Goal: Task Accomplishment & Management: Complete application form

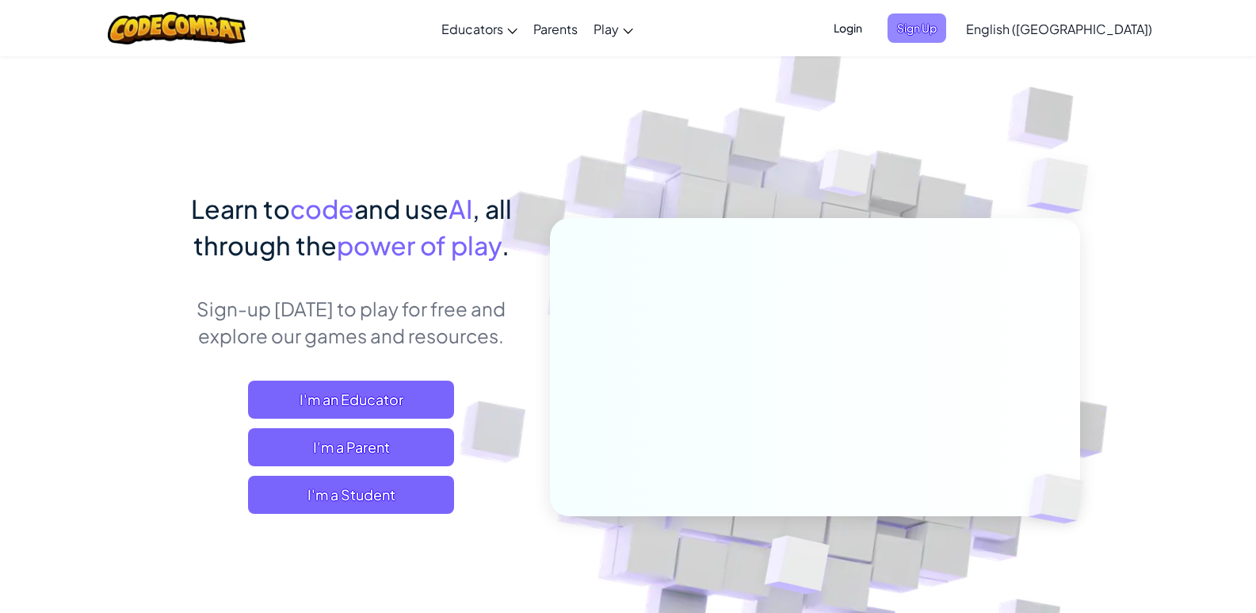
click at [946, 35] on span "Sign Up" at bounding box center [916, 27] width 59 height 29
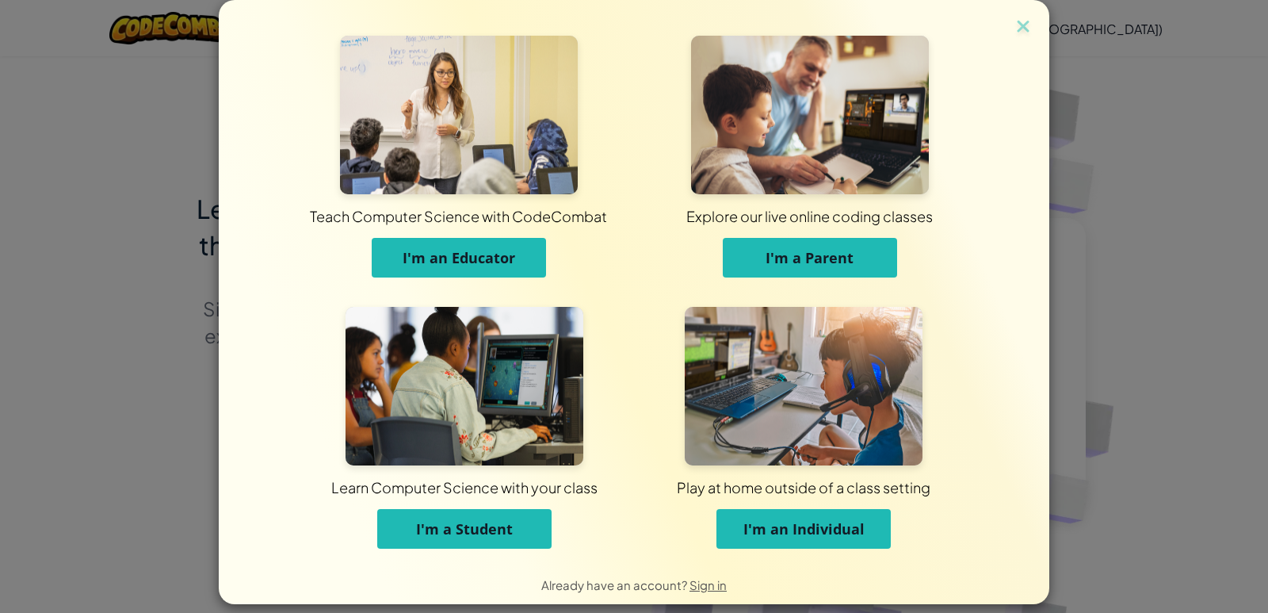
click at [502, 532] on span "I'm a Student" at bounding box center [464, 528] width 97 height 19
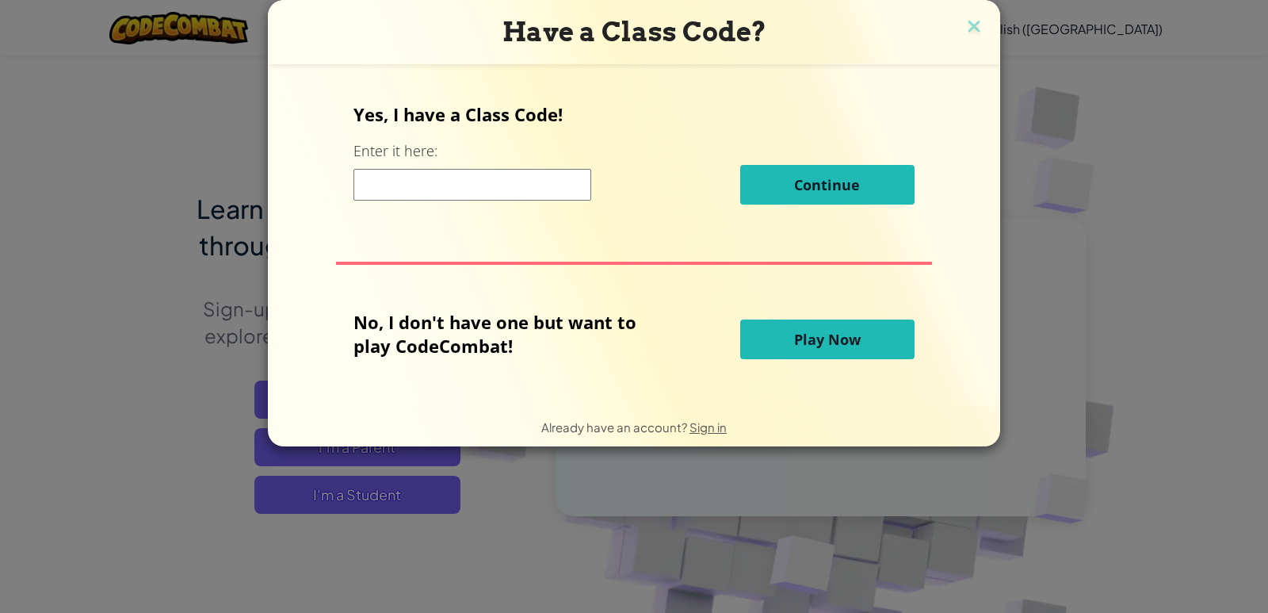
click at [467, 192] on input at bounding box center [472, 185] width 238 height 32
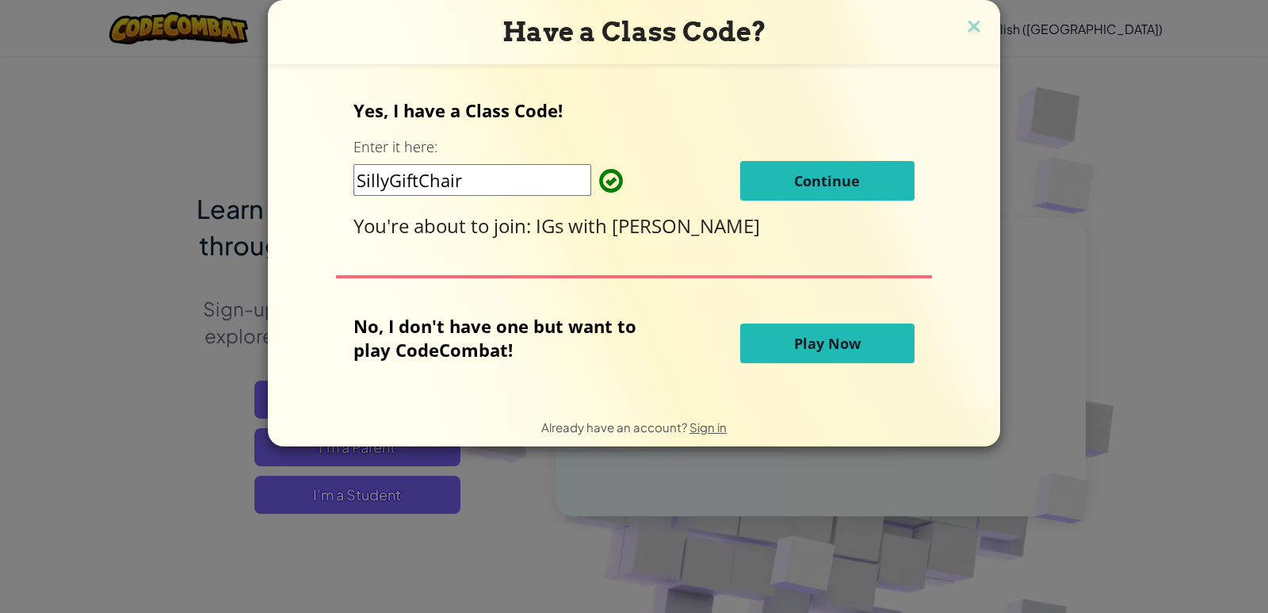
type input "SillyGiftChair"
click at [814, 181] on span "Continue" at bounding box center [827, 180] width 66 height 19
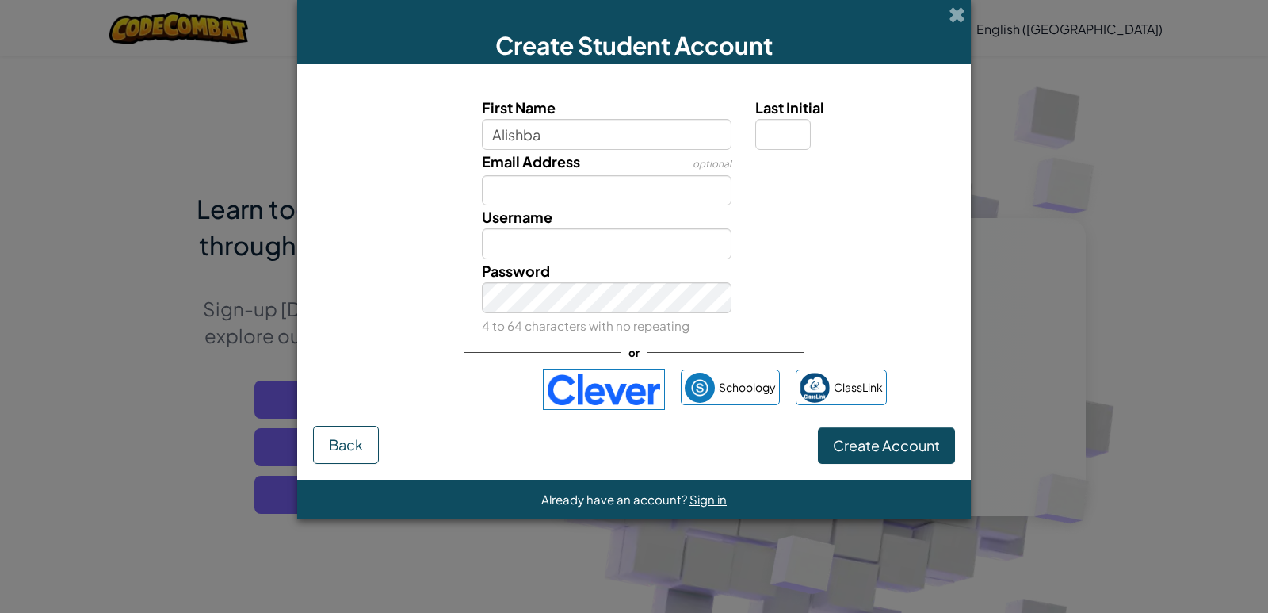
type input "Alishba"
click at [788, 135] on input "Last Initial" at bounding box center [782, 134] width 55 height 31
type input "M"
click at [611, 250] on input "AlishbaM" at bounding box center [607, 243] width 250 height 31
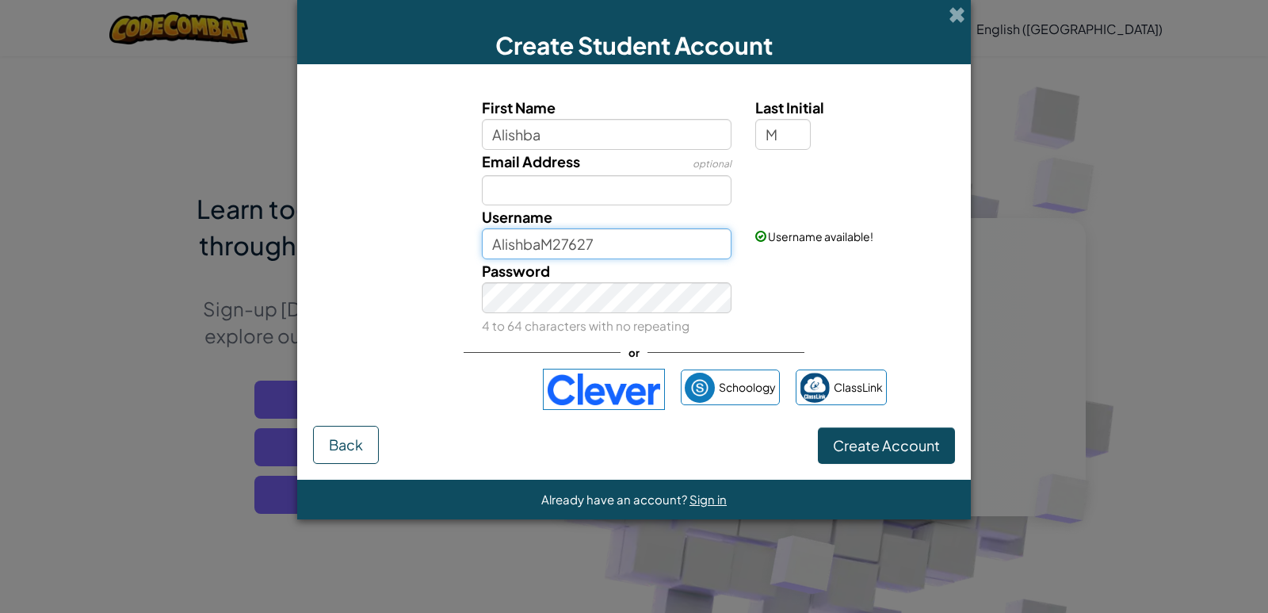
click at [643, 246] on input "AlishbaM27627" at bounding box center [607, 243] width 250 height 31
drag, startPoint x: 638, startPoint y: 246, endPoint x: 681, endPoint y: 240, distance: 43.3
click at [647, 234] on input "AlishbaM27" at bounding box center [607, 243] width 250 height 31
type input "AlishbaM27"
click at [822, 269] on div "Password 4 to 64 characters with no repeating" at bounding box center [634, 298] width 658 height 78
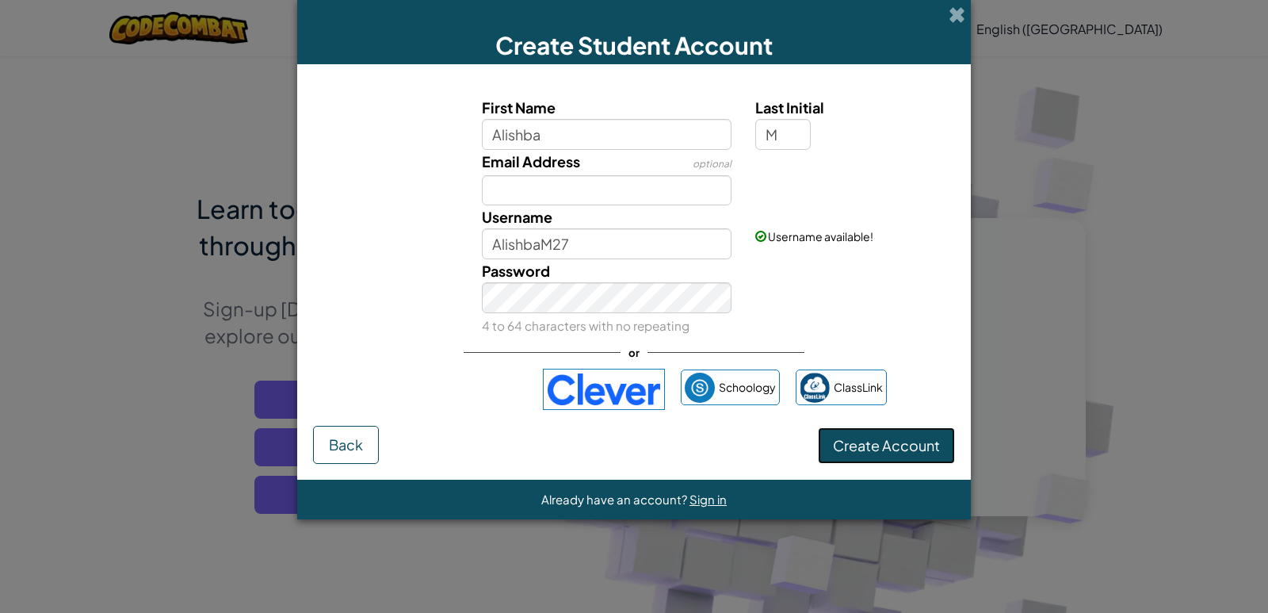
click at [910, 435] on button "Create Account" at bounding box center [886, 445] width 137 height 36
click at [857, 270] on div "required Password 4 to 64 characters with no repeating" at bounding box center [634, 298] width 658 height 78
click at [826, 307] on div "required Password 4 to 64 characters with no repeating" at bounding box center [634, 298] width 658 height 78
click at [891, 439] on span "Create Account" at bounding box center [886, 445] width 107 height 18
click at [605, 312] on div "Invalid Password 4 to 64 characters with no repeating" at bounding box center [607, 298] width 274 height 78
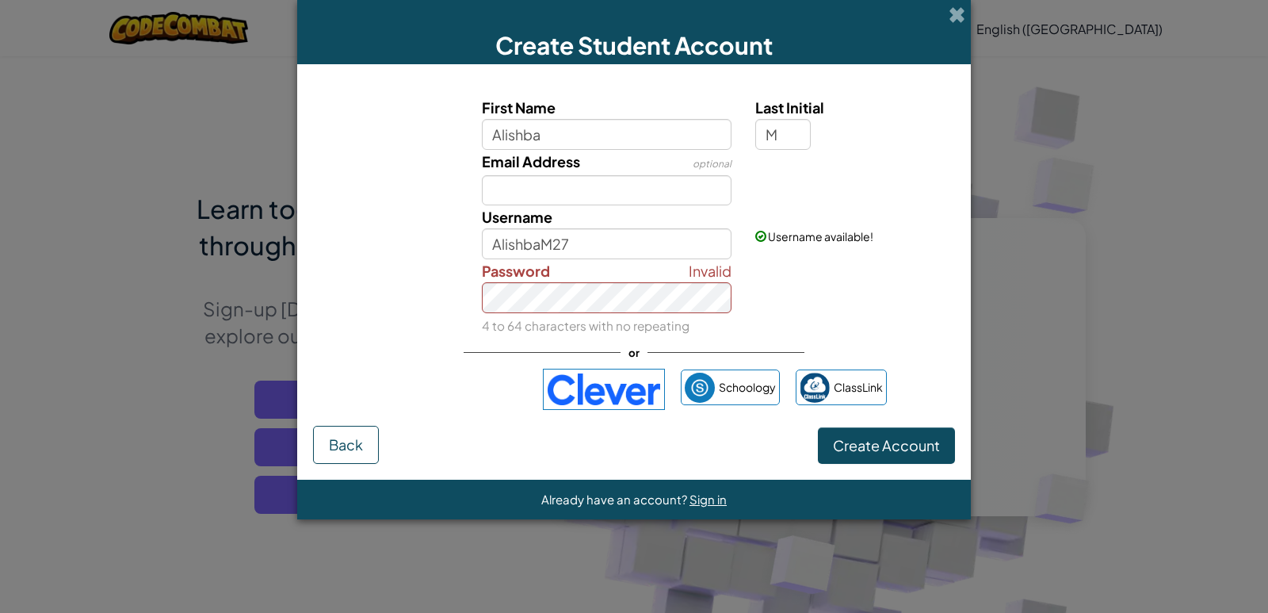
click at [898, 280] on div "Invalid Password 4 to 64 characters with no repeating" at bounding box center [634, 298] width 658 height 78
click at [905, 452] on span "Create Account" at bounding box center [886, 445] width 107 height 18
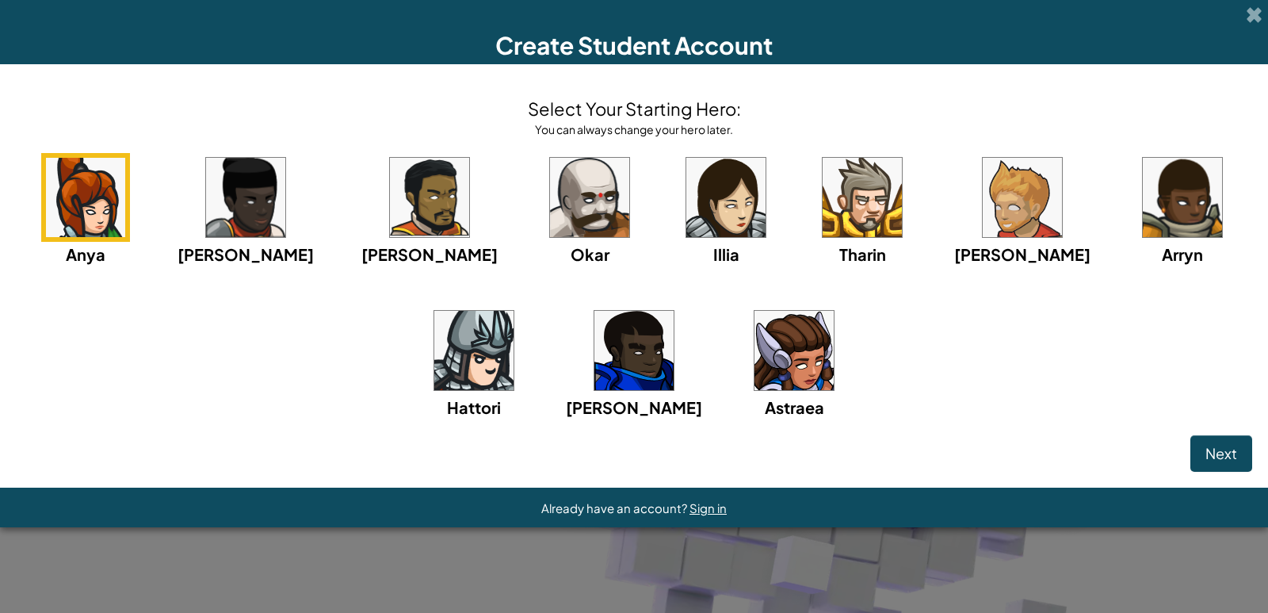
click at [845, 420] on div "Anya Ida Alejandro Okar Illia Tharin Ned Arryn Hattori Gordon Astraea" at bounding box center [634, 306] width 1236 height 306
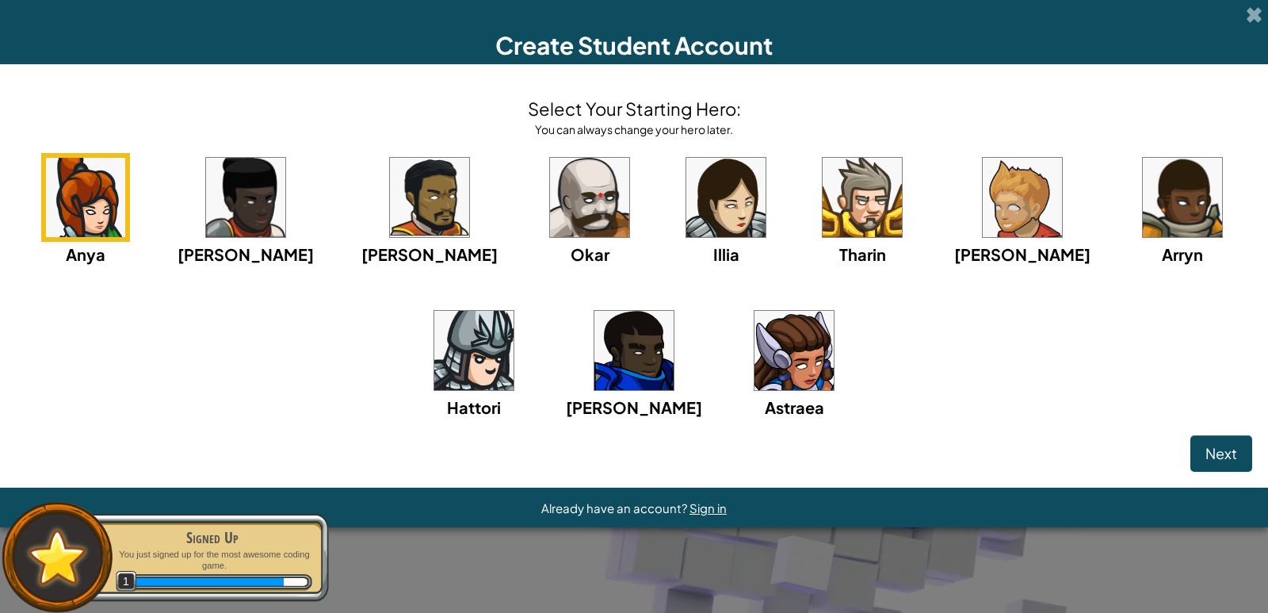
click at [754, 359] on img at bounding box center [793, 350] width 79 height 79
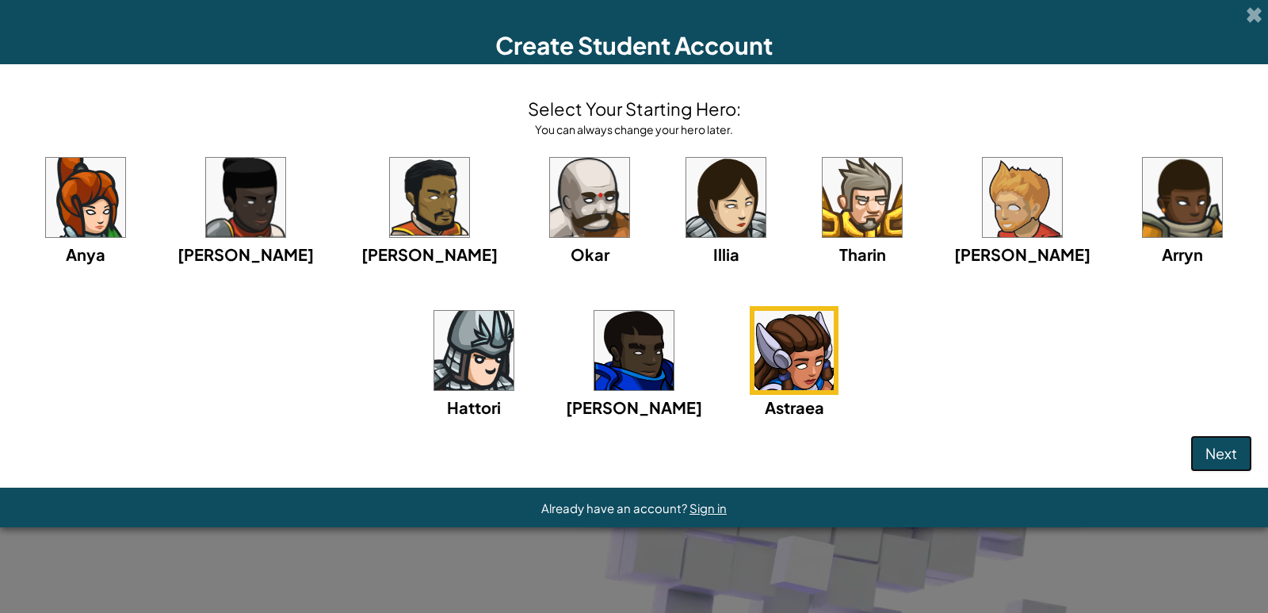
click at [1223, 449] on span "Next" at bounding box center [1221, 453] width 32 height 18
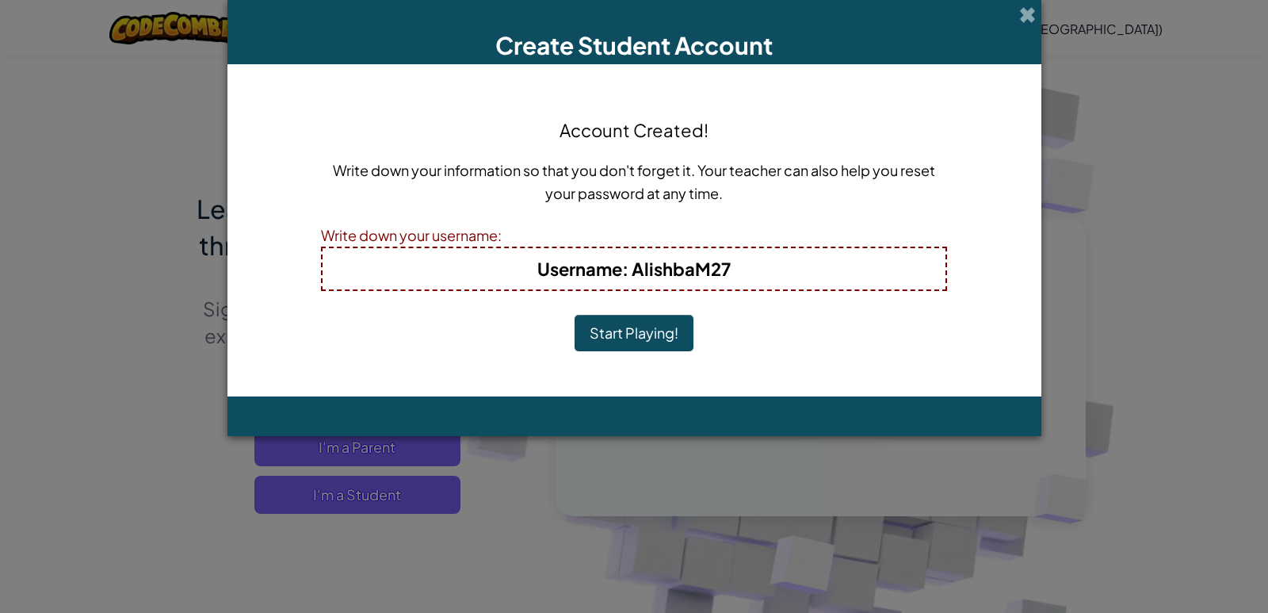
click at [761, 273] on h4 "Username : AlishbaM27" at bounding box center [633, 268] width 591 height 25
click at [746, 265] on h4 "Username : AlishbaM27" at bounding box center [633, 268] width 591 height 25
click at [762, 264] on h4 "Username : AlishbaM27" at bounding box center [633, 268] width 591 height 25
click at [657, 330] on button "Start Playing!" at bounding box center [633, 333] width 119 height 36
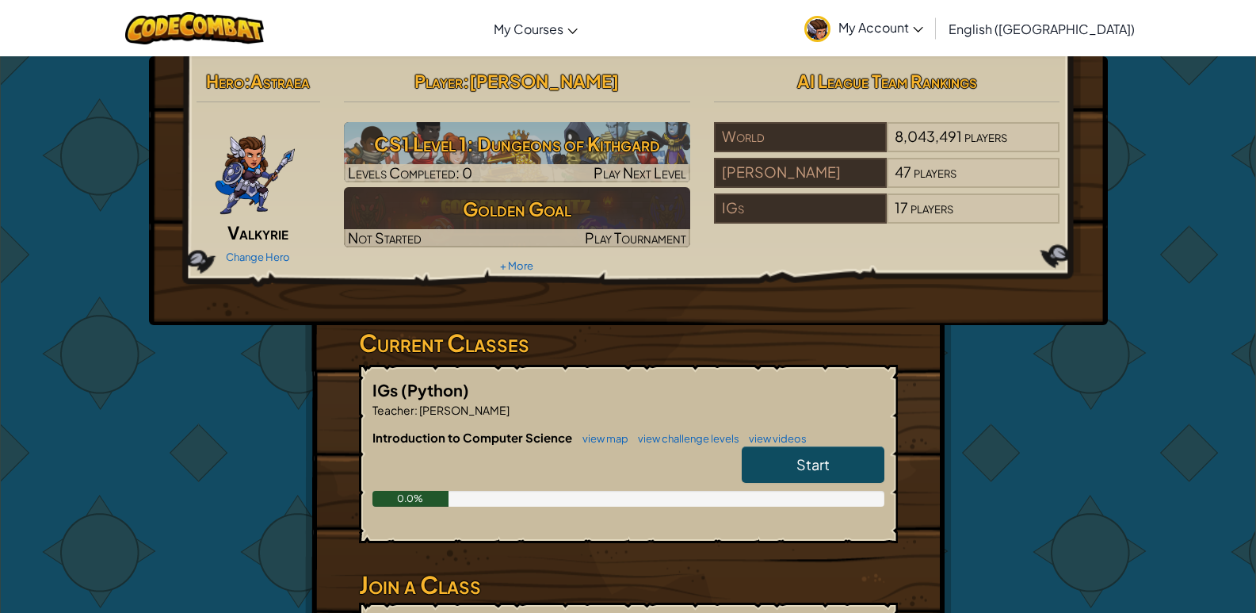
click at [923, 22] on span "My Account" at bounding box center [880, 27] width 85 height 17
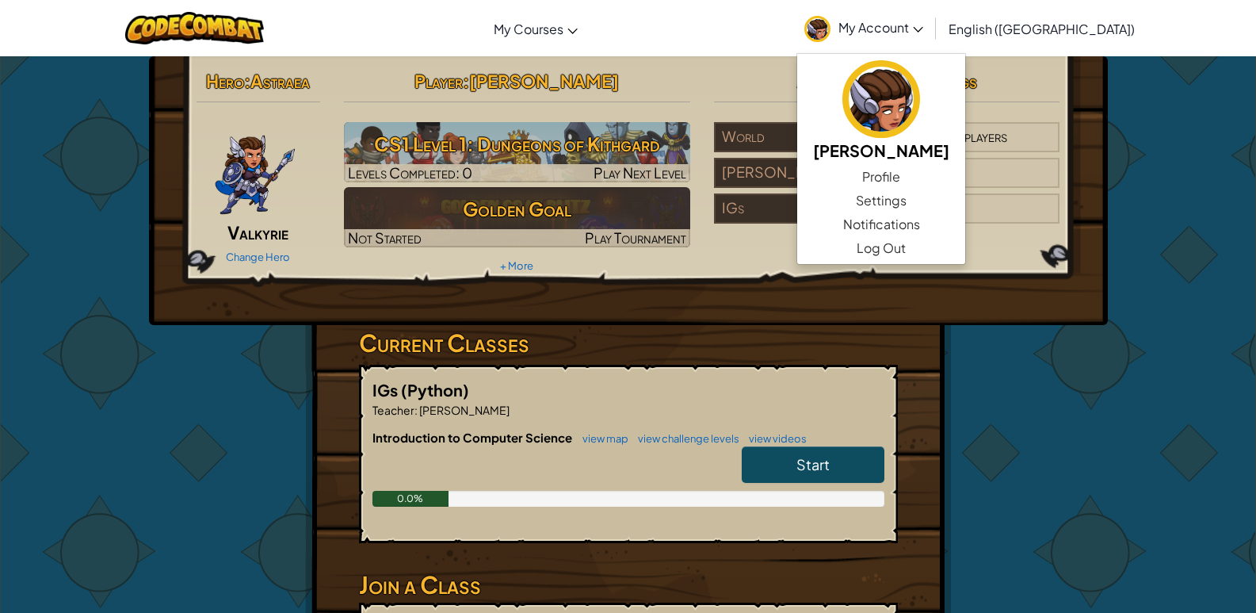
click at [923, 25] on span "My Account" at bounding box center [880, 27] width 85 height 17
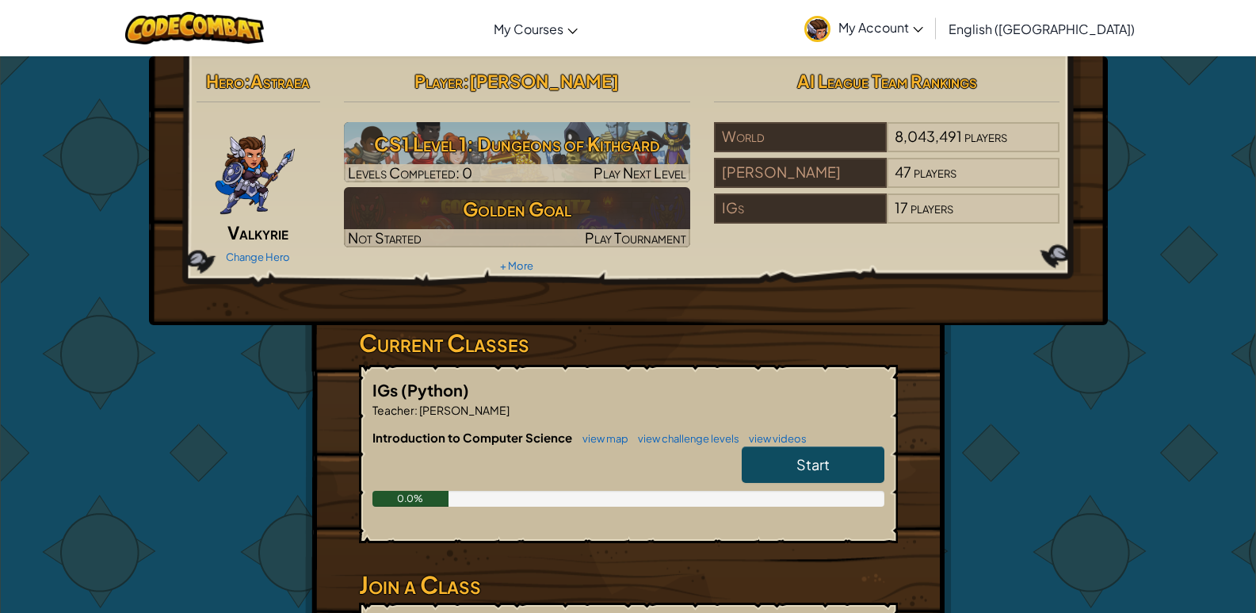
click at [931, 40] on link "My Account" at bounding box center [863, 28] width 135 height 50
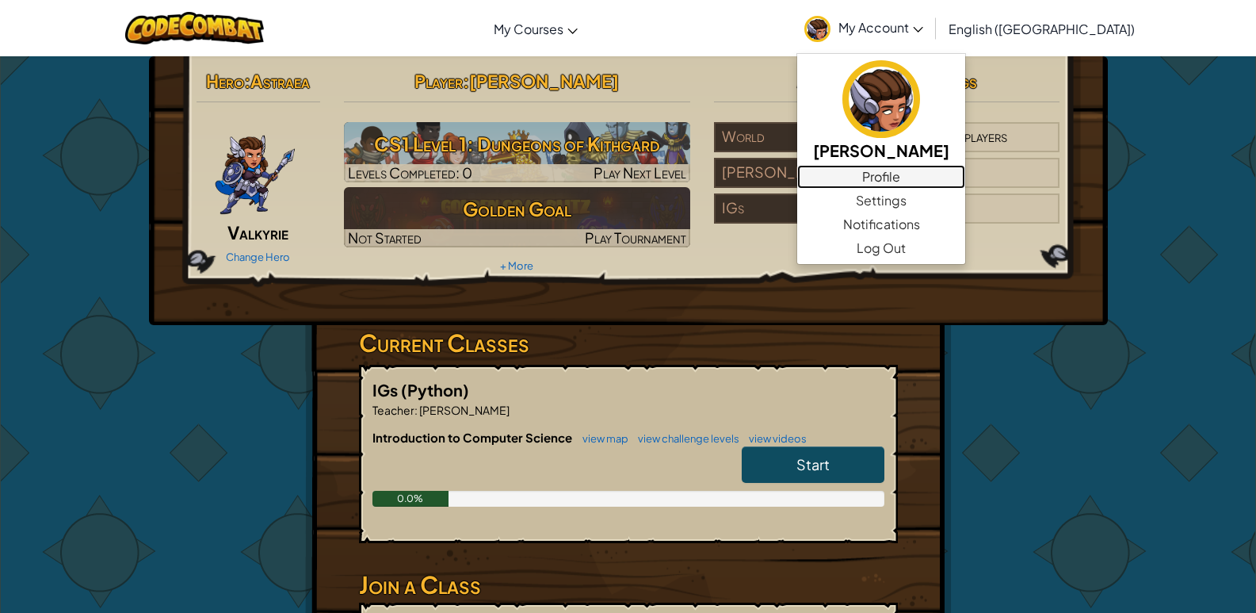
click at [965, 180] on link "Profile" at bounding box center [881, 177] width 168 height 24
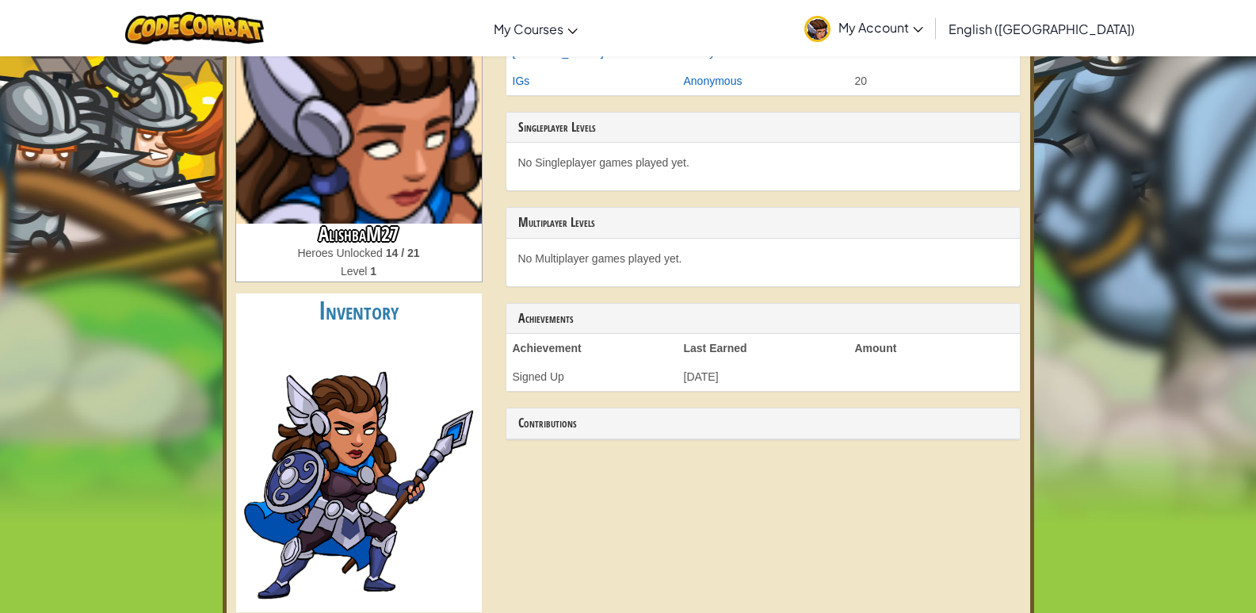
scroll to position [158, 0]
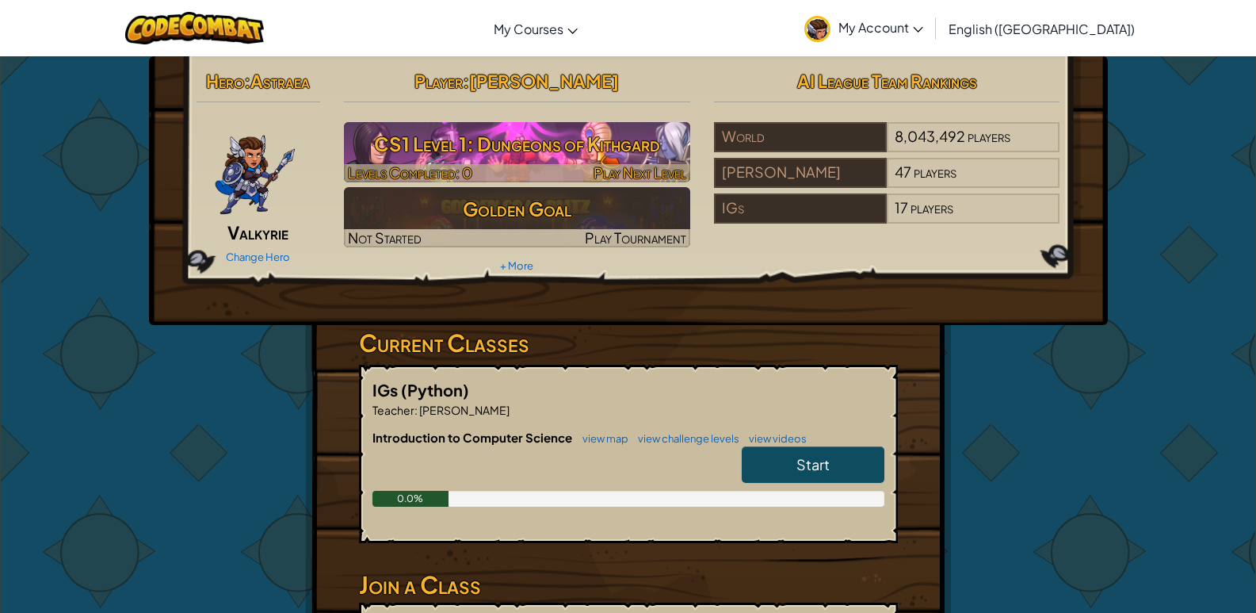
click at [581, 151] on h3 "CS1 Level 1: Dungeons of Kithgard" at bounding box center [517, 144] width 346 height 36
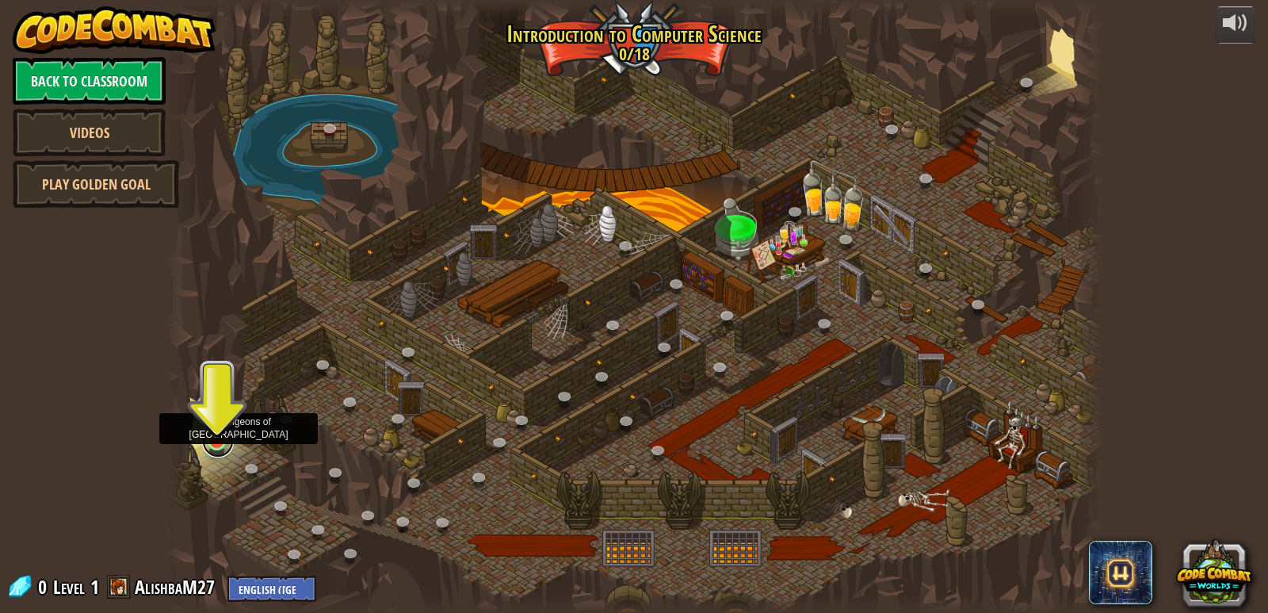
click at [219, 445] on link at bounding box center [218, 442] width 32 height 32
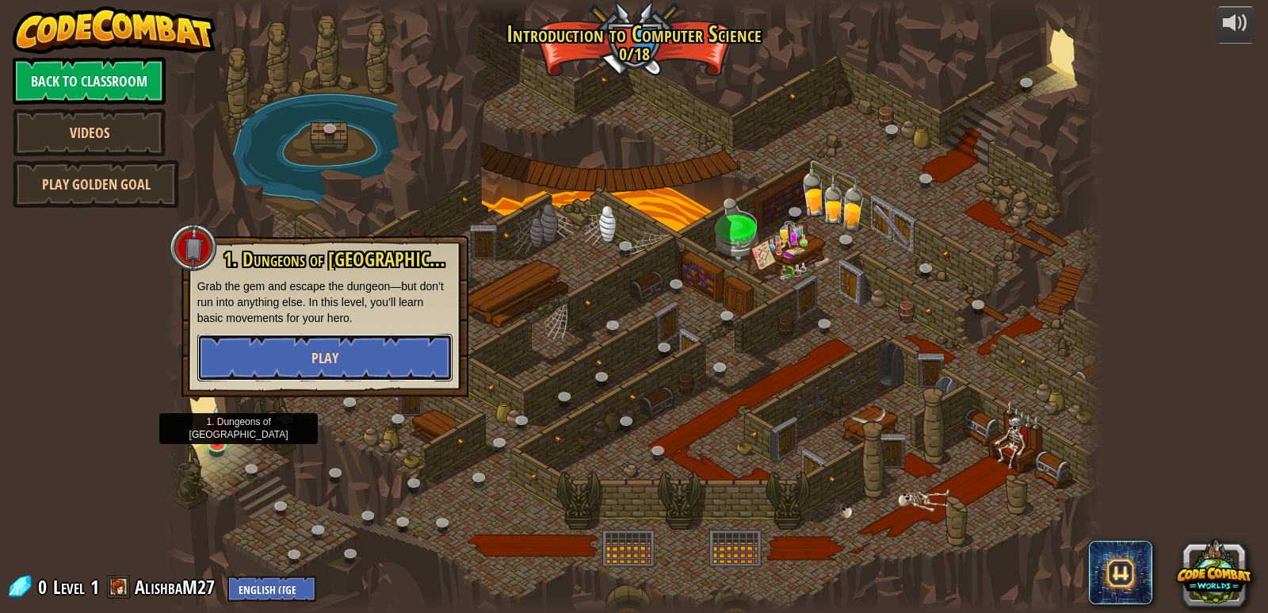
drag, startPoint x: 317, startPoint y: 343, endPoint x: 307, endPoint y: 343, distance: 9.5
click at [307, 343] on button "Play" at bounding box center [324, 358] width 255 height 48
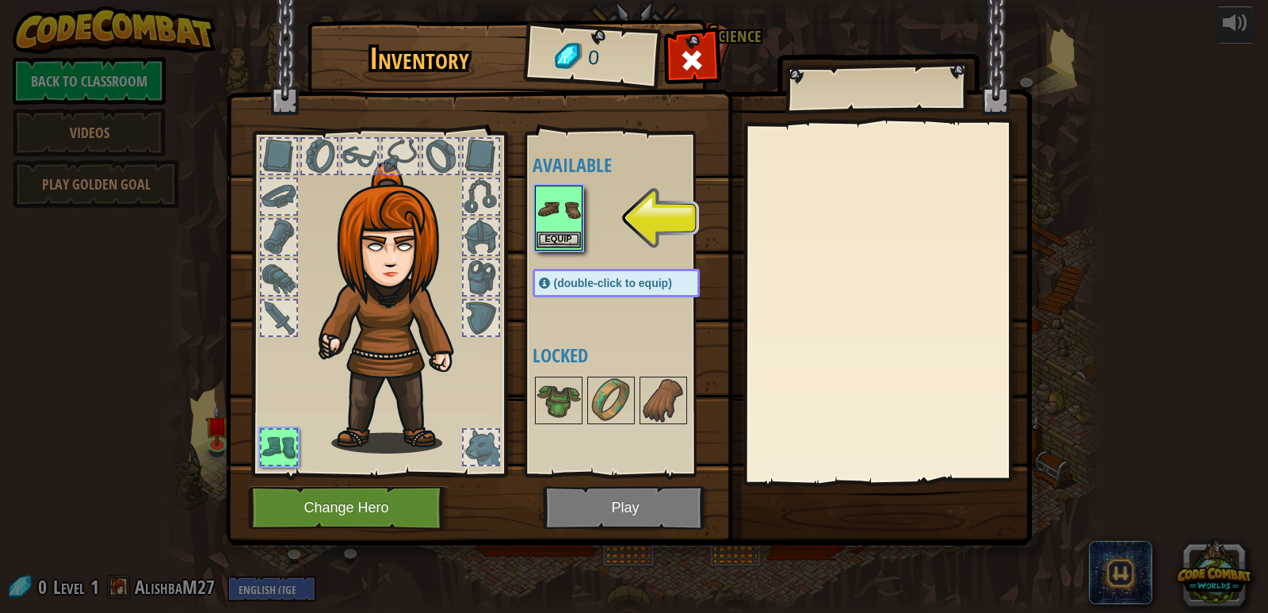
click at [555, 219] on img at bounding box center [558, 209] width 44 height 44
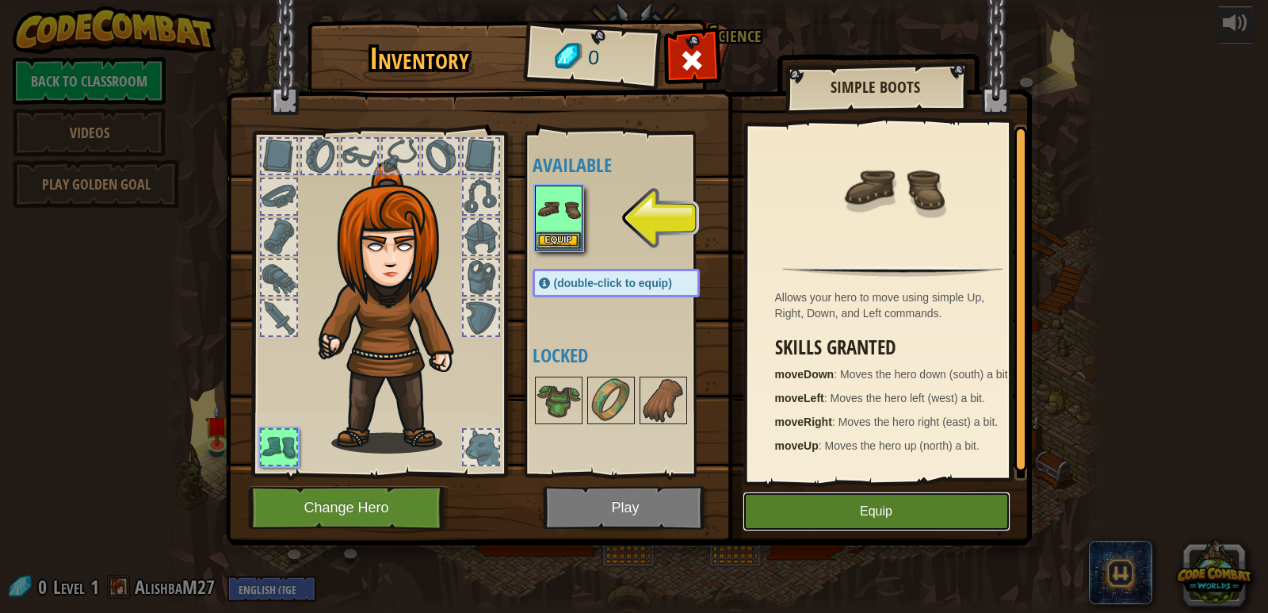
click at [903, 512] on button "Equip" at bounding box center [876, 511] width 268 height 40
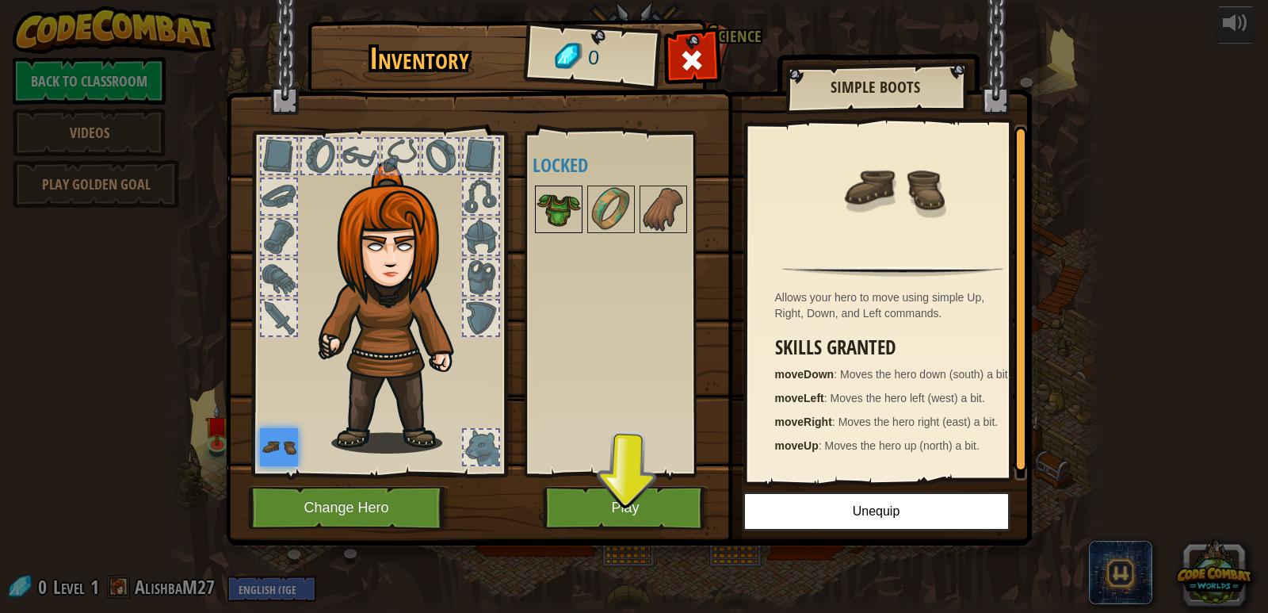
click at [551, 210] on img at bounding box center [558, 209] width 44 height 44
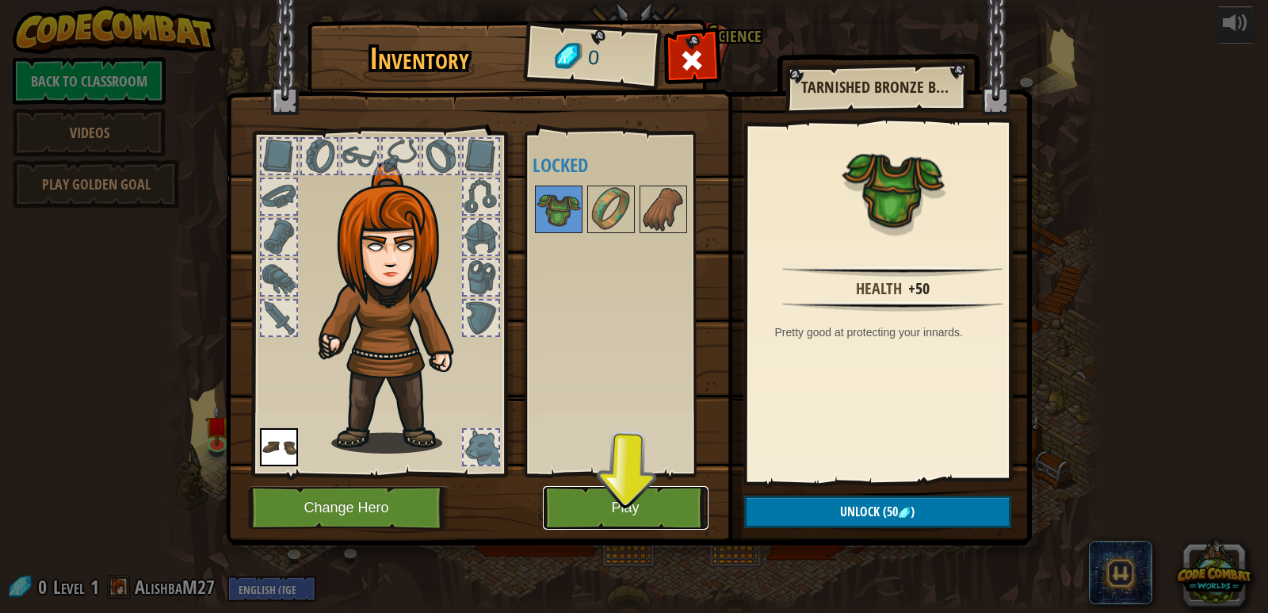
click at [624, 519] on button "Play" at bounding box center [626, 508] width 166 height 44
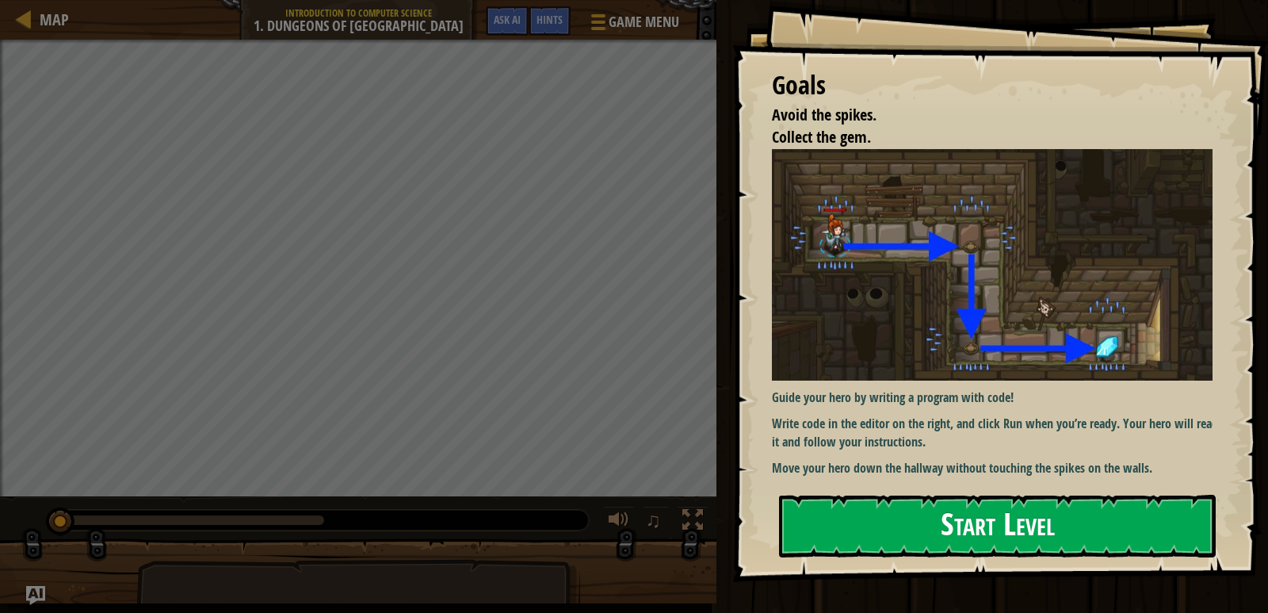
click at [960, 517] on button "Start Level" at bounding box center [997, 525] width 437 height 63
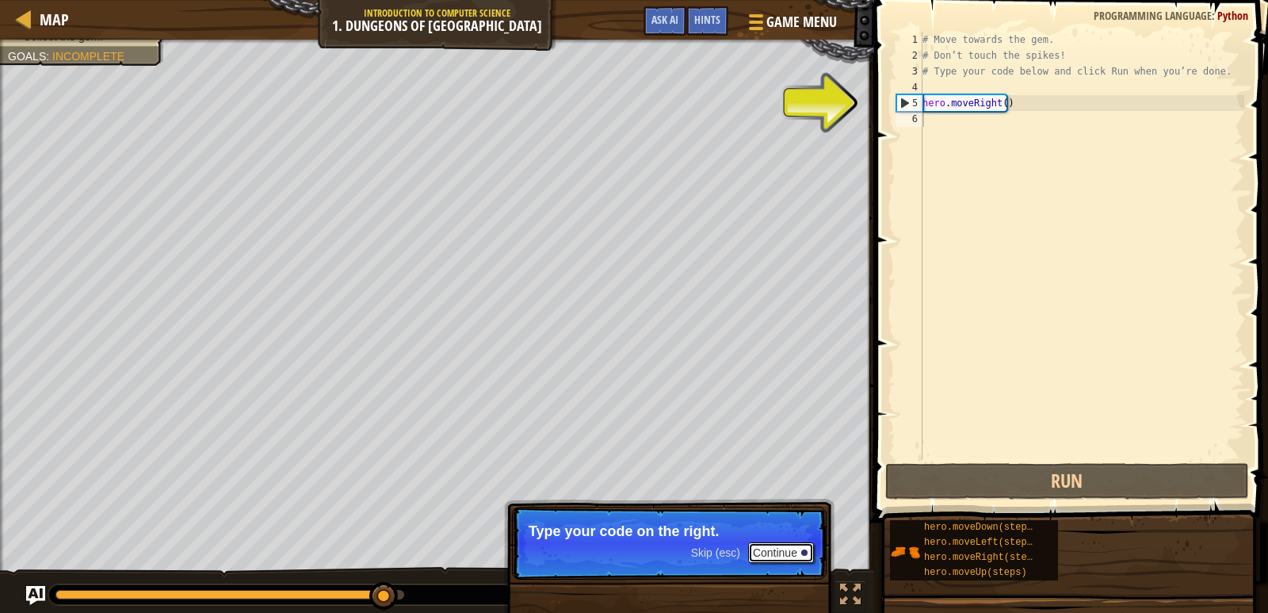
click at [789, 556] on button "Continue" at bounding box center [781, 552] width 66 height 21
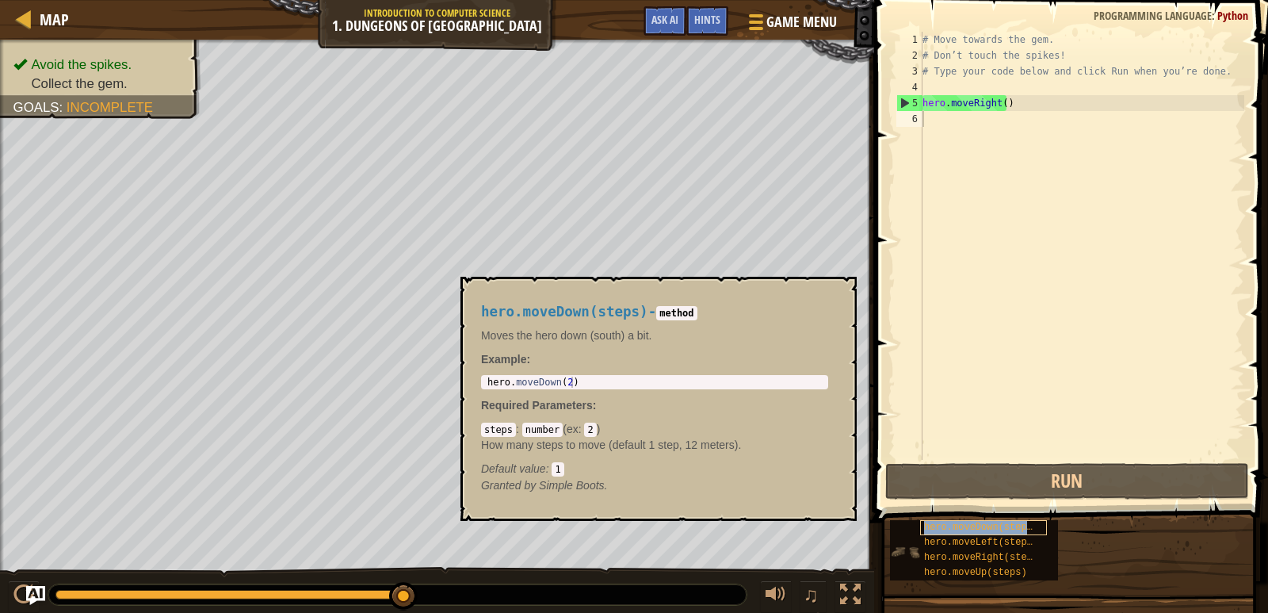
click at [963, 529] on span "hero.moveDown(steps)" at bounding box center [981, 526] width 114 height 11
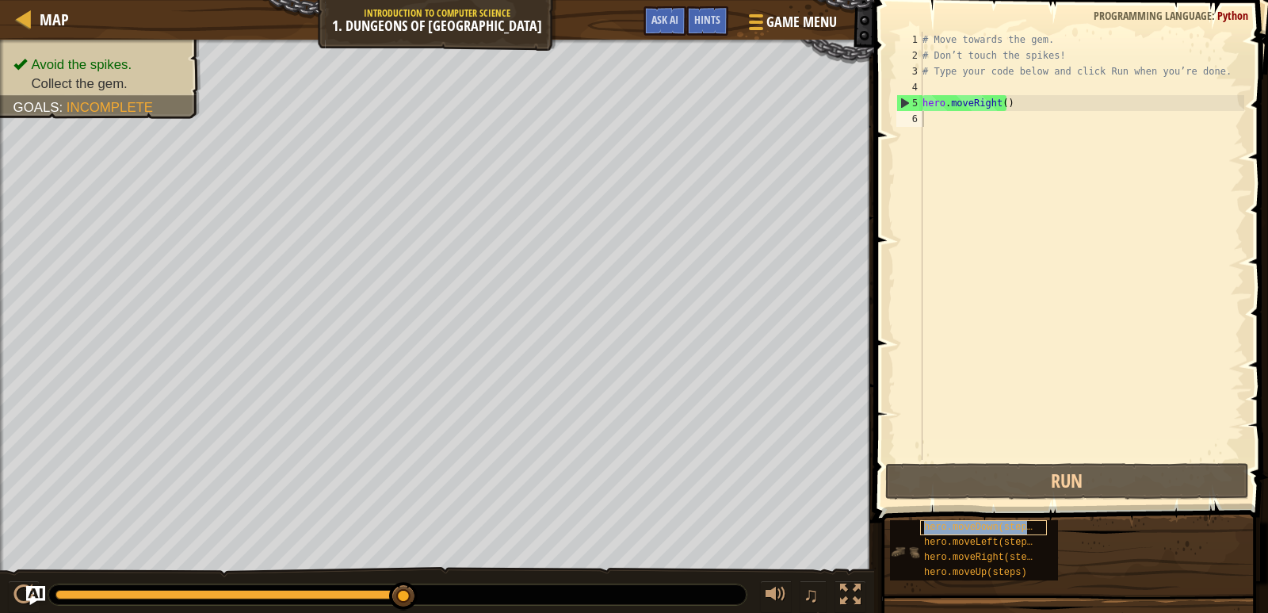
click at [963, 529] on span "hero.moveDown(steps)" at bounding box center [981, 526] width 114 height 11
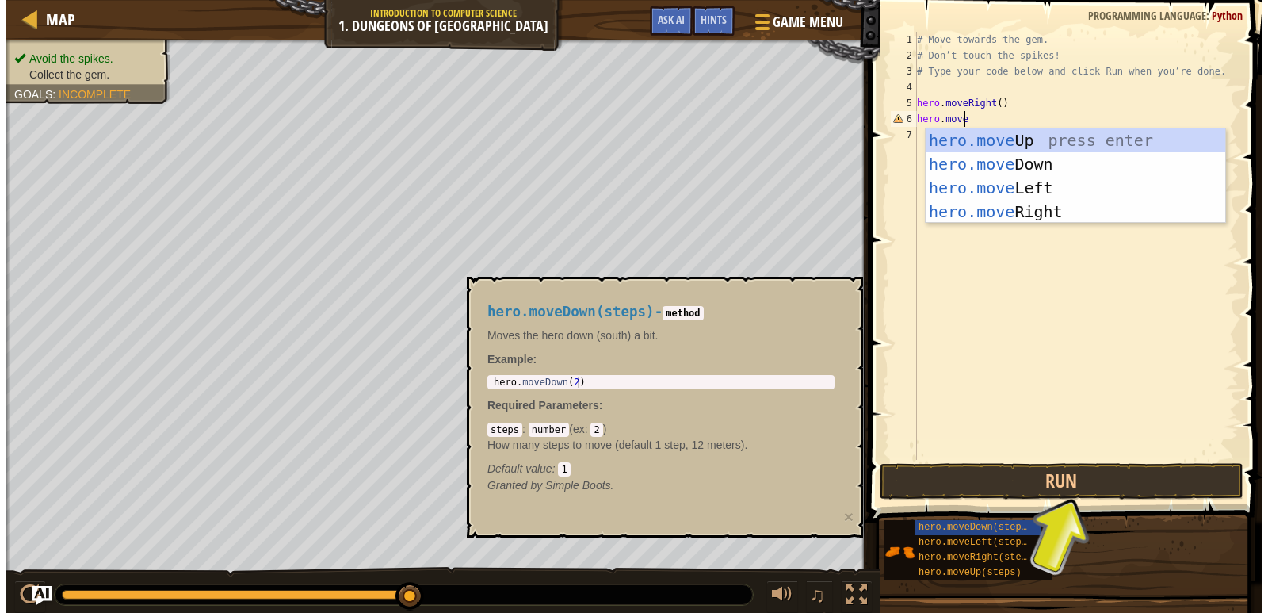
scroll to position [7, 3]
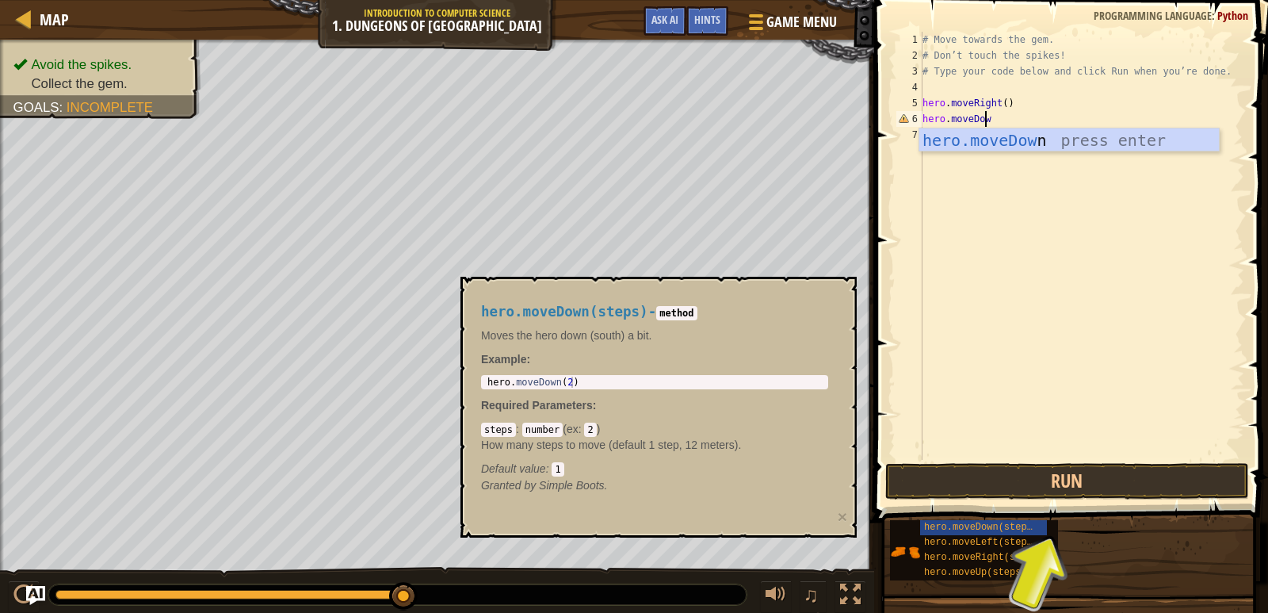
type textarea "hero.moveDown"
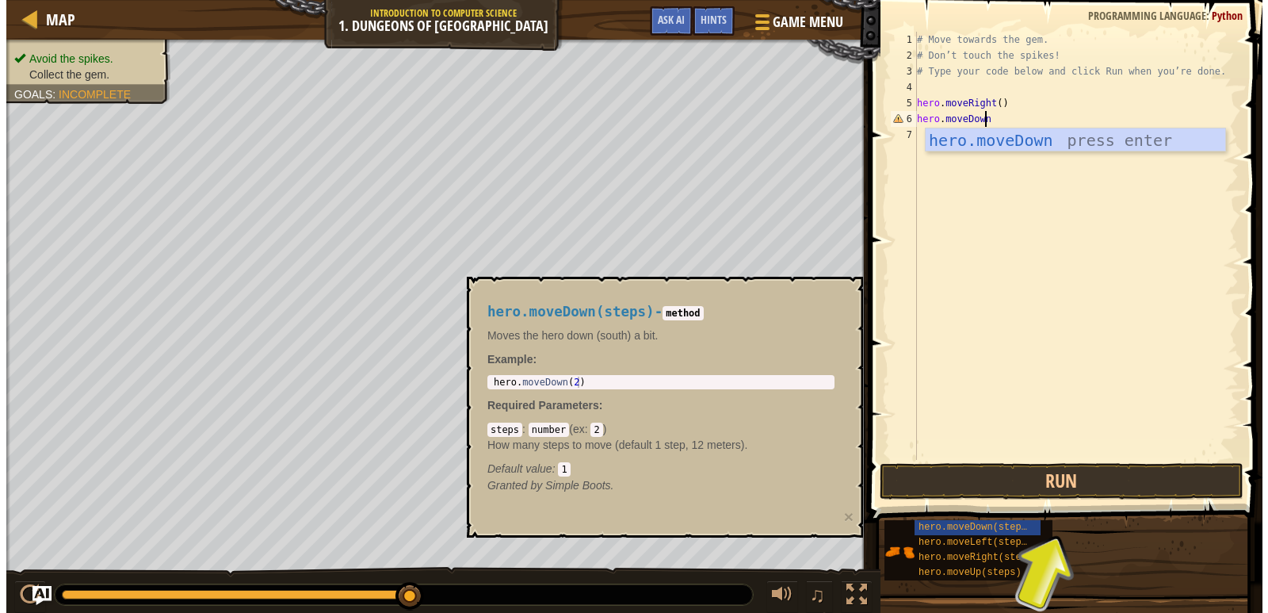
scroll to position [7, 0]
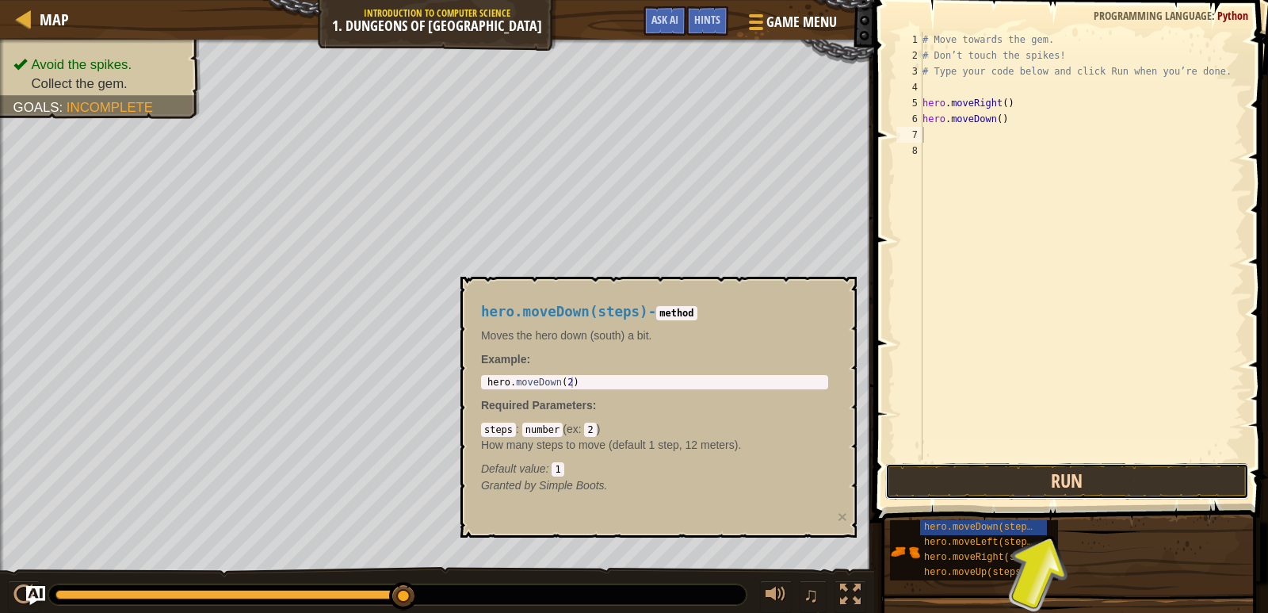
click at [1040, 483] on button "Run" at bounding box center [1067, 481] width 364 height 36
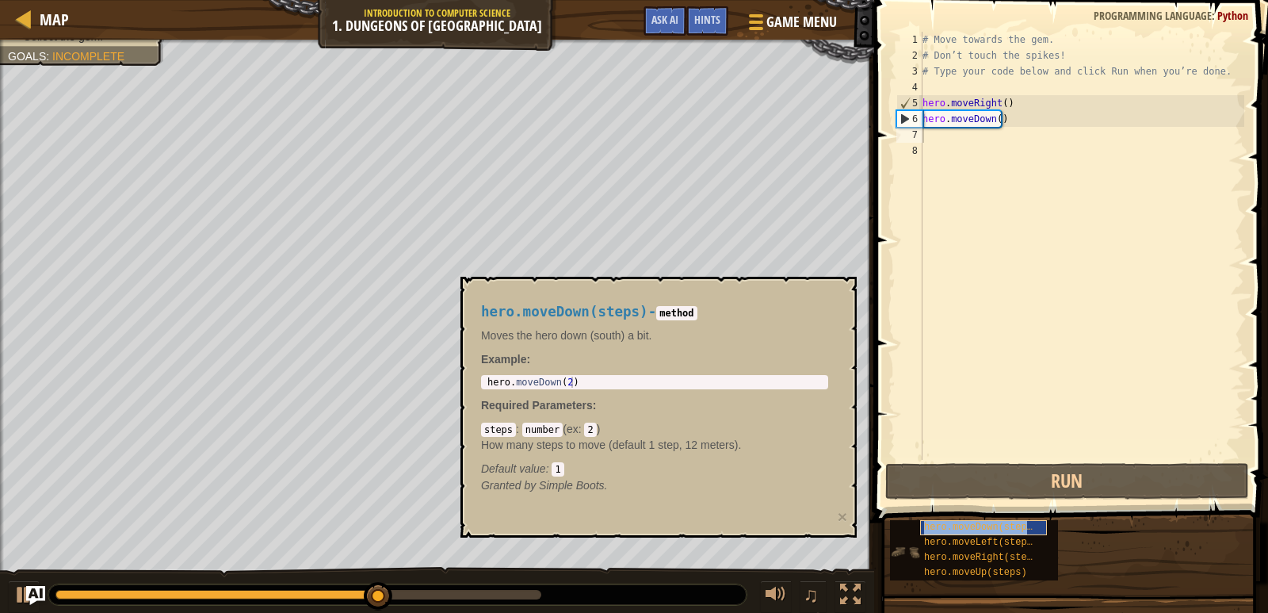
click at [941, 525] on span "hero.moveDown(steps)" at bounding box center [981, 526] width 114 height 11
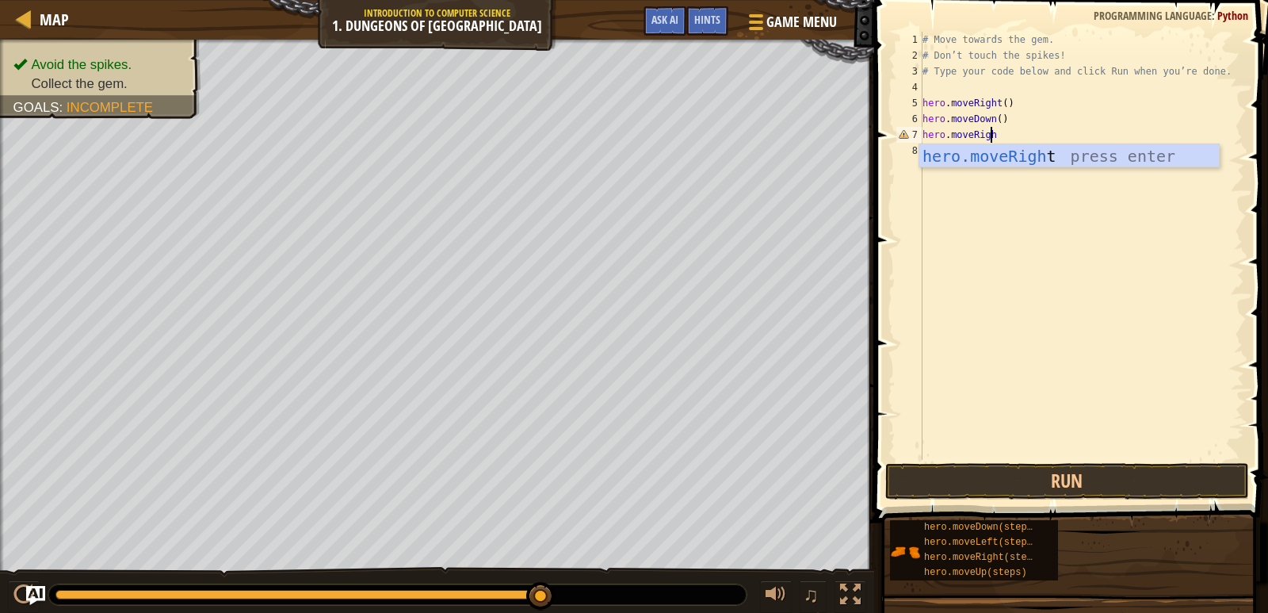
scroll to position [7, 5]
type textarea "hero.moveRight"
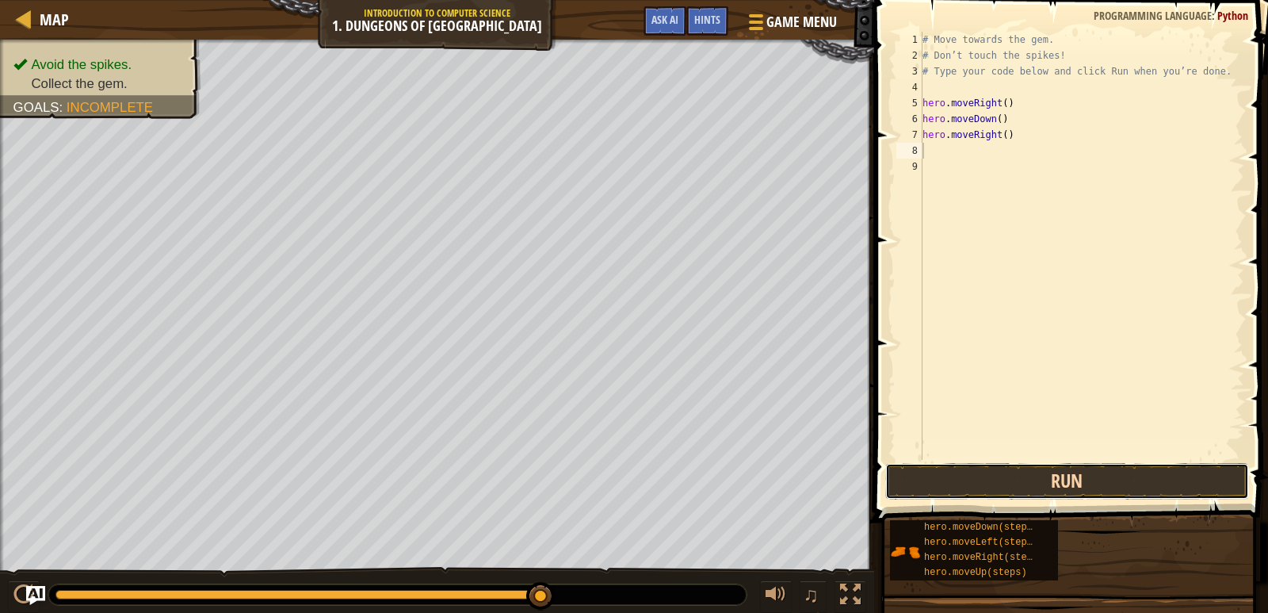
click at [1111, 471] on button "Run" at bounding box center [1067, 481] width 364 height 36
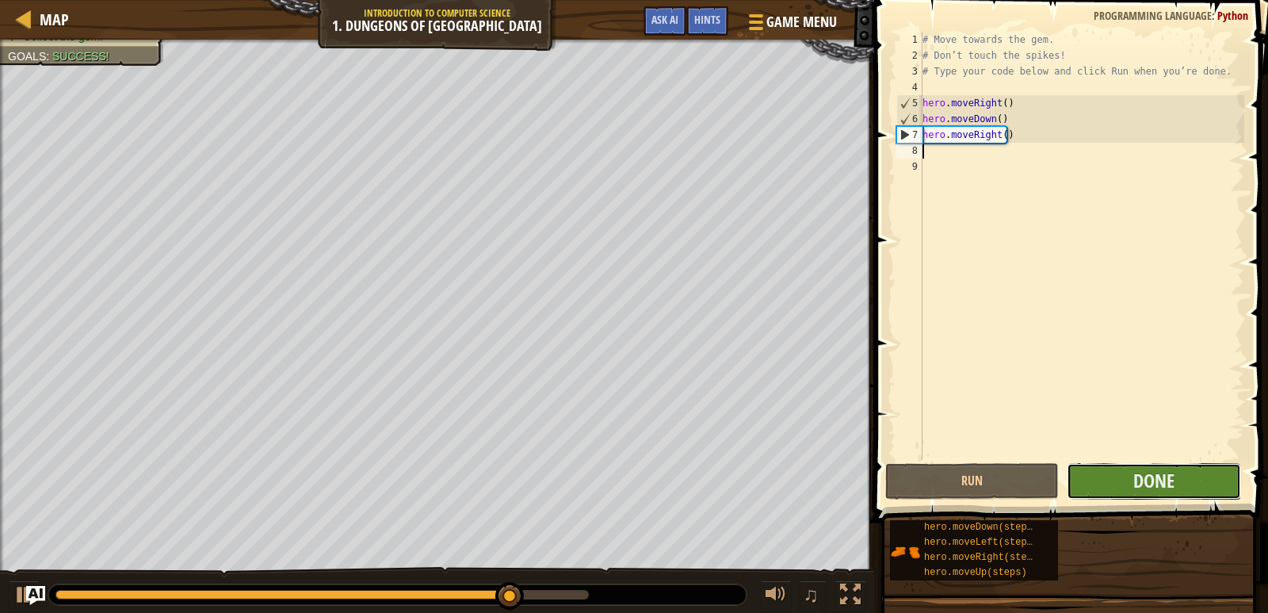
click at [1110, 483] on button "Done" at bounding box center [1154, 481] width 174 height 36
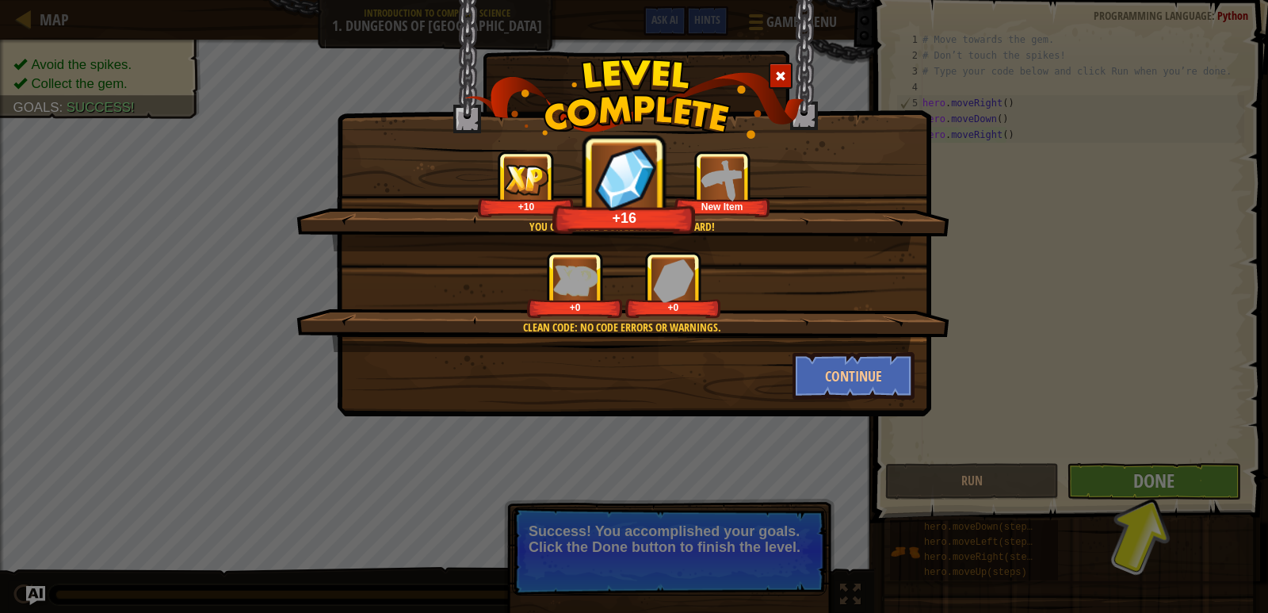
click at [1162, 483] on div "You completed Dungeons of Kithgard! +10 +16 New Item Clean code: no code errors…" at bounding box center [634, 306] width 1268 height 613
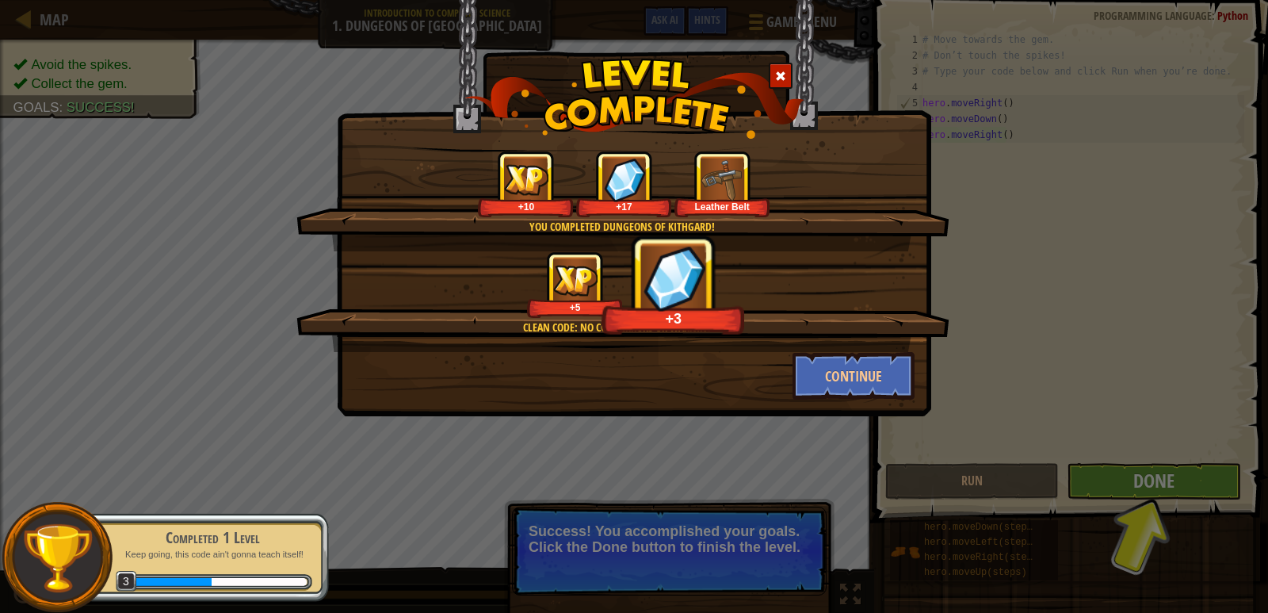
click at [1109, 479] on div "You completed Dungeons of Kithgard! +10 +17 Leather Belt Clean code: no code er…" at bounding box center [634, 306] width 1268 height 613
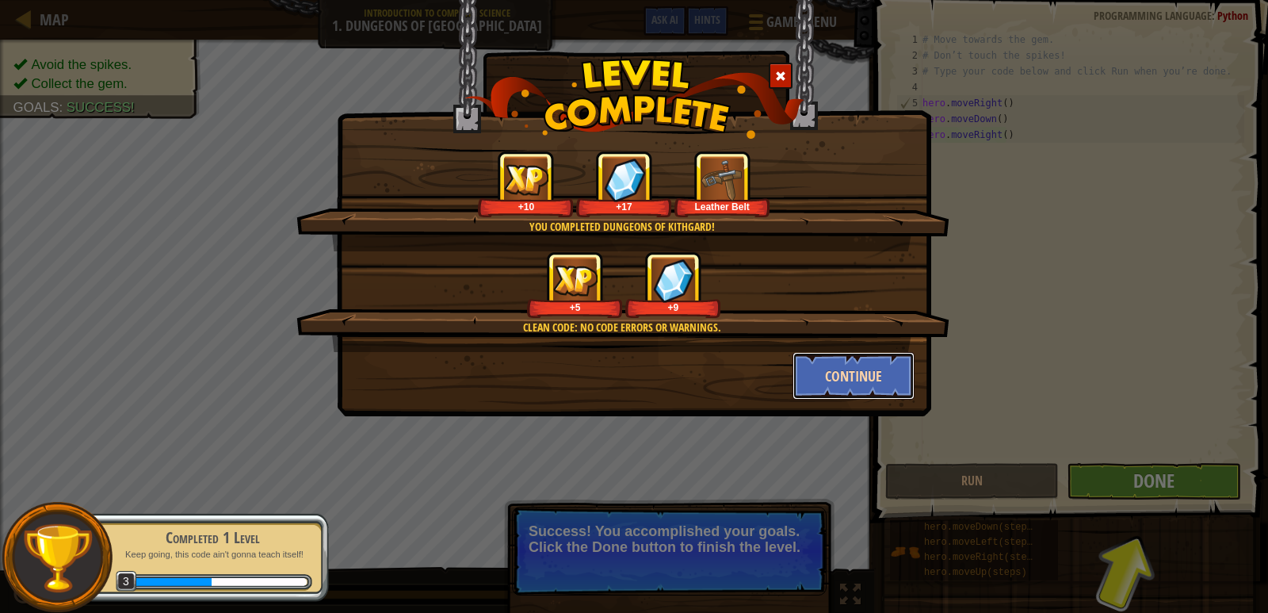
click at [849, 385] on button "Continue" at bounding box center [853, 376] width 123 height 48
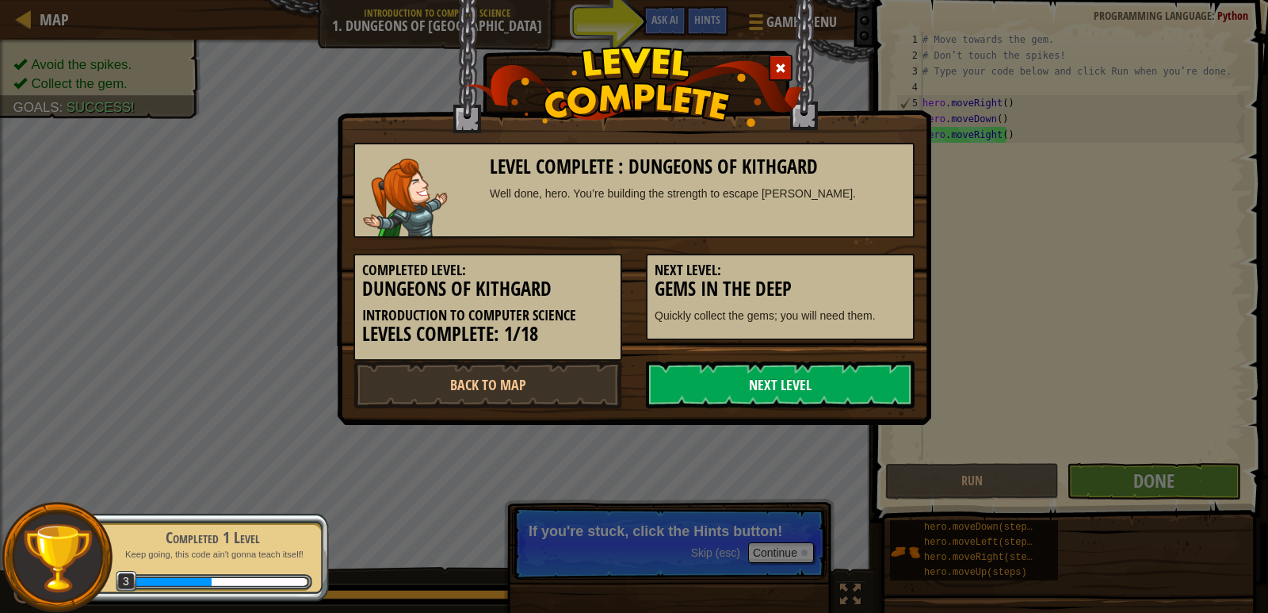
click at [799, 380] on link "Next Level" at bounding box center [780, 385] width 269 height 48
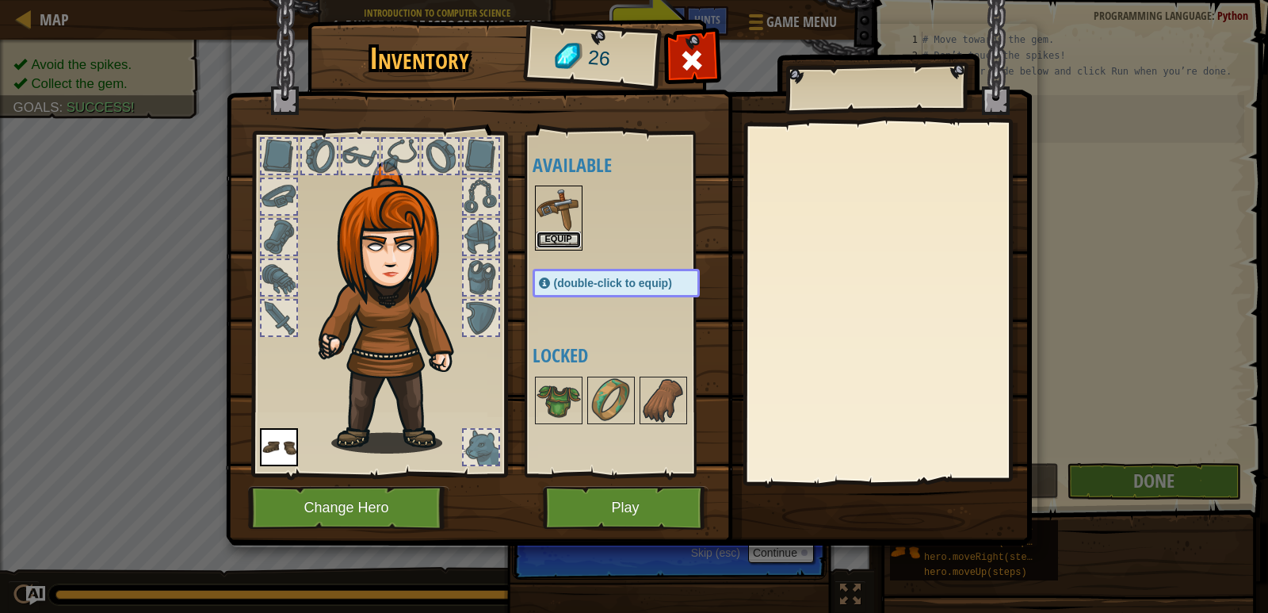
click at [555, 246] on button "Equip" at bounding box center [558, 239] width 44 height 17
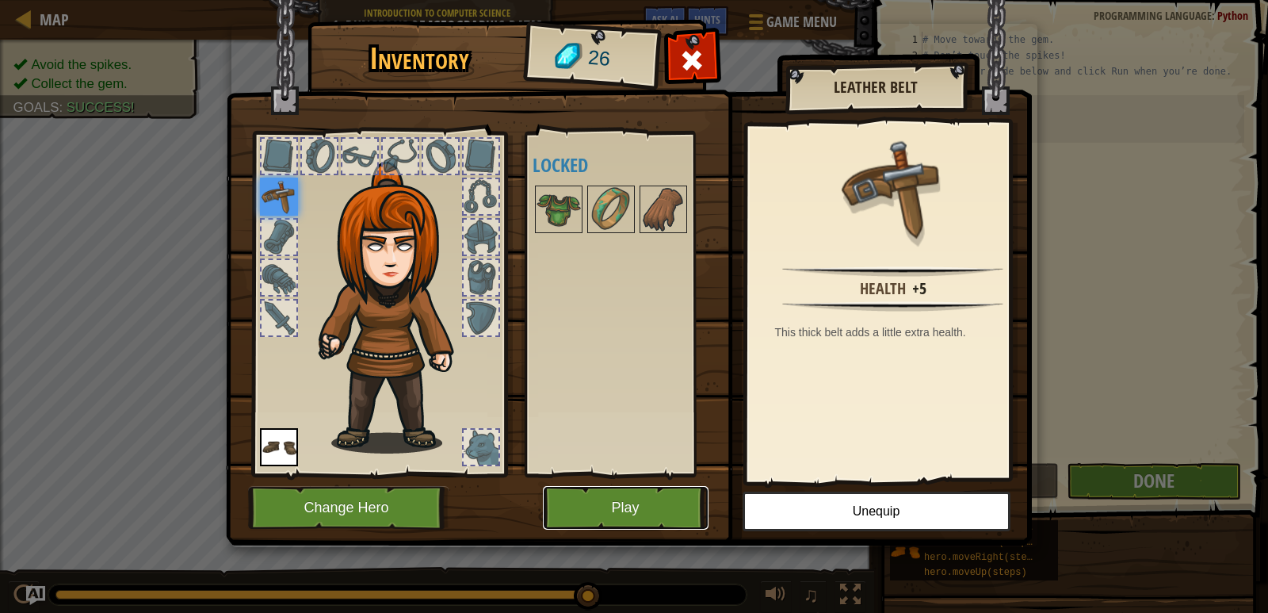
click at [665, 511] on button "Play" at bounding box center [626, 508] width 166 height 44
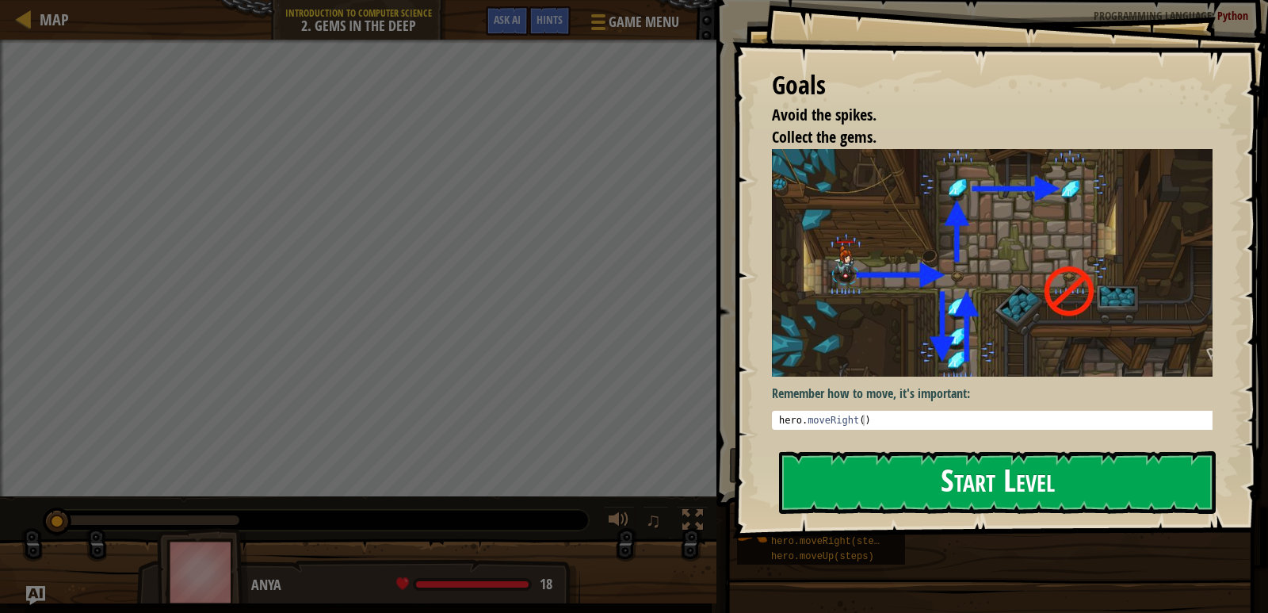
click at [953, 458] on button "Start Level" at bounding box center [997, 482] width 437 height 63
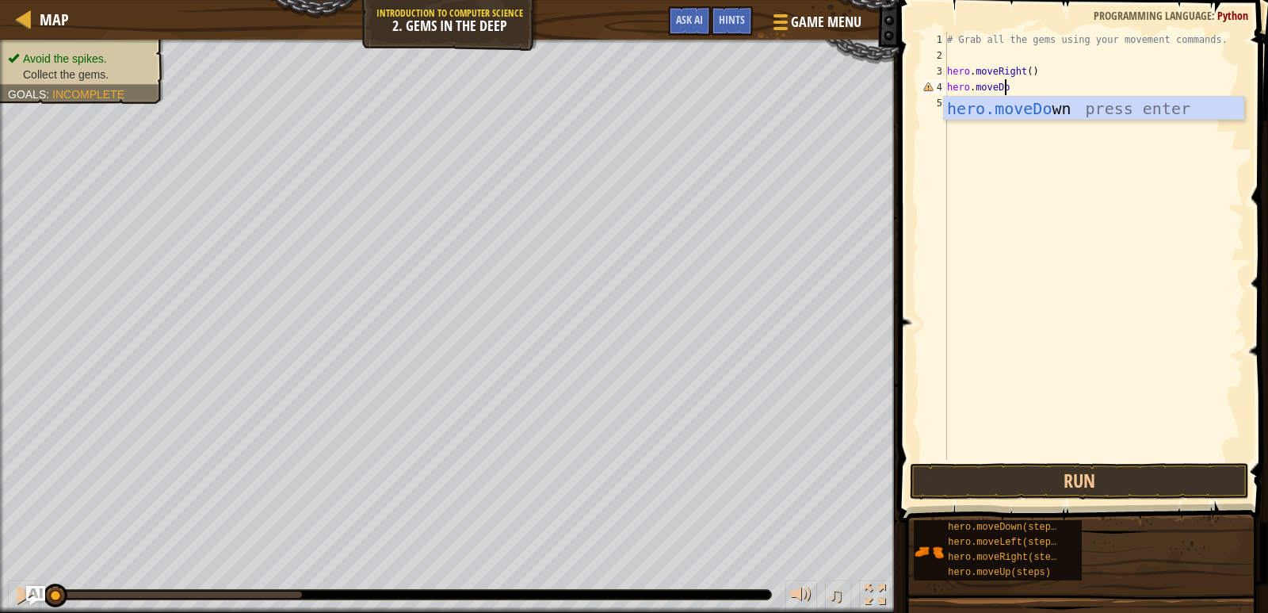
scroll to position [7, 5]
type textarea "hero.moveDown"
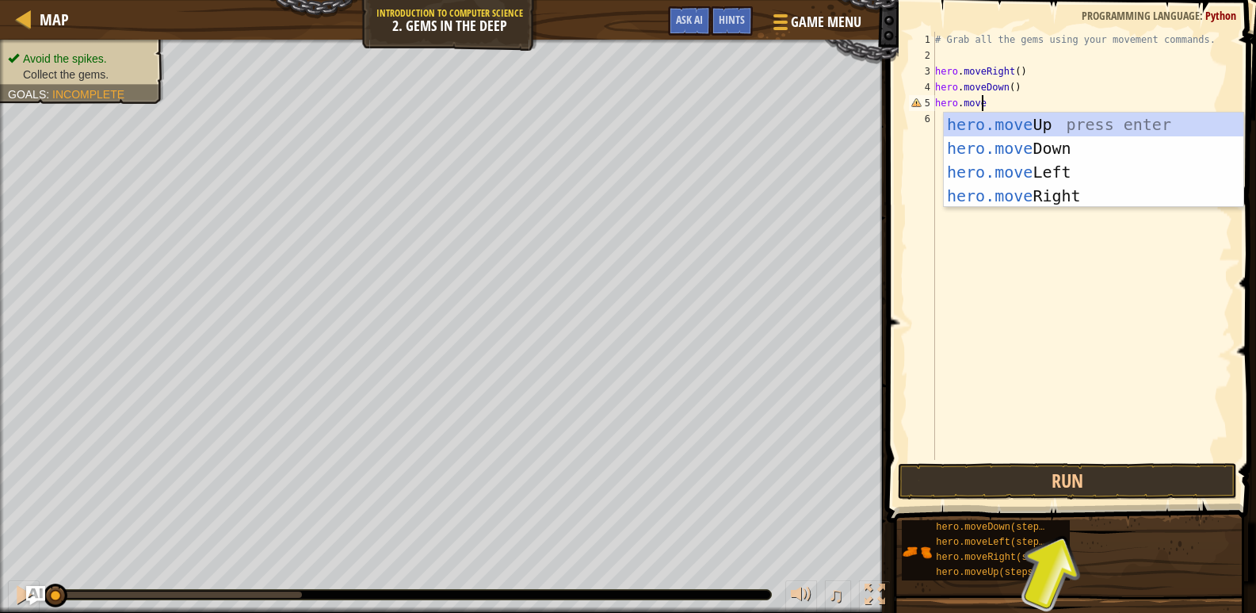
scroll to position [7, 4]
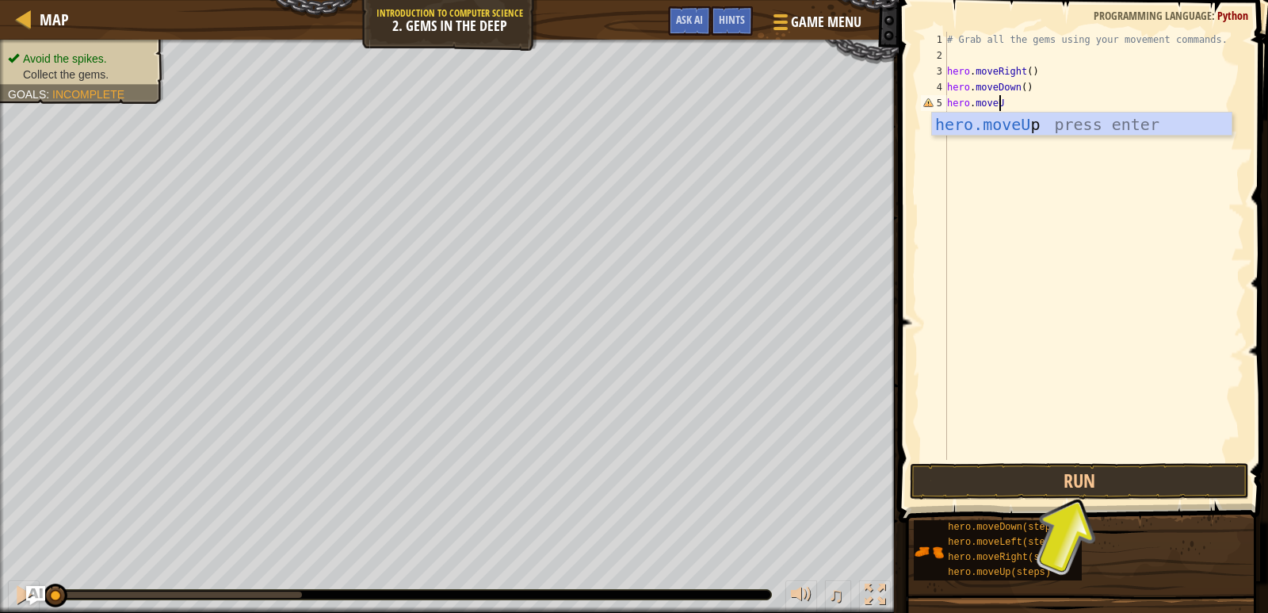
type textarea "hero.moveUp"
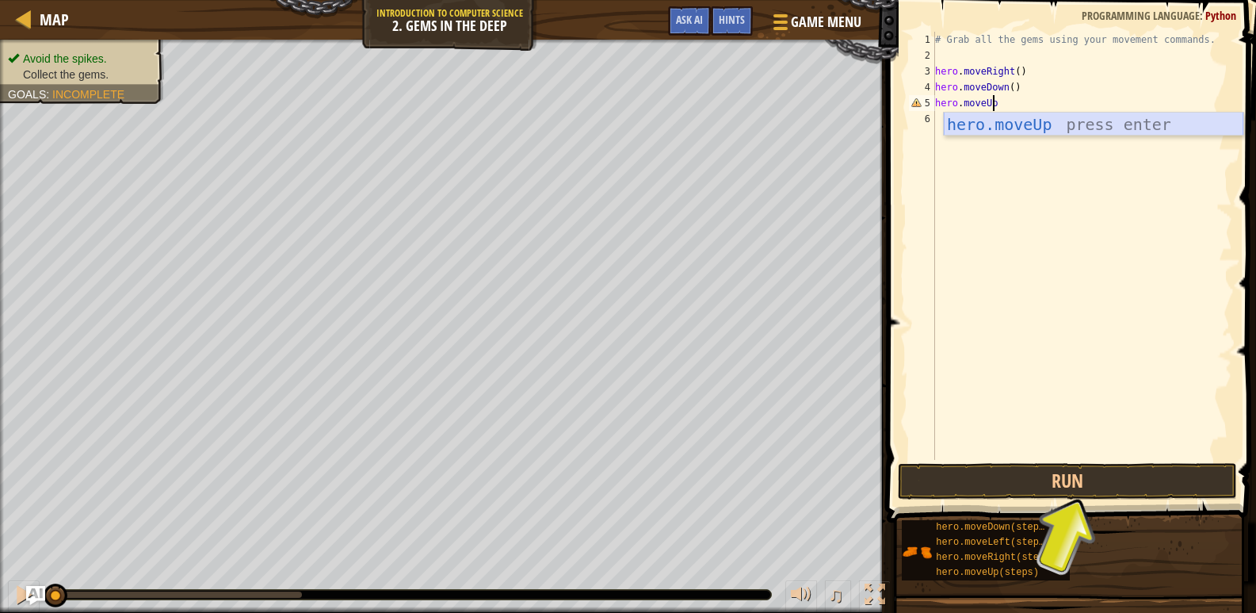
click at [957, 114] on div "hero.moveUp press enter" at bounding box center [1094, 148] width 300 height 71
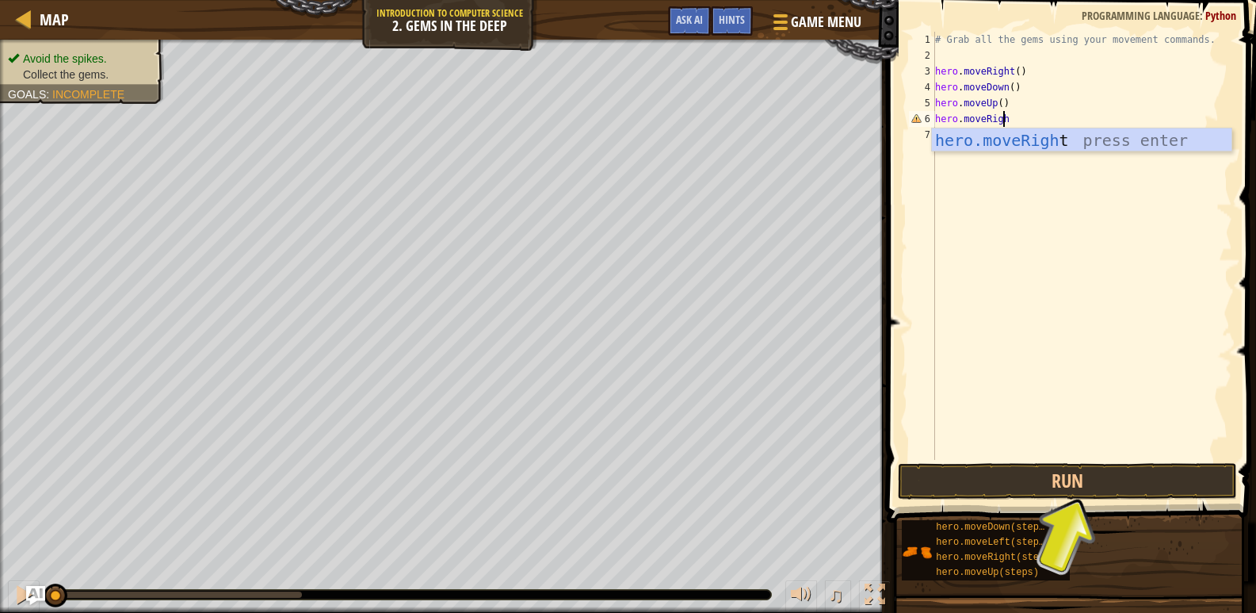
type textarea "hero.moveRight"
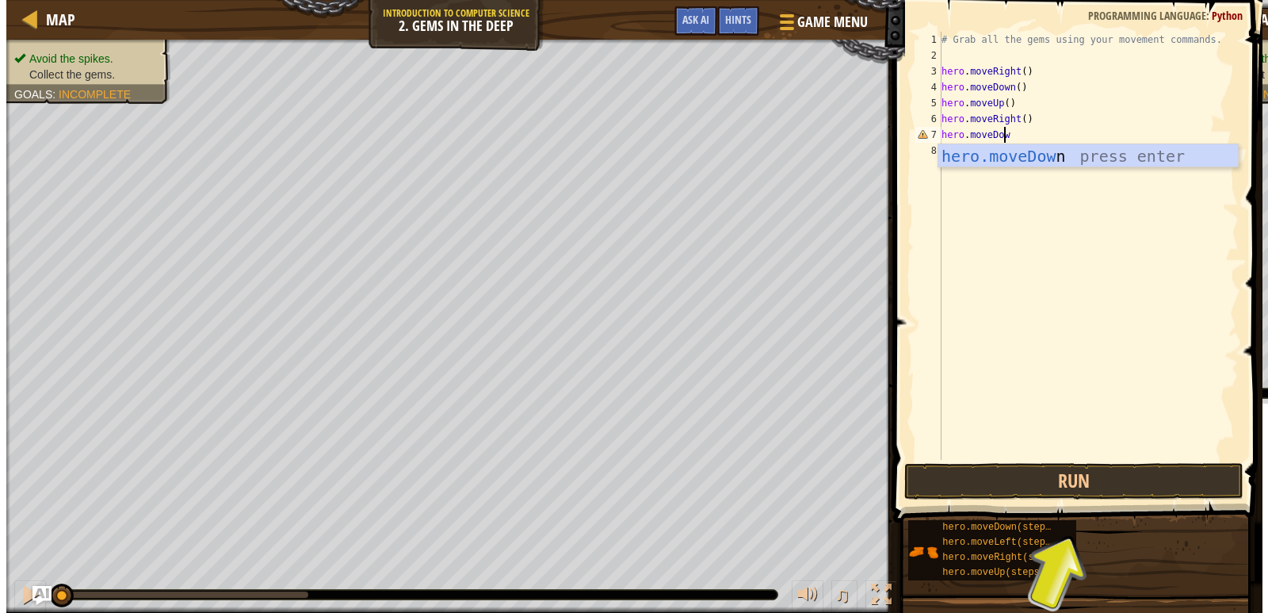
scroll to position [7, 5]
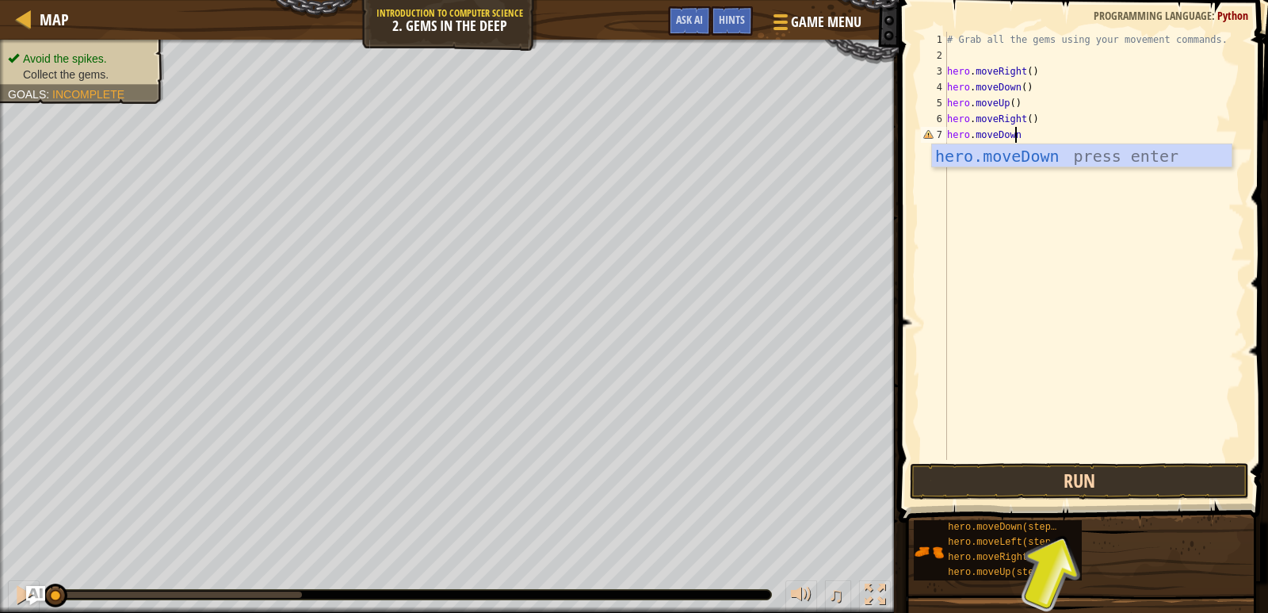
type textarea "hero.moveDown"
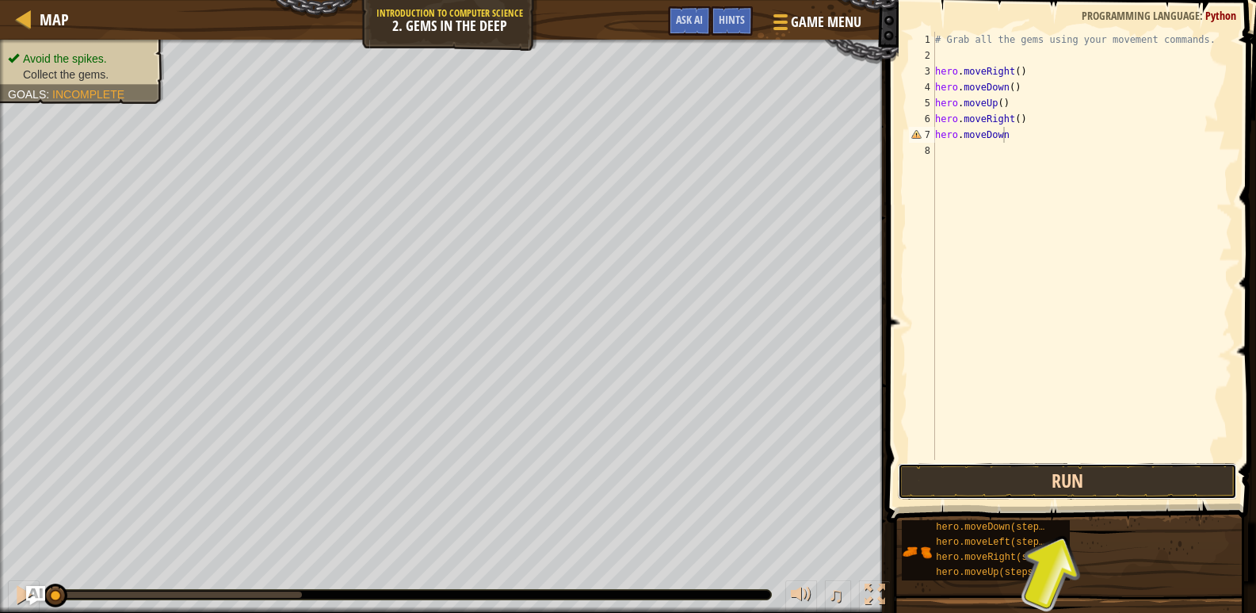
click at [1076, 481] on button "Run" at bounding box center [1068, 481] width 340 height 36
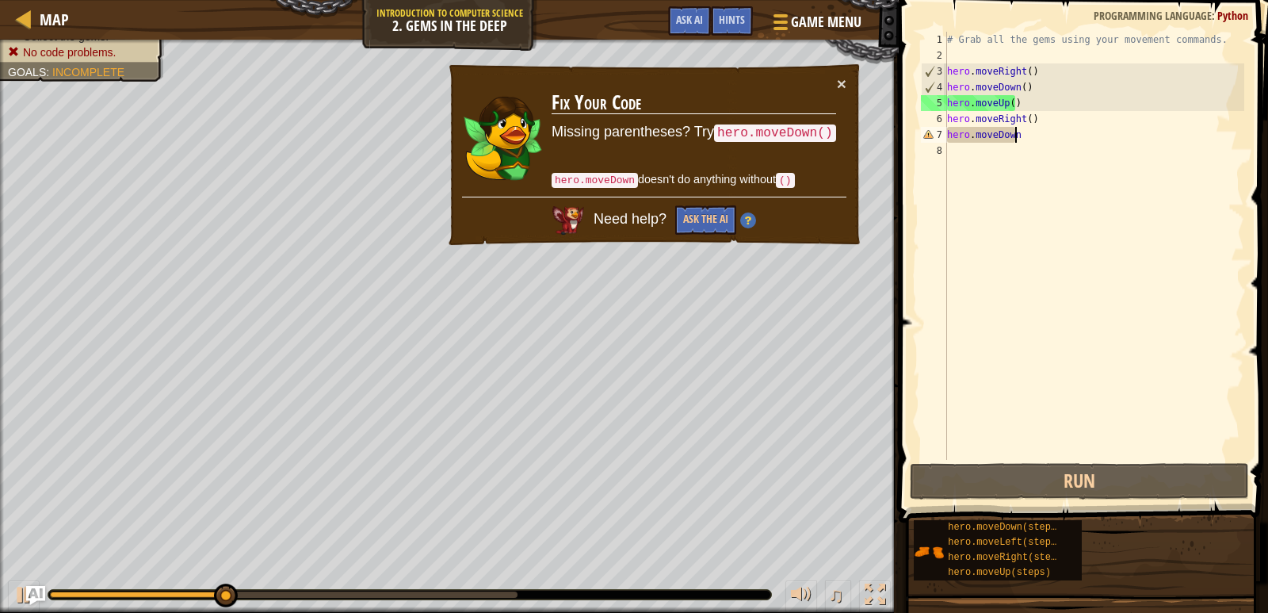
click at [1036, 134] on div "# Grab all the gems using your movement commands. hero . moveRight ( ) hero . m…" at bounding box center [1094, 262] width 300 height 460
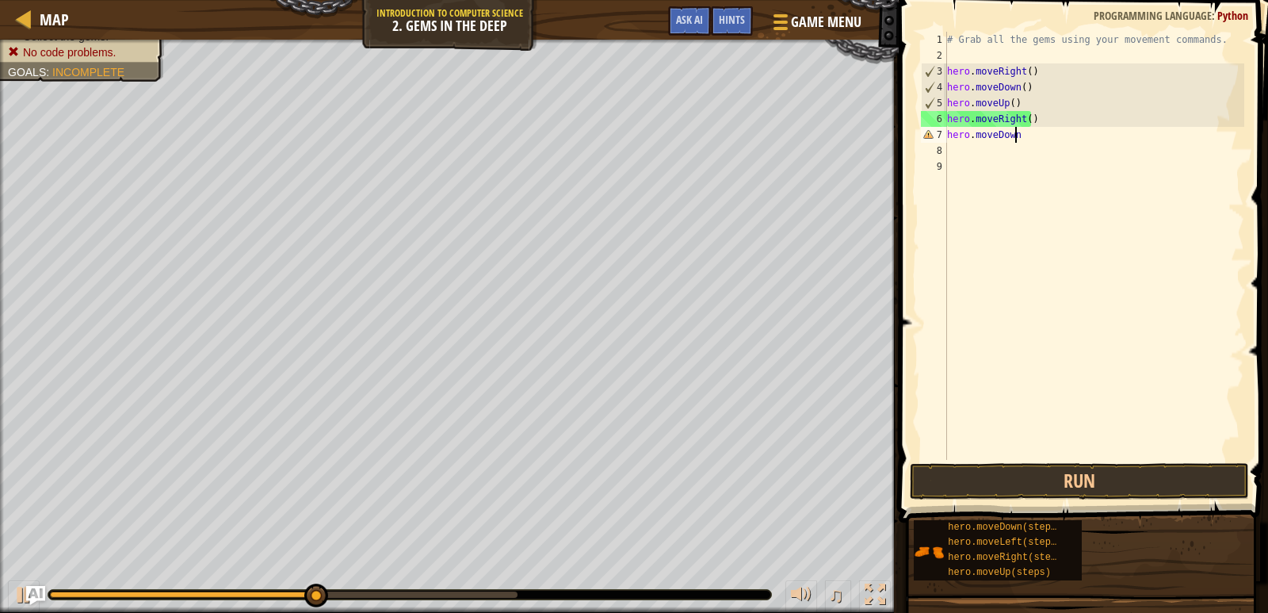
click at [1023, 135] on div "# Grab all the gems using your movement commands. hero . moveRight ( ) hero . m…" at bounding box center [1094, 262] width 300 height 460
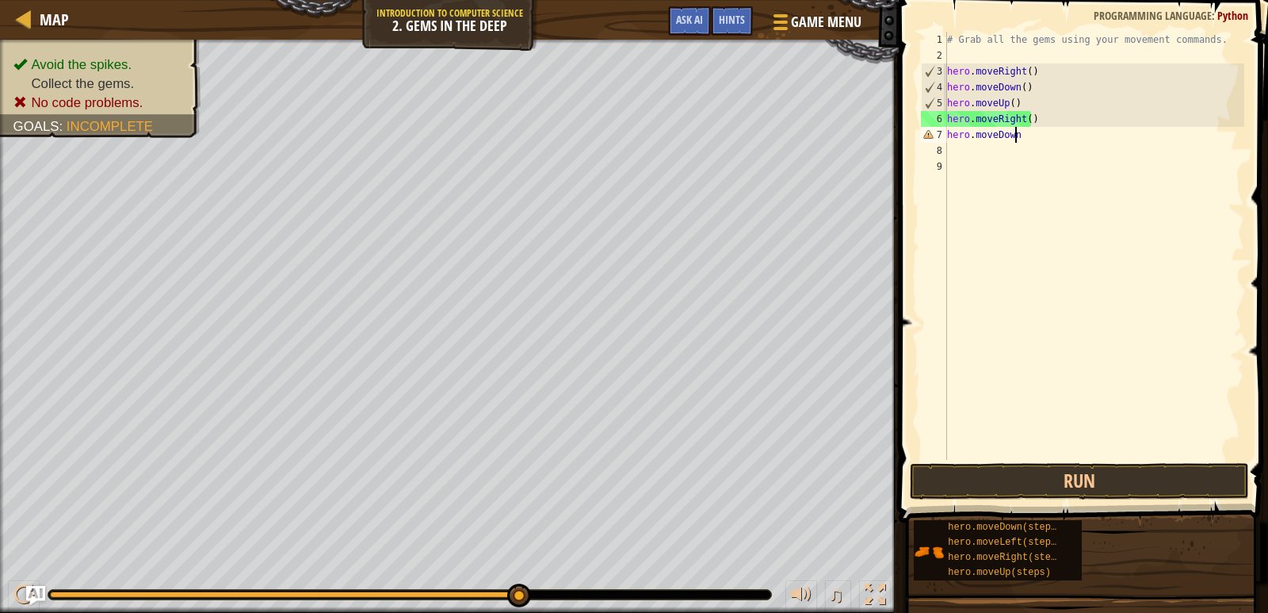
click at [1045, 119] on div "# Grab all the gems using your movement commands. hero . moveRight ( ) hero . m…" at bounding box center [1094, 262] width 300 height 460
click at [1024, 138] on div "# Grab all the gems using your movement commands. hero . moveRight ( ) hero . m…" at bounding box center [1094, 262] width 300 height 460
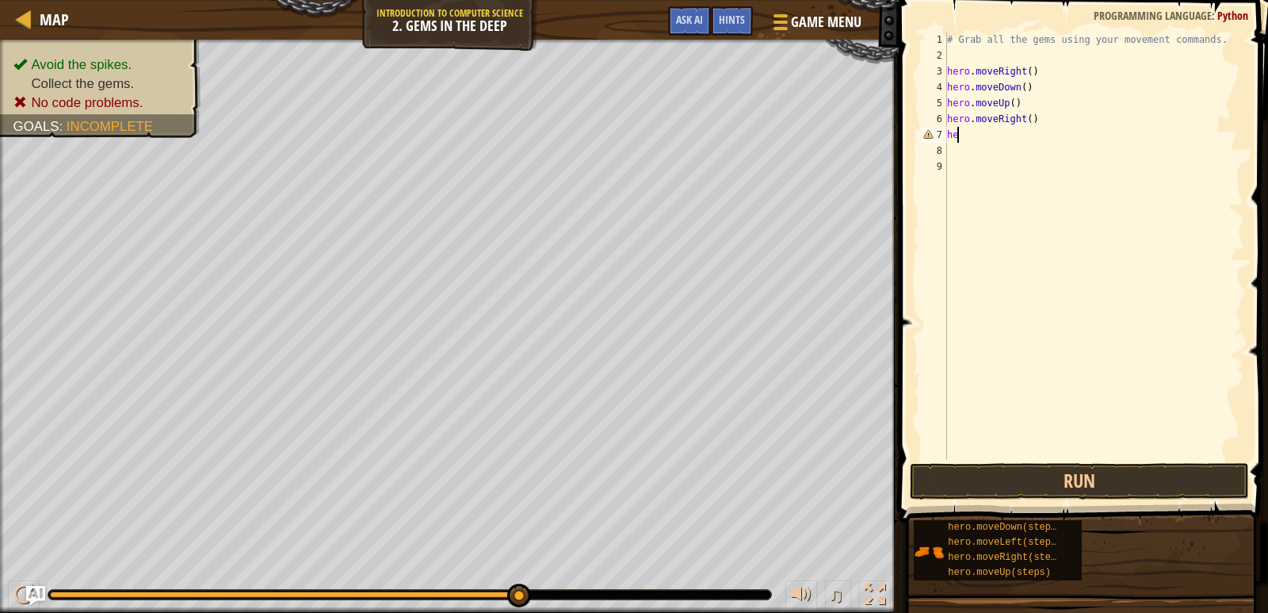
type textarea "h"
click at [1051, 119] on div "# Grab all the gems using your movement commands. hero . moveRight ( ) hero . m…" at bounding box center [1094, 262] width 300 height 460
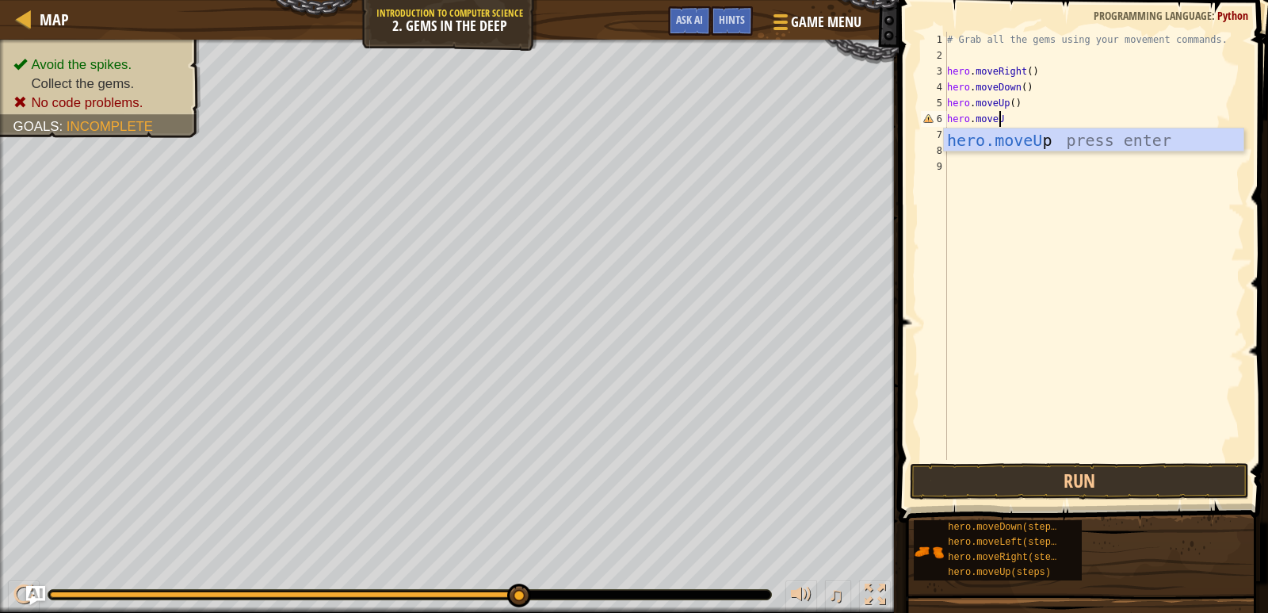
type textarea "hero.moveUp"
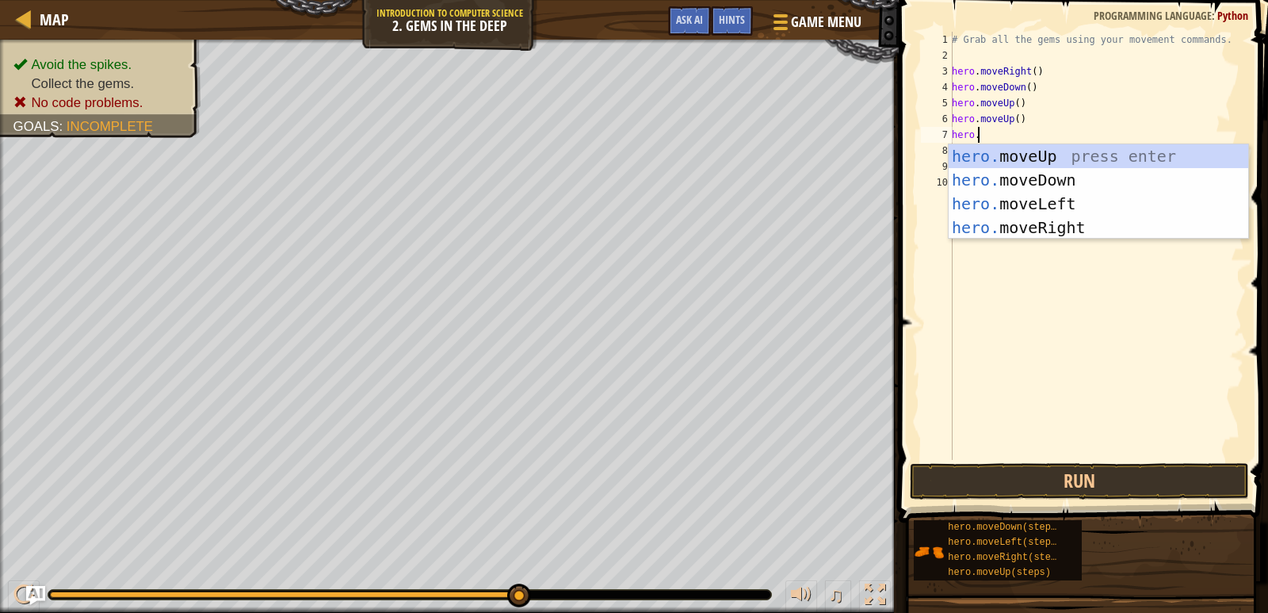
scroll to position [7, 2]
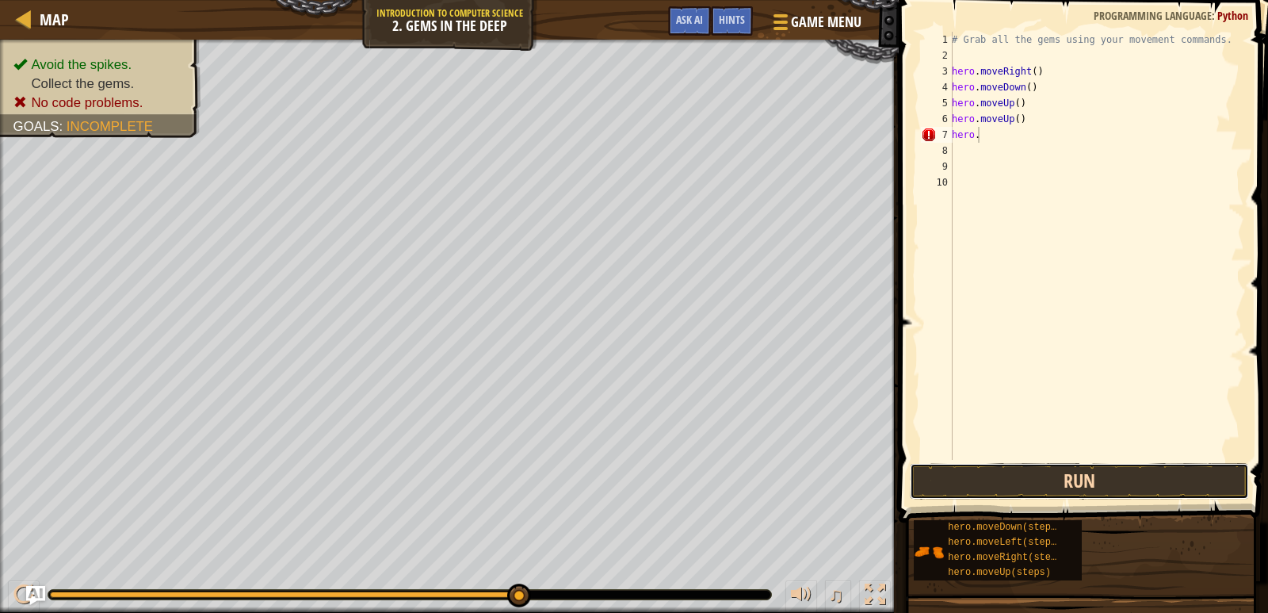
click at [1066, 486] on button "Run" at bounding box center [1080, 481] width 340 height 36
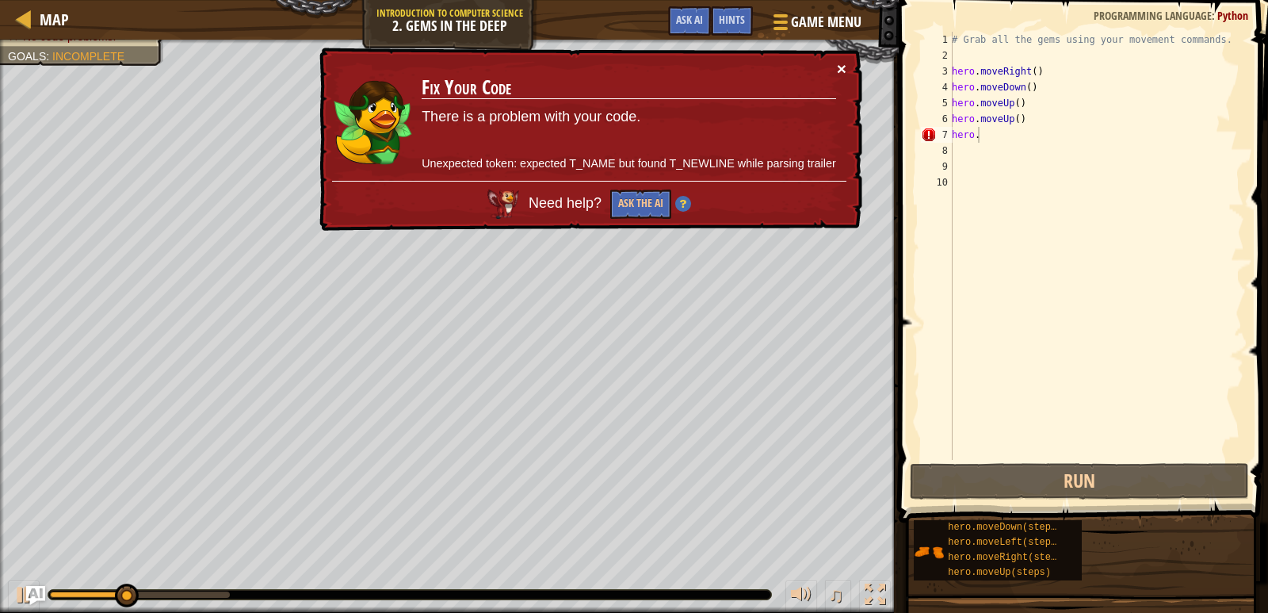
click at [844, 64] on div "× Fix Your Code There is a problem with your code. Unexpected token: expected T…" at bounding box center [589, 140] width 546 height 184
click at [841, 66] on button "×" at bounding box center [842, 68] width 10 height 17
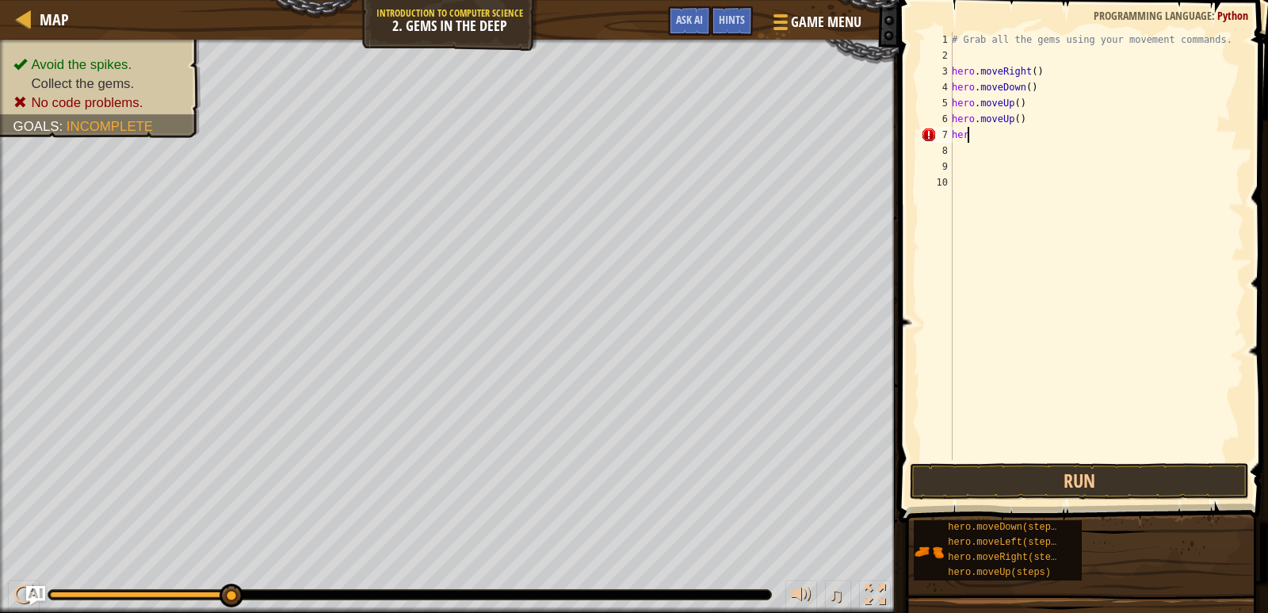
scroll to position [7, 0]
type textarea "h"
click at [1072, 477] on button "Run" at bounding box center [1080, 481] width 340 height 36
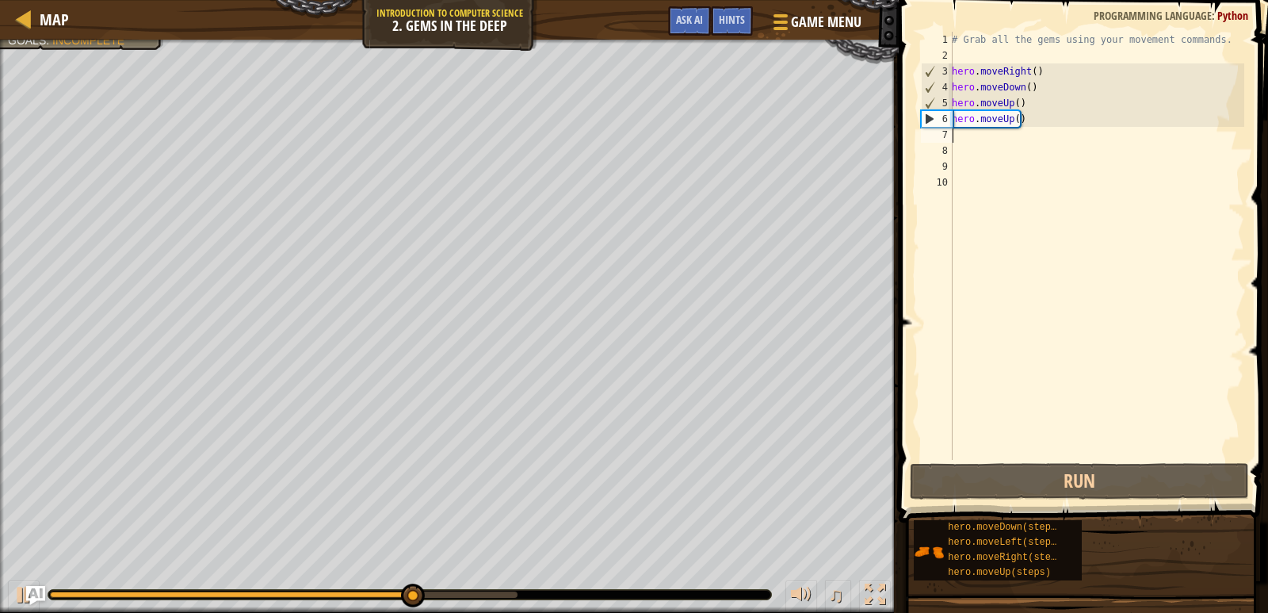
click at [964, 141] on div "# Grab all the gems using your movement commands. hero . moveRight ( ) hero . m…" at bounding box center [1096, 262] width 296 height 460
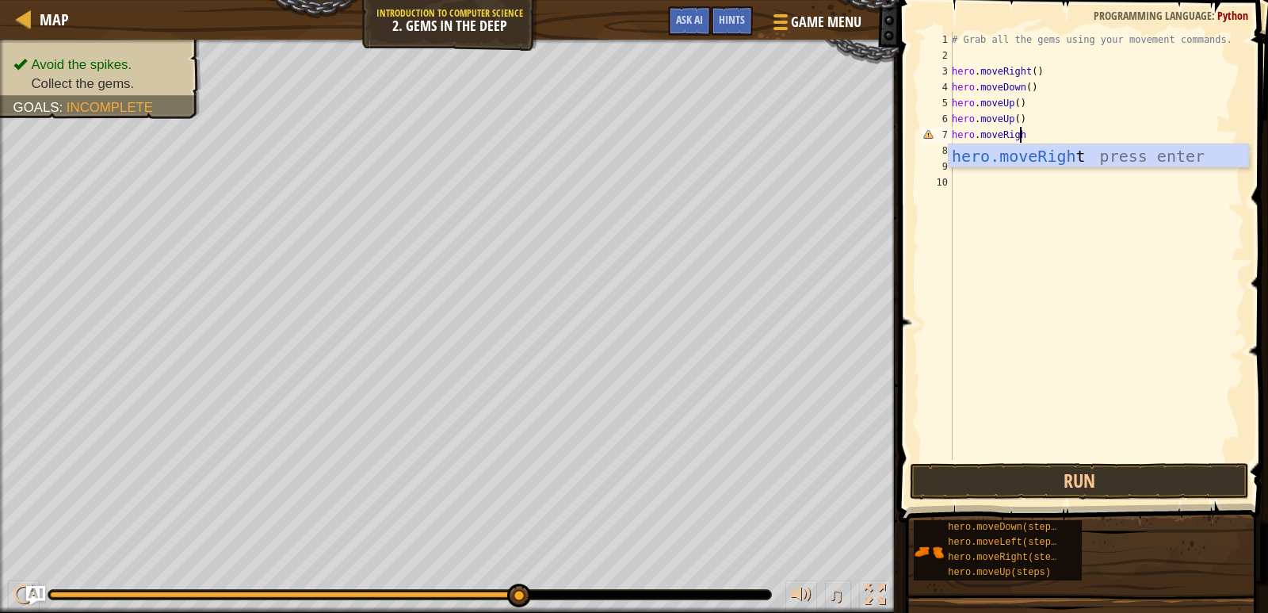
type textarea "hero.moveRight"
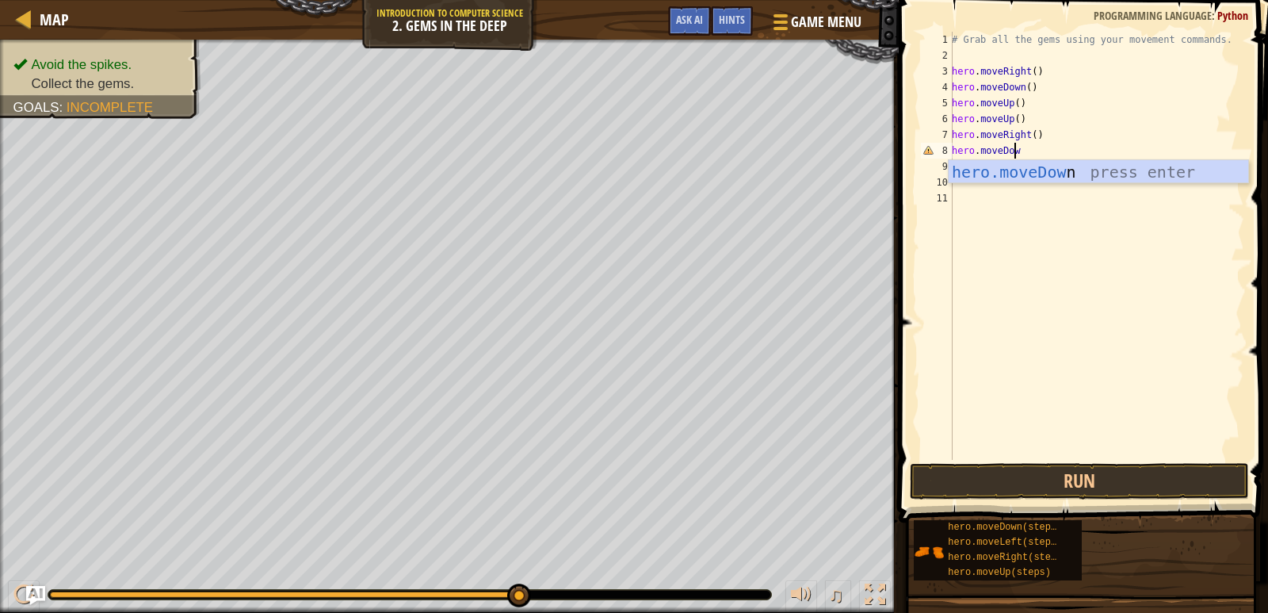
scroll to position [7, 5]
click at [1052, 478] on button "Run" at bounding box center [1080, 481] width 340 height 36
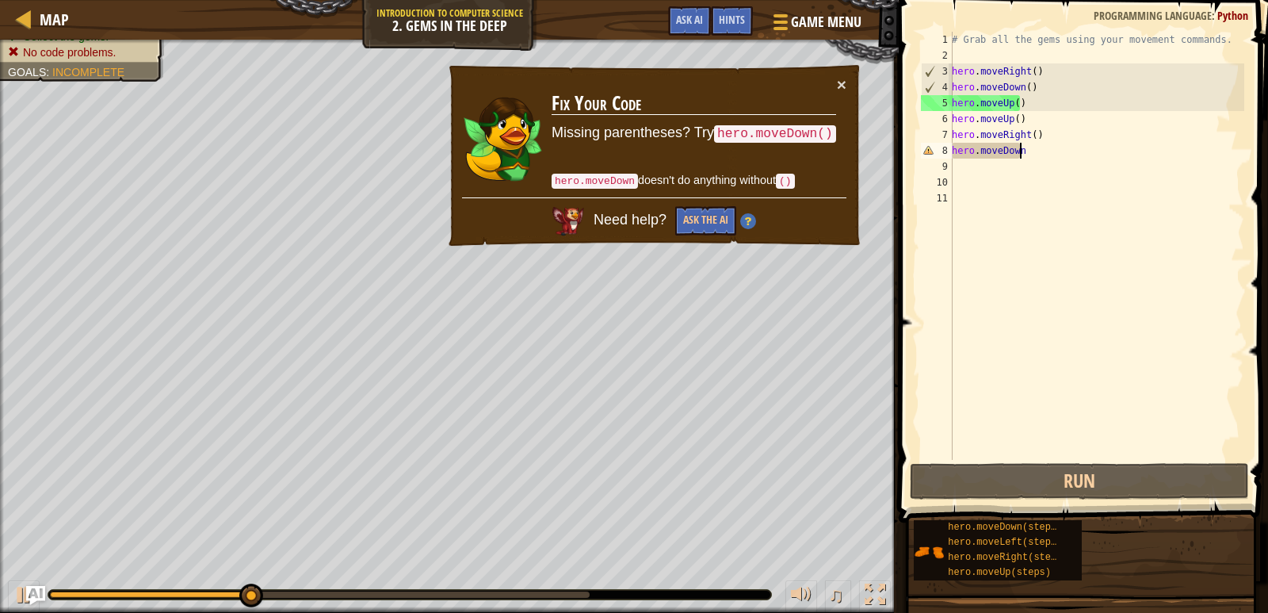
click at [1042, 154] on div "# Grab all the gems using your movement commands. hero . moveRight ( ) hero . m…" at bounding box center [1096, 262] width 296 height 460
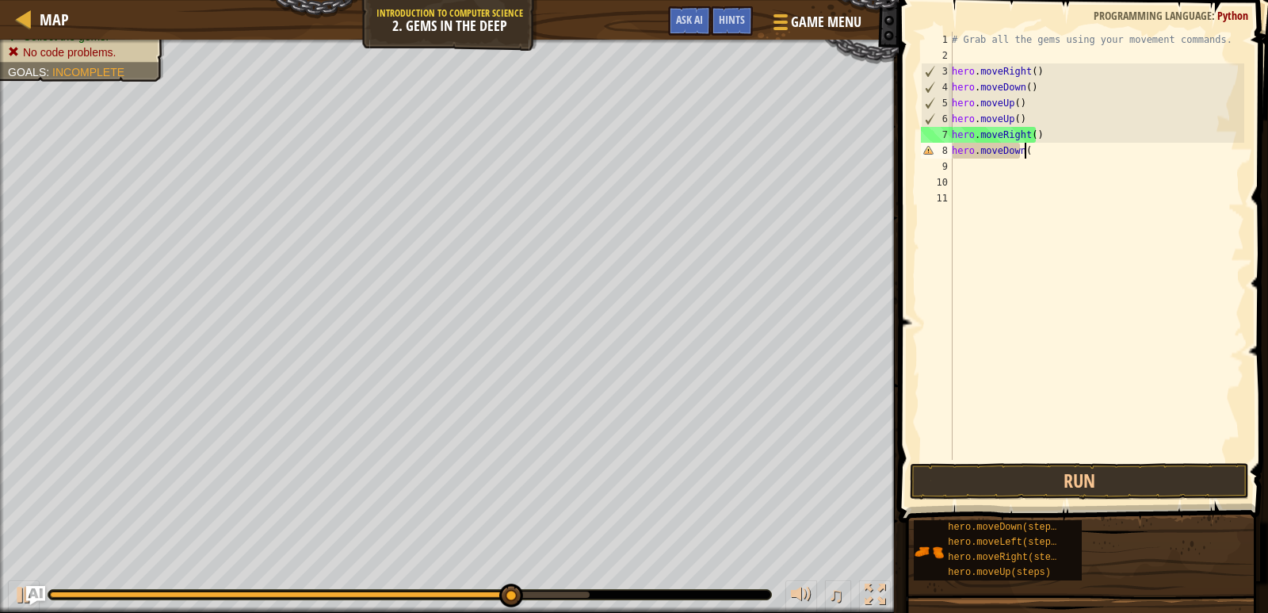
scroll to position [7, 6]
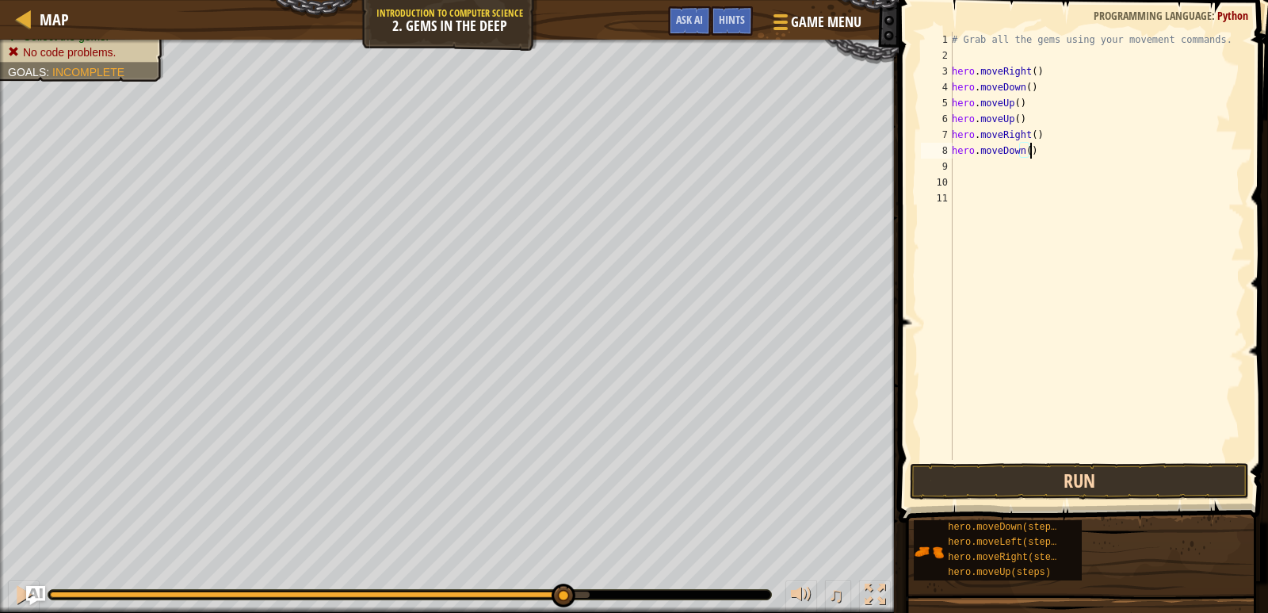
type textarea "hero.moveDown()"
click at [1090, 485] on button "Run" at bounding box center [1080, 481] width 340 height 36
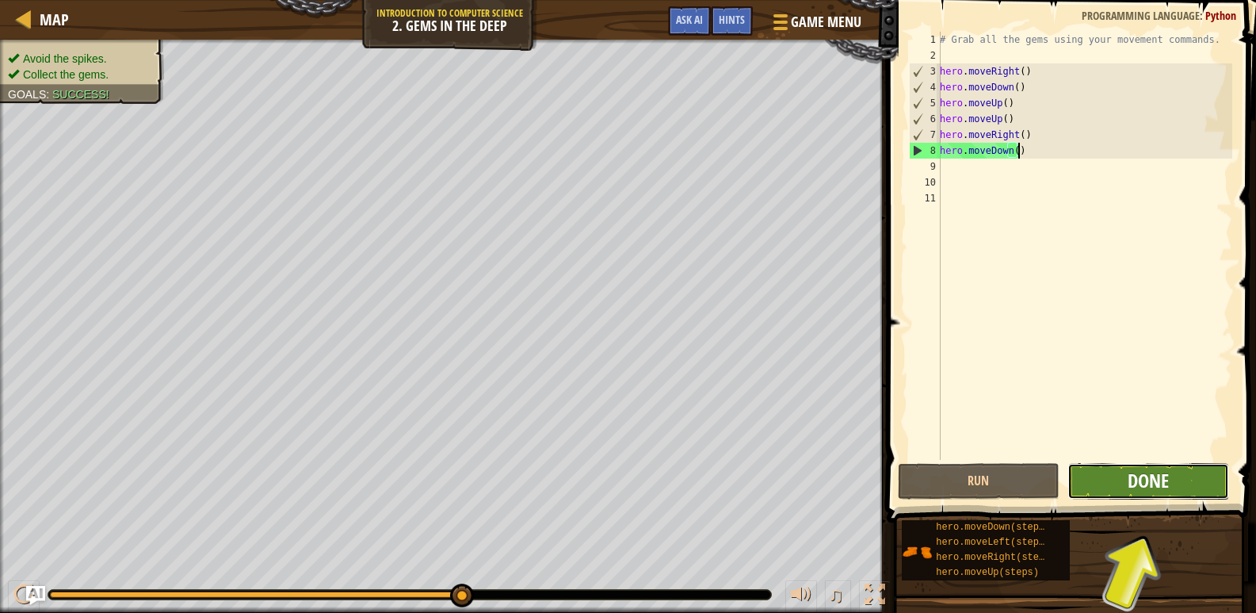
click at [1165, 489] on span "Done" at bounding box center [1148, 480] width 41 height 25
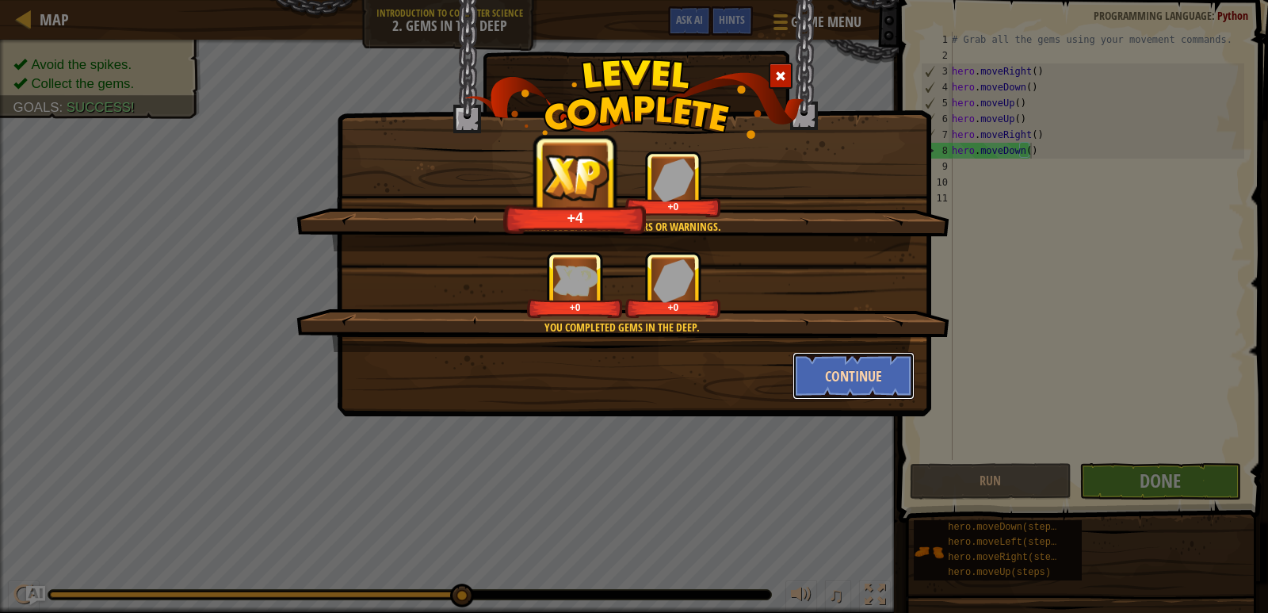
click at [861, 377] on button "Continue" at bounding box center [853, 376] width 123 height 48
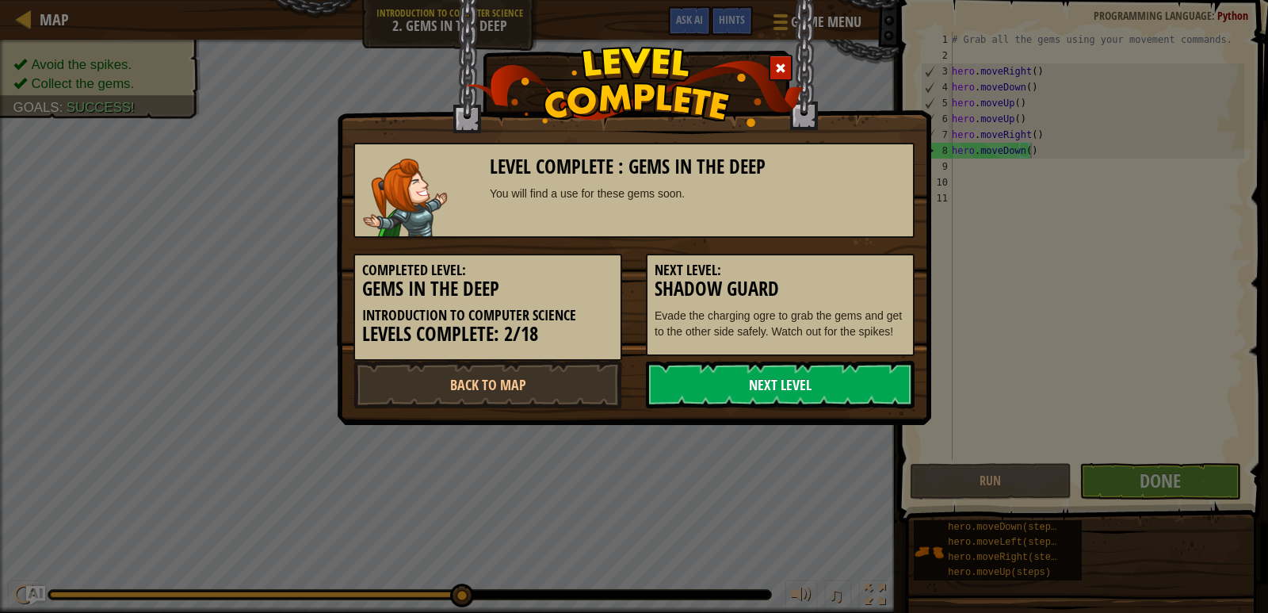
click at [792, 385] on link "Next Level" at bounding box center [780, 385] width 269 height 48
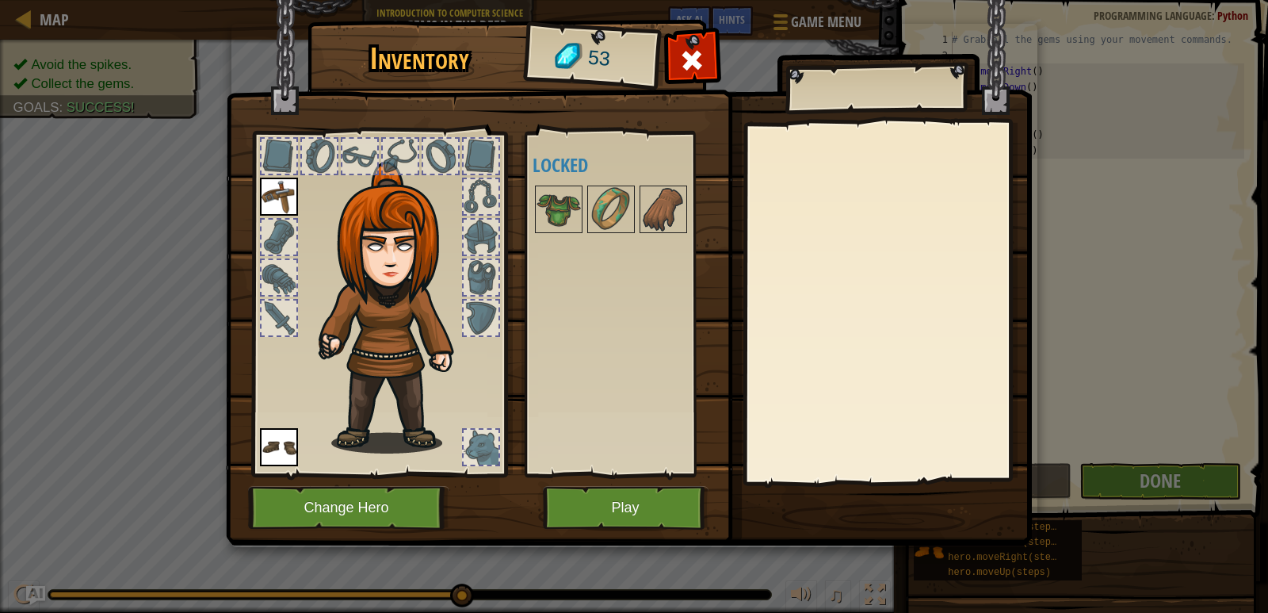
click at [281, 448] on img at bounding box center [279, 447] width 38 height 38
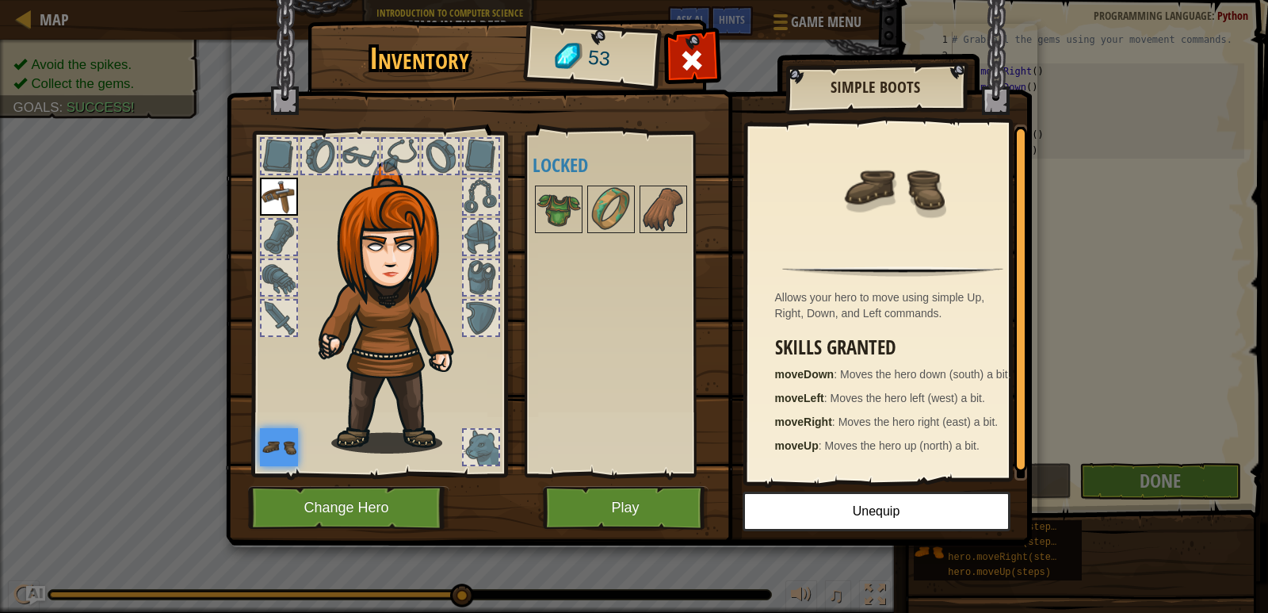
click at [633, 317] on div "Available Equip Equip (double-click to equip) Locked" at bounding box center [631, 304] width 199 height 330
click at [647, 520] on button "Play" at bounding box center [626, 508] width 166 height 44
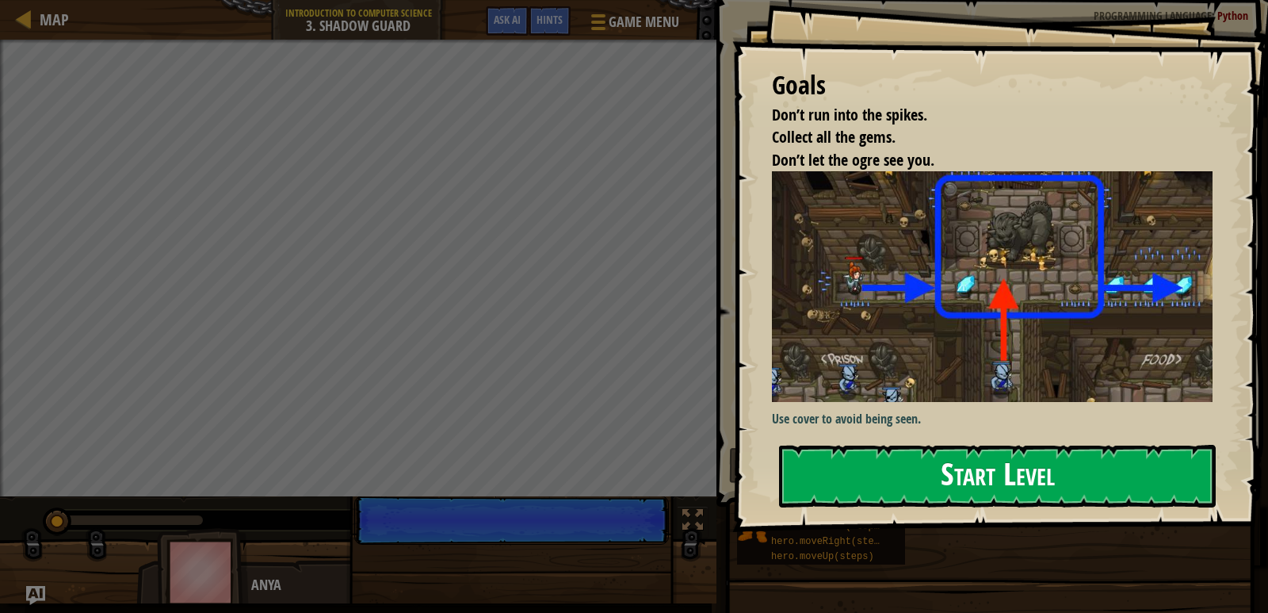
click at [997, 475] on button "Start Level" at bounding box center [997, 476] width 437 height 63
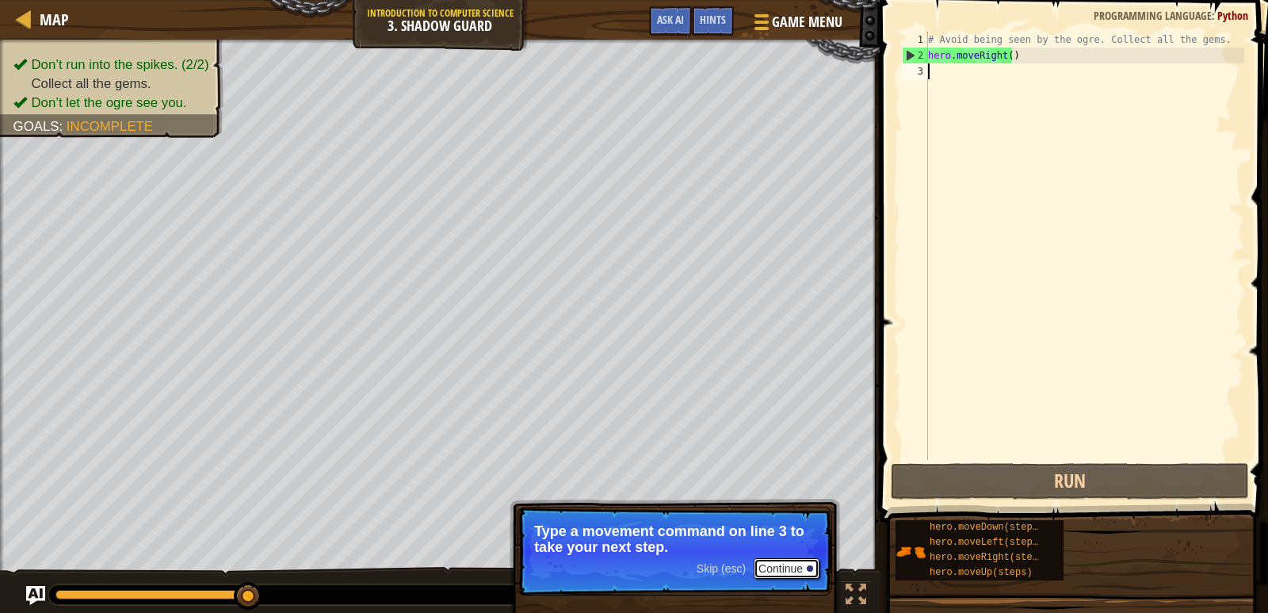
click at [792, 568] on button "Continue" at bounding box center [787, 568] width 66 height 21
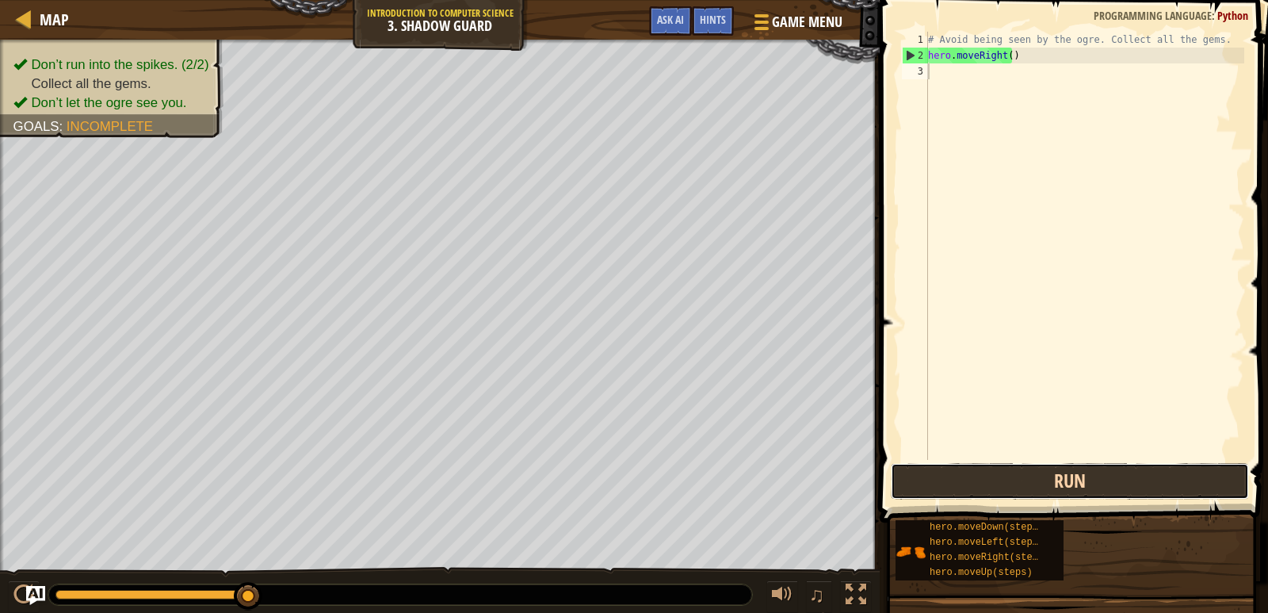
click at [1026, 488] on button "Run" at bounding box center [1070, 481] width 358 height 36
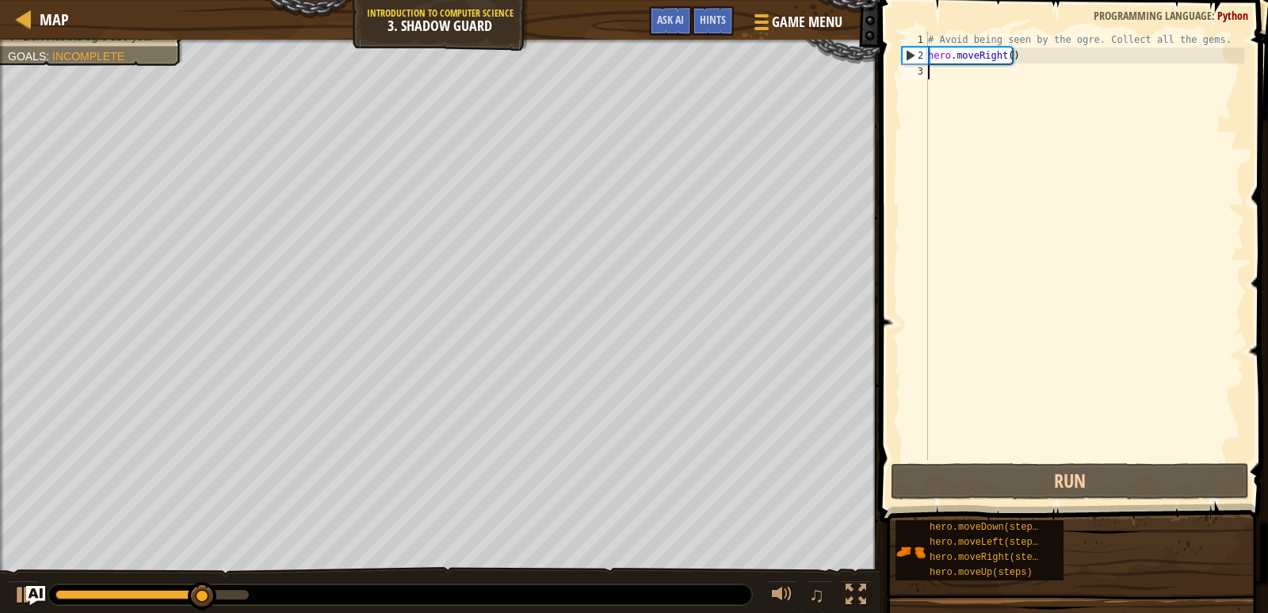
click at [984, 81] on div "# Avoid being seen by the ogre. Collect all the gems. hero . moveRight ( )" at bounding box center [1084, 262] width 319 height 460
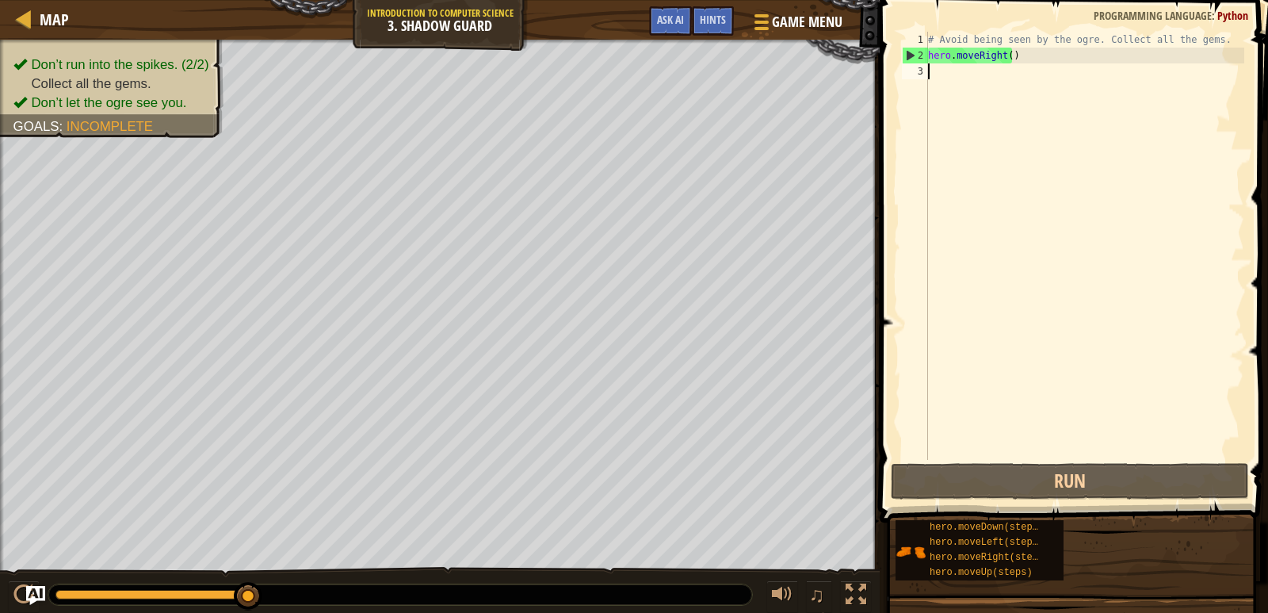
scroll to position [7, 0]
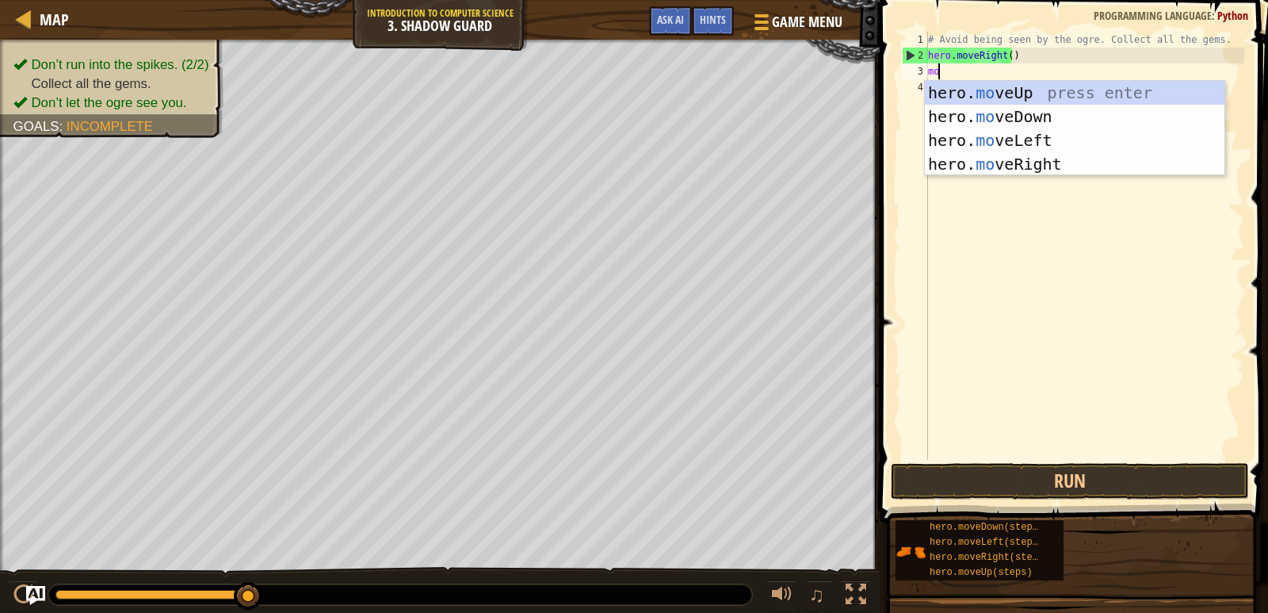
type textarea "m"
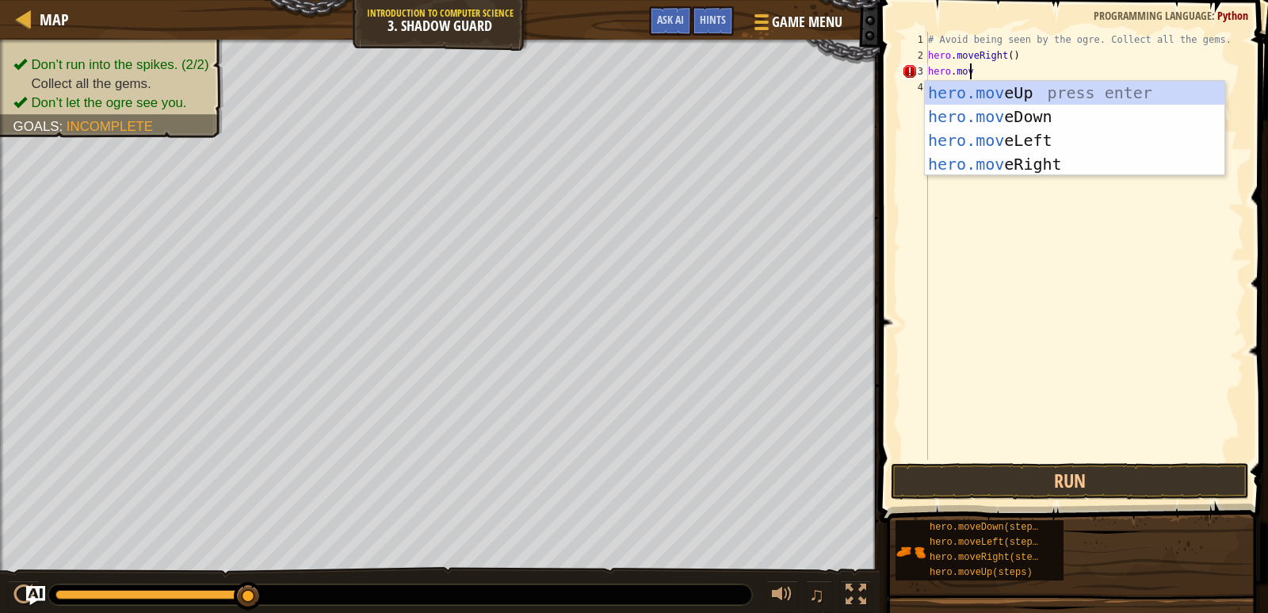
type textarea "hero.move"
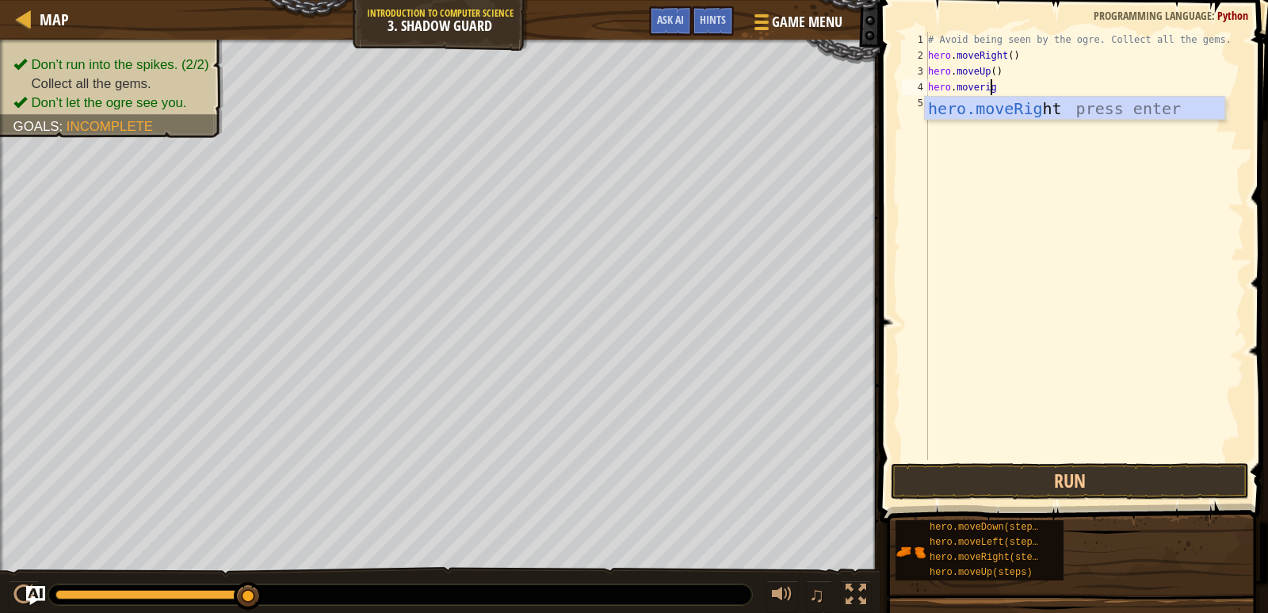
scroll to position [7, 5]
type textarea "hero.moverigh"
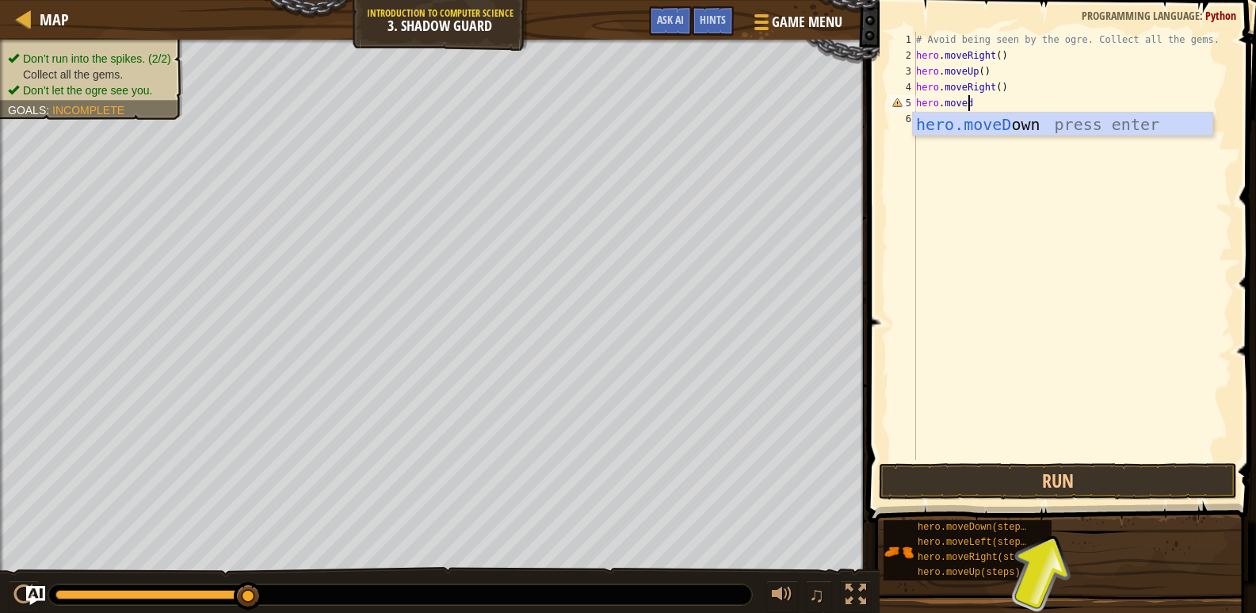
scroll to position [7, 4]
type textarea "hero.movedo"
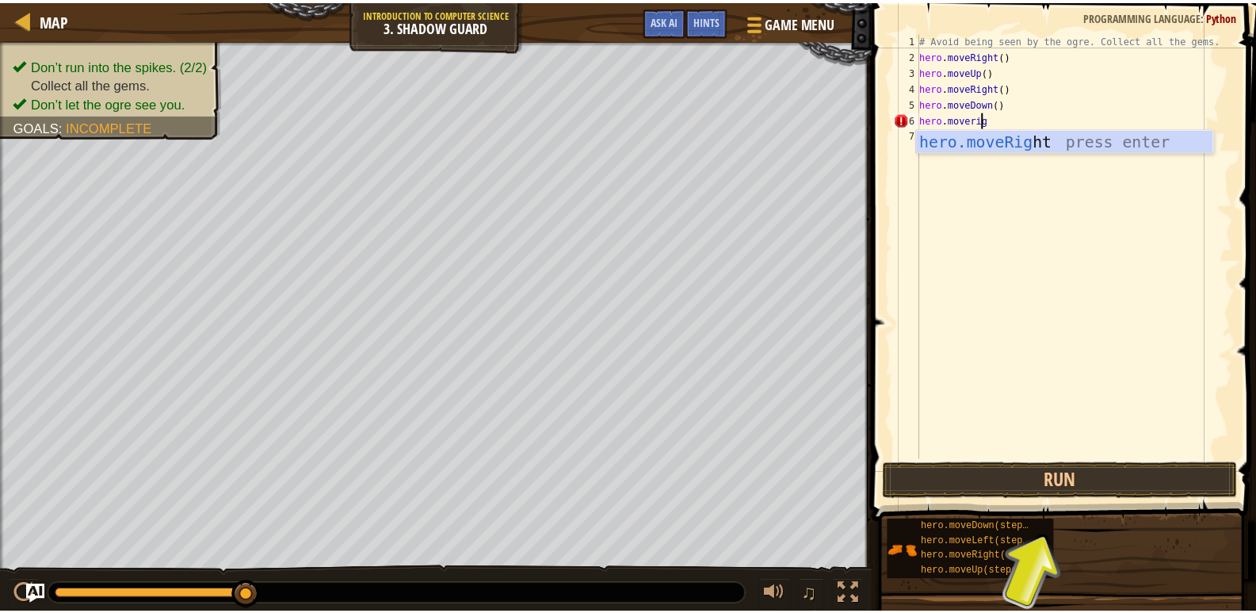
scroll to position [7, 5]
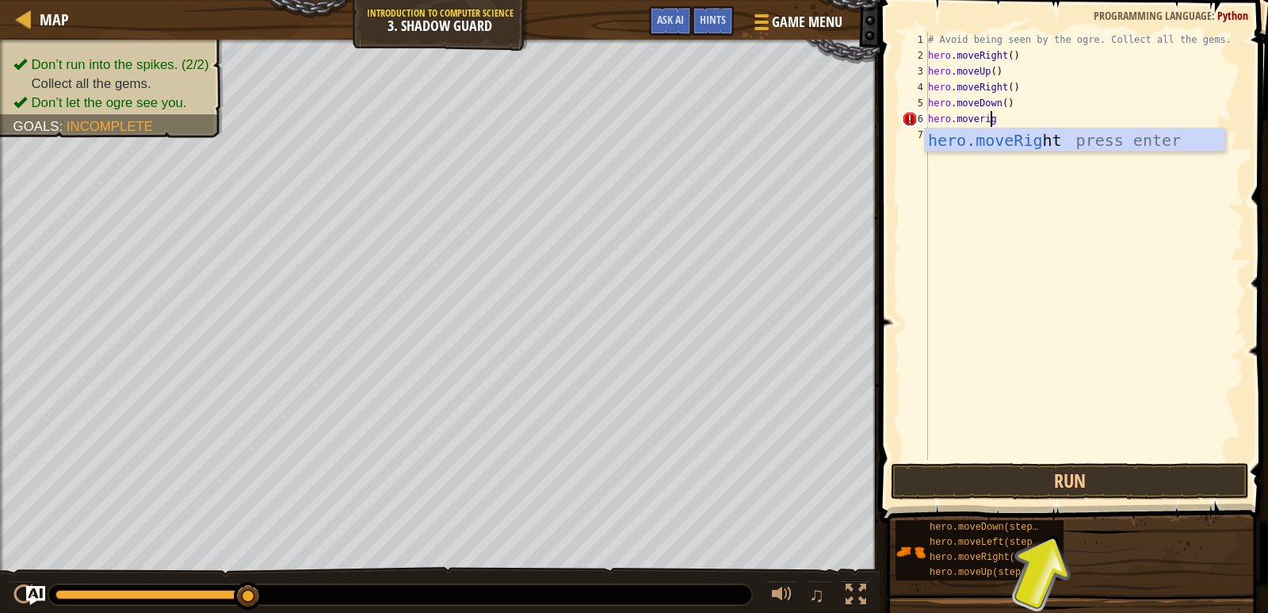
type textarea "hero.moverigh"
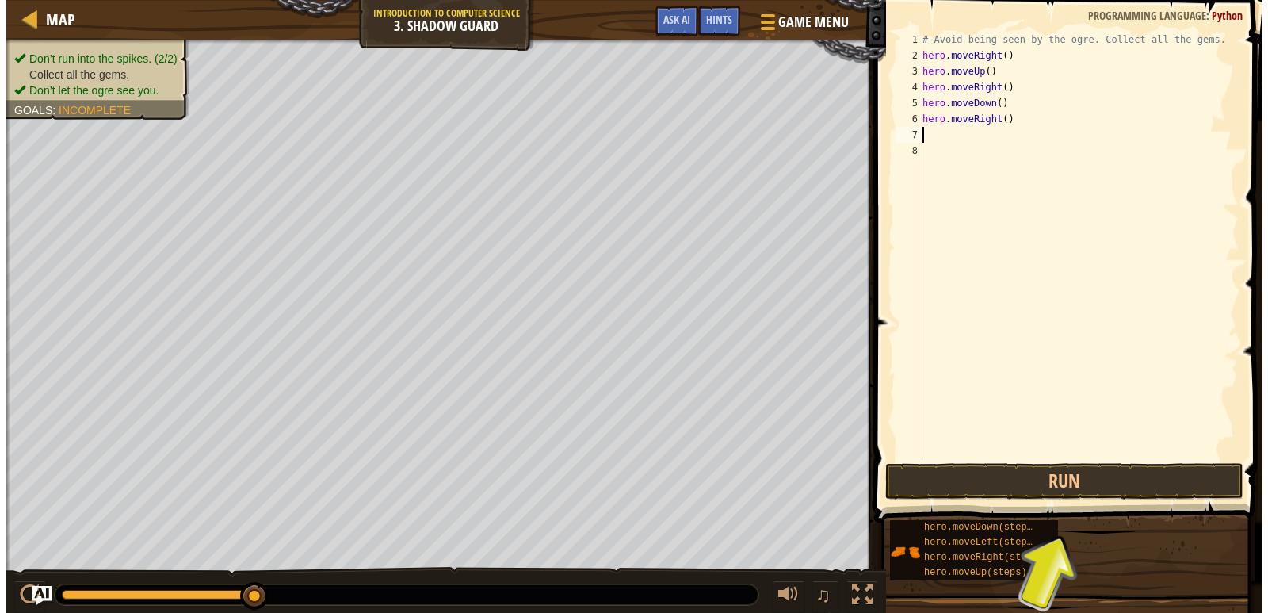
scroll to position [7, 0]
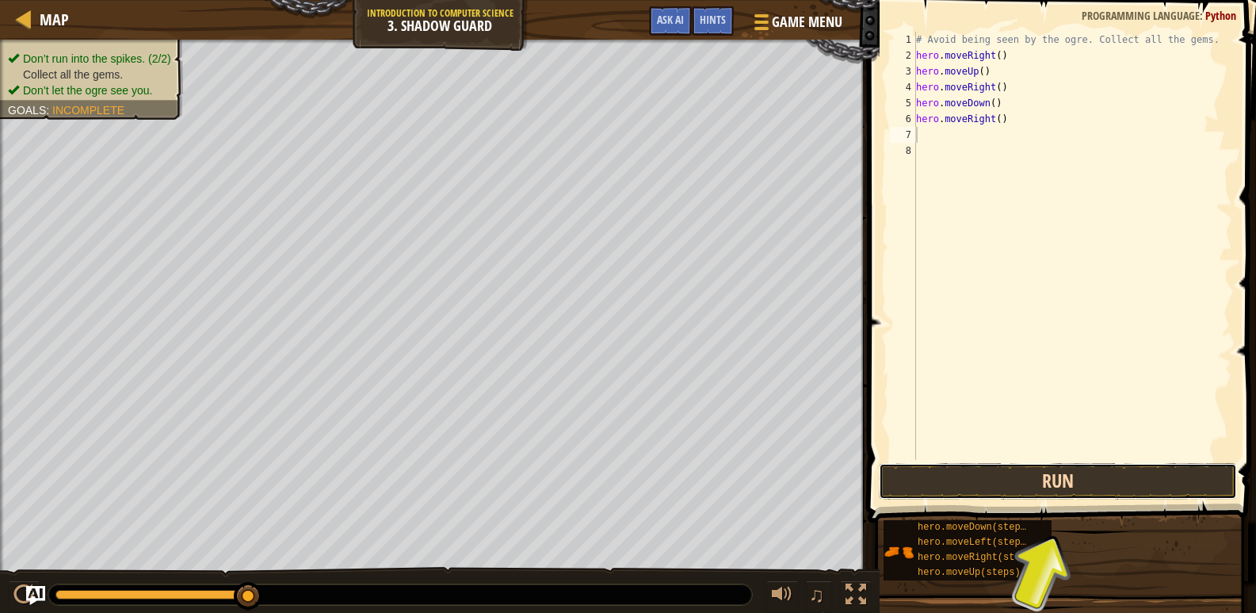
drag, startPoint x: 1147, startPoint y: 488, endPoint x: 1179, endPoint y: 468, distance: 38.1
click at [1169, 475] on button "Run" at bounding box center [1058, 481] width 358 height 36
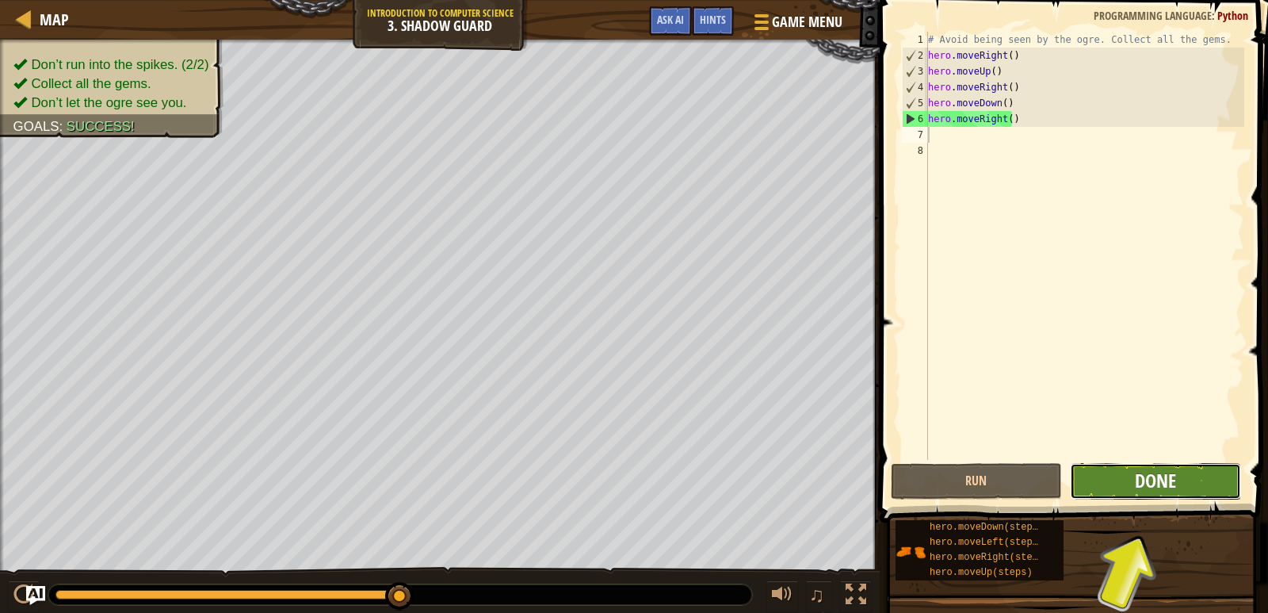
click at [1135, 483] on span "Done" at bounding box center [1155, 480] width 41 height 25
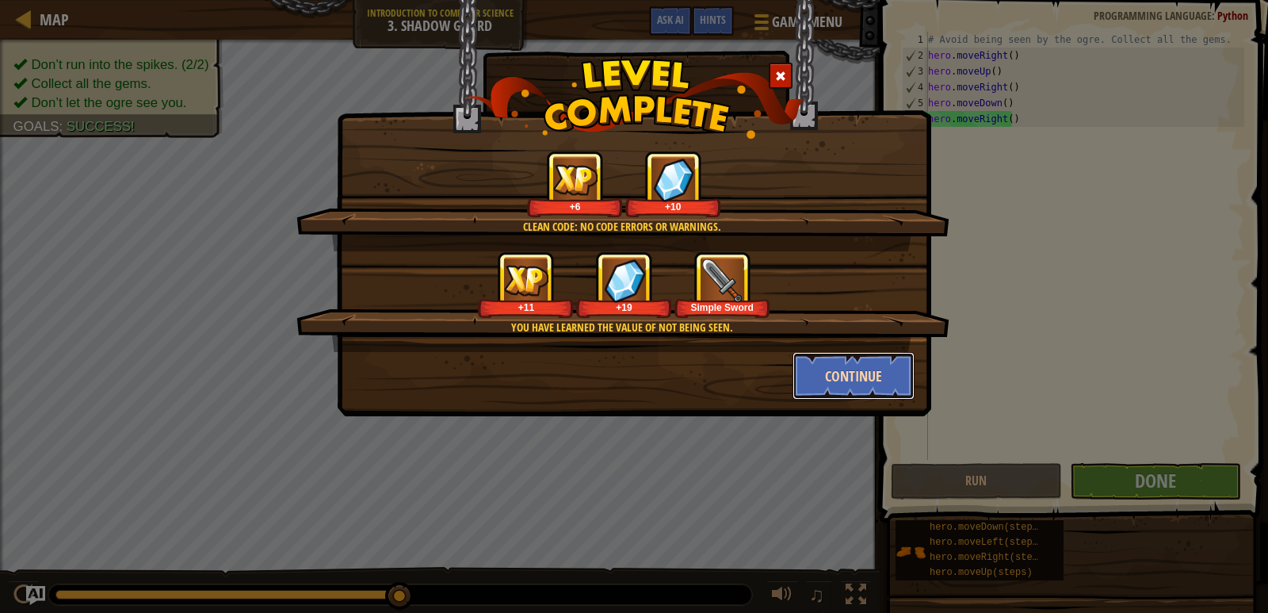
click at [843, 386] on button "Continue" at bounding box center [853, 376] width 123 height 48
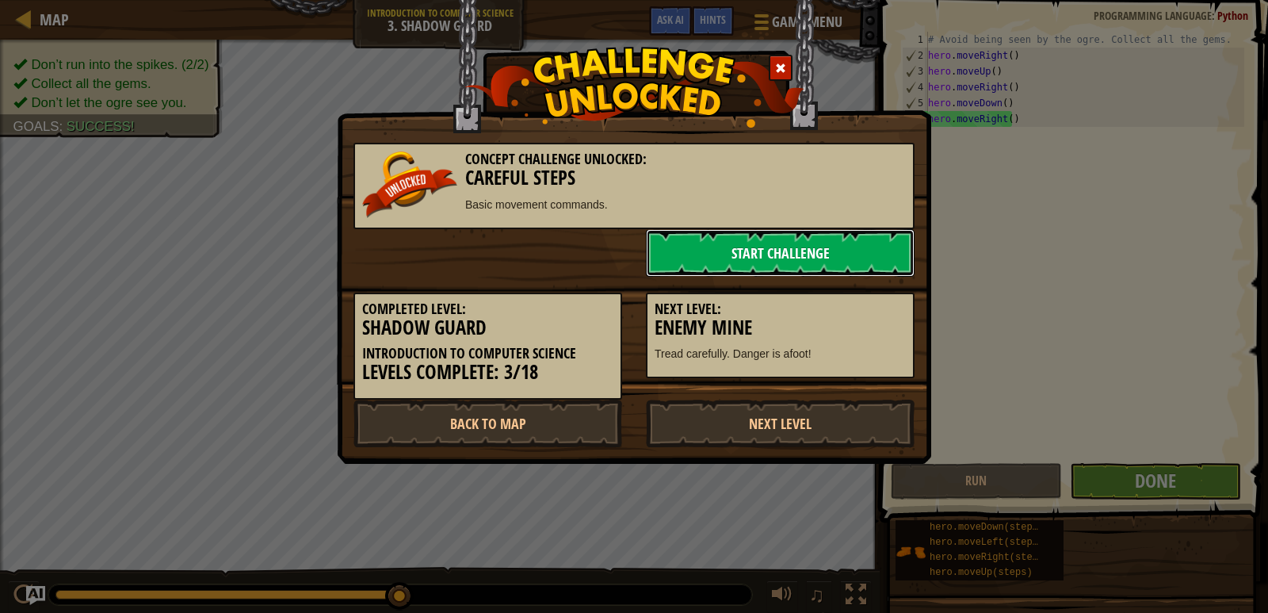
click at [794, 260] on link "Start Challenge" at bounding box center [780, 253] width 269 height 48
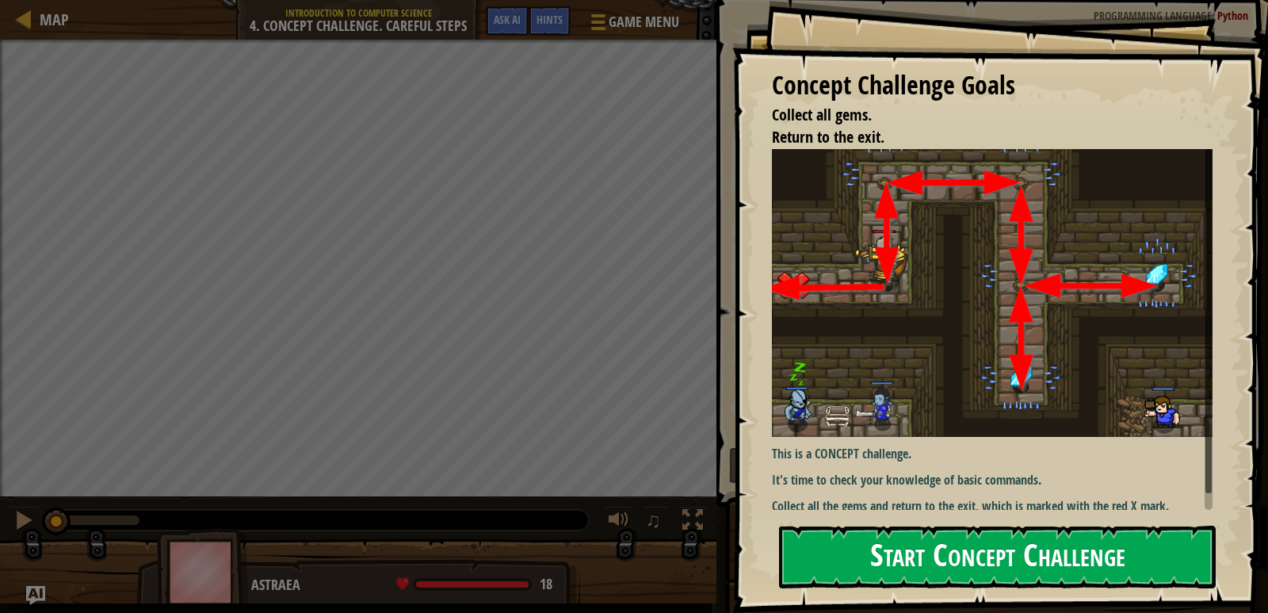
click at [1012, 558] on button "Start Concept Challenge" at bounding box center [997, 556] width 437 height 63
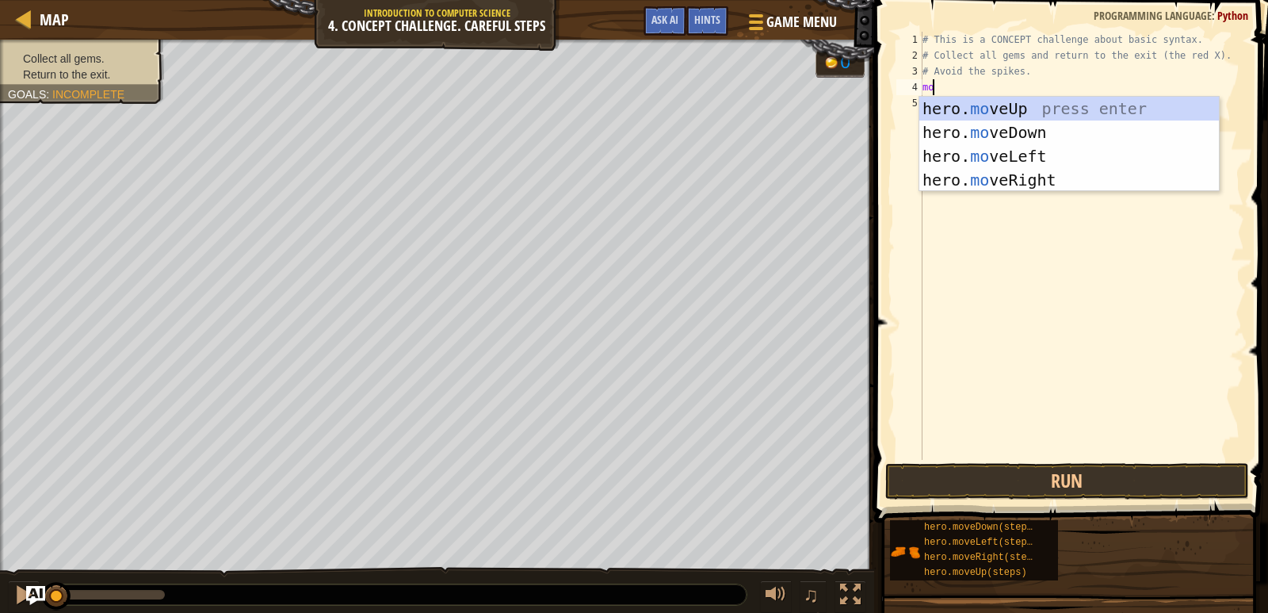
scroll to position [7, 0]
type textarea "m"
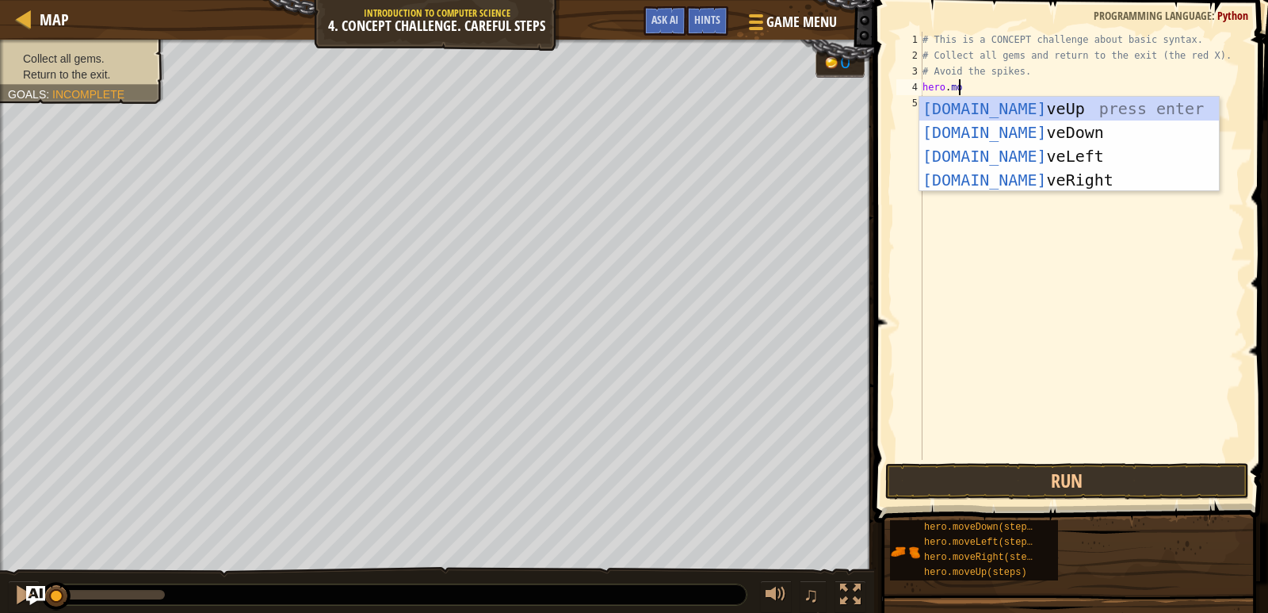
scroll to position [7, 2]
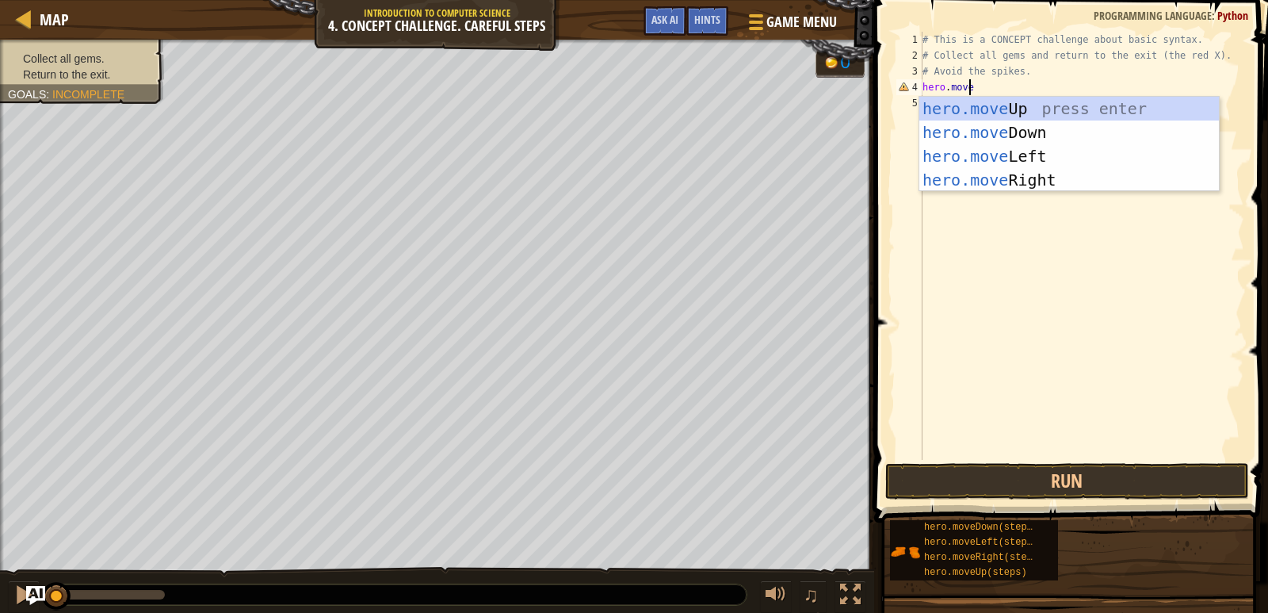
type textarea "hero.moveu"
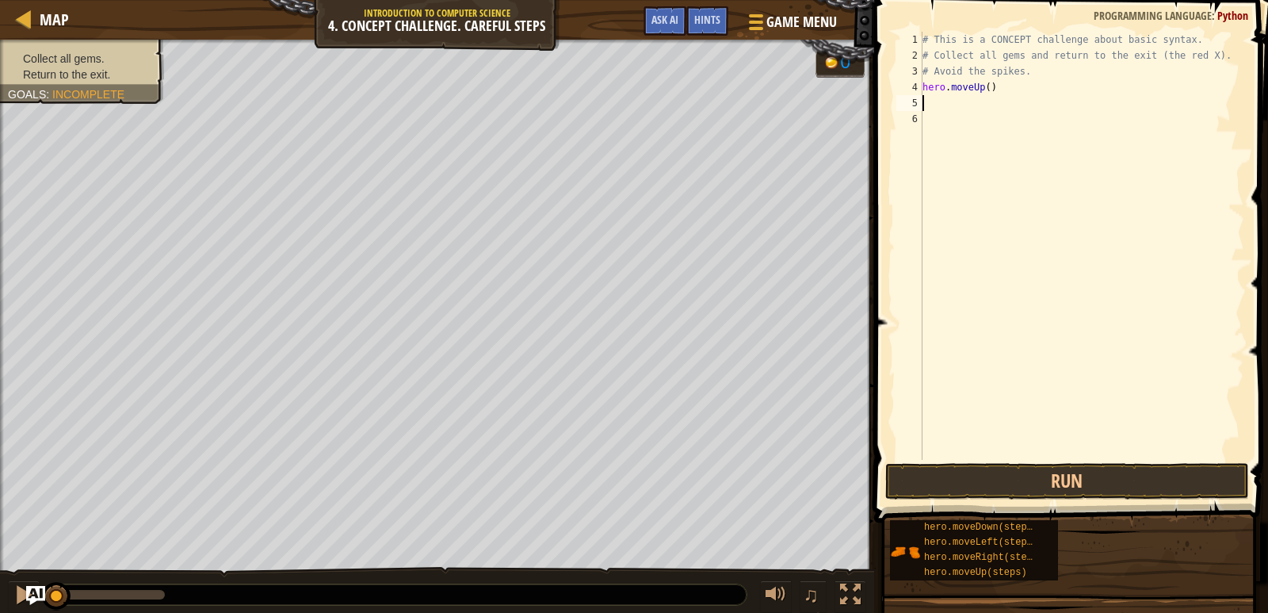
scroll to position [7, 0]
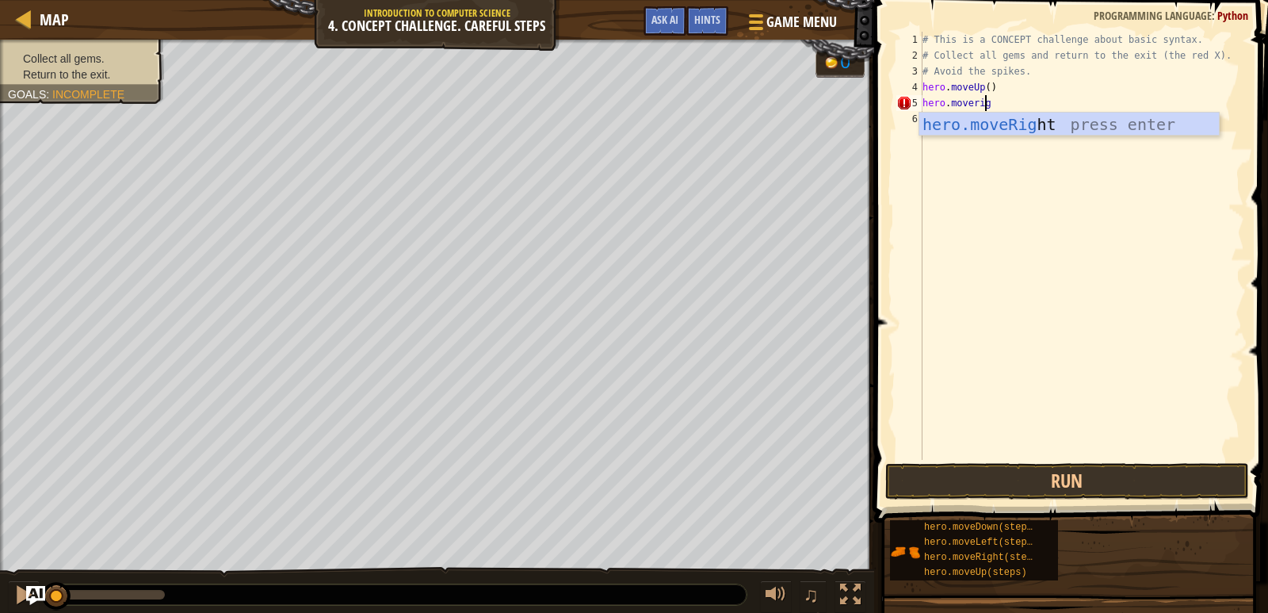
type textarea "hero.moverigh"
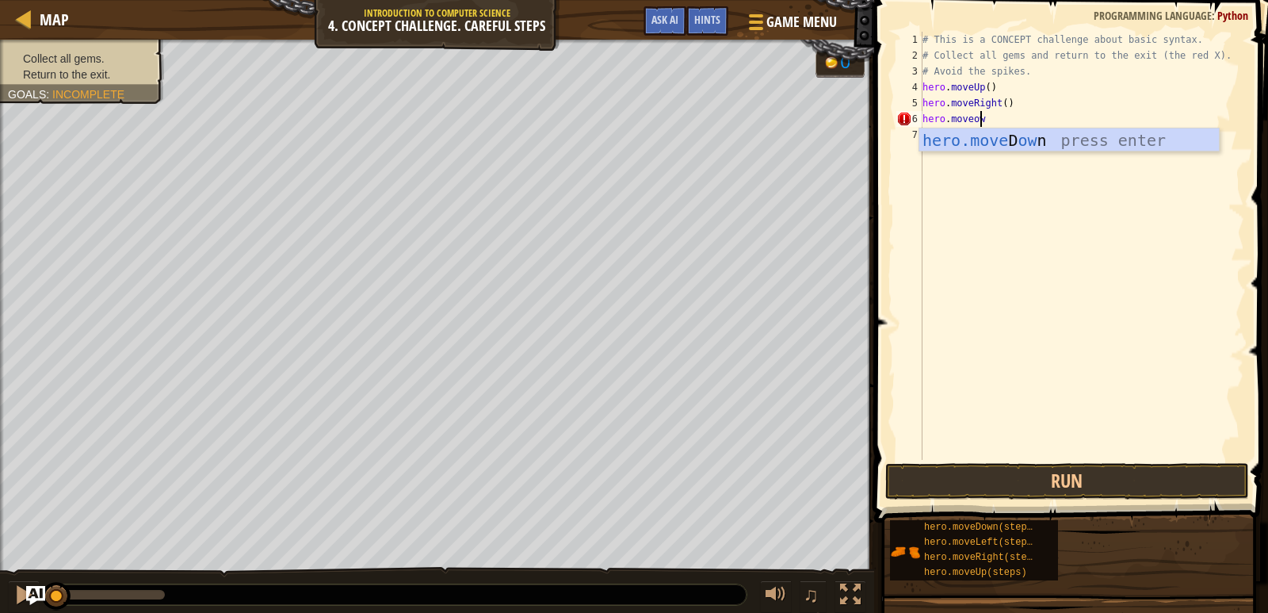
scroll to position [7, 4]
type textarea "hero.moveown"
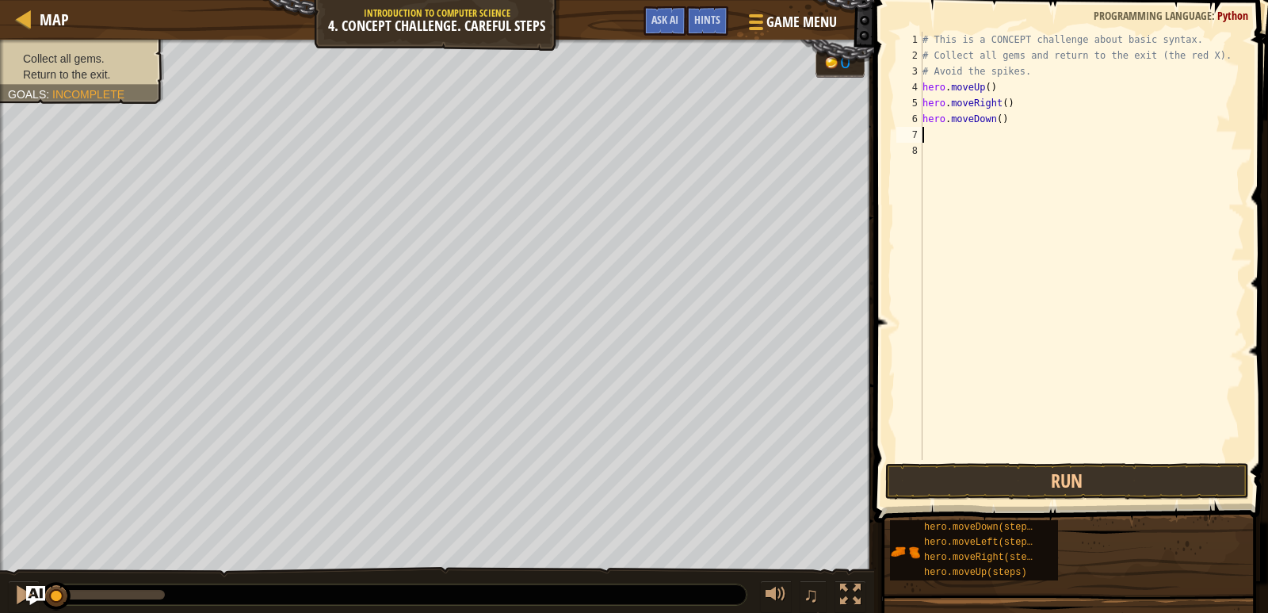
scroll to position [7, 0]
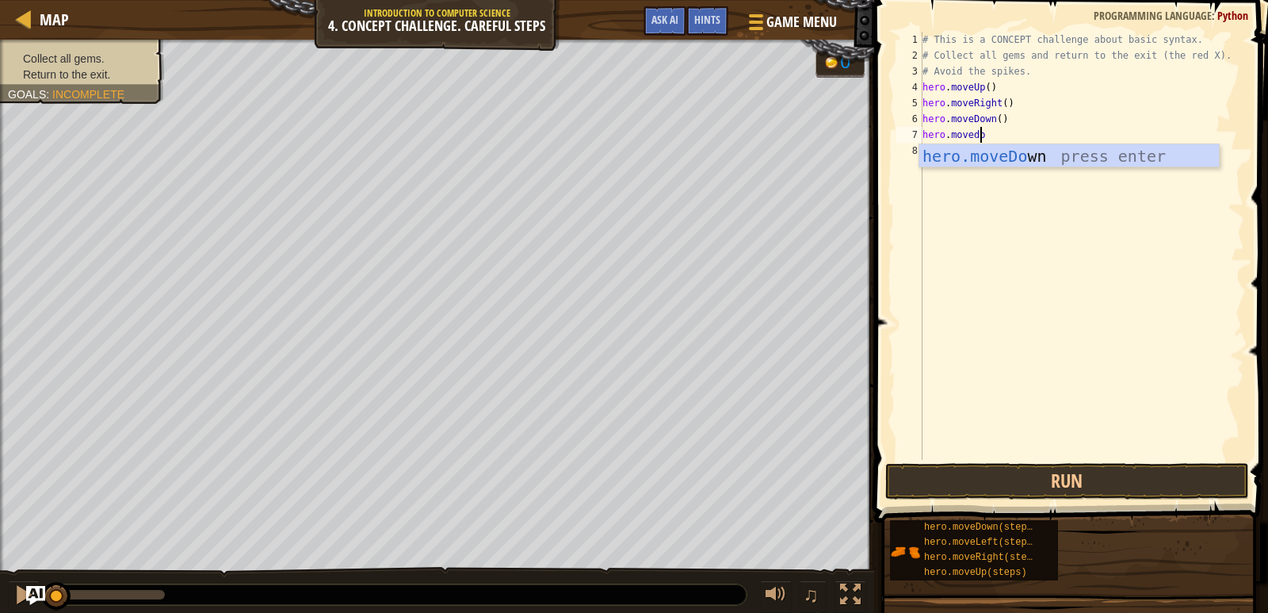
type textarea "hero.movedown"
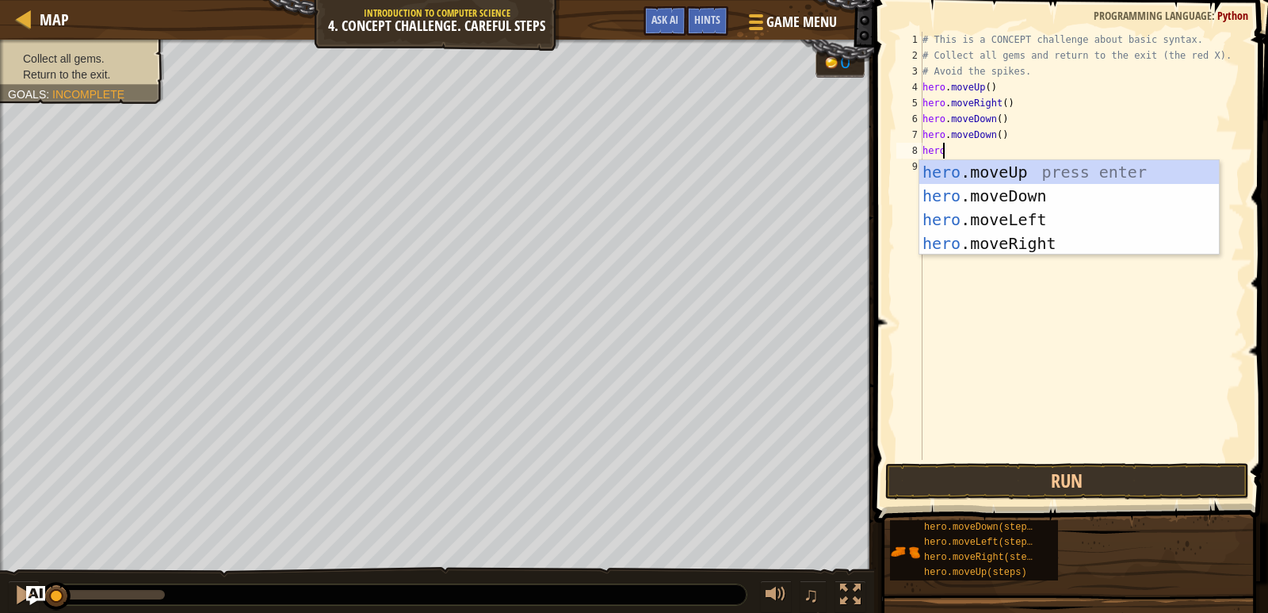
scroll to position [7, 1]
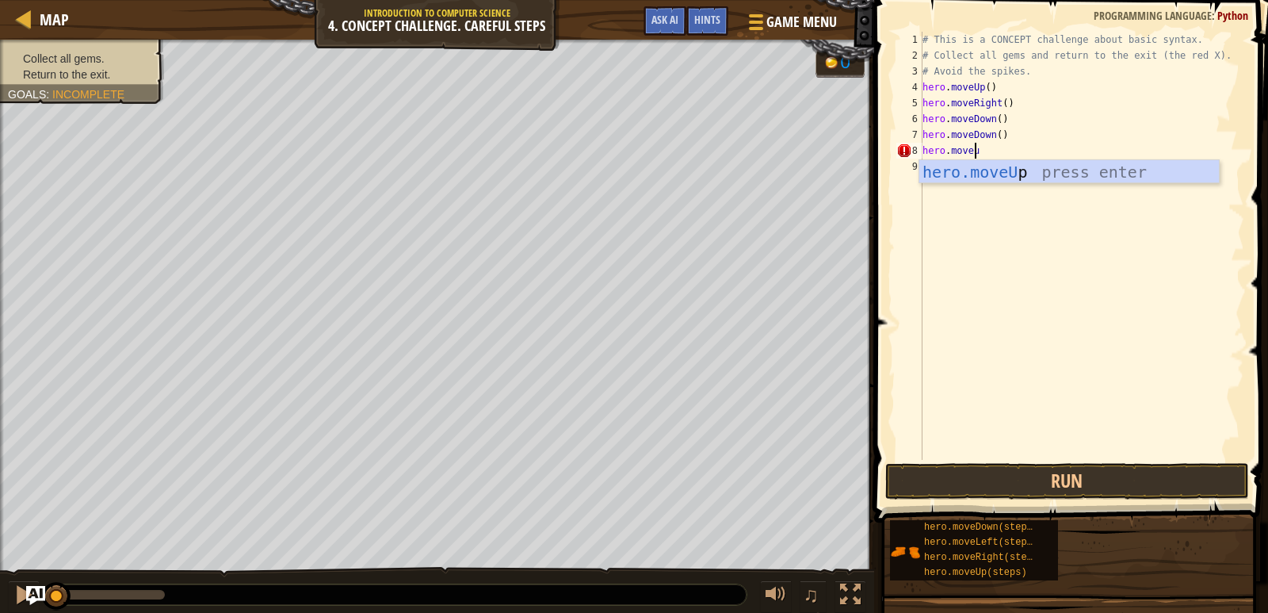
type textarea "hero.moveup"
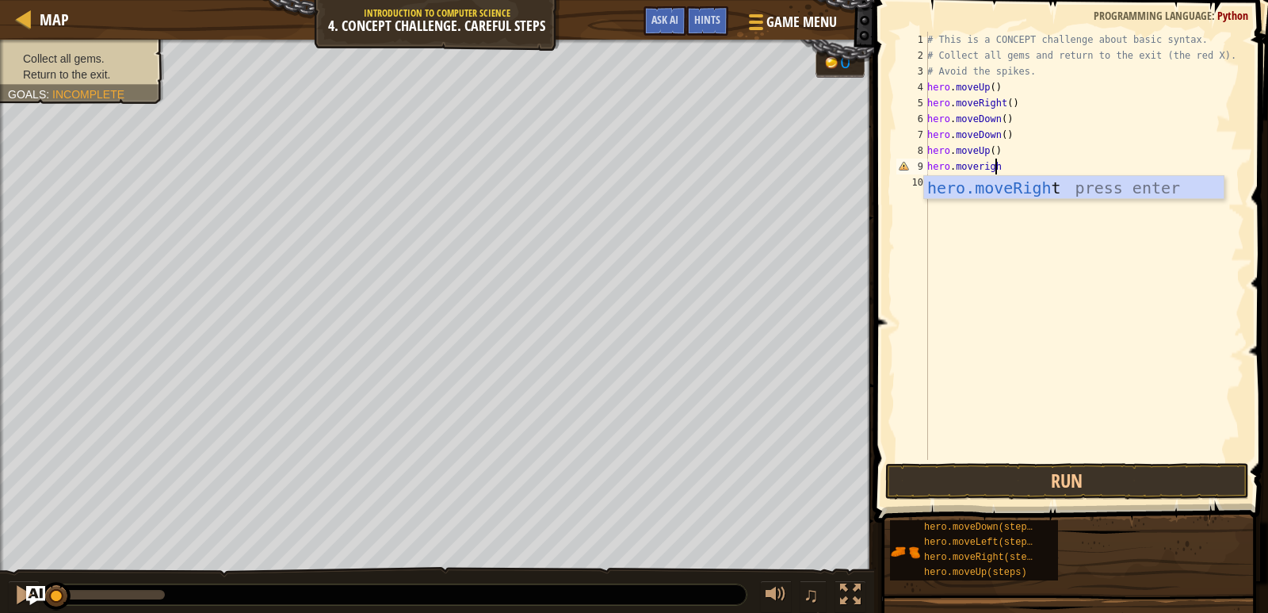
scroll to position [7, 5]
type textarea "hero.moveright"
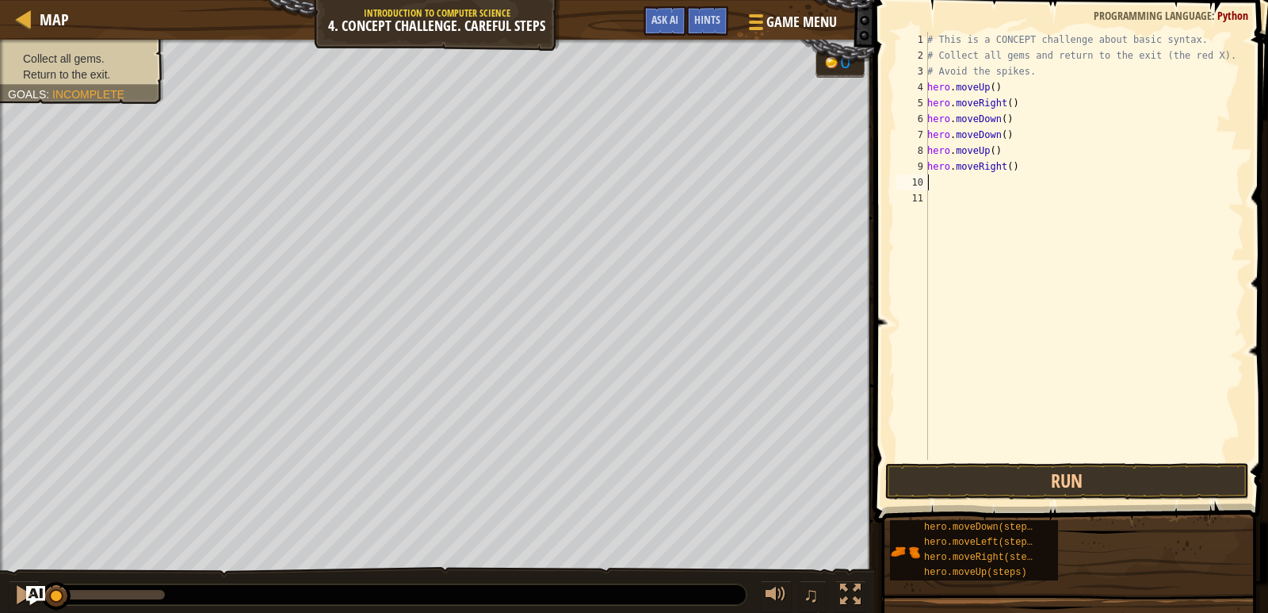
scroll to position [7, 0]
type textarea "."
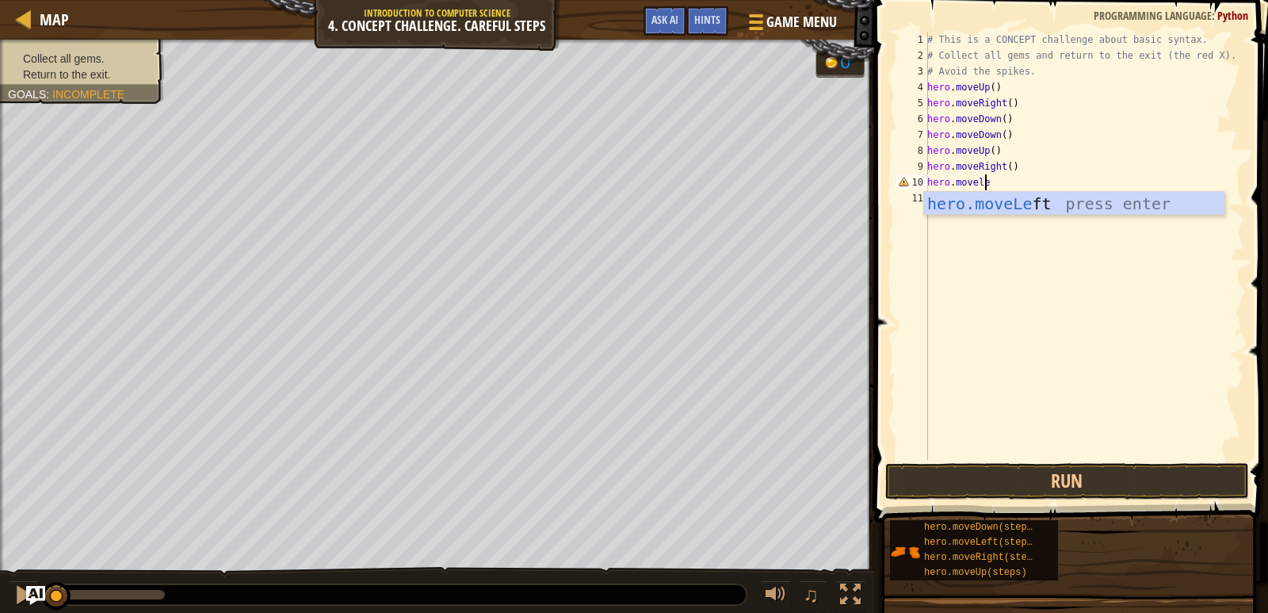
scroll to position [7, 4]
type textarea "hero.movelef"
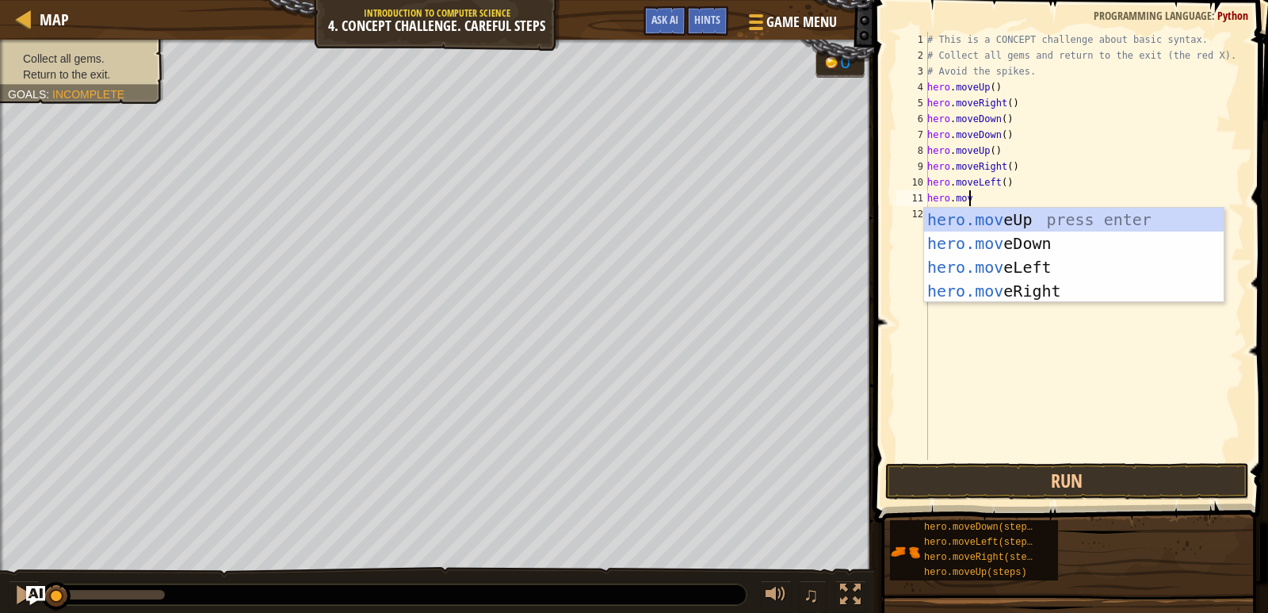
scroll to position [7, 2]
type textarea "hero.moveu"
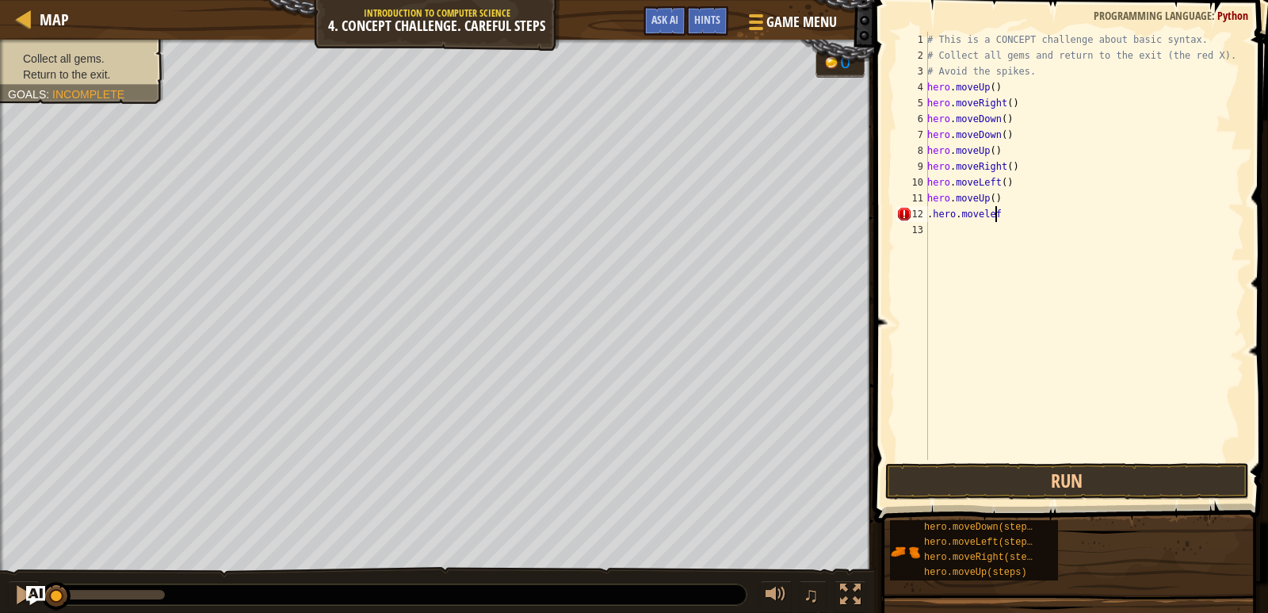
scroll to position [7, 5]
type textarea ".hero.moveleft"
click at [1008, 212] on div "# This is a CONCEPT challenge about basic syntax. # Collect all gems and return…" at bounding box center [1084, 262] width 320 height 460
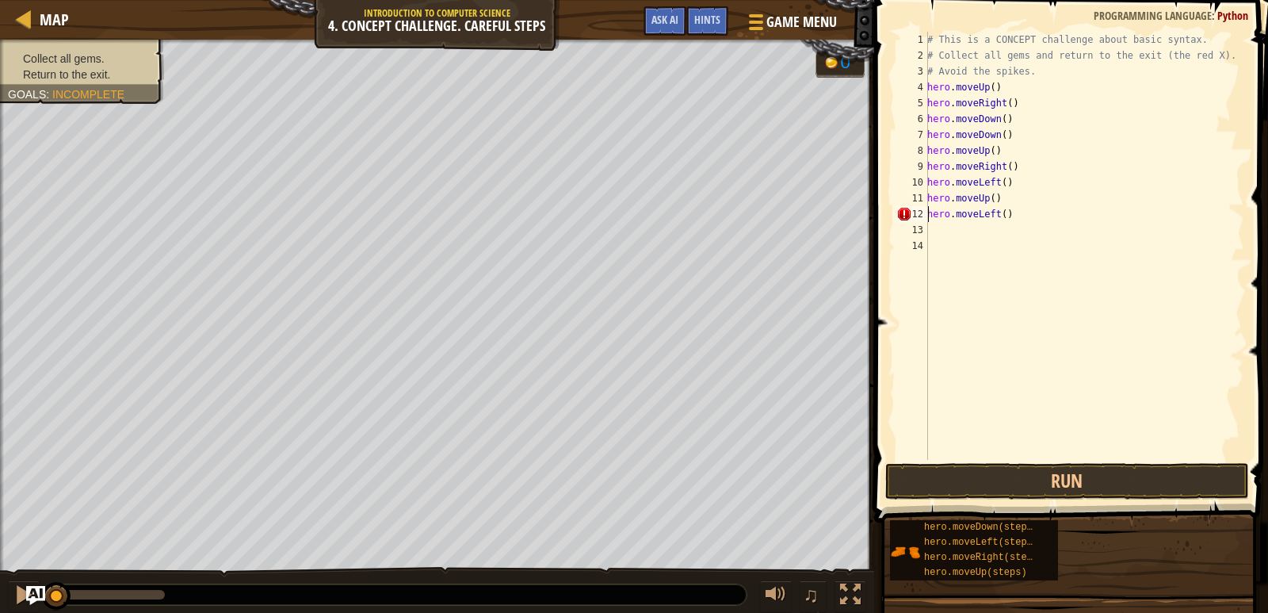
type textarea "hero.moveLeft()"
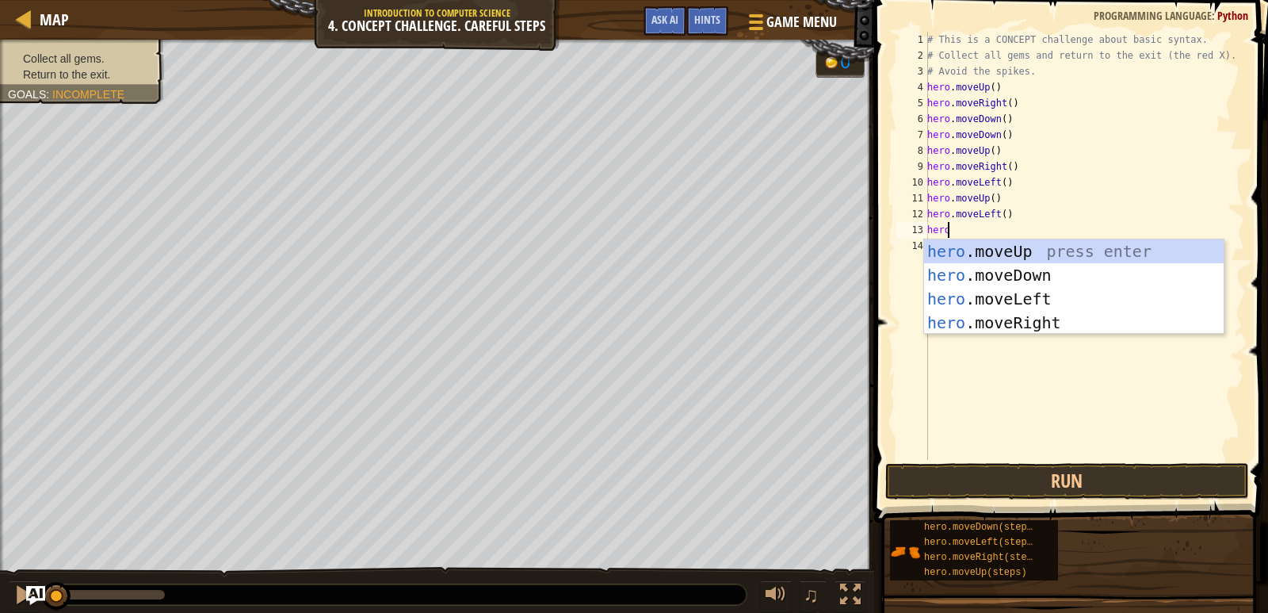
scroll to position [7, 1]
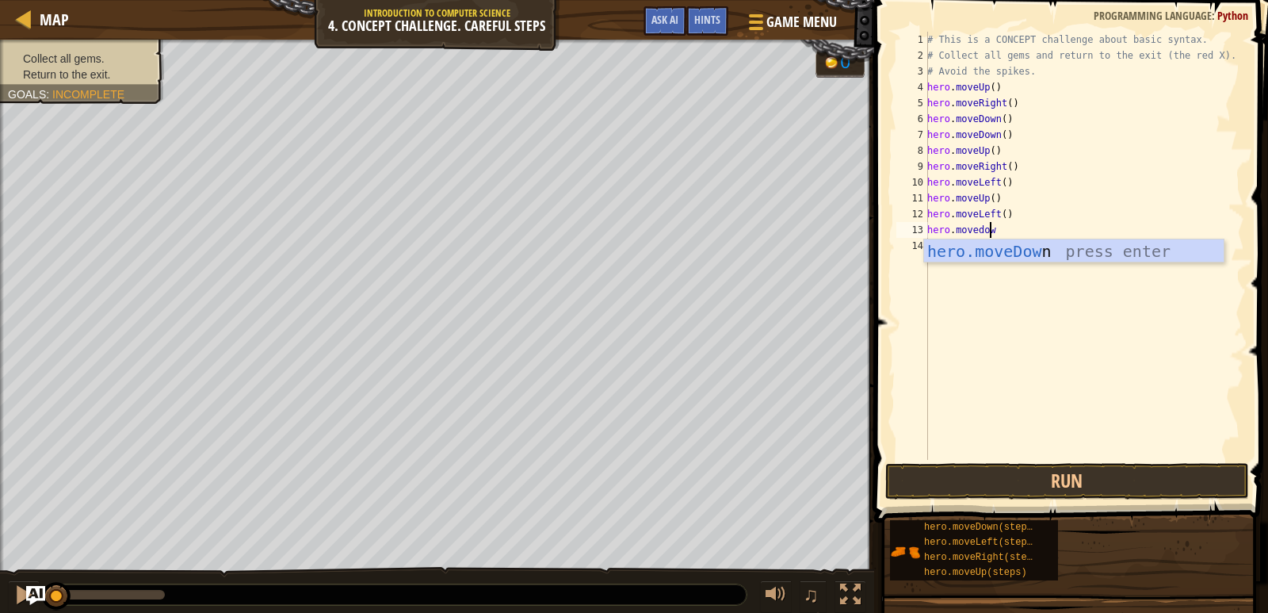
type textarea "hero.movedown"
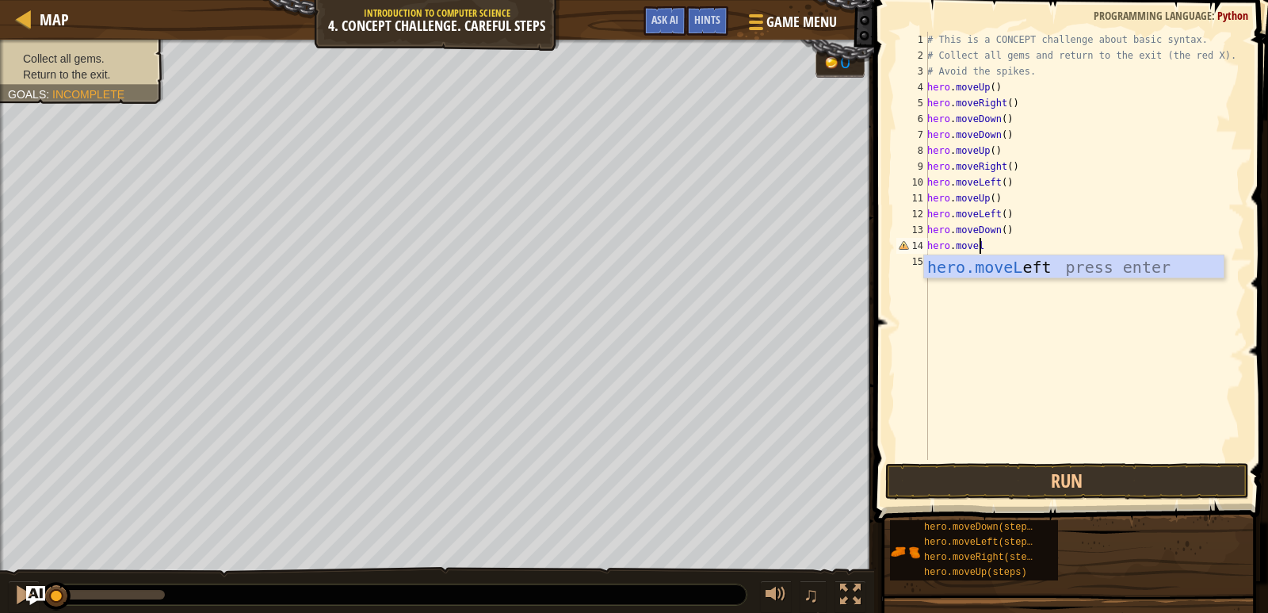
scroll to position [7, 4]
type textarea "hero.movelef"
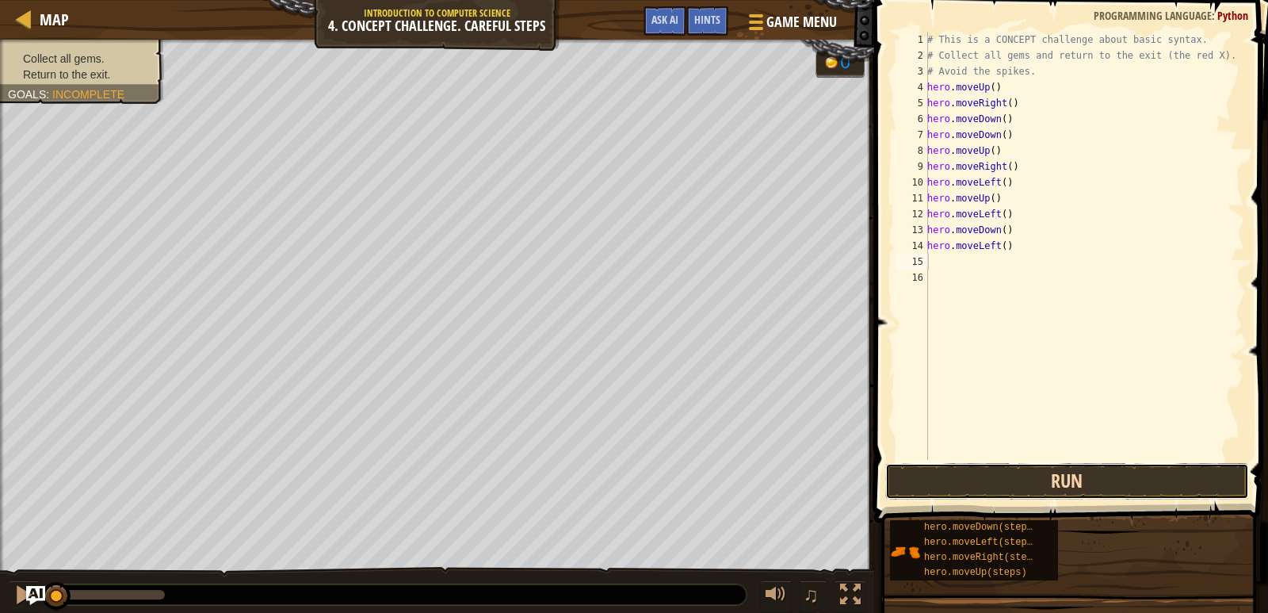
drag, startPoint x: 1113, startPoint y: 490, endPoint x: 1101, endPoint y: 487, distance: 12.5
click at [1105, 490] on button "Run" at bounding box center [1067, 481] width 364 height 36
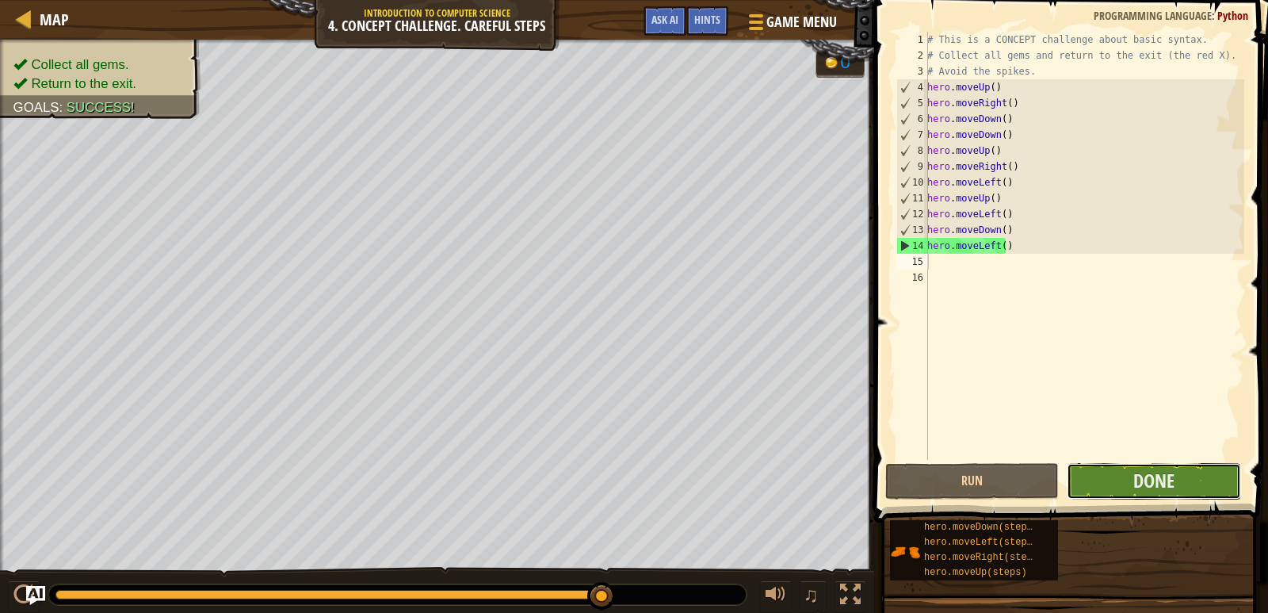
click at [1111, 487] on button "Done" at bounding box center [1154, 481] width 174 height 36
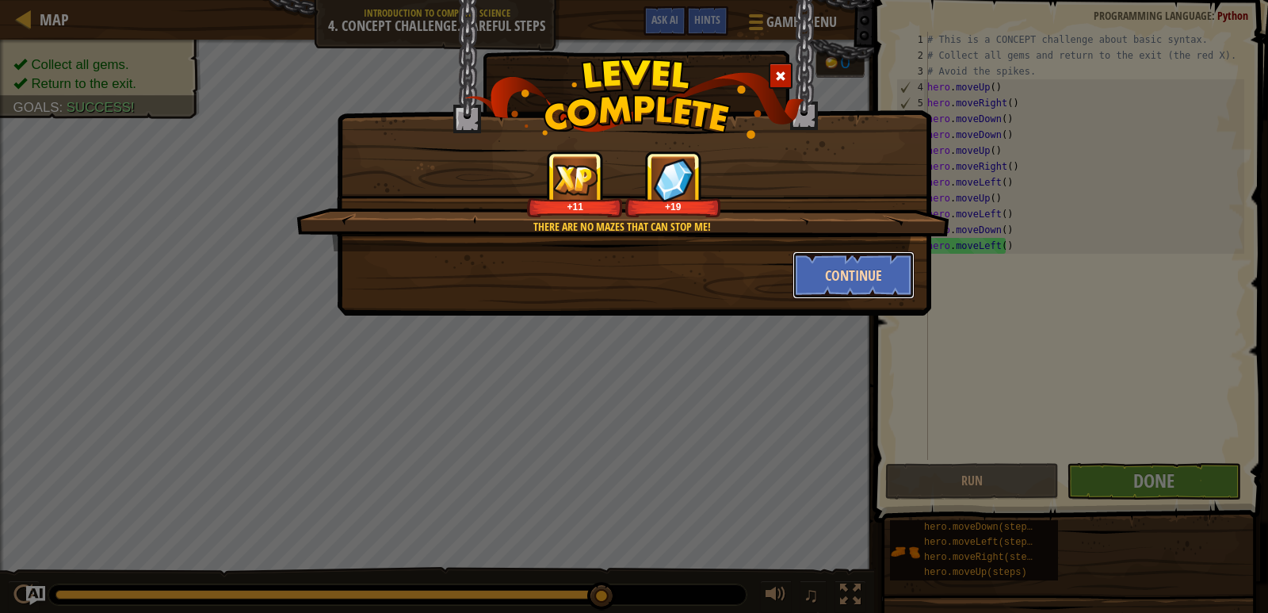
click at [846, 277] on button "Continue" at bounding box center [853, 275] width 123 height 48
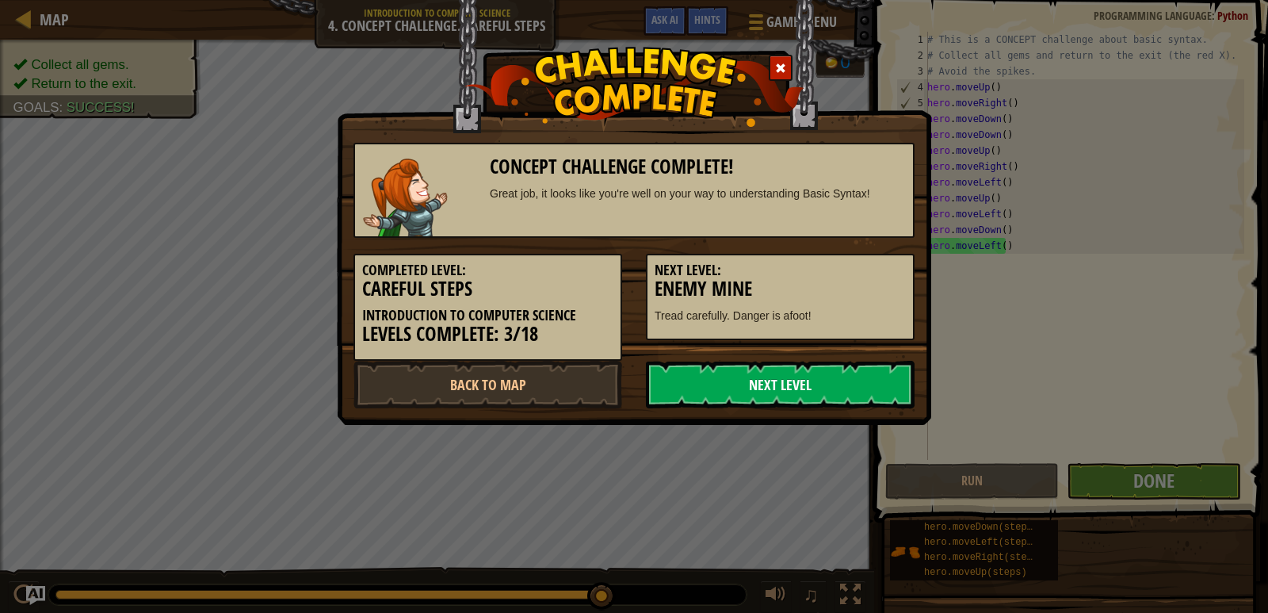
click at [777, 389] on link "Next Level" at bounding box center [780, 385] width 269 height 48
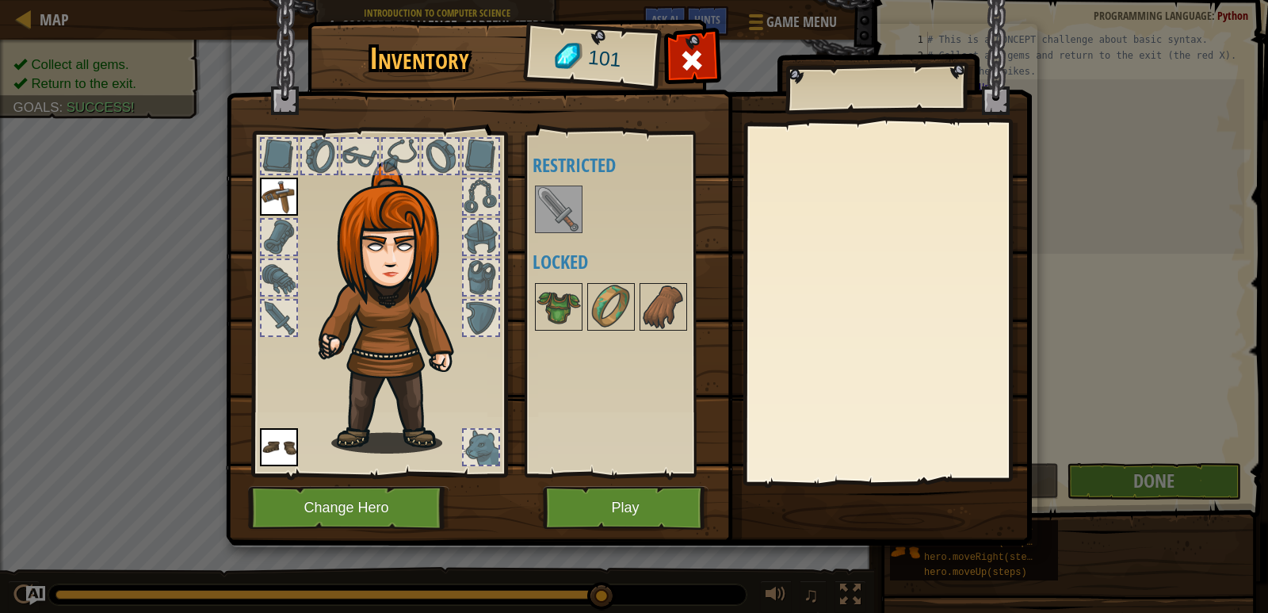
click at [558, 219] on img at bounding box center [558, 209] width 44 height 44
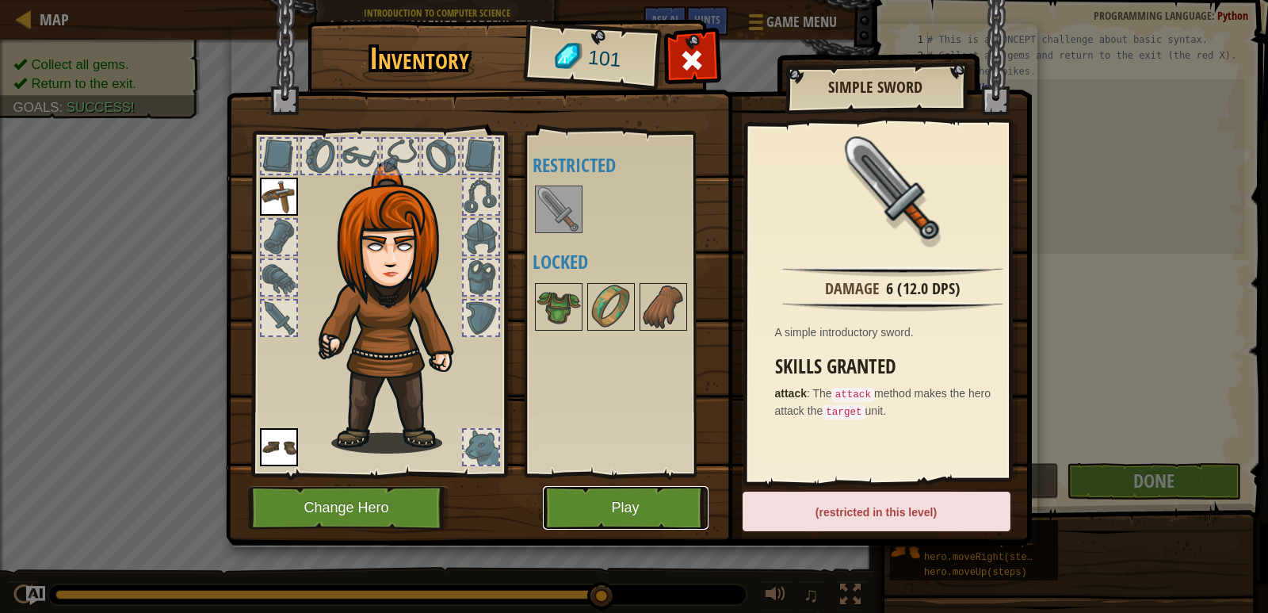
click at [643, 498] on button "Play" at bounding box center [626, 508] width 166 height 44
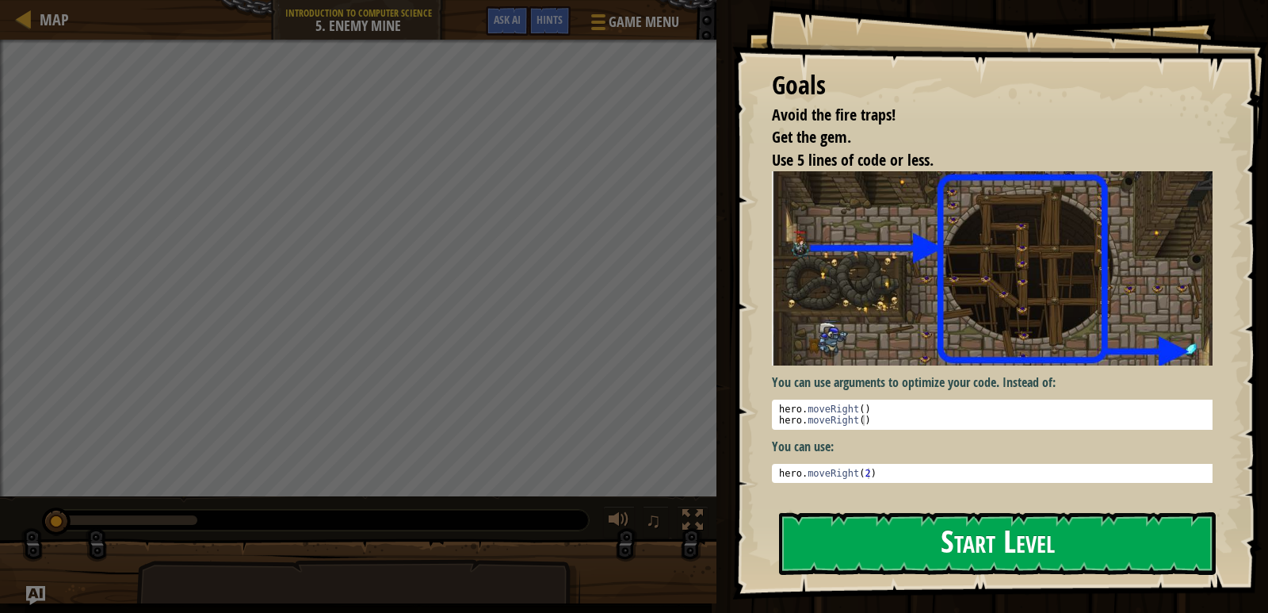
click at [929, 540] on button "Start Level" at bounding box center [997, 543] width 437 height 63
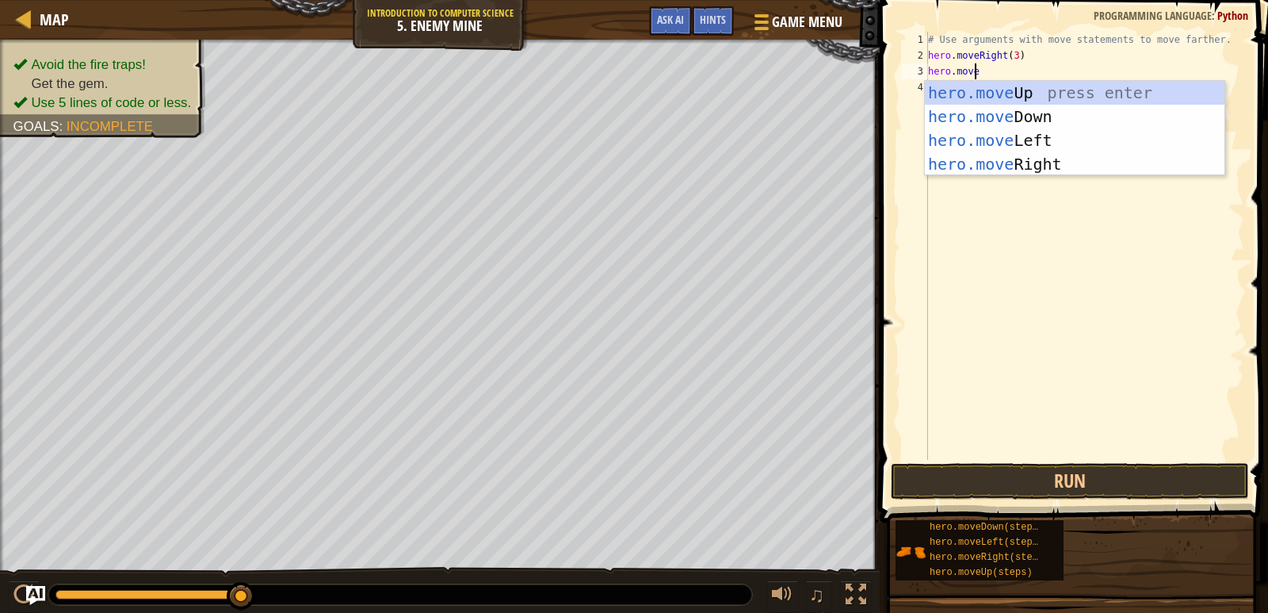
scroll to position [7, 3]
type textarea "hero.moveu"
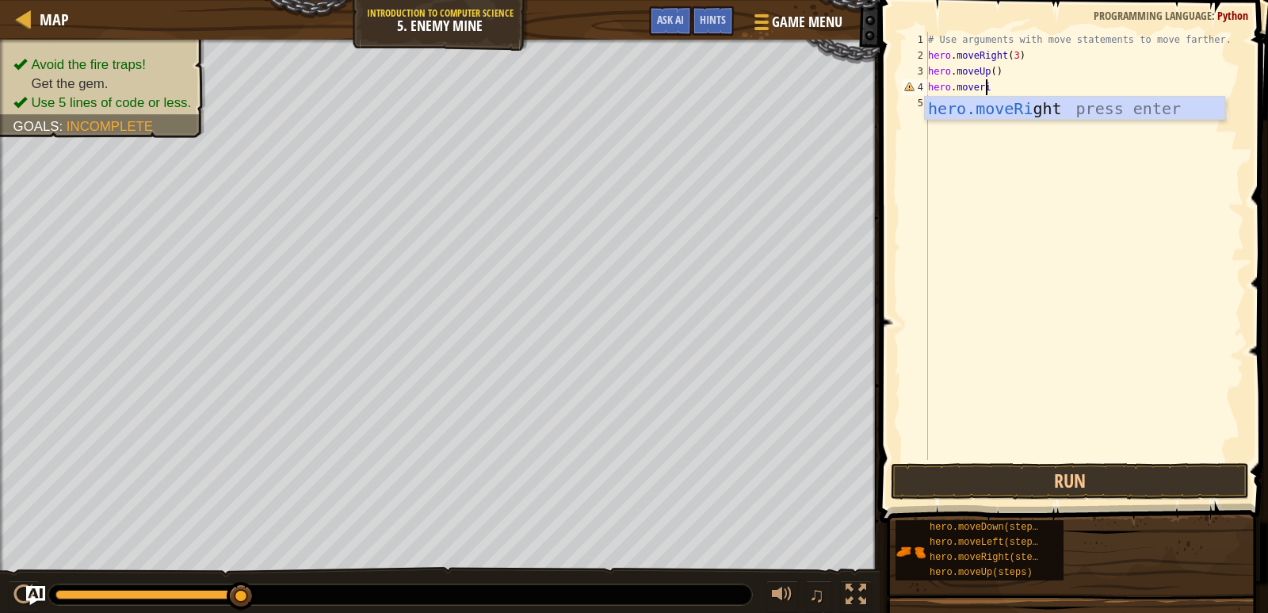
scroll to position [7, 5]
type textarea "hero.moverigh"
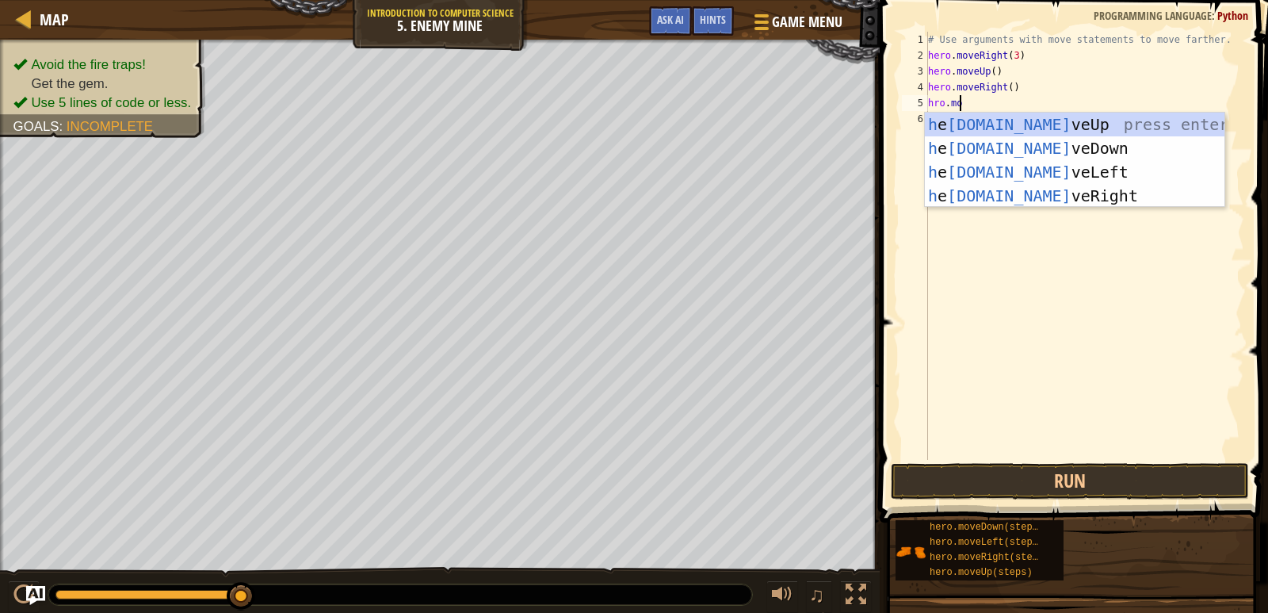
scroll to position [7, 2]
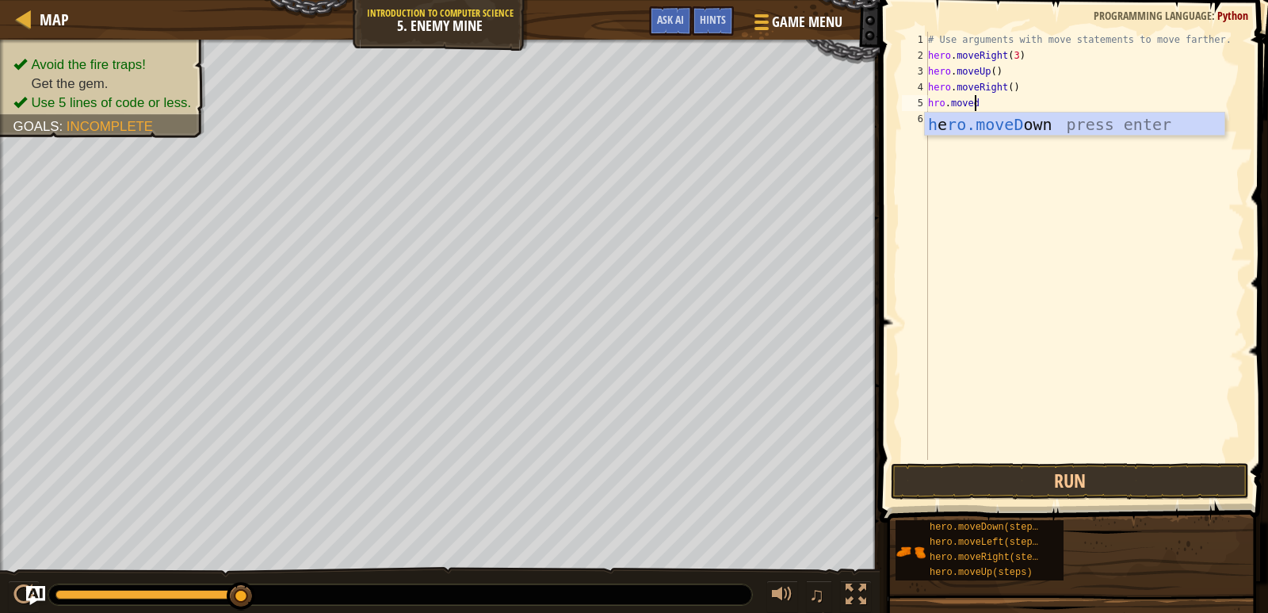
type textarea "hro.movedo"
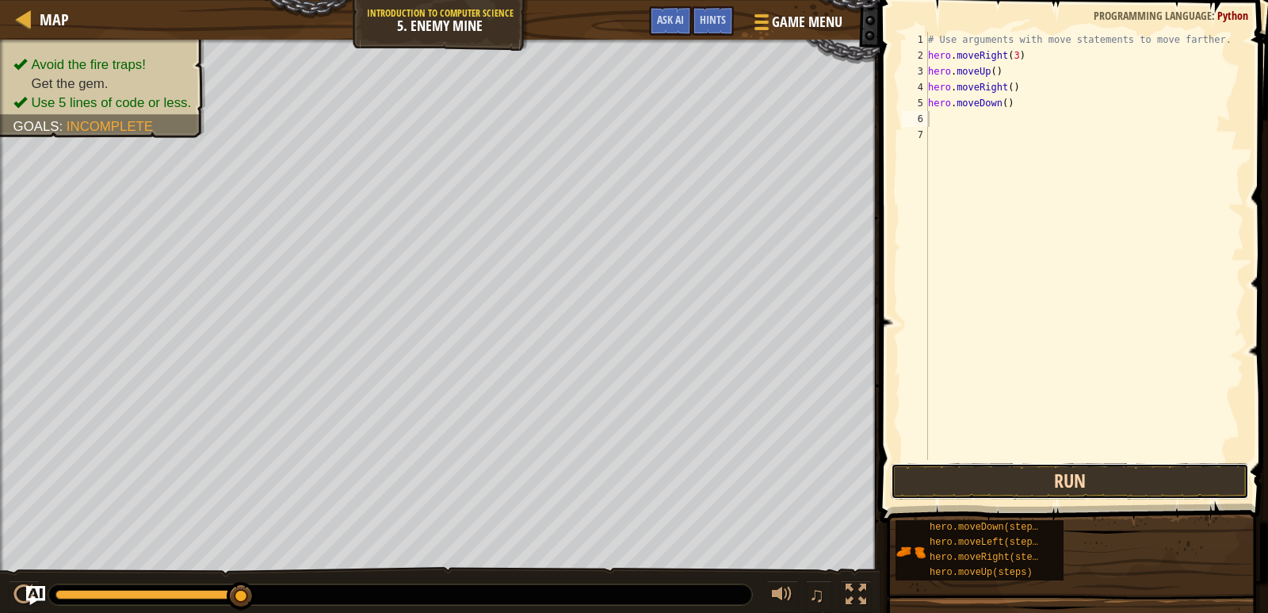
click at [1051, 477] on button "Run" at bounding box center [1070, 481] width 358 height 36
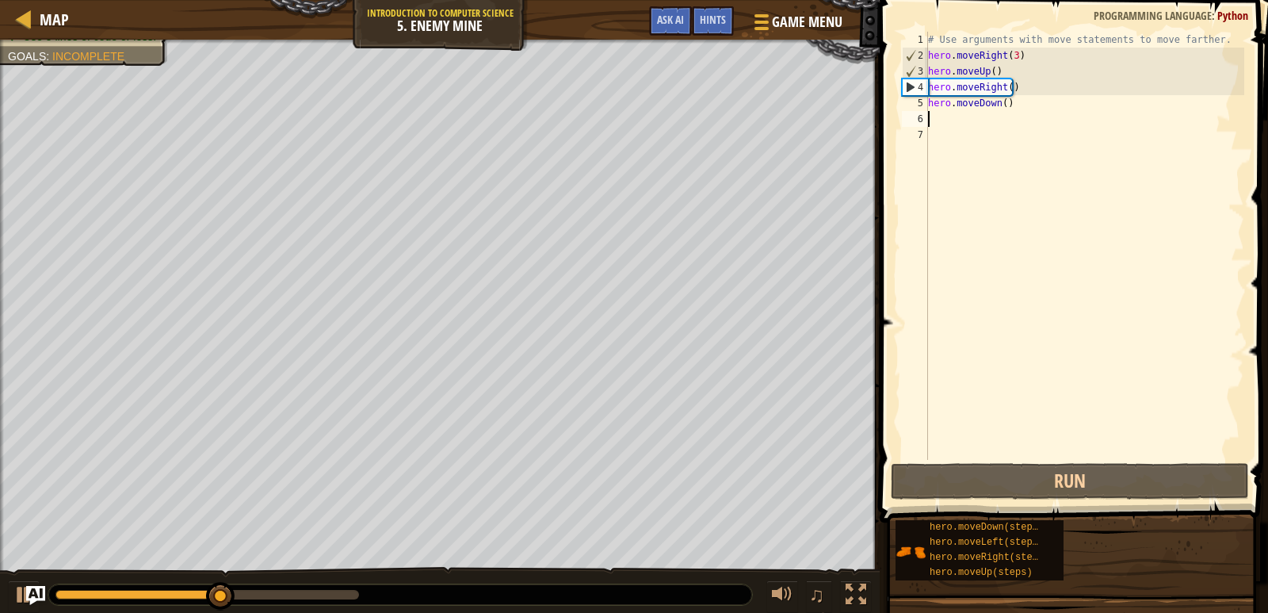
click at [1005, 99] on div "# Use arguments with move statements to move farther. hero . moveRight ( 3 ) he…" at bounding box center [1084, 262] width 319 height 460
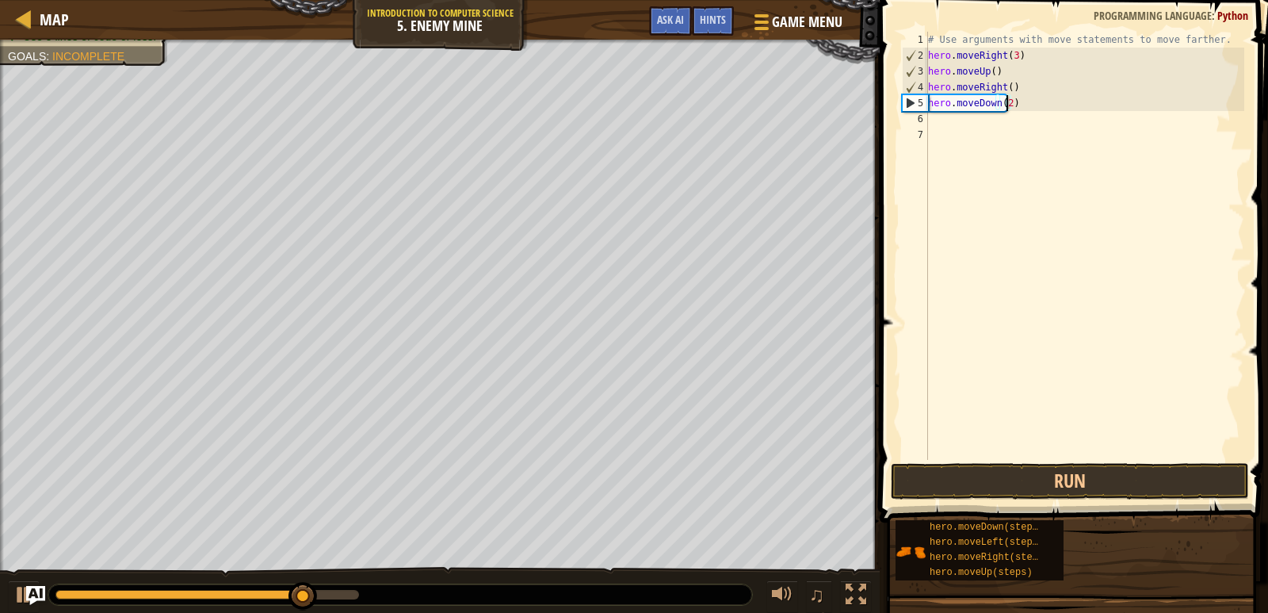
scroll to position [7, 6]
click at [1103, 491] on button "Run" at bounding box center [1070, 481] width 358 height 36
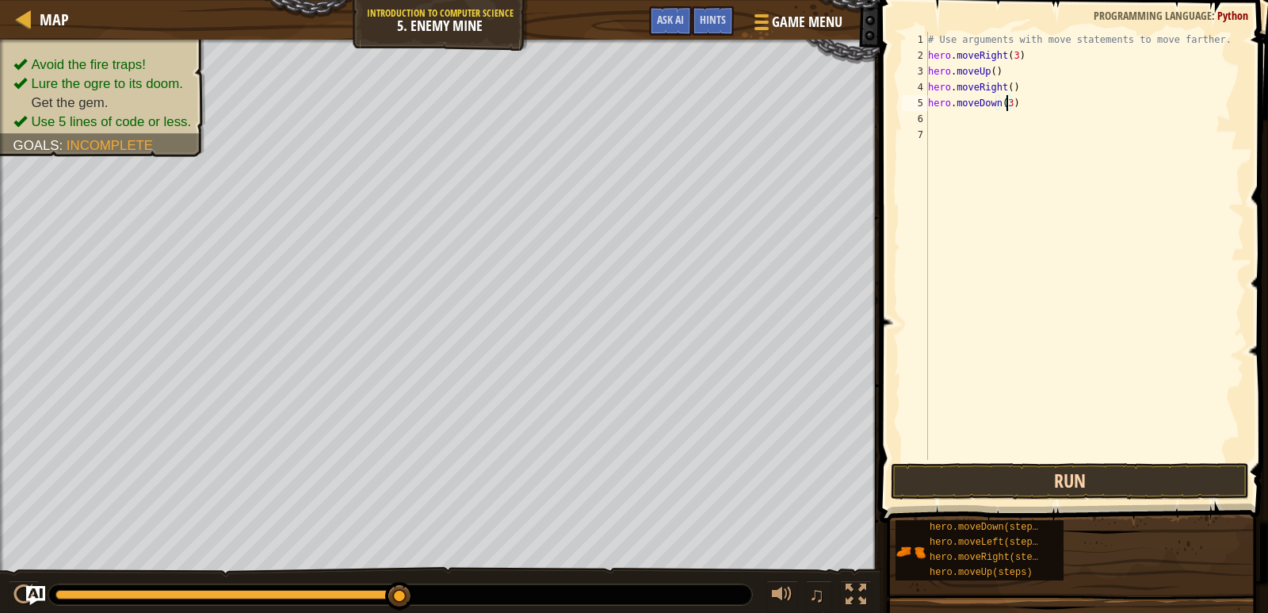
type textarea "hero.moveDown(3)"
click at [1036, 487] on button "Run" at bounding box center [1070, 481] width 358 height 36
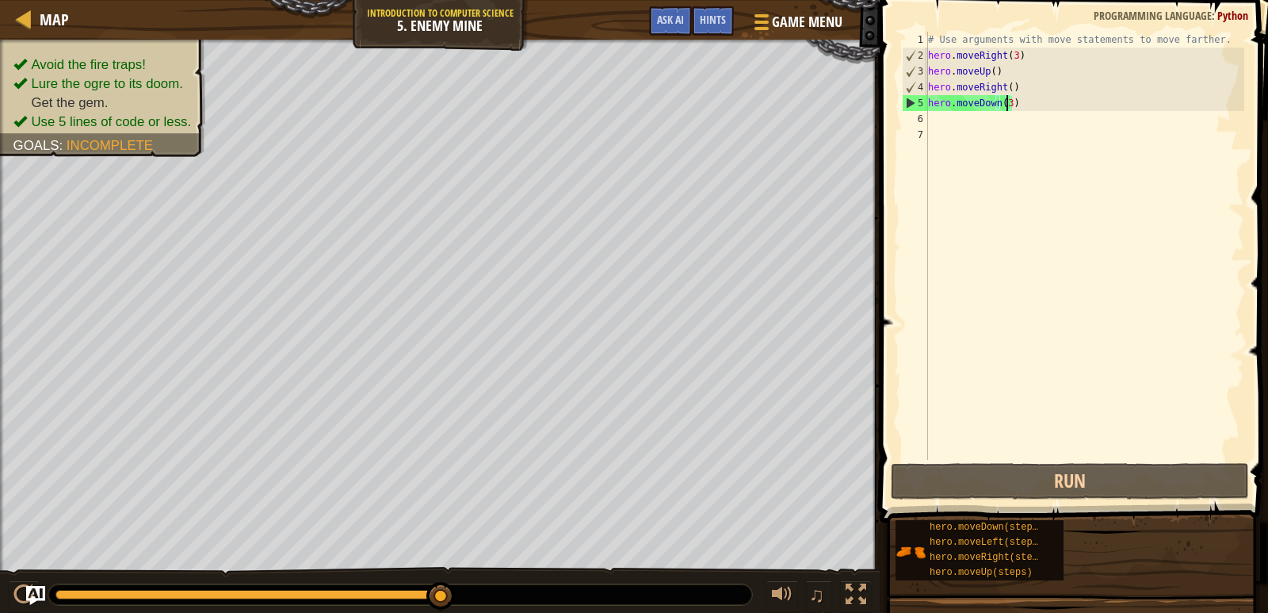
click at [971, 119] on div "# Use arguments with move statements to move farther. hero . moveRight ( 3 ) he…" at bounding box center [1084, 262] width 319 height 460
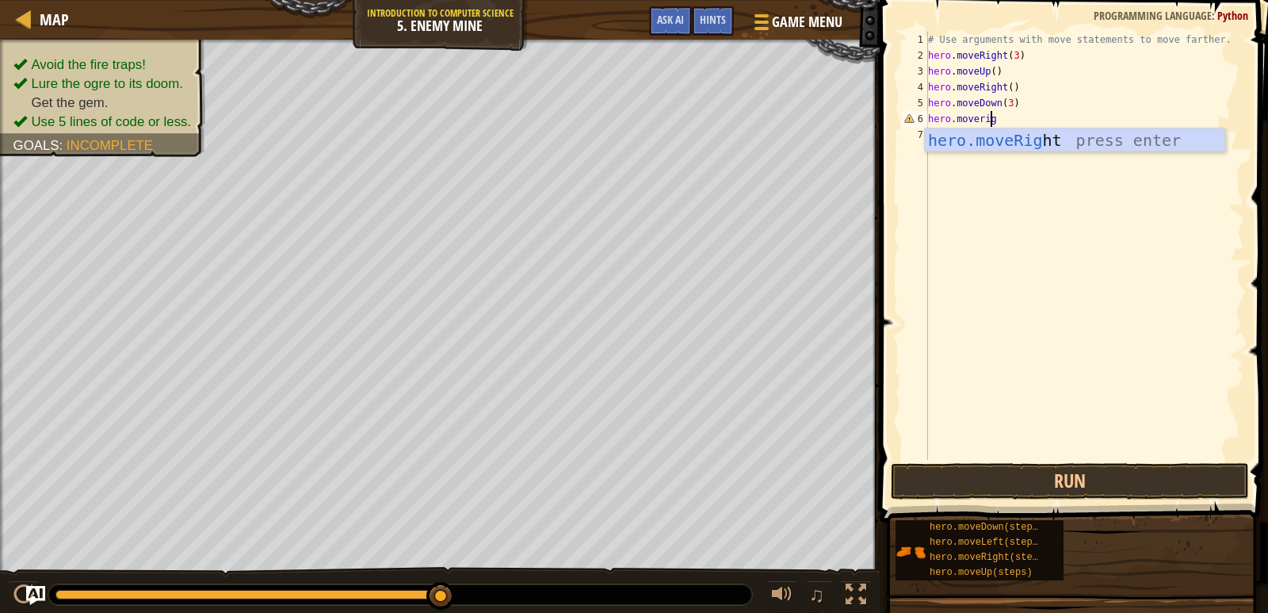
scroll to position [7, 5]
type textarea "hero.moverigh"
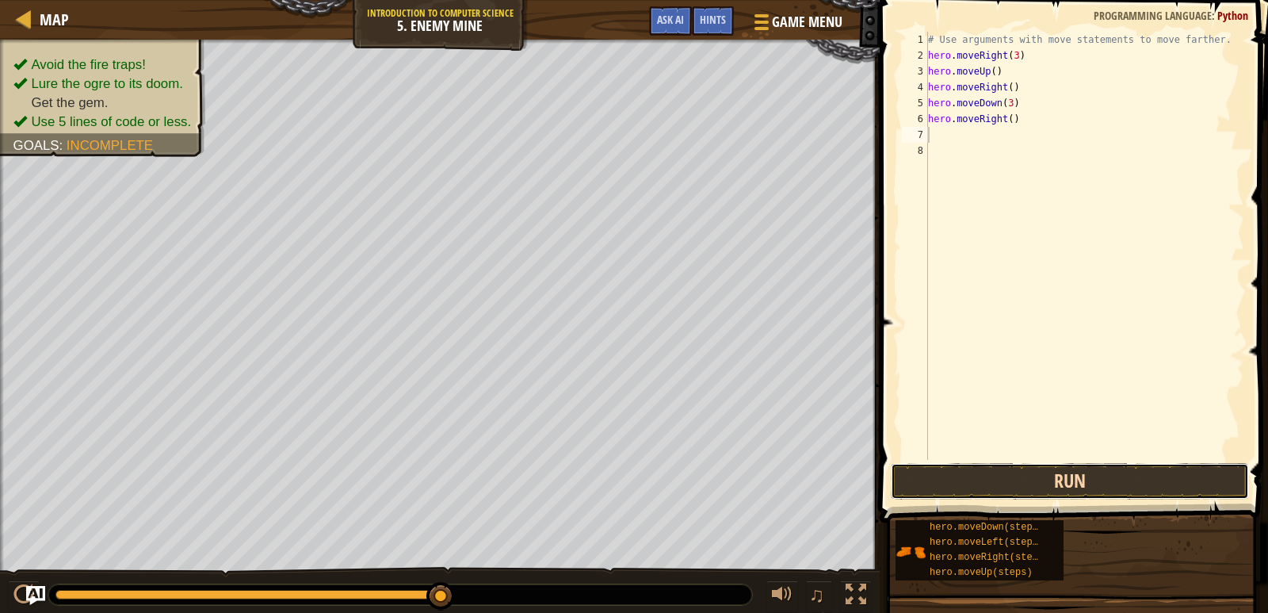
click at [1038, 473] on button "Run" at bounding box center [1070, 481] width 358 height 36
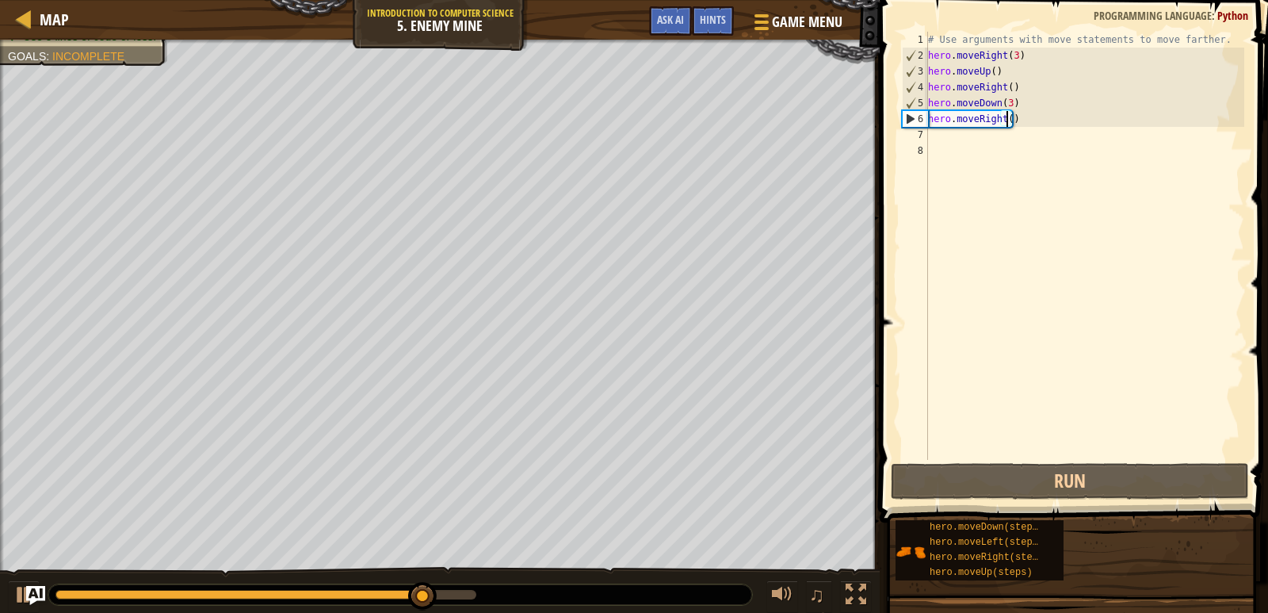
click at [1007, 121] on div "# Use arguments with move statements to move farther. hero . moveRight ( 3 ) he…" at bounding box center [1084, 262] width 319 height 460
type textarea "hero.moveRight(2)"
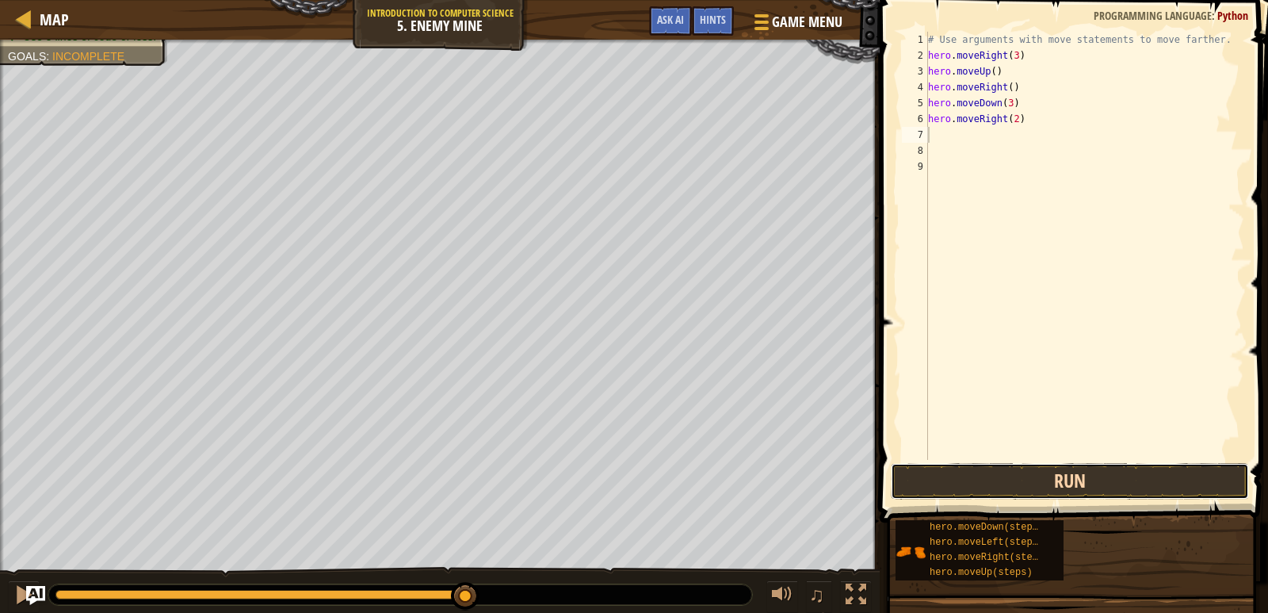
click at [1075, 479] on button "Run" at bounding box center [1070, 481] width 358 height 36
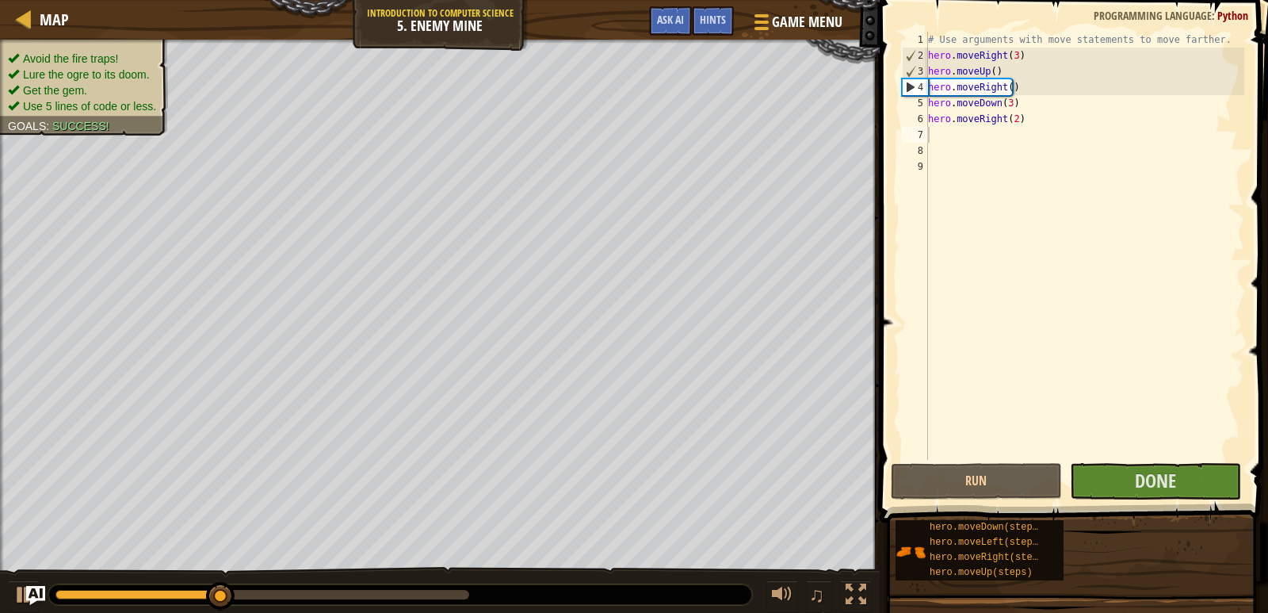
click at [101, 55] on ul "Avoid the fire traps! Lure the ogre to its doom. Get the gem. Use 5 lines of co…" at bounding box center [84, 82] width 152 height 63
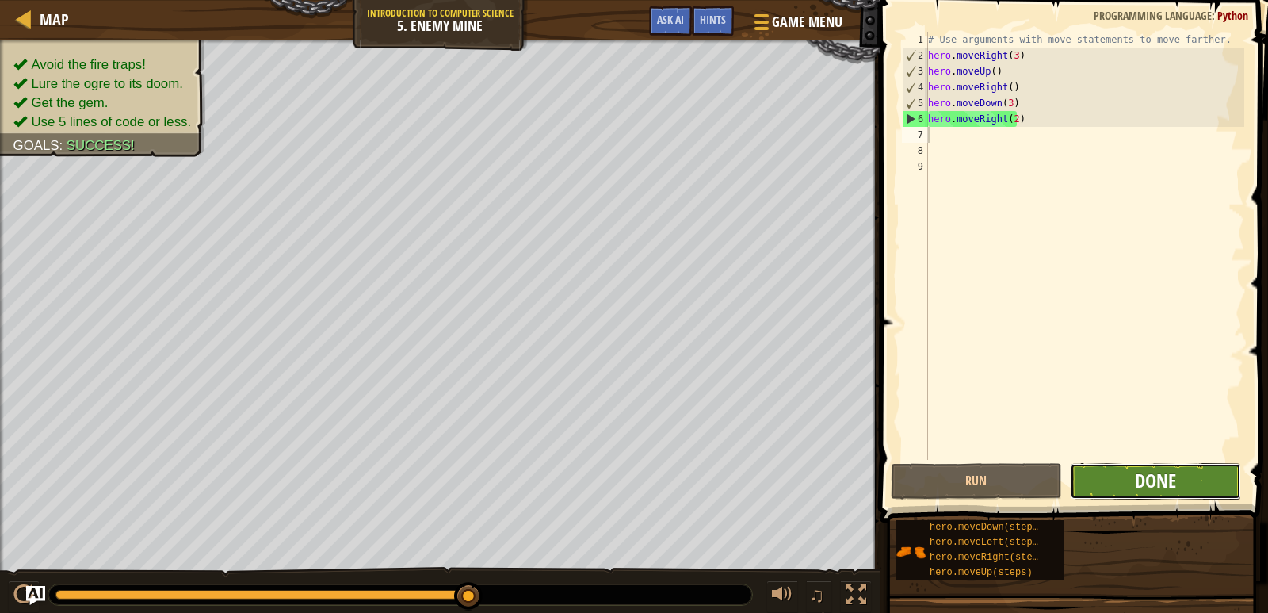
click at [1149, 483] on span "Done" at bounding box center [1155, 480] width 41 height 25
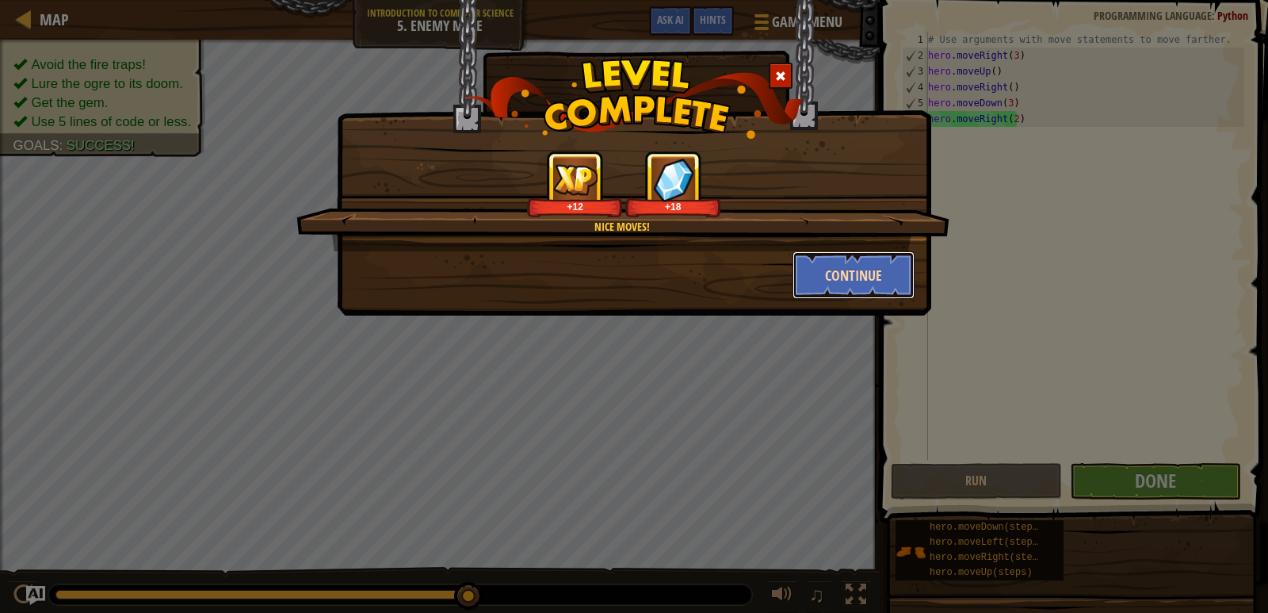
click at [826, 277] on button "Continue" at bounding box center [853, 275] width 123 height 48
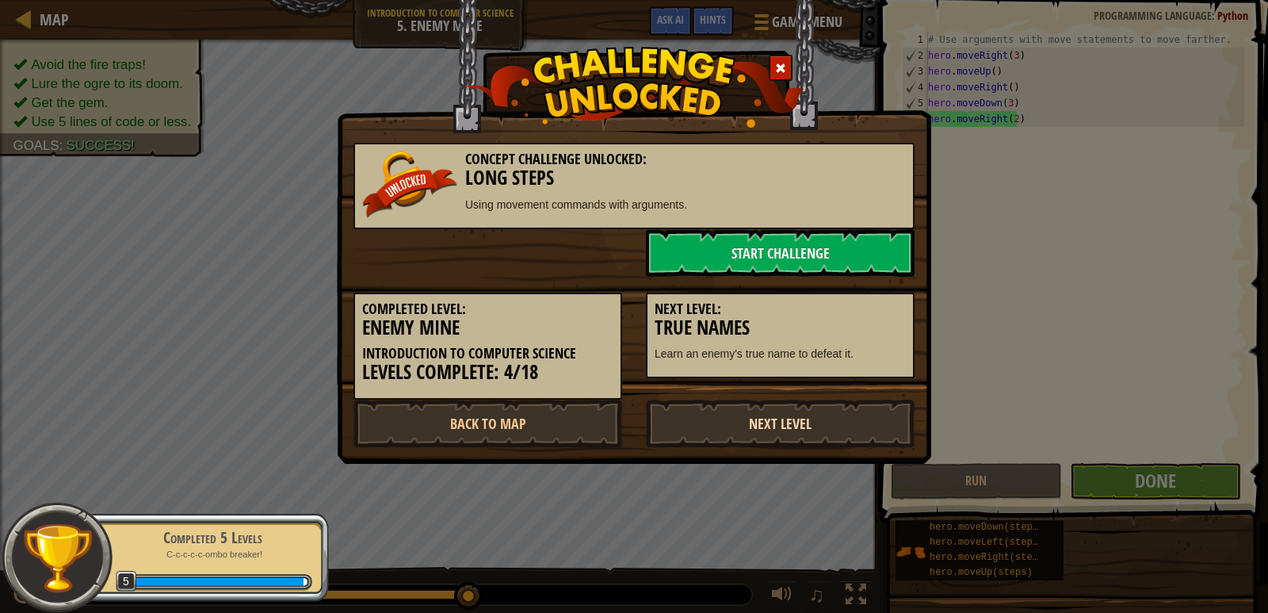
click at [796, 422] on link "Next Level" at bounding box center [780, 423] width 269 height 48
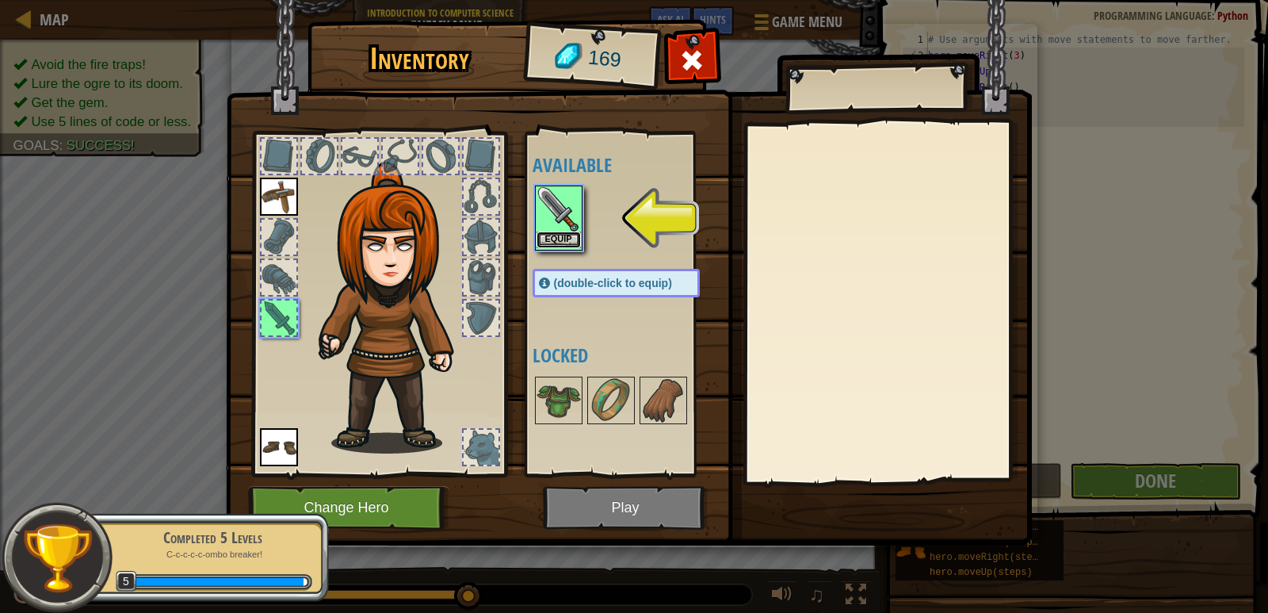
click at [569, 240] on button "Equip" at bounding box center [558, 239] width 44 height 17
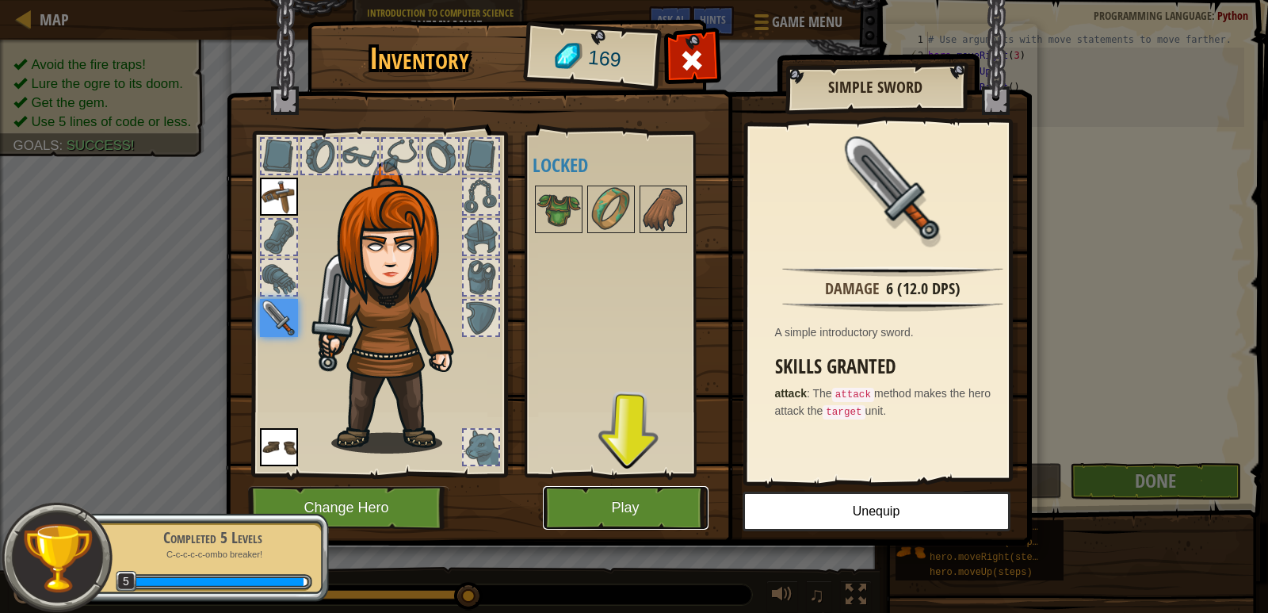
click at [605, 495] on button "Play" at bounding box center [626, 508] width 166 height 44
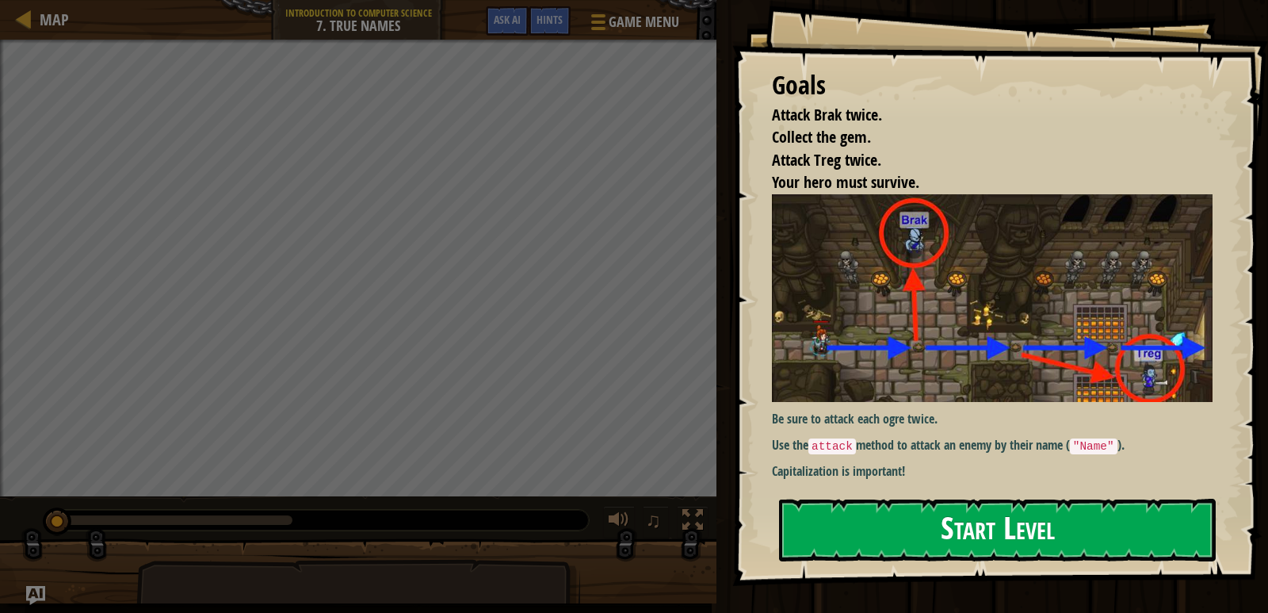
click at [957, 517] on button "Start Level" at bounding box center [997, 529] width 437 height 63
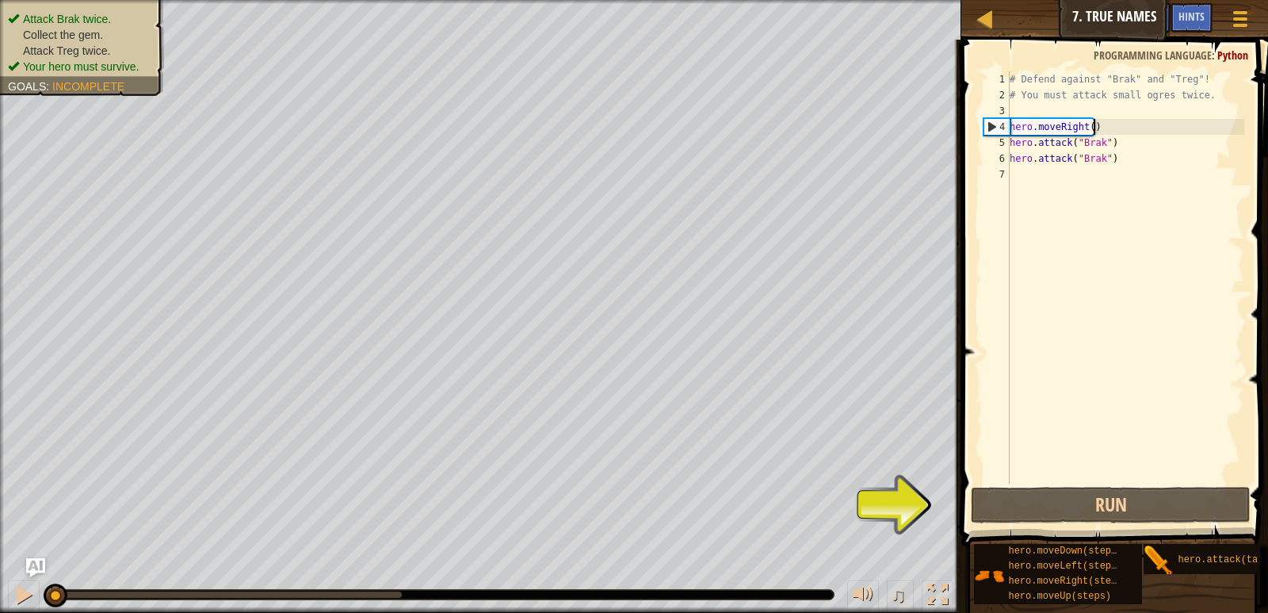
click at [1113, 124] on div "# Defend against "Brak" and "Treg"! # You must attack small ogres twice. hero .…" at bounding box center [1125, 293] width 238 height 444
type textarea "hero.moveRight()"
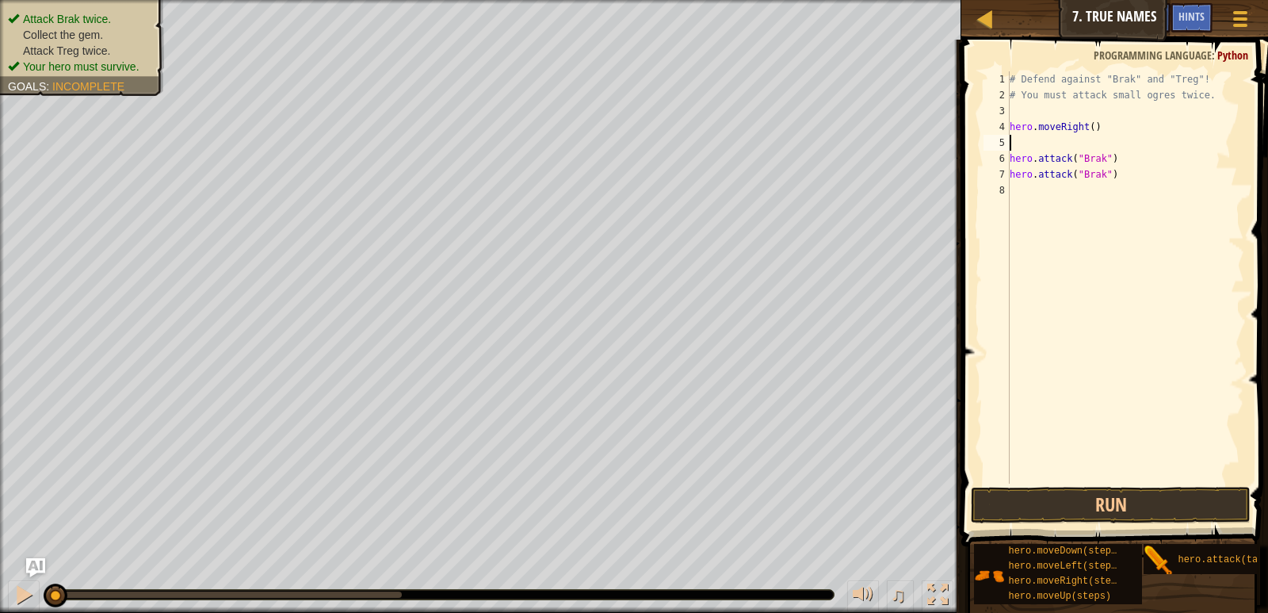
type textarea "hero.moveRight()"
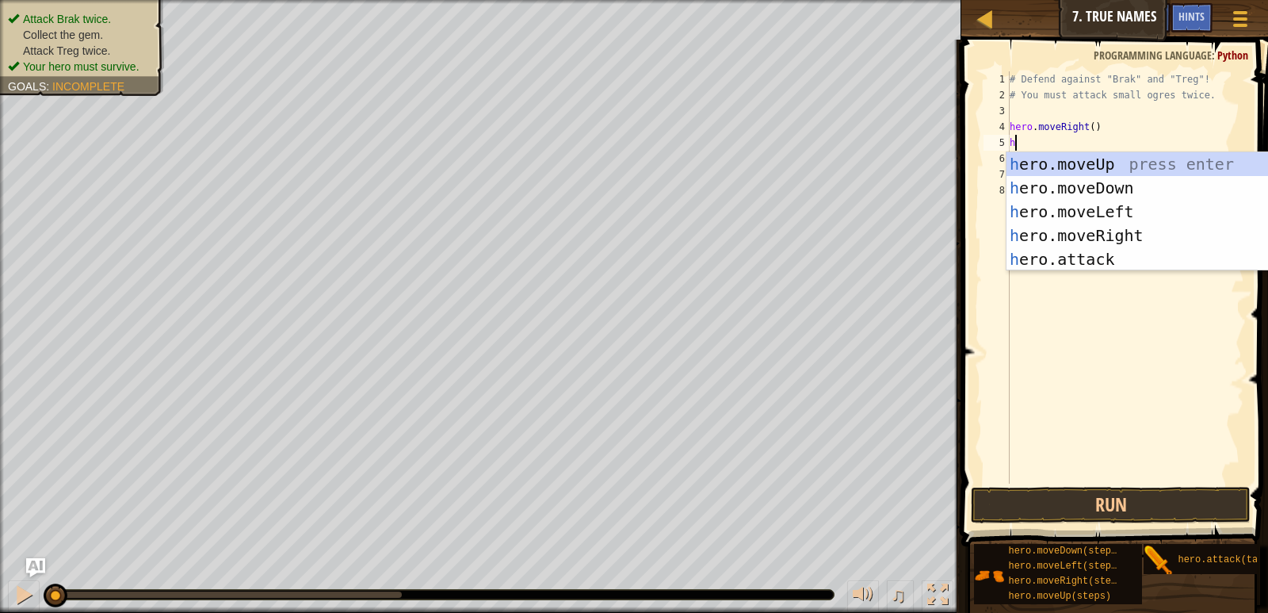
scroll to position [7, 0]
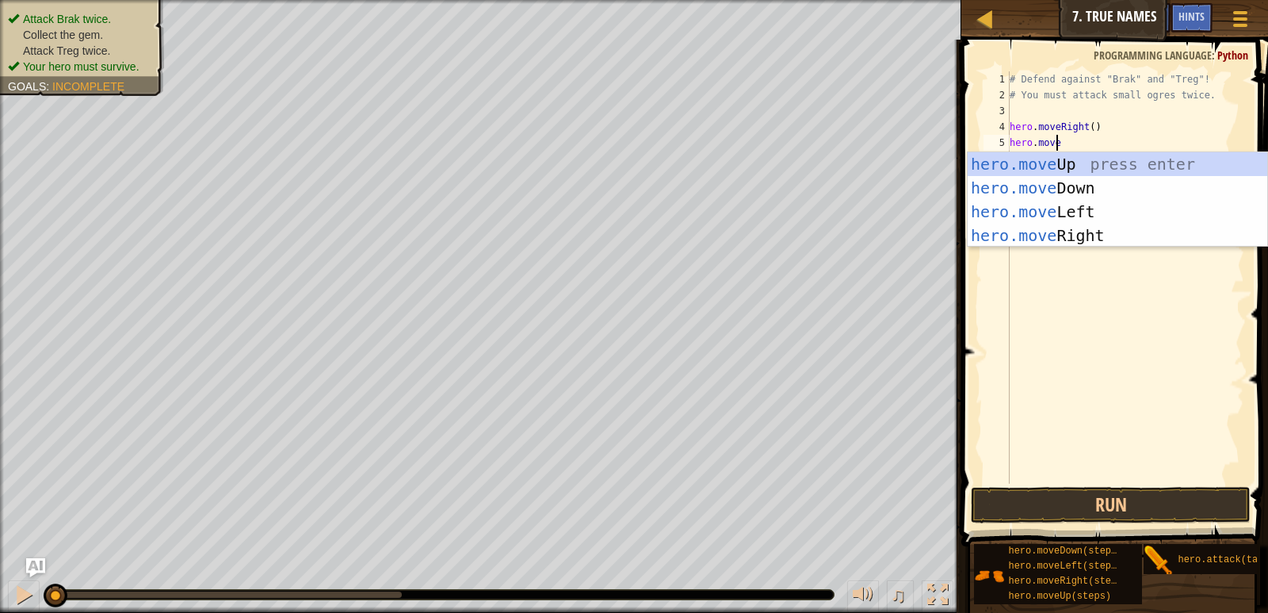
type textarea "hero.moveu"
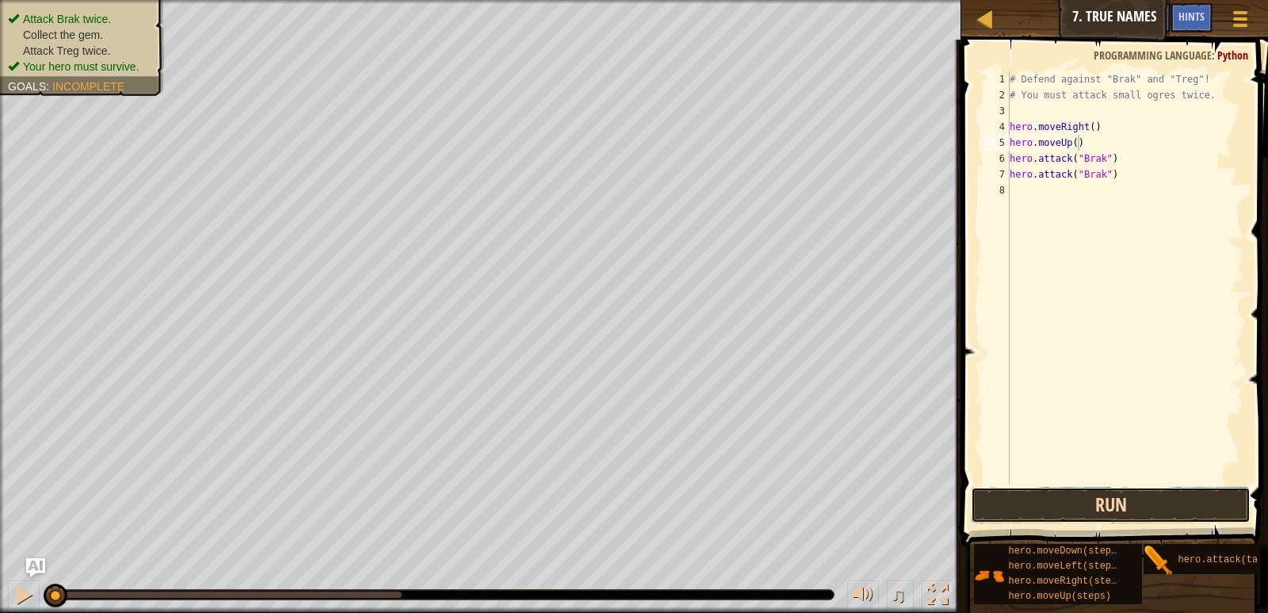
click at [1099, 508] on button "Run" at bounding box center [1110, 505] width 279 height 36
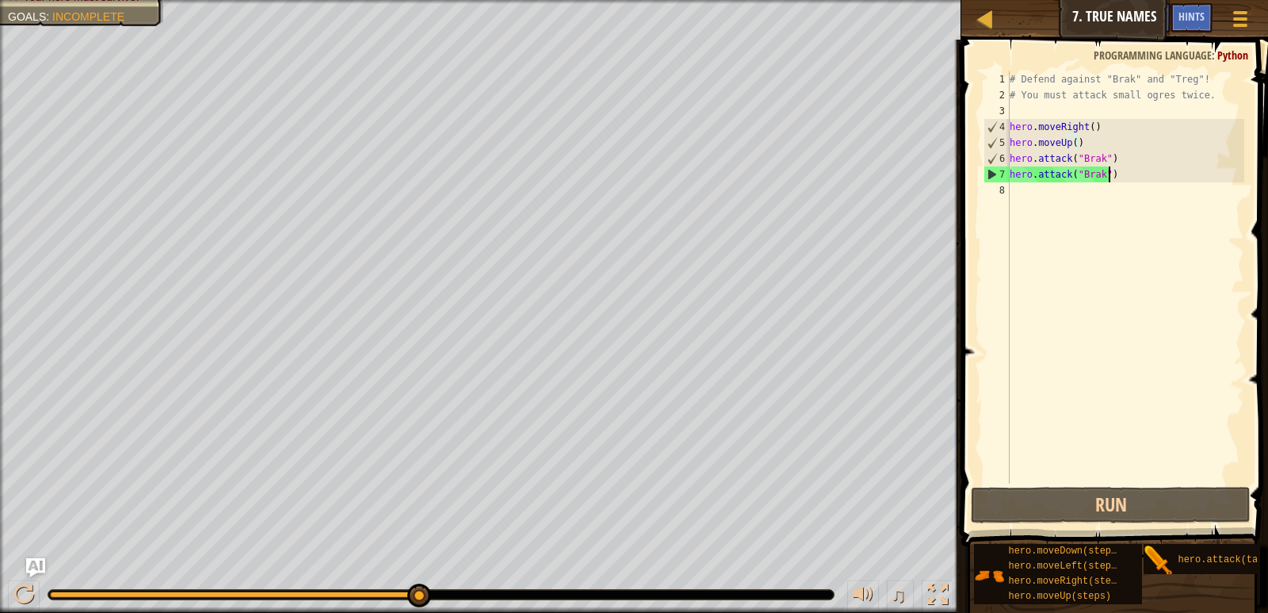
drag, startPoint x: 1123, startPoint y: 181, endPoint x: 1074, endPoint y: 203, distance: 53.9
click at [1122, 181] on div "# Defend against "Brak" and "Treg"! # You must attack small ogres twice. hero .…" at bounding box center [1125, 293] width 238 height 444
type textarea "hero.attack("Brak")"
click at [33, 585] on div at bounding box center [23, 594] width 21 height 21
drag, startPoint x: 120, startPoint y: 593, endPoint x: 41, endPoint y: 597, distance: 78.5
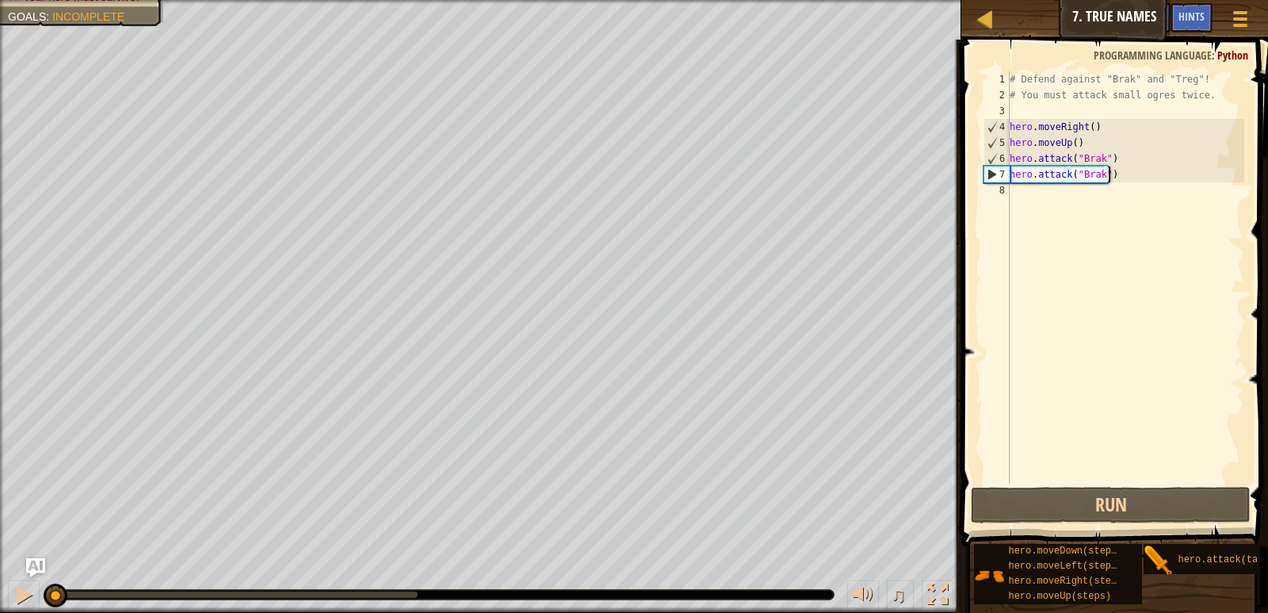
click at [41, 597] on div "♫" at bounding box center [480, 591] width 961 height 48
drag, startPoint x: 67, startPoint y: 597, endPoint x: 29, endPoint y: 600, distance: 38.2
click at [29, 600] on div "♫" at bounding box center [480, 591] width 961 height 48
click at [29, 600] on div at bounding box center [23, 594] width 21 height 21
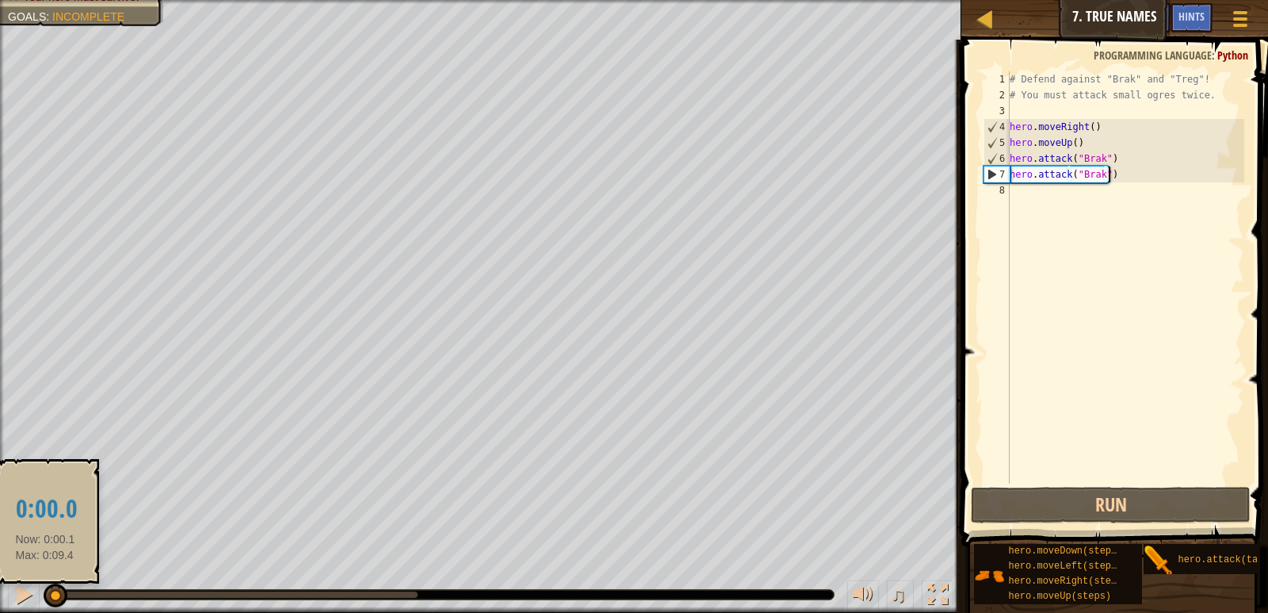
drag, startPoint x: 78, startPoint y: 596, endPoint x: 42, endPoint y: 597, distance: 36.5
click at [42, 597] on div "♫" at bounding box center [480, 591] width 961 height 48
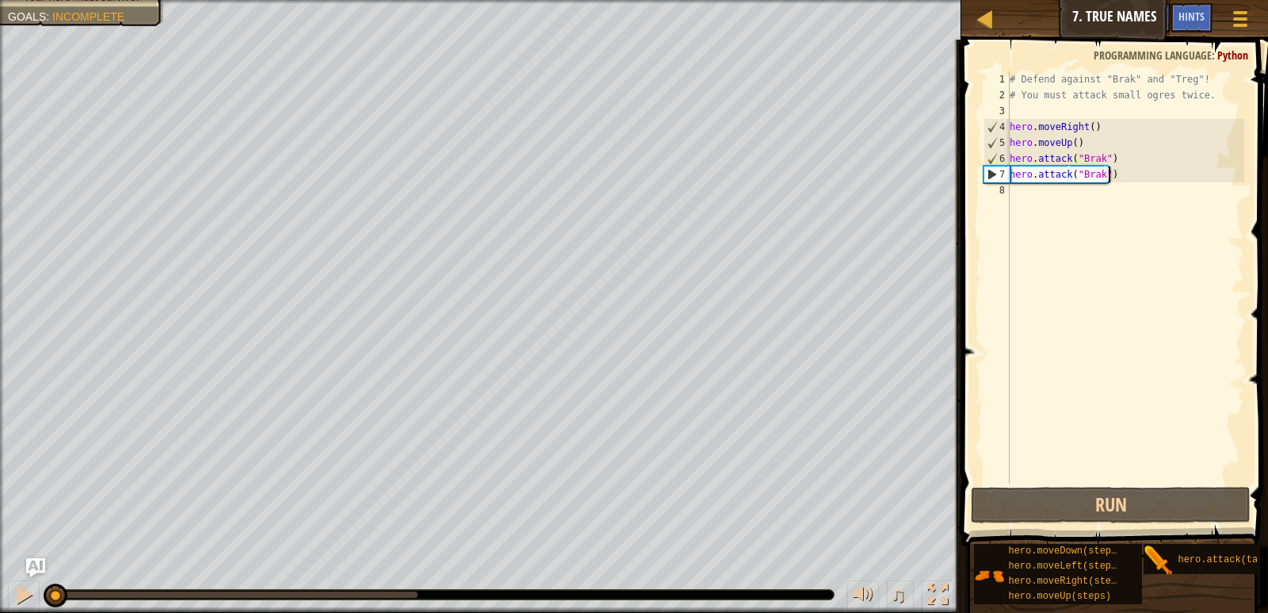
click at [1086, 185] on div "# Defend against "Brak" and "Treg"! # You must attack small ogres twice. hero .…" at bounding box center [1125, 293] width 238 height 444
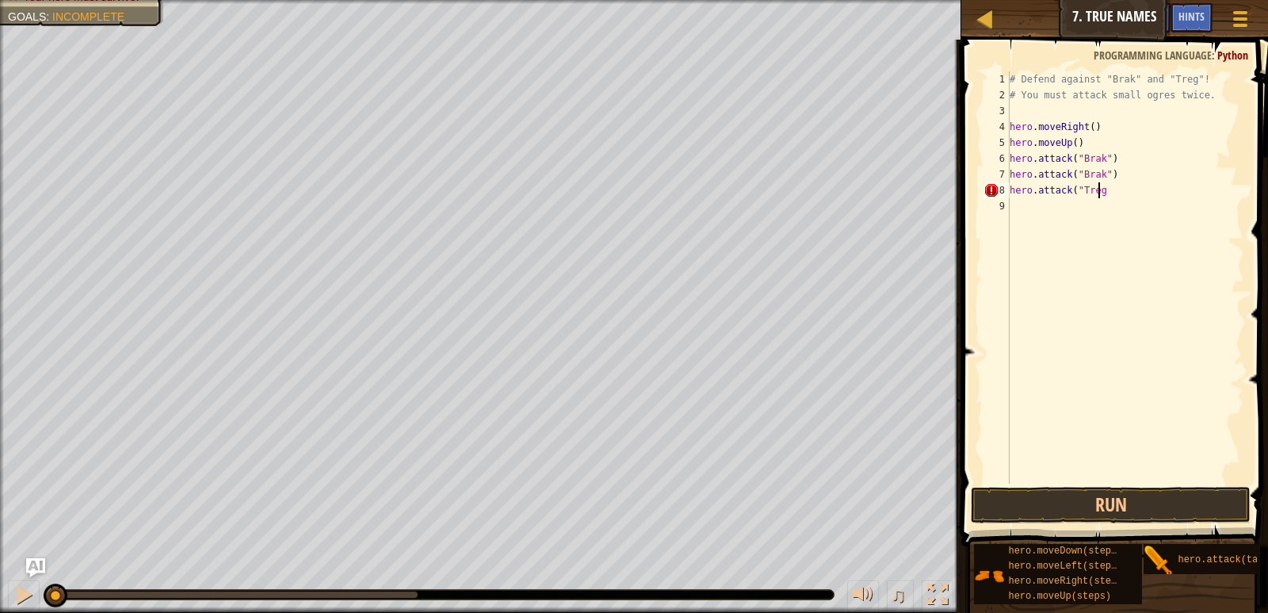
scroll to position [7, 6]
type textarea "hero.attack("Treg")"
click at [1060, 206] on div "# Defend against "Brak" and "Treg"! # You must attack small ogres twice. hero .…" at bounding box center [1125, 293] width 238 height 444
click at [1132, 506] on button "Run" at bounding box center [1110, 505] width 279 height 36
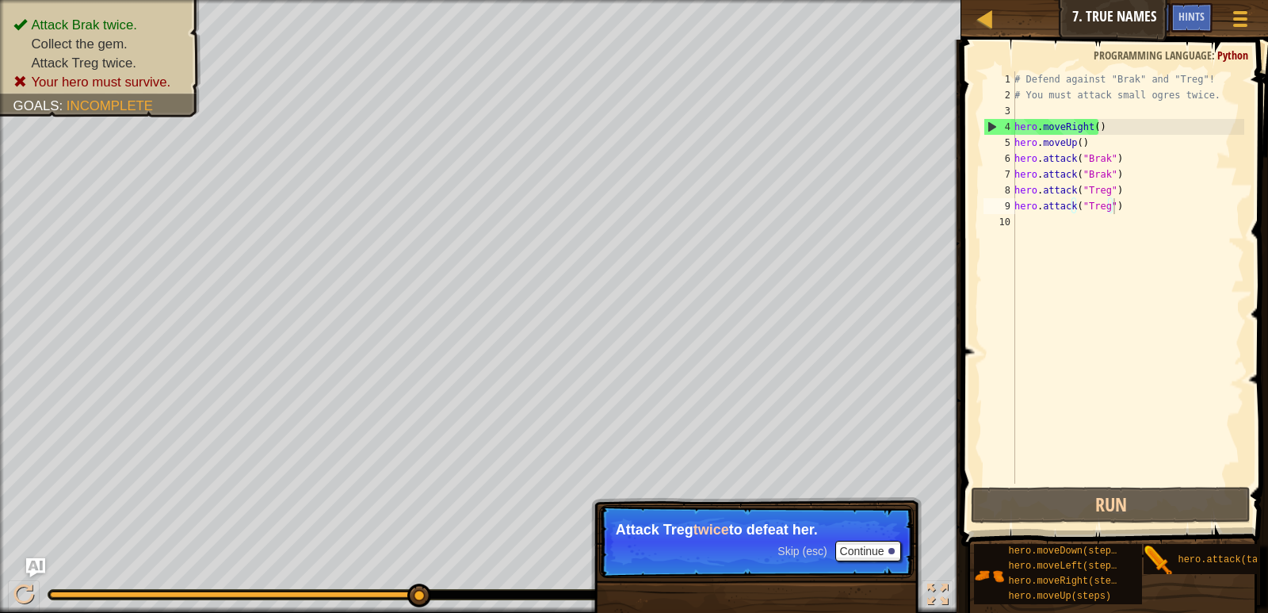
click at [803, 551] on span "Skip (esc)" at bounding box center [801, 550] width 49 height 13
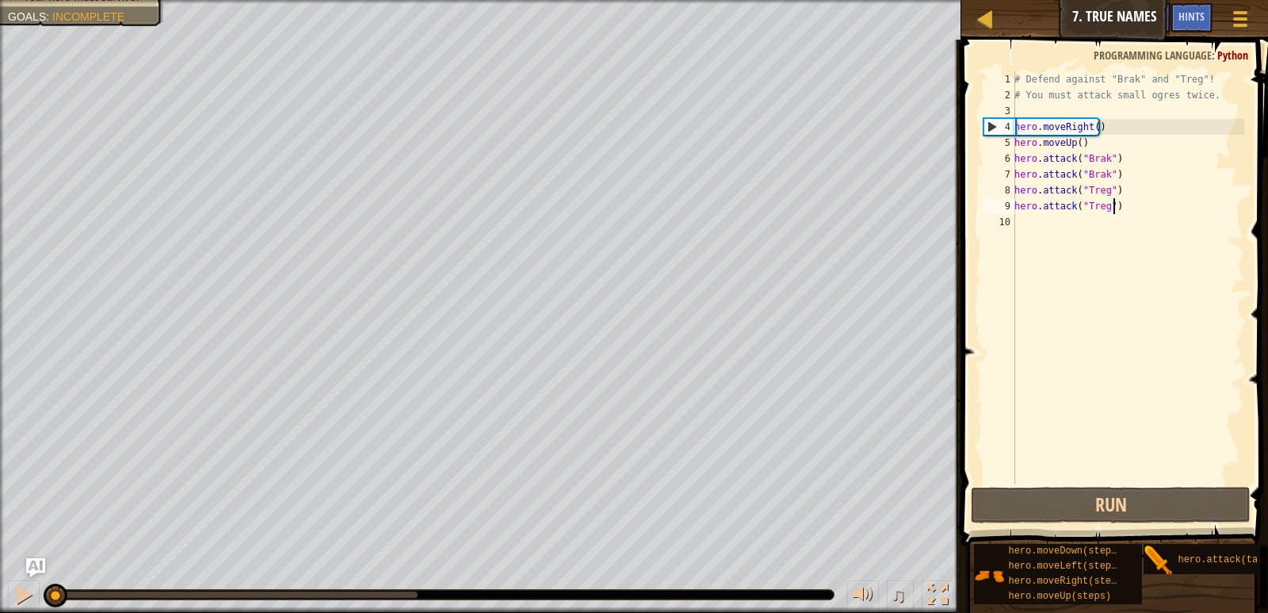
drag, startPoint x: 76, startPoint y: 596, endPoint x: 5, endPoint y: 590, distance: 71.6
click at [0, 591] on div "♫" at bounding box center [480, 591] width 961 height 48
click at [1098, 148] on div "# Defend against "Brak" and "Treg"! # You must attack small ogres twice. hero .…" at bounding box center [1127, 293] width 233 height 444
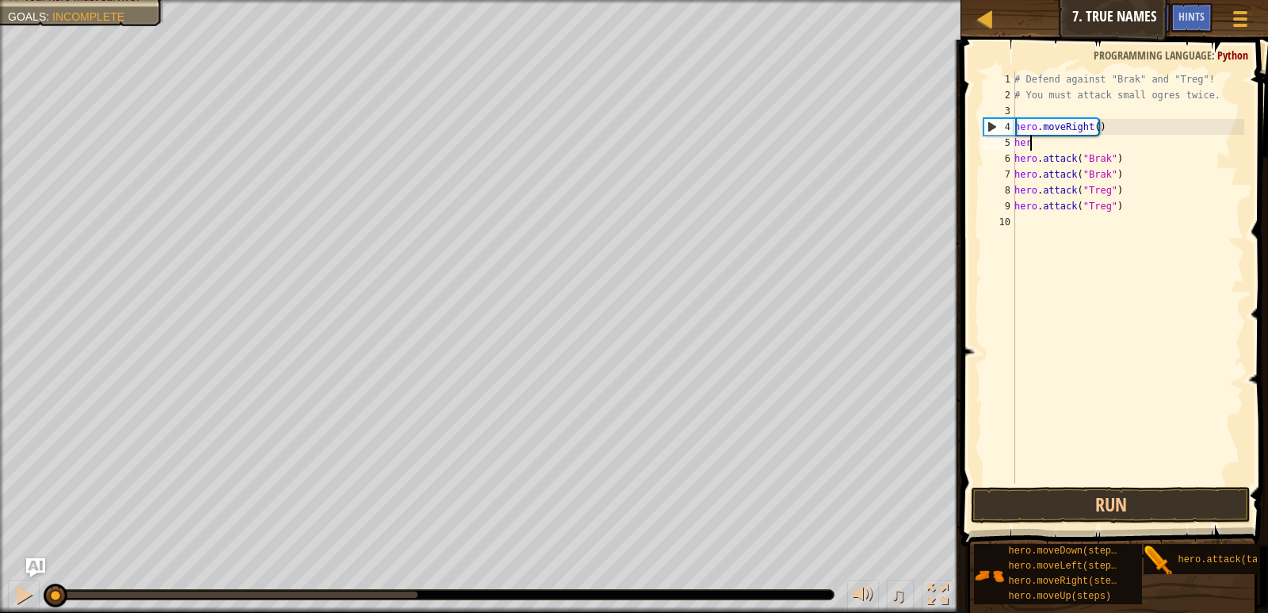
scroll to position [7, 0]
type textarea "h"
type textarea "hero.moveRight()"
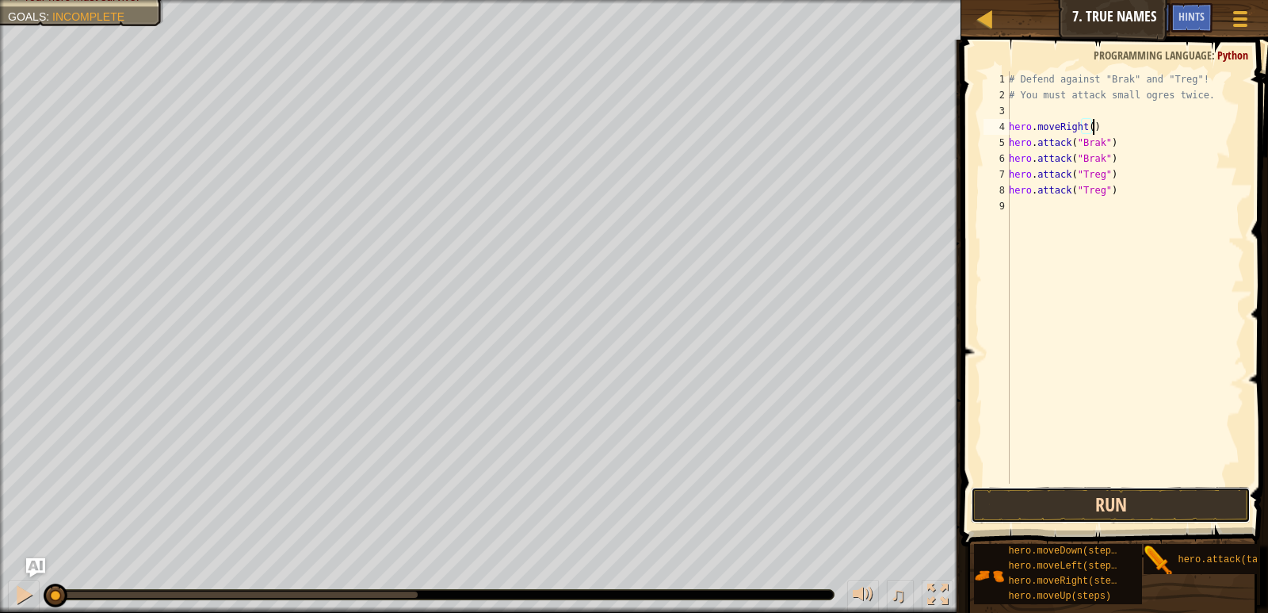
drag, startPoint x: 1124, startPoint y: 505, endPoint x: 1116, endPoint y: 494, distance: 13.0
click at [1120, 505] on button "Run" at bounding box center [1110, 505] width 279 height 36
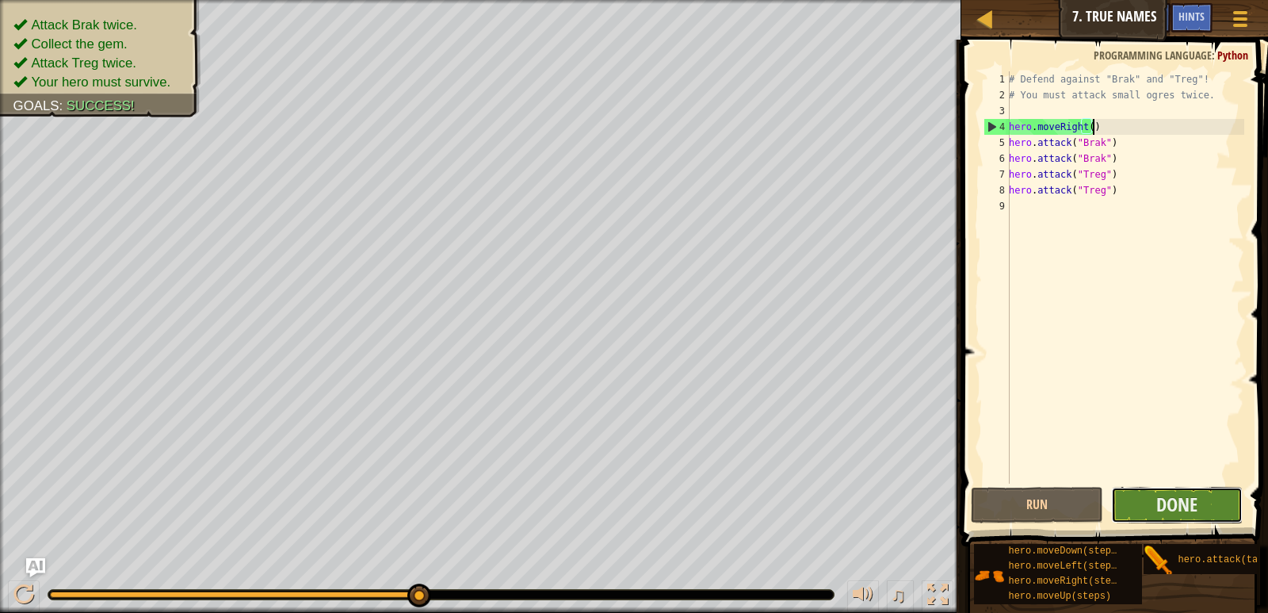
click at [1181, 517] on button "Done" at bounding box center [1177, 505] width 132 height 36
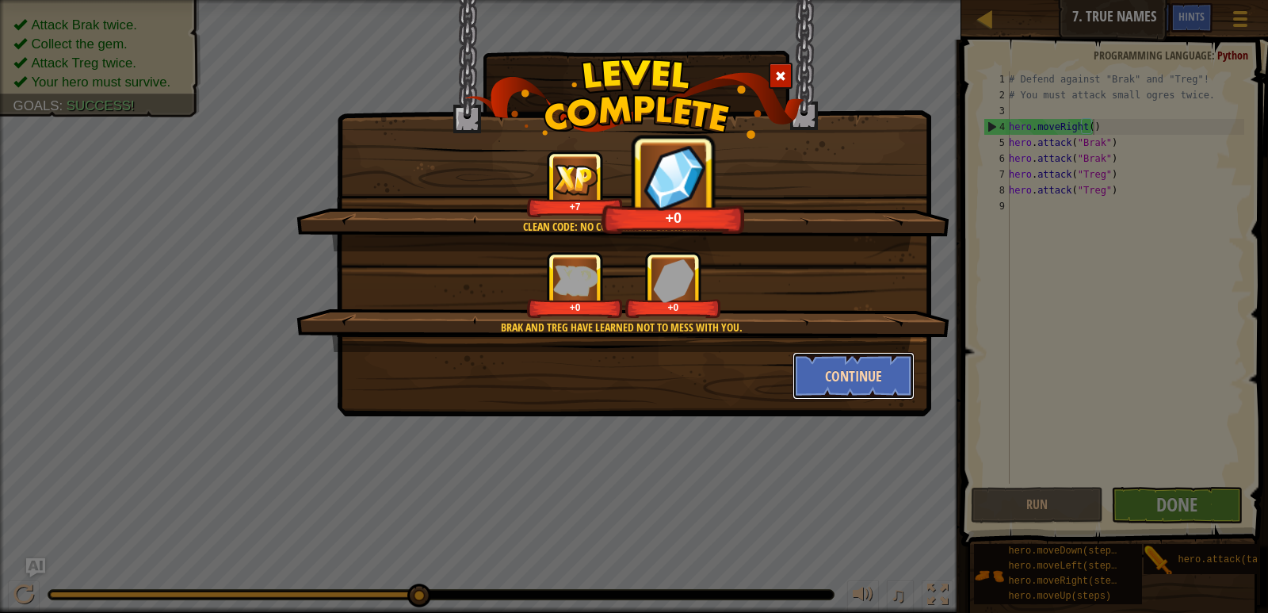
click at [868, 387] on button "Continue" at bounding box center [853, 376] width 123 height 48
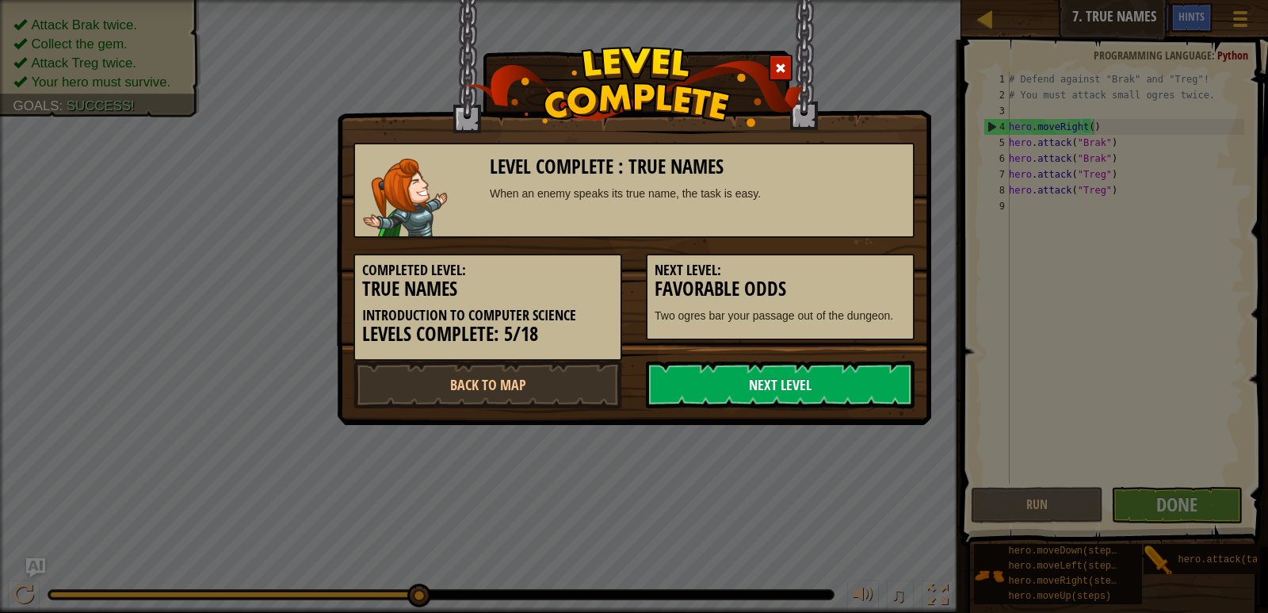
click at [829, 387] on link "Next Level" at bounding box center [780, 385] width 269 height 48
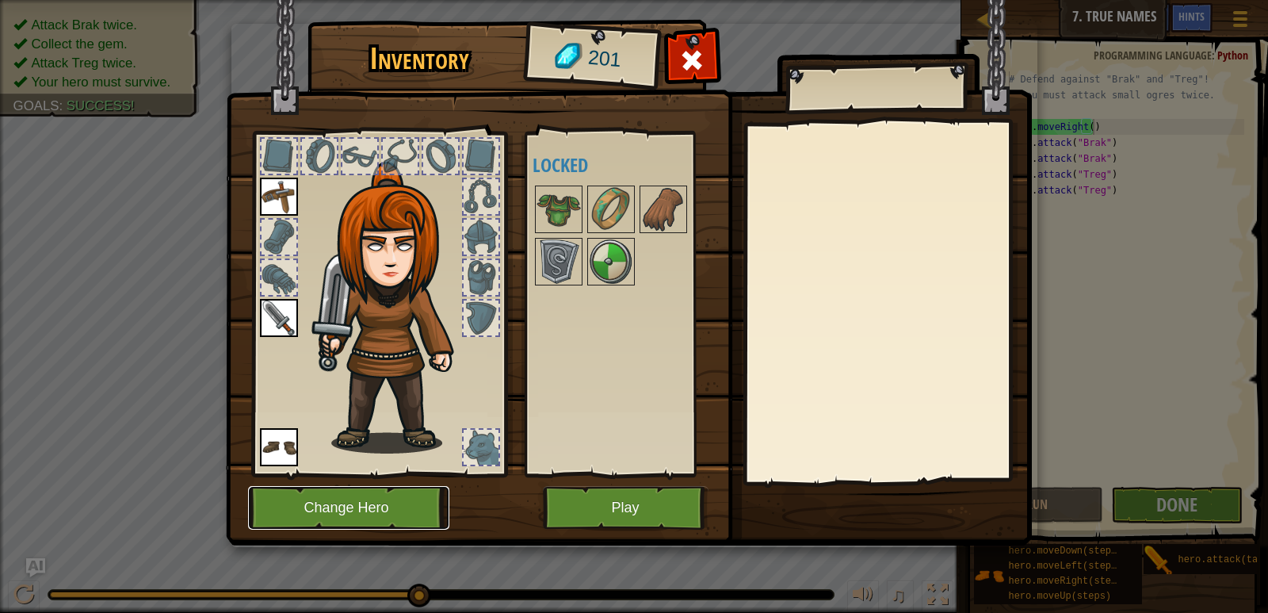
click at [414, 517] on button "Change Hero" at bounding box center [348, 508] width 201 height 44
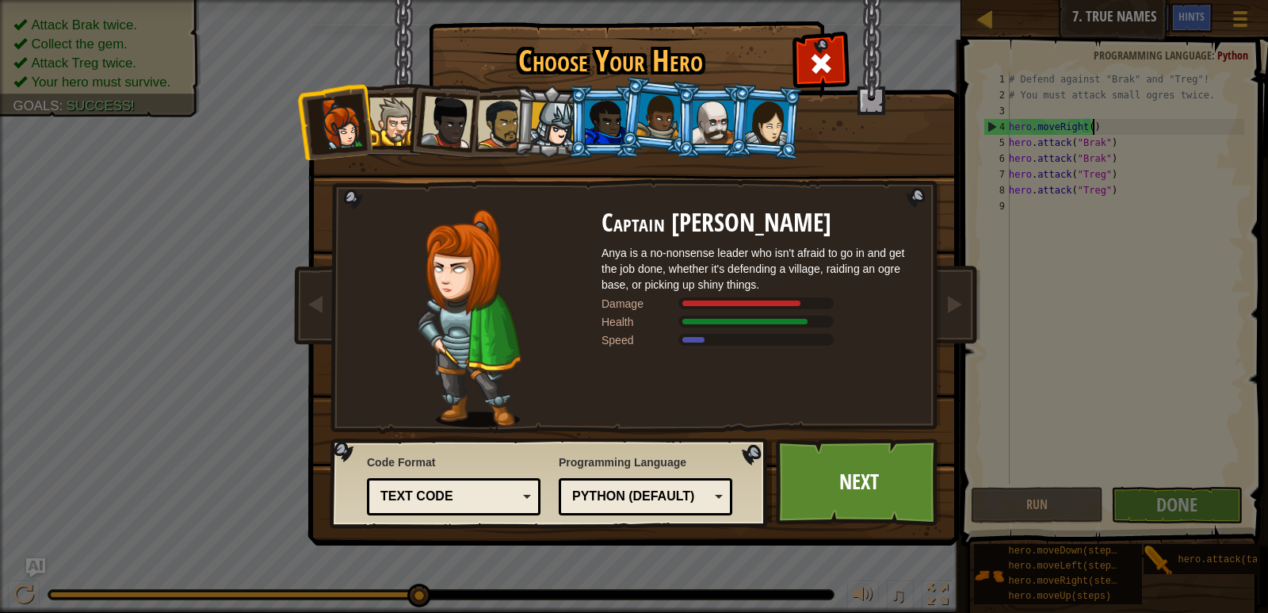
click at [769, 139] on div at bounding box center [767, 121] width 44 height 45
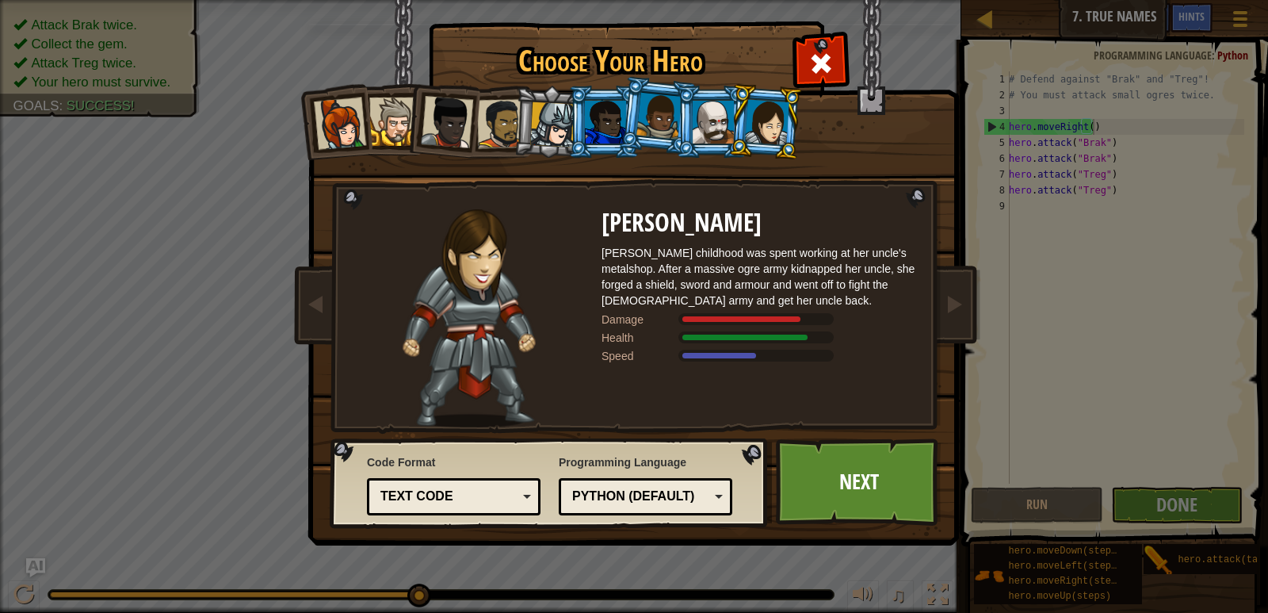
click at [609, 128] on div at bounding box center [605, 122] width 41 height 43
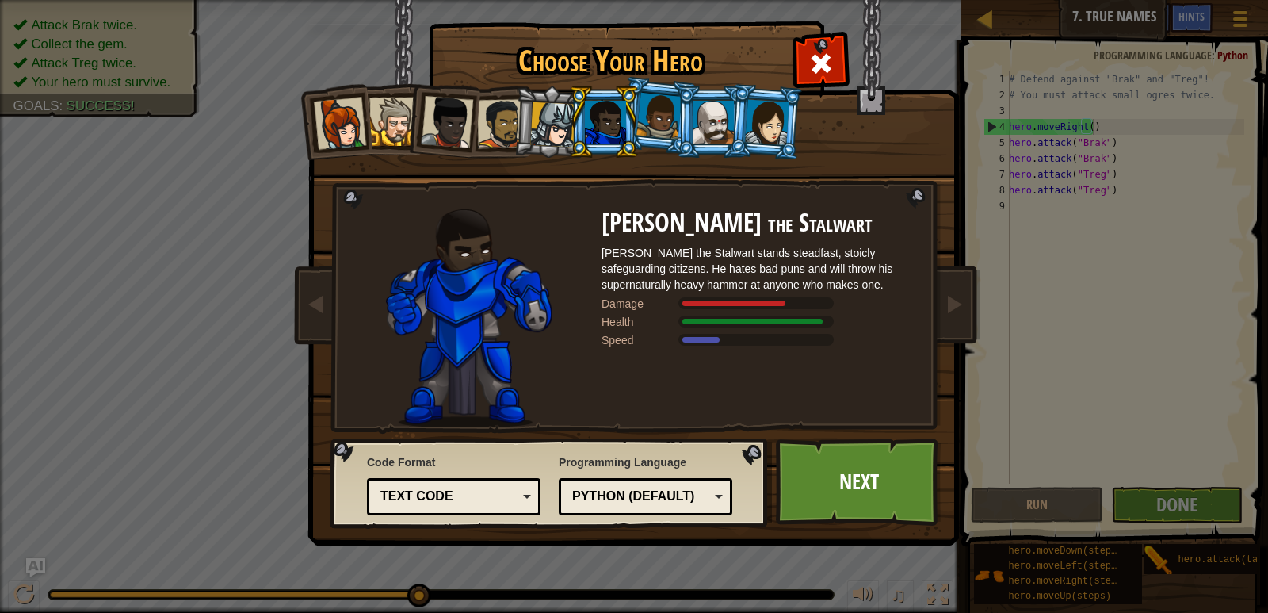
click at [353, 136] on div at bounding box center [340, 123] width 52 height 52
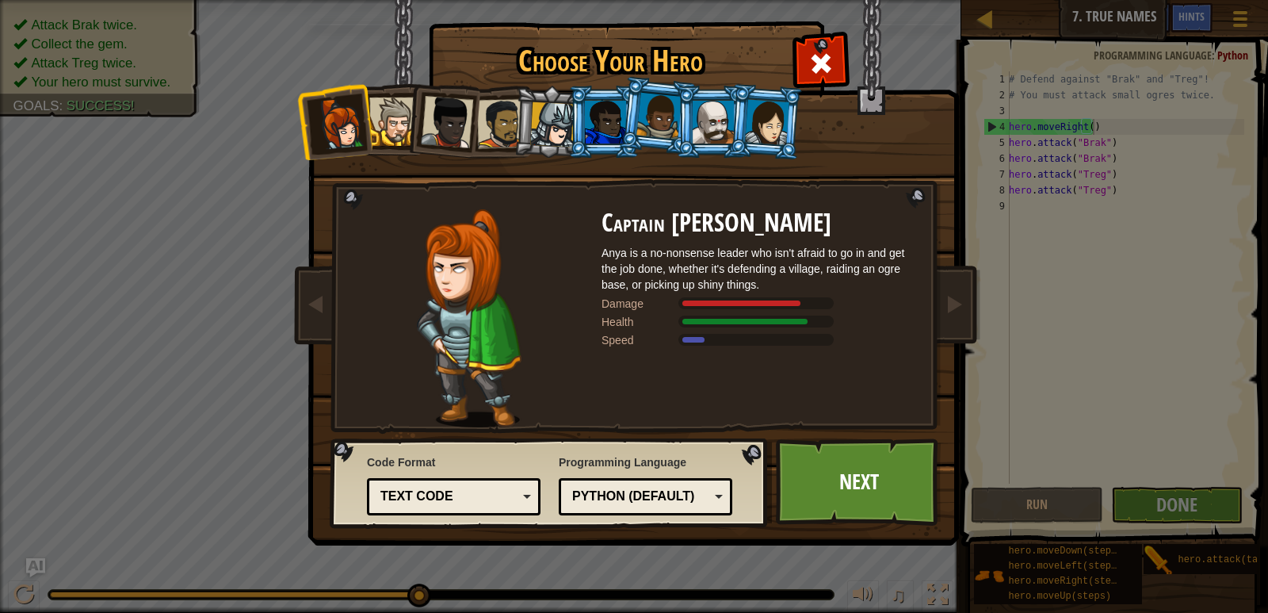
click at [761, 110] on div at bounding box center [767, 121] width 44 height 45
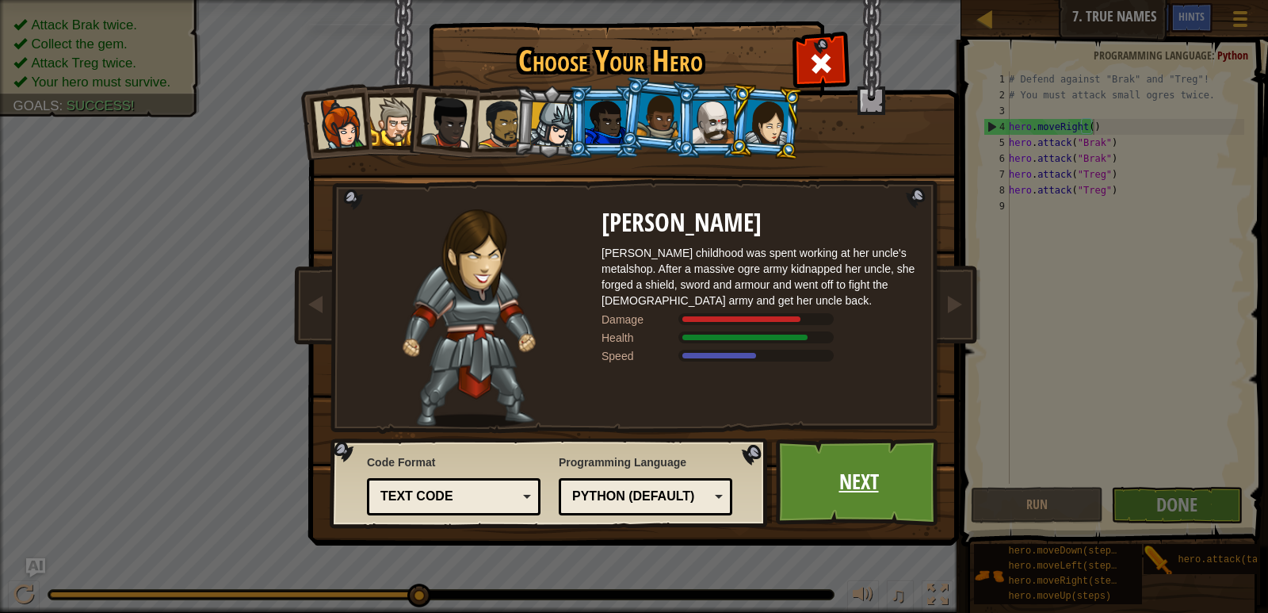
click at [811, 490] on link "Next" at bounding box center [859, 481] width 166 height 87
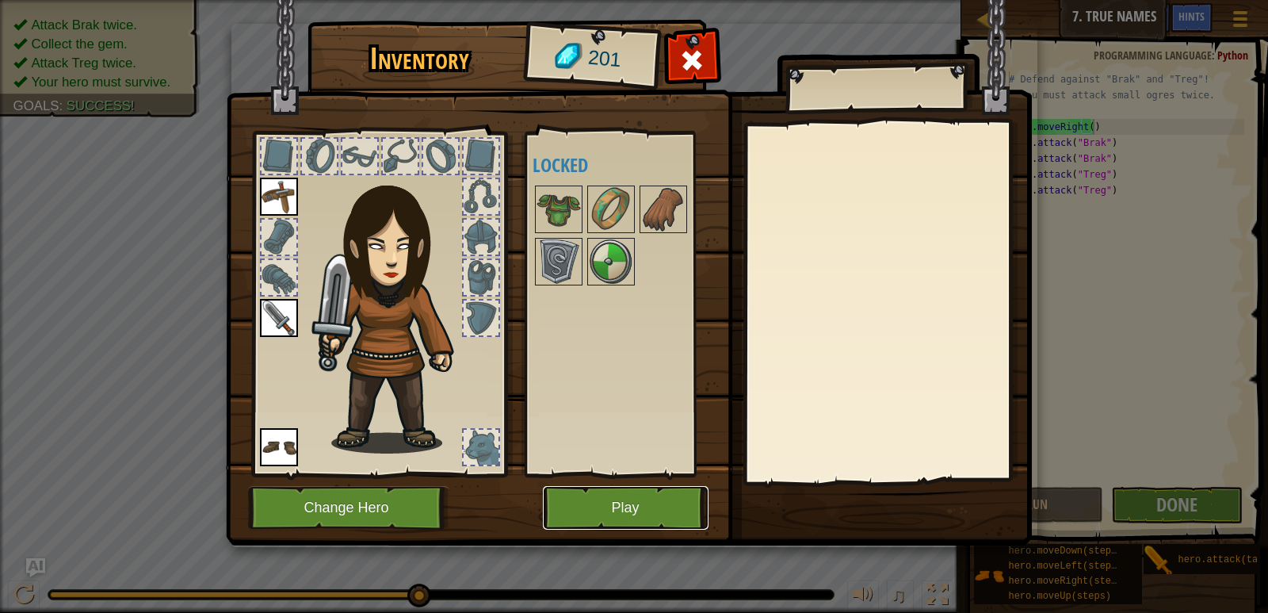
click at [647, 510] on button "Play" at bounding box center [626, 508] width 166 height 44
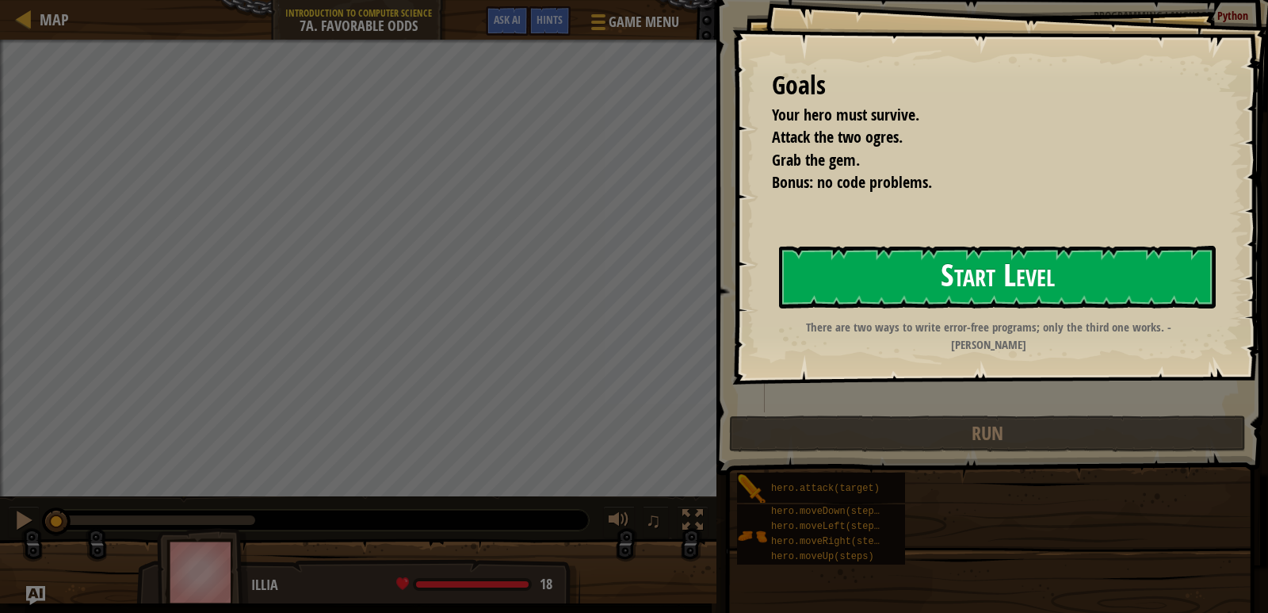
click at [961, 273] on button "Start Level" at bounding box center [997, 277] width 437 height 63
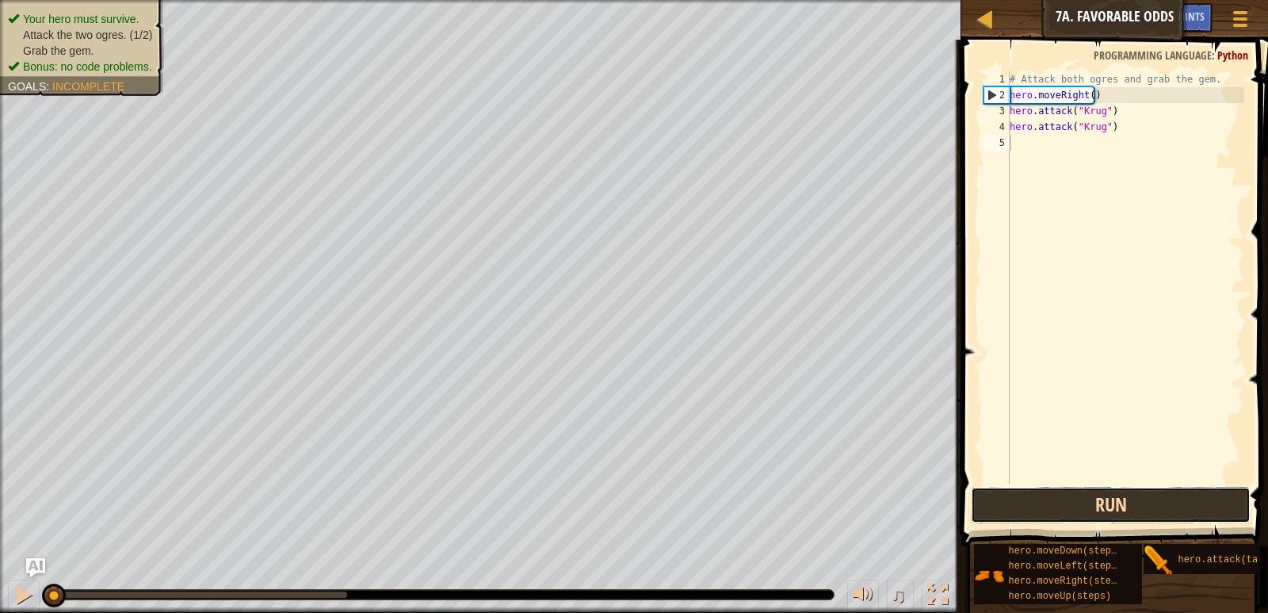
click at [1099, 506] on button "Run" at bounding box center [1110, 505] width 279 height 36
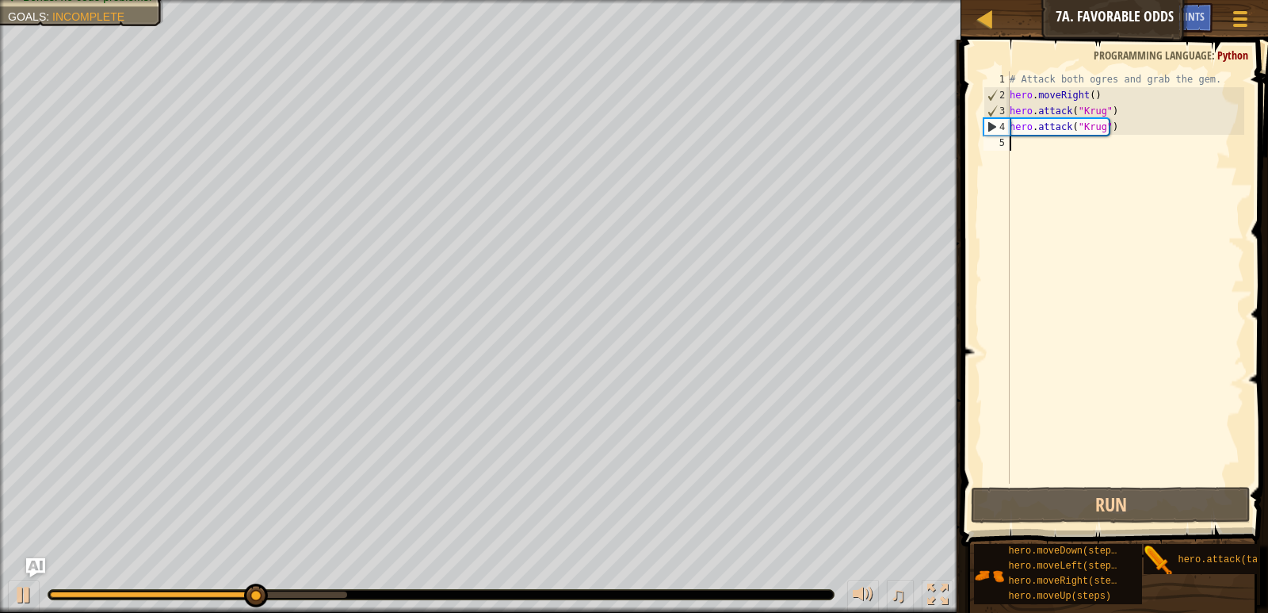
scroll to position [7, 0]
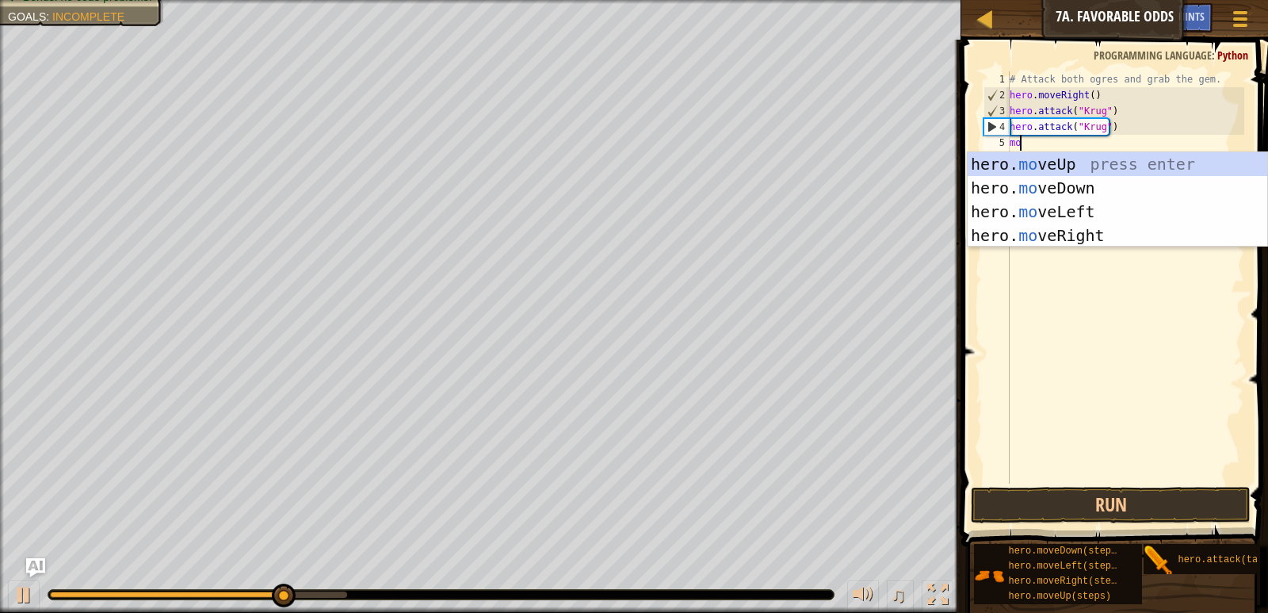
type textarea "m"
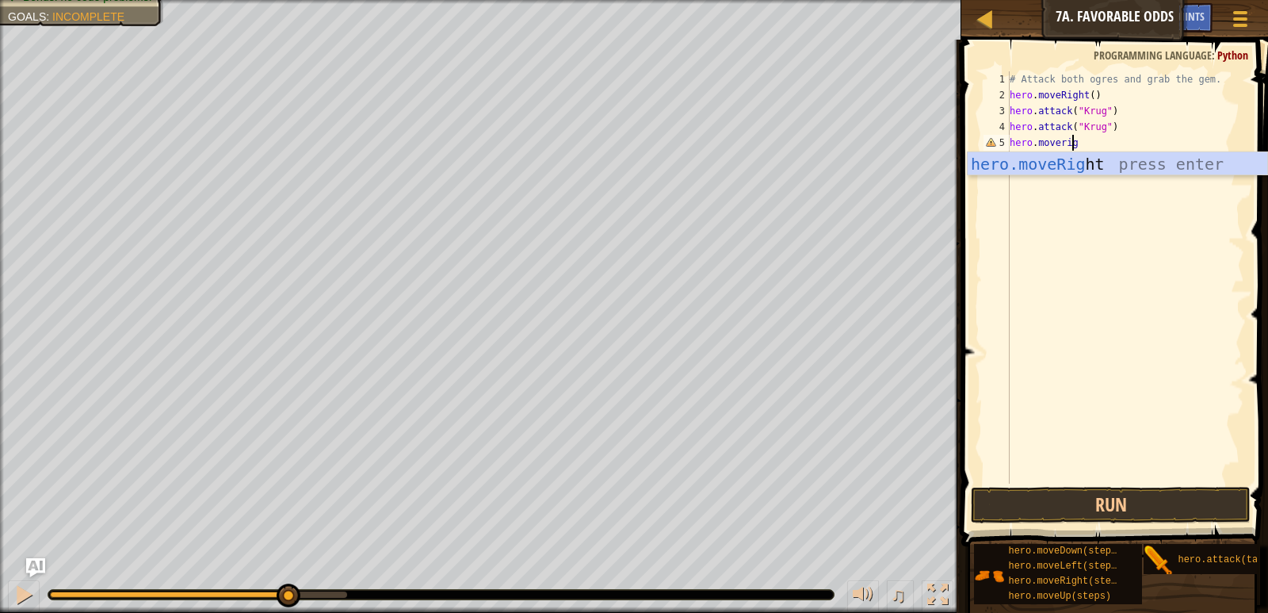
scroll to position [7, 5]
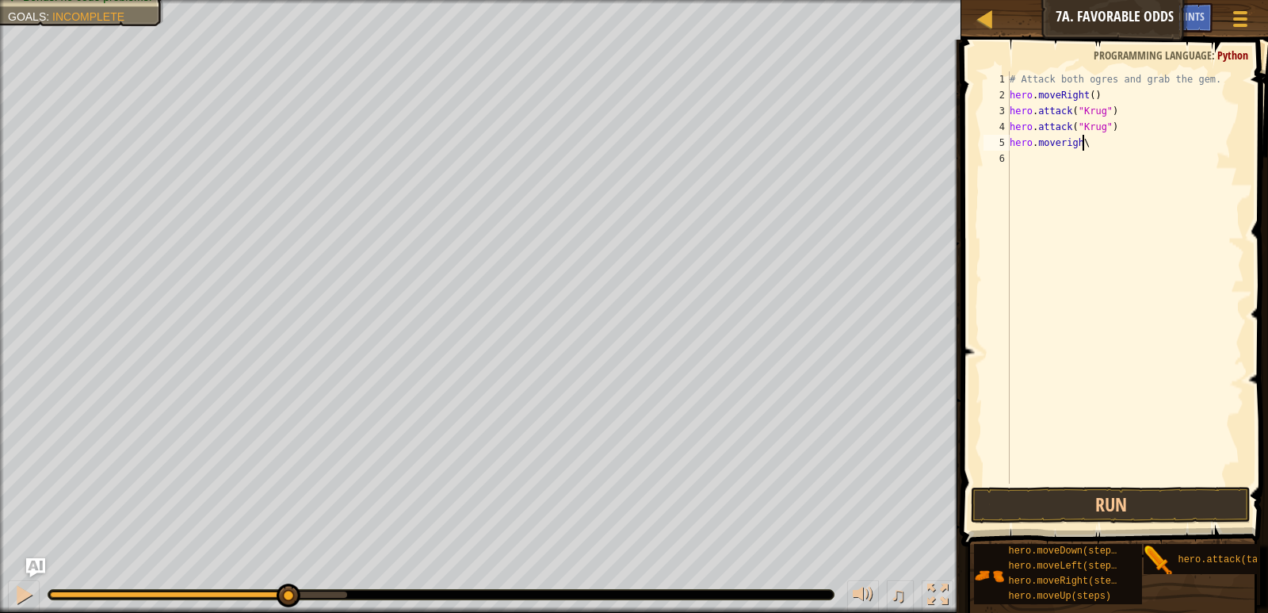
type textarea "hero.moverigh"
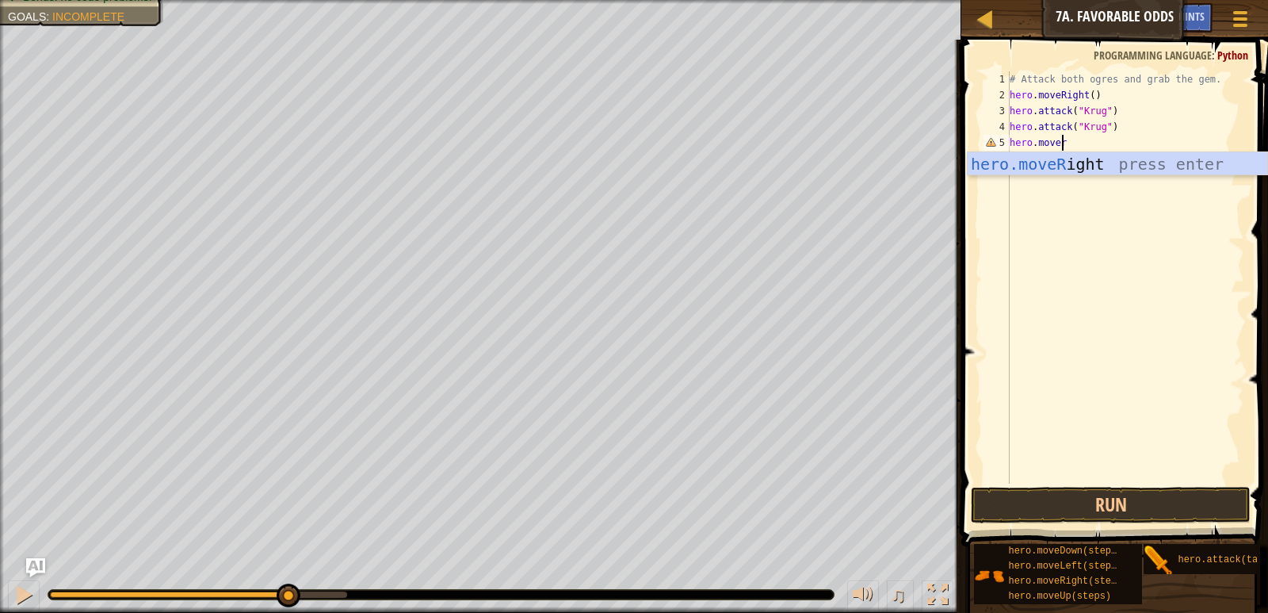
type textarea "hero.moveri"
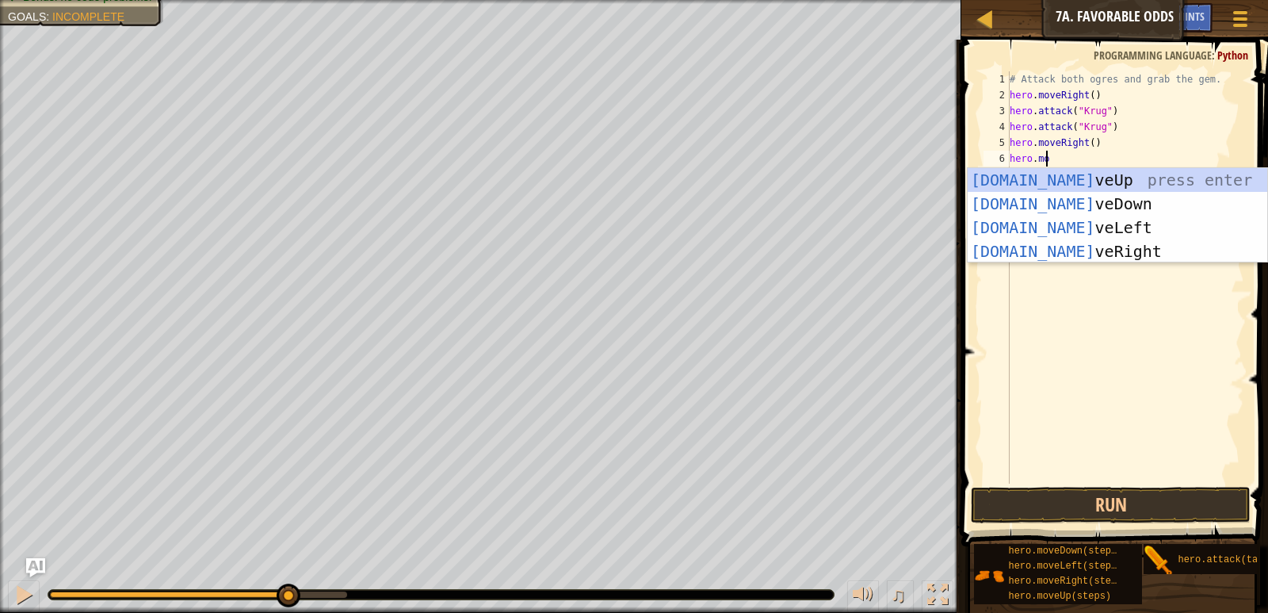
scroll to position [7, 2]
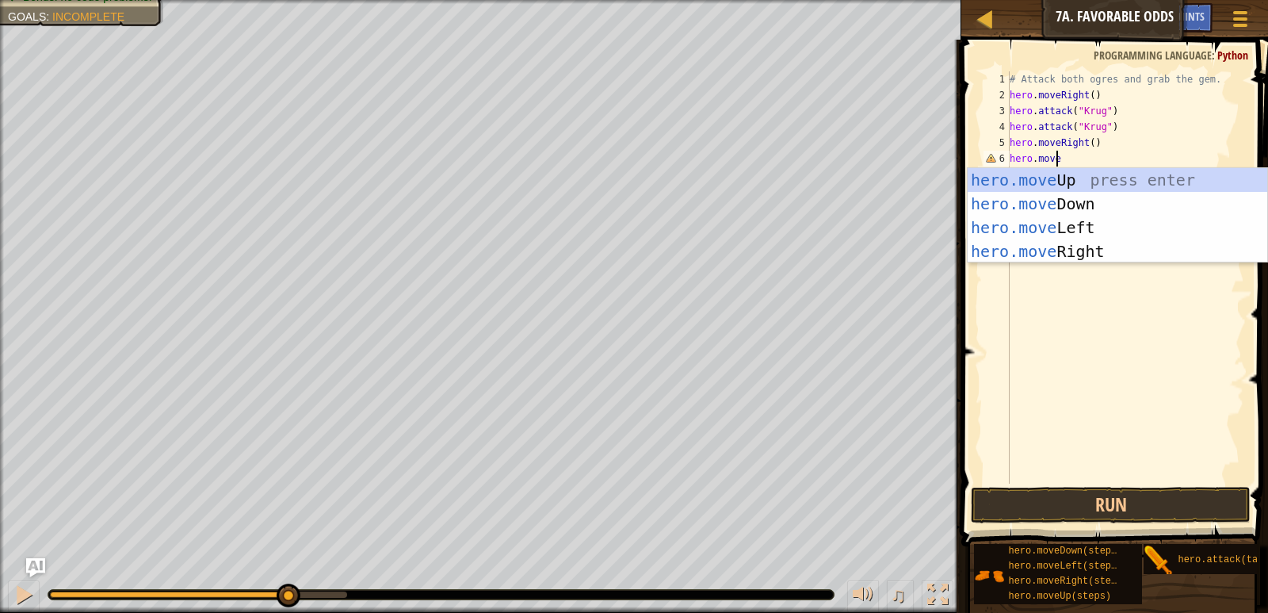
type textarea "hero.moveu"
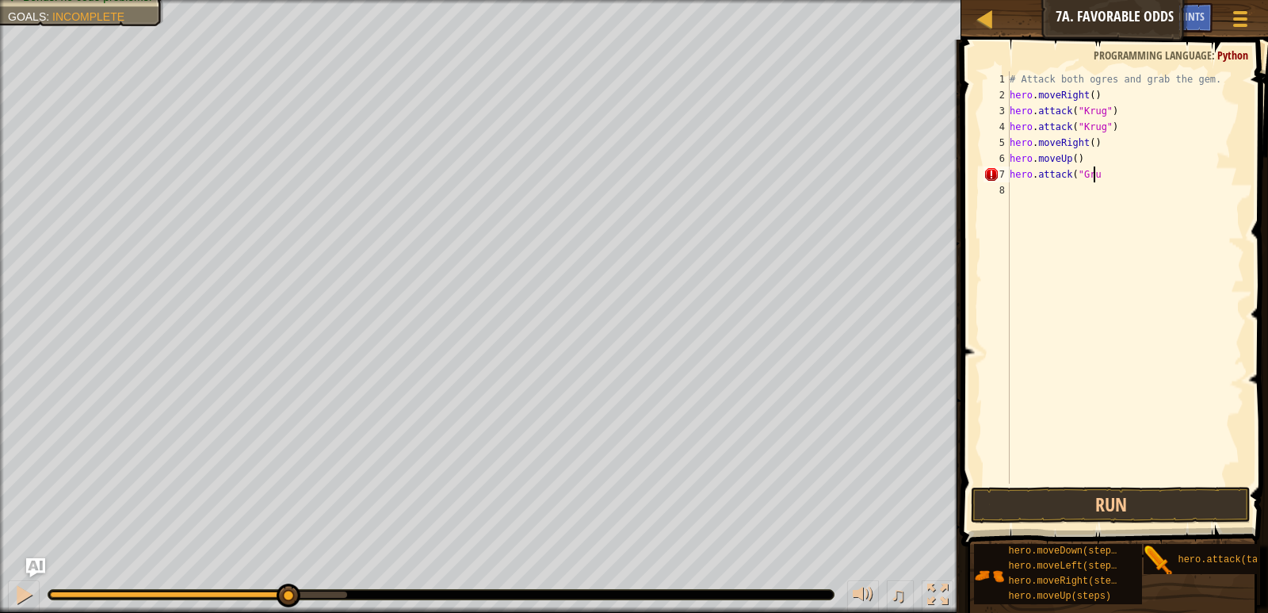
scroll to position [7, 6]
type textarea "hero.attack("Grump")"
click at [1044, 205] on div "# Attack both ogres and grab the gem. hero . moveRight ( ) hero . attack ( "[PE…" at bounding box center [1125, 293] width 238 height 444
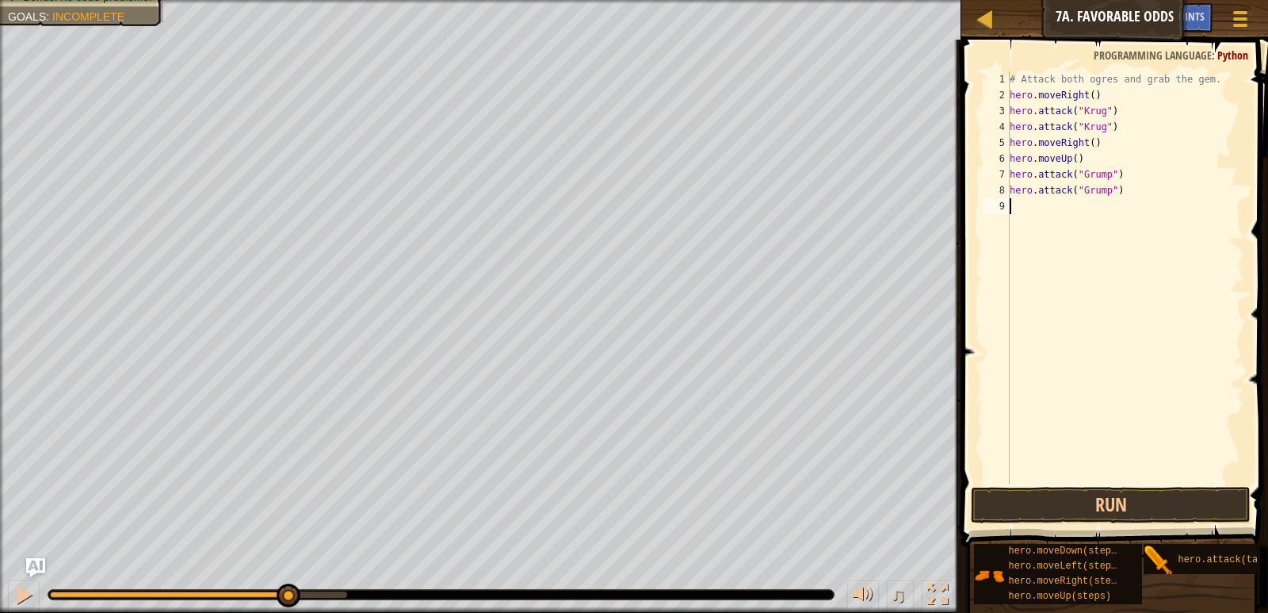
scroll to position [7, 0]
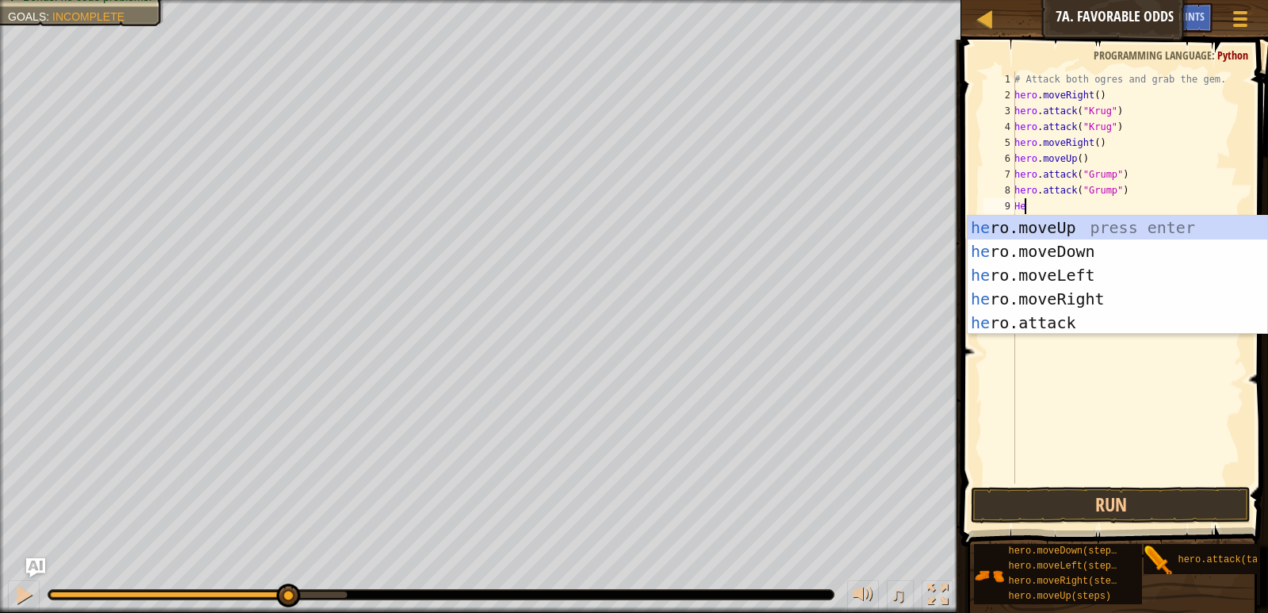
type textarea "H"
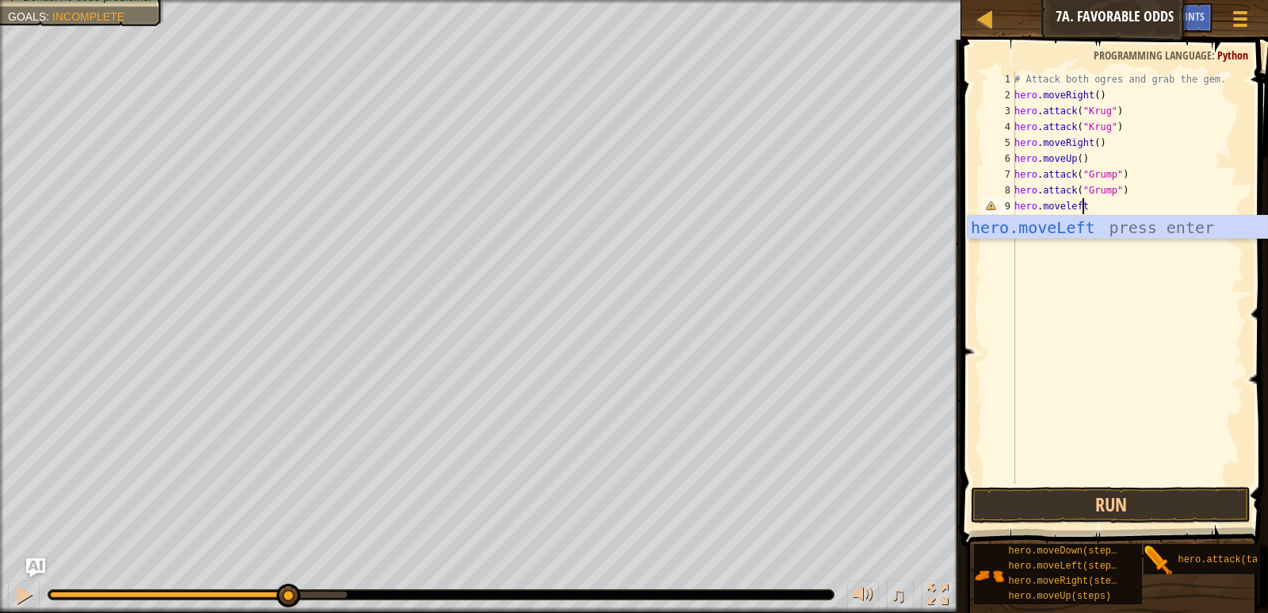
scroll to position [7, 5]
type textarea "hero.movelef"
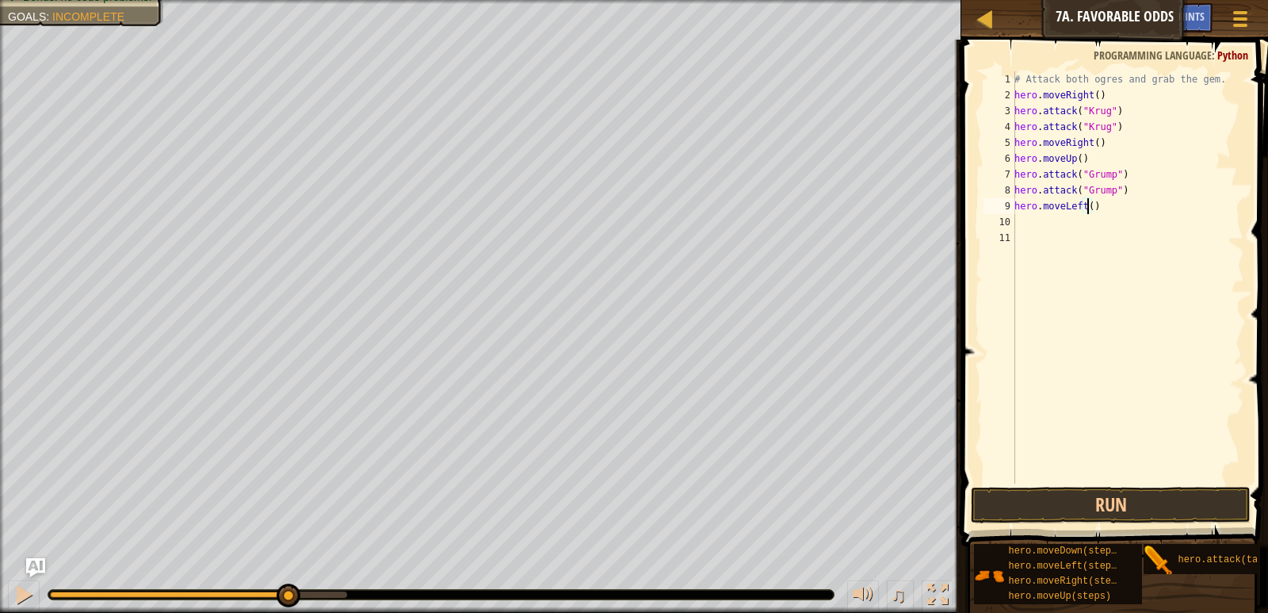
scroll to position [7, 6]
type textarea "hero.moveLeft(2)"
click at [1116, 500] on button "Run" at bounding box center [1110, 505] width 279 height 36
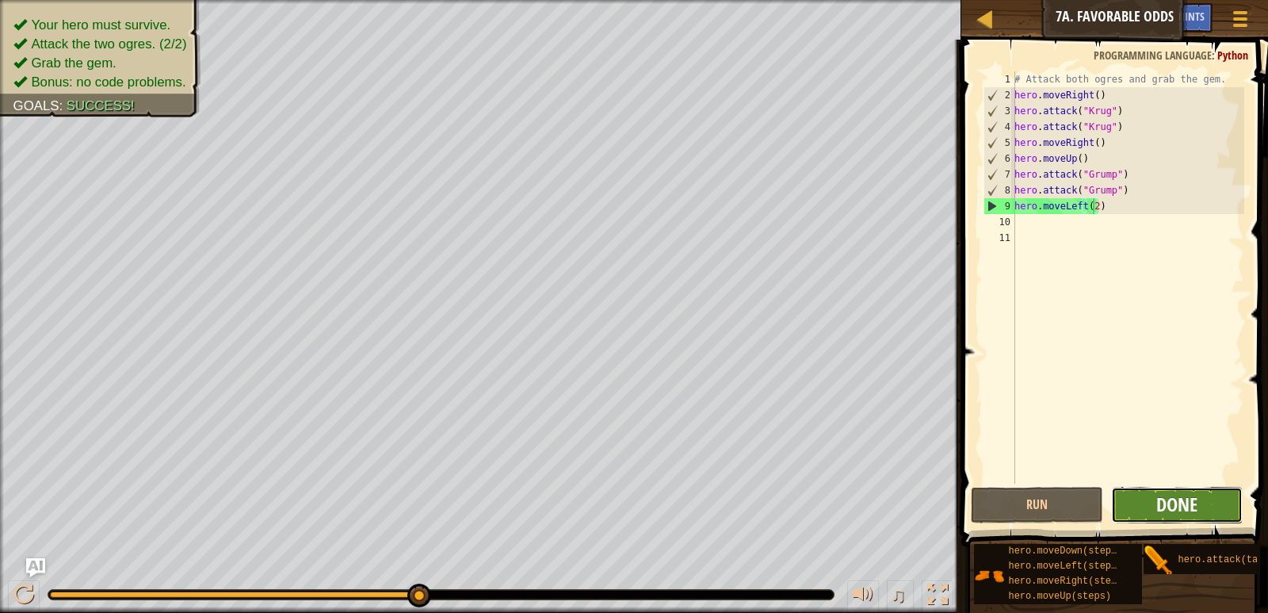
click at [1181, 512] on span "Done" at bounding box center [1176, 503] width 41 height 25
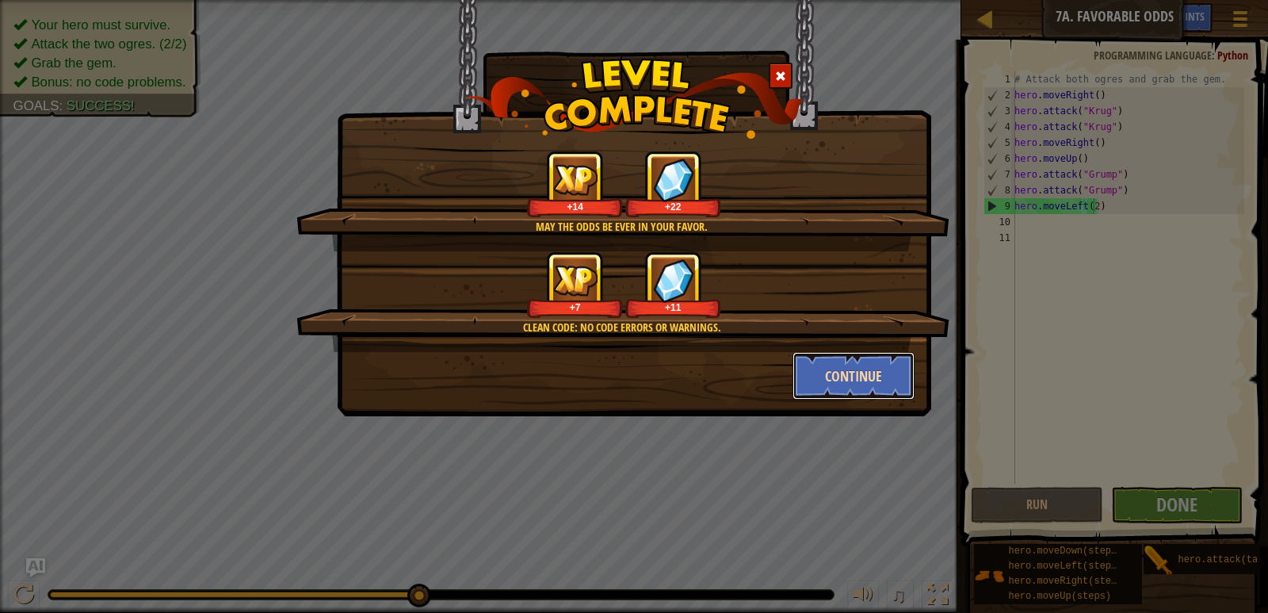
click at [871, 379] on button "Continue" at bounding box center [853, 376] width 123 height 48
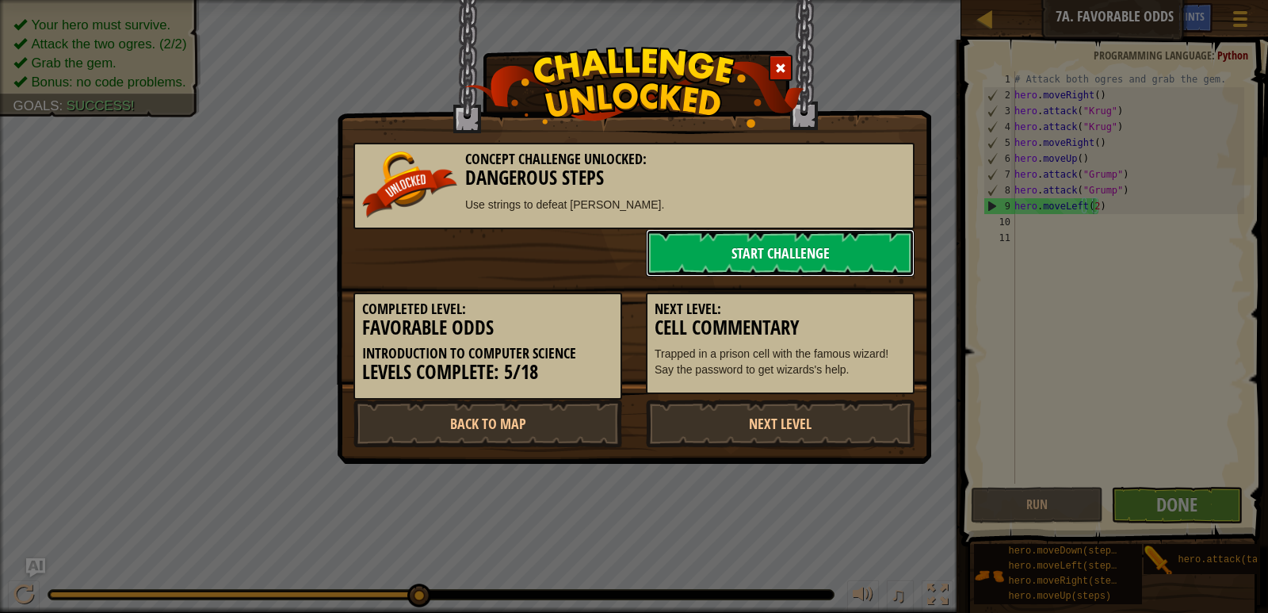
click at [770, 254] on link "Start Challenge" at bounding box center [780, 253] width 269 height 48
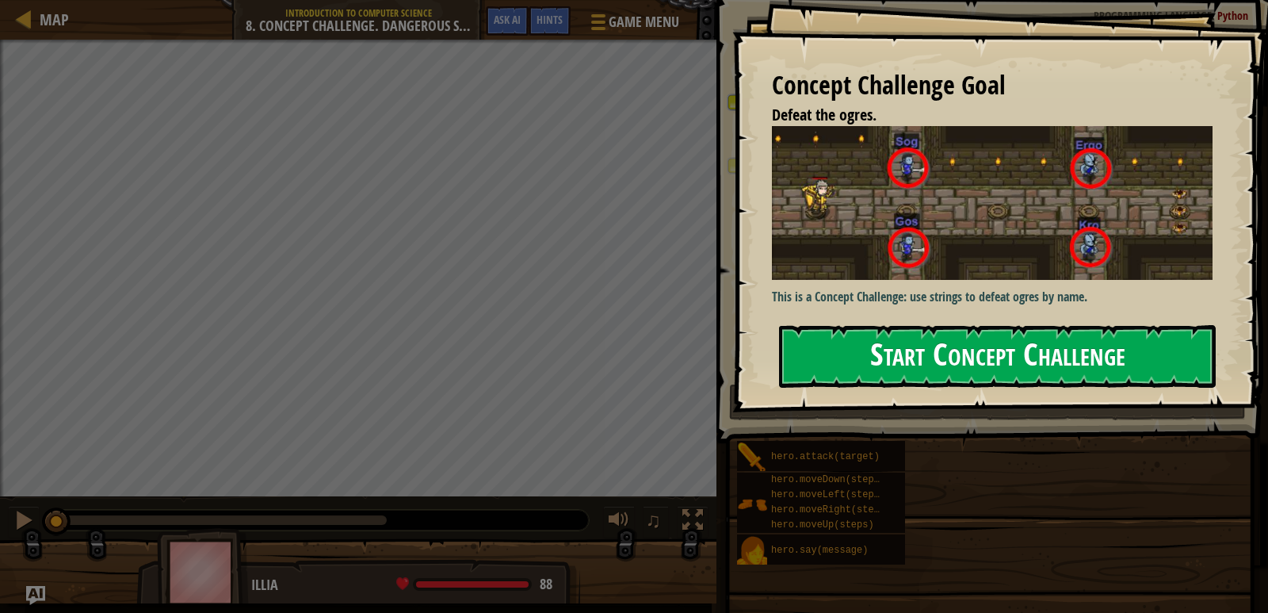
click at [987, 359] on button "Start Concept Challenge" at bounding box center [997, 356] width 437 height 63
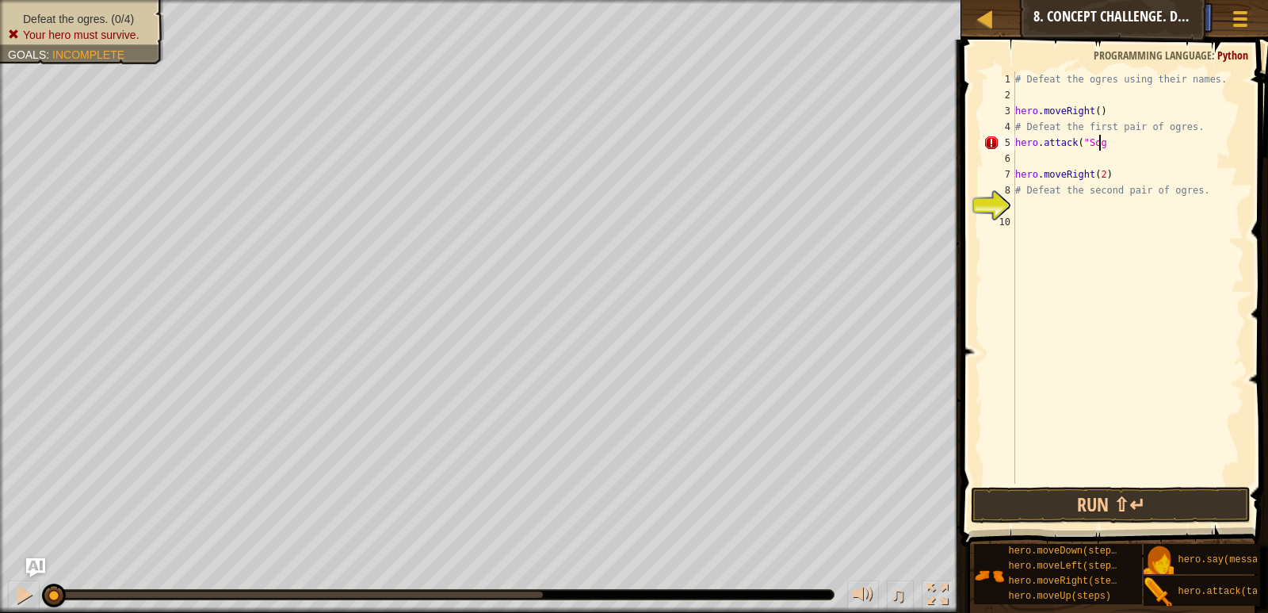
scroll to position [7, 6]
type textarea "hero.attack("Sog")"
click at [1058, 156] on div "# Defeat the ogres using their names. hero . moveRight ( ) # Defeat the first p…" at bounding box center [1128, 293] width 232 height 444
type textarea "hero.attack("Gos)"
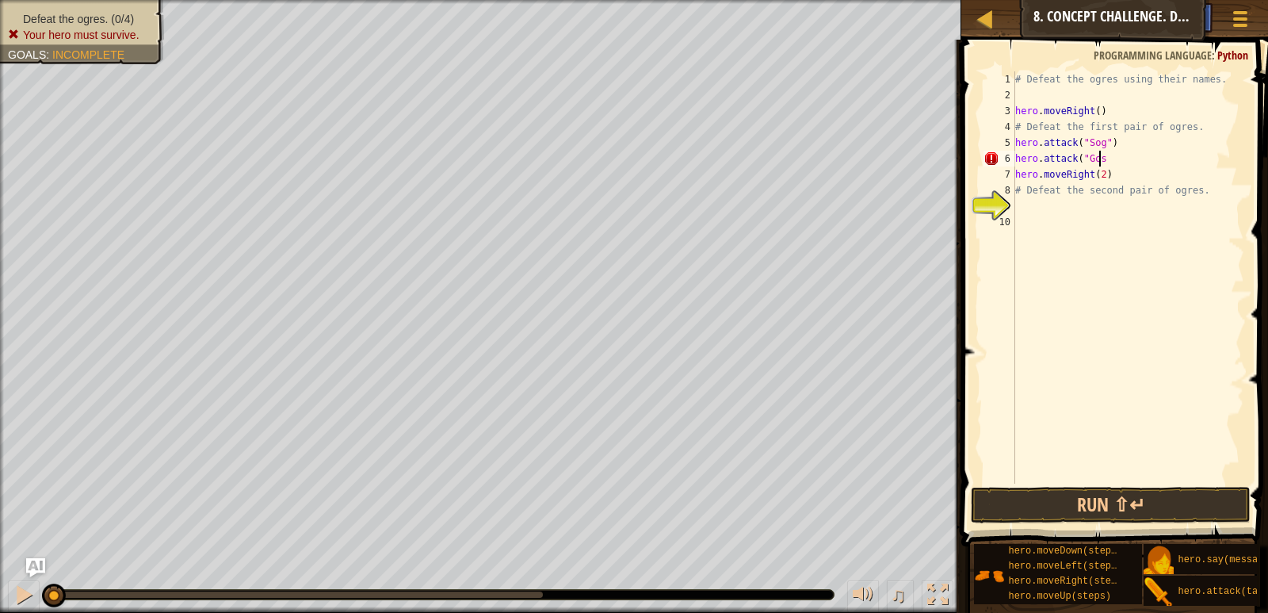
scroll to position [7, 6]
click at [1044, 204] on div "# Defeat the ogres using their names. hero . moveRight ( ) # Defeat the first p…" at bounding box center [1128, 293] width 232 height 444
type textarea "hero.attack("Ergo)"
type textarea "H"
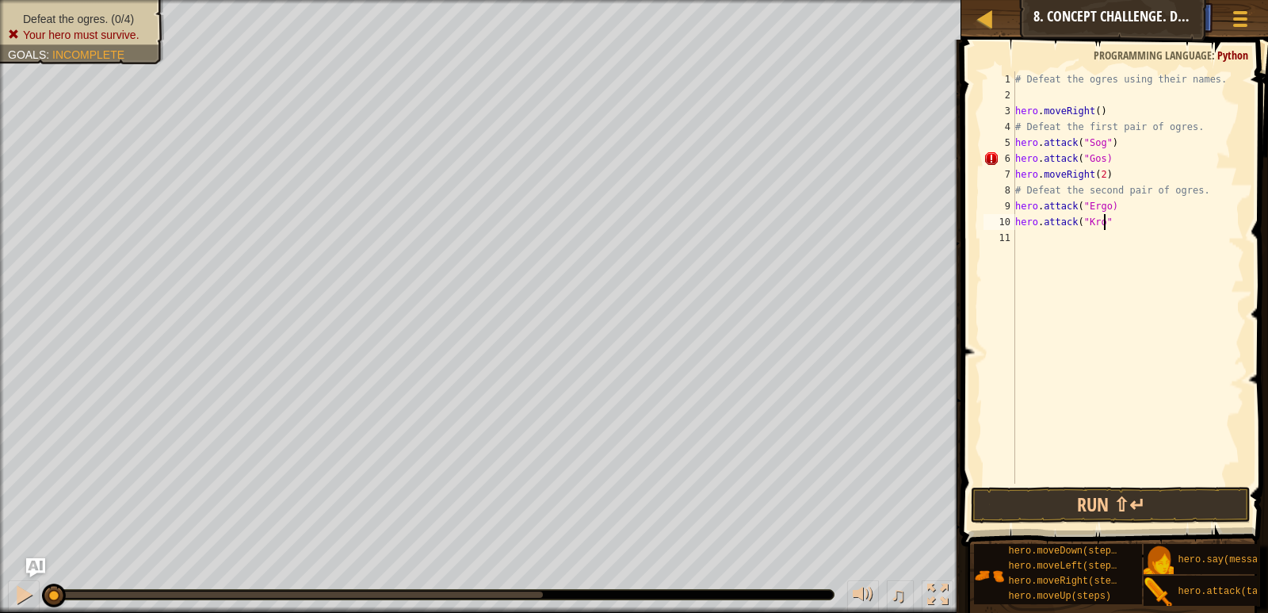
scroll to position [7, 6]
click at [1115, 501] on button "Run ⇧↵" at bounding box center [1110, 505] width 279 height 36
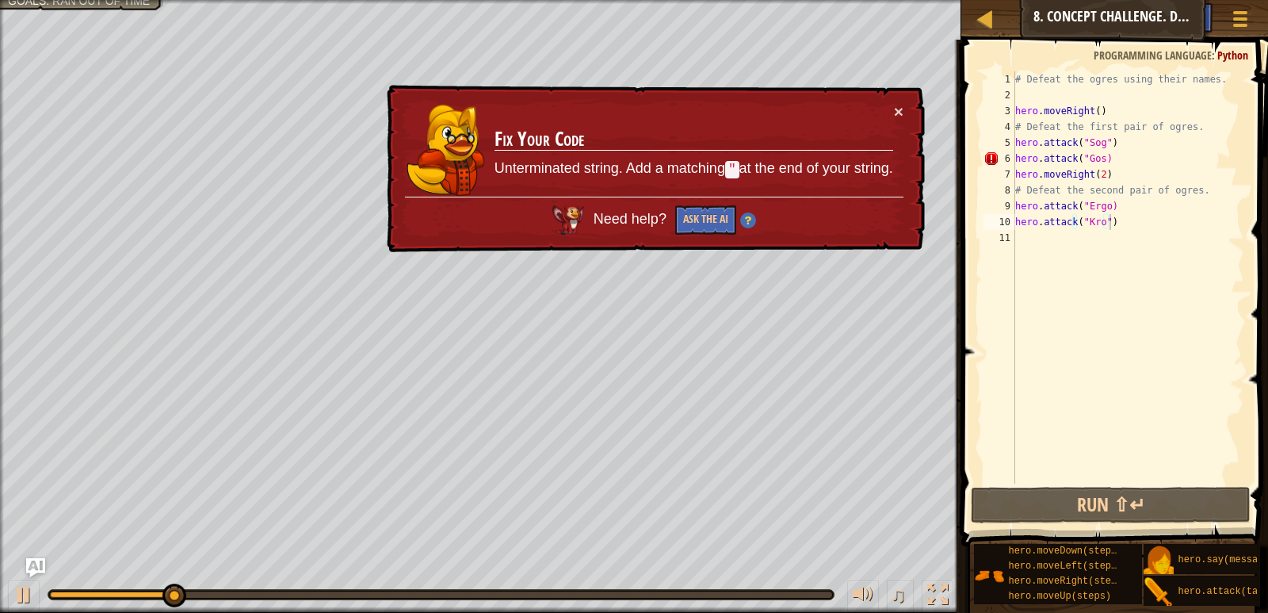
click at [891, 112] on td "Fix Your Code Unterminated string. Add a matching " at the end of your string." at bounding box center [694, 150] width 400 height 94
click at [899, 107] on button "×" at bounding box center [899, 113] width 10 height 17
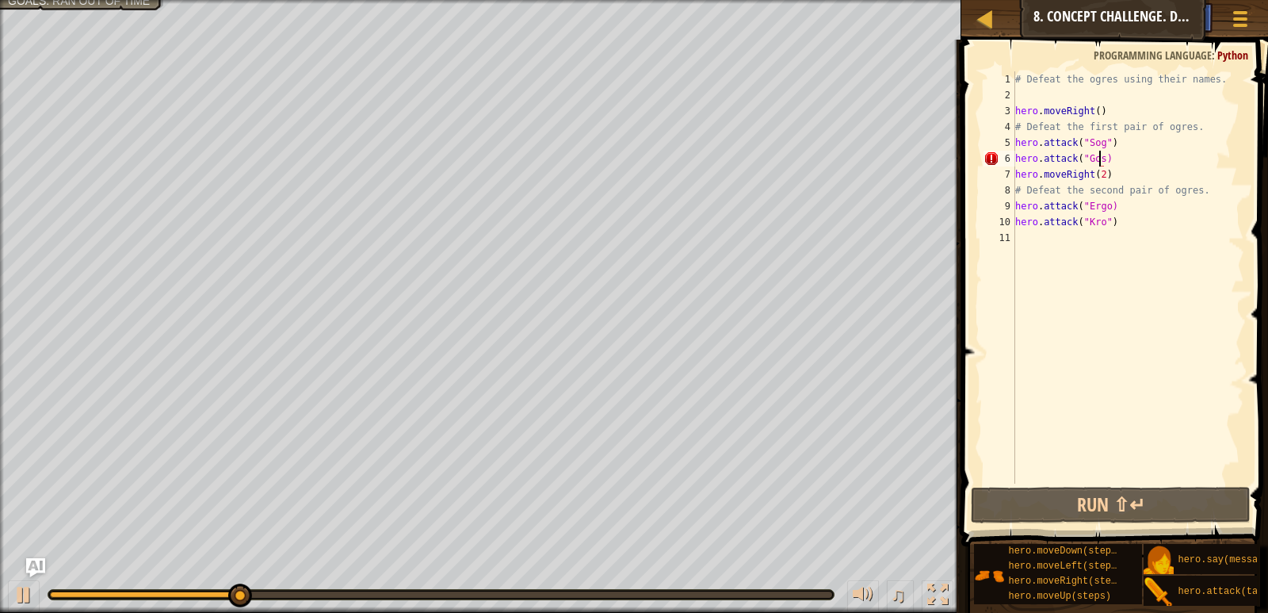
click at [1097, 158] on div "# Defeat the ogres using their names. hero . moveRight ( ) # Defeat the first p…" at bounding box center [1128, 293] width 232 height 444
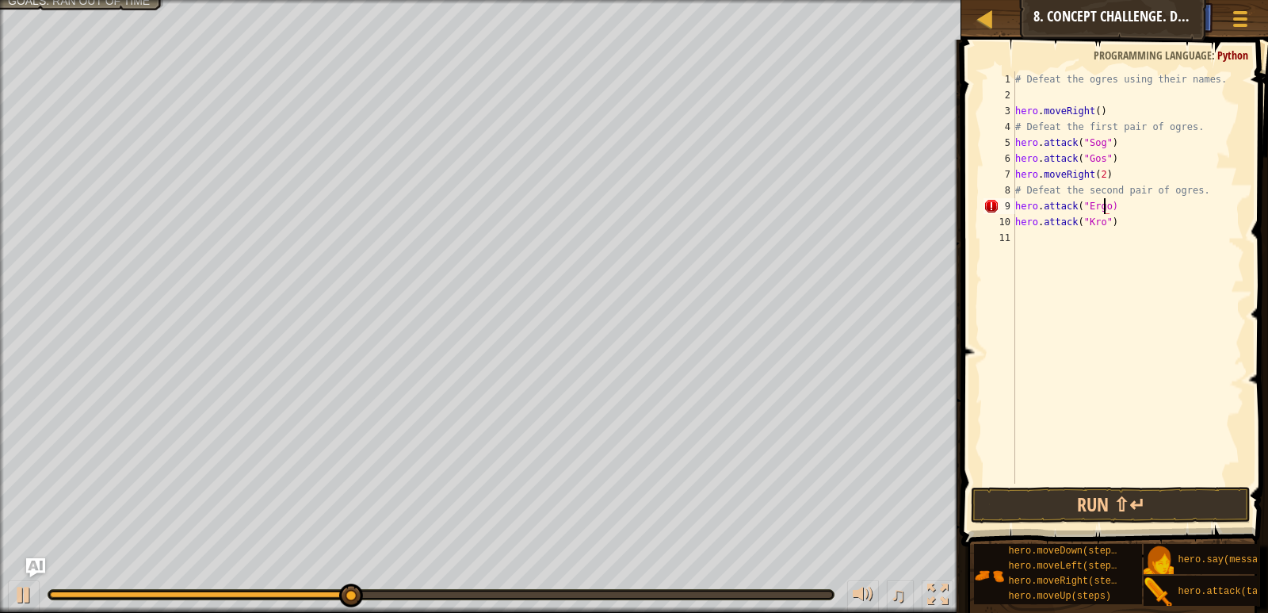
click at [1102, 204] on div "# Defeat the ogres using their names. hero . moveRight ( ) # Defeat the first p…" at bounding box center [1128, 293] width 232 height 444
click at [1108, 505] on button "Run ⇧↵" at bounding box center [1110, 505] width 279 height 36
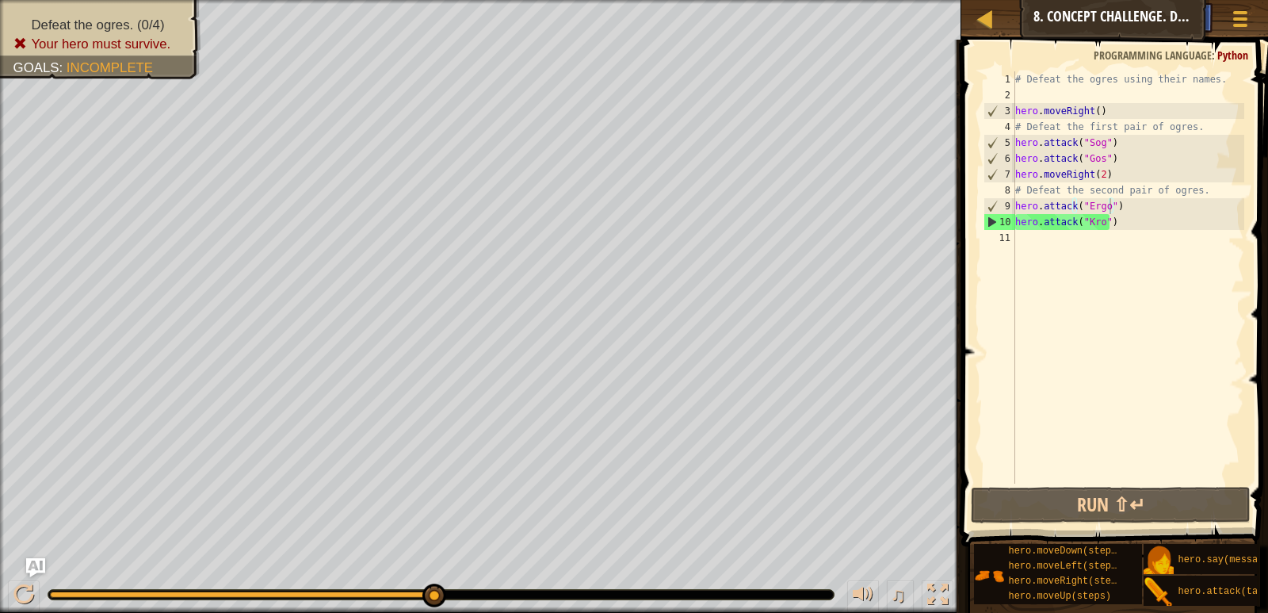
click at [109, 600] on div "♫" at bounding box center [480, 591] width 961 height 48
click at [96, 595] on div at bounding box center [440, 595] width 785 height 10
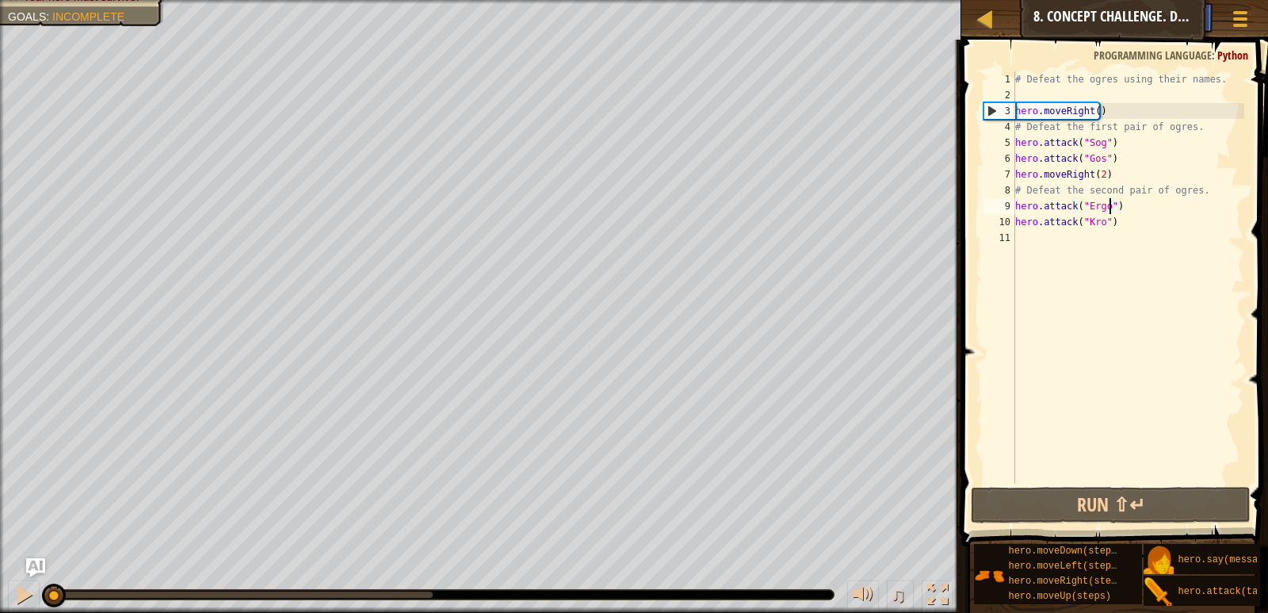
drag, startPoint x: 434, startPoint y: 593, endPoint x: 237, endPoint y: 568, distance: 198.9
click at [32, 602] on div "♫" at bounding box center [480, 591] width 961 height 48
click at [1146, 128] on div "# Defeat the ogres using their names. hero . moveRight ( ) # Defeat the first p…" at bounding box center [1128, 293] width 232 height 444
click at [1123, 158] on div "# Defeat the ogres using their names. hero . moveRight ( ) # Defeat the first p…" at bounding box center [1128, 293] width 232 height 444
click at [1114, 143] on div "# Defeat the ogres using their names. hero . moveRight ( ) # Defeat the first p…" at bounding box center [1128, 293] width 232 height 444
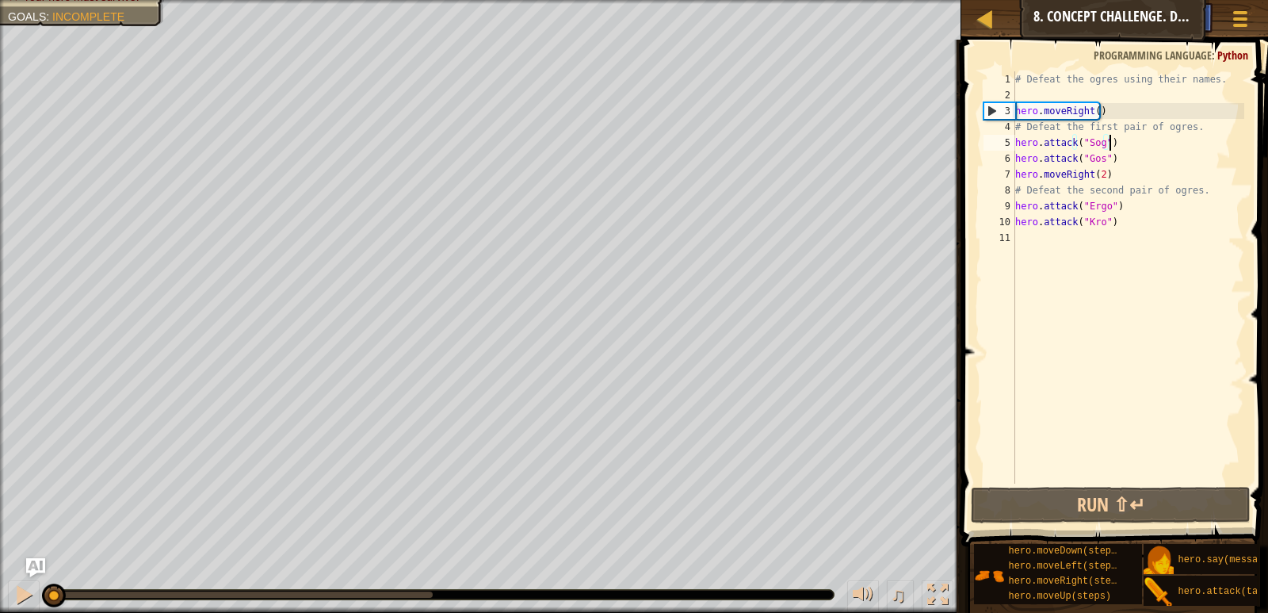
type textarea "hero.attack("Sog")"
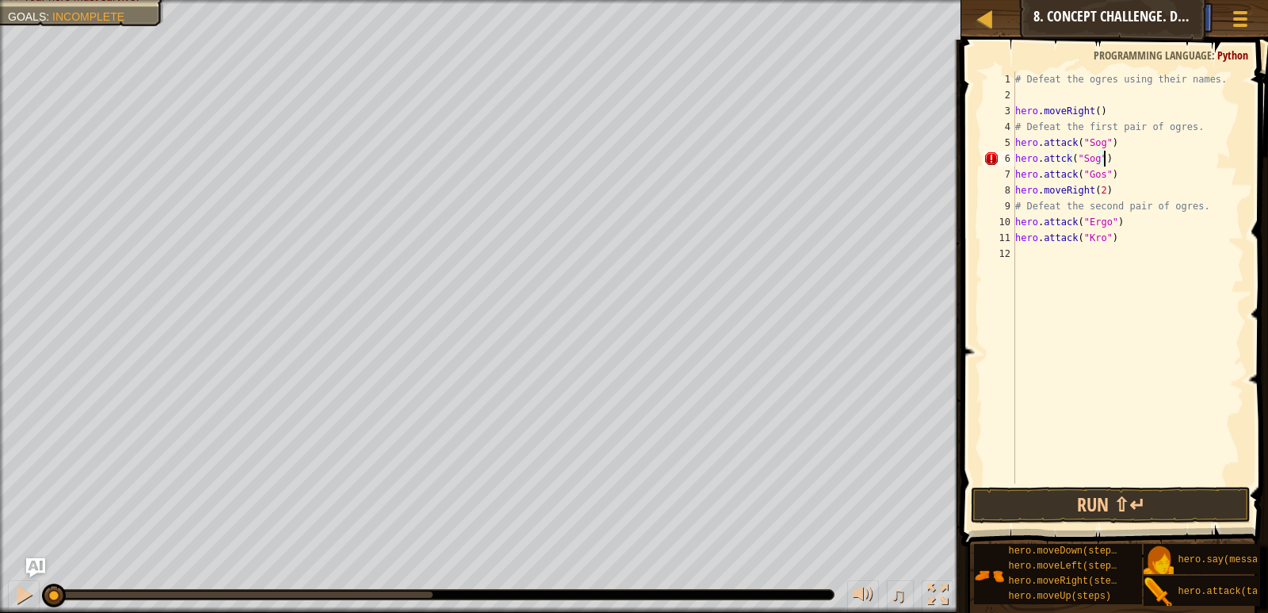
scroll to position [7, 6]
click at [1122, 170] on div "# Defeat the ogres using their names. hero . moveRight ( ) # Defeat the first p…" at bounding box center [1128, 293] width 232 height 444
type textarea "hero.attack("Gos")"
click at [1116, 236] on div "# Defeat the ogres using their names. hero . moveRight ( ) # Defeat the first p…" at bounding box center [1128, 293] width 232 height 444
type textarea "hero.attack("Ergo")"
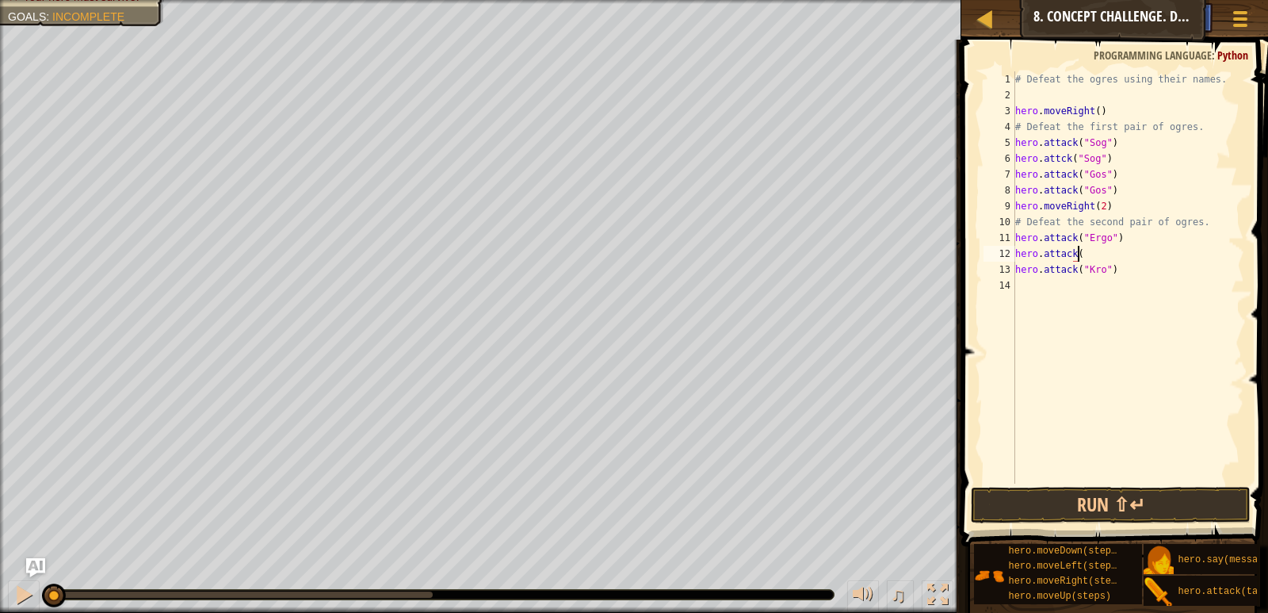
scroll to position [7, 5]
type textarea "hero.attack("Ergo")"
click at [1050, 294] on div "# Defeat the ogres using their names. hero . moveRight ( ) # Defeat the first p…" at bounding box center [1128, 293] width 232 height 444
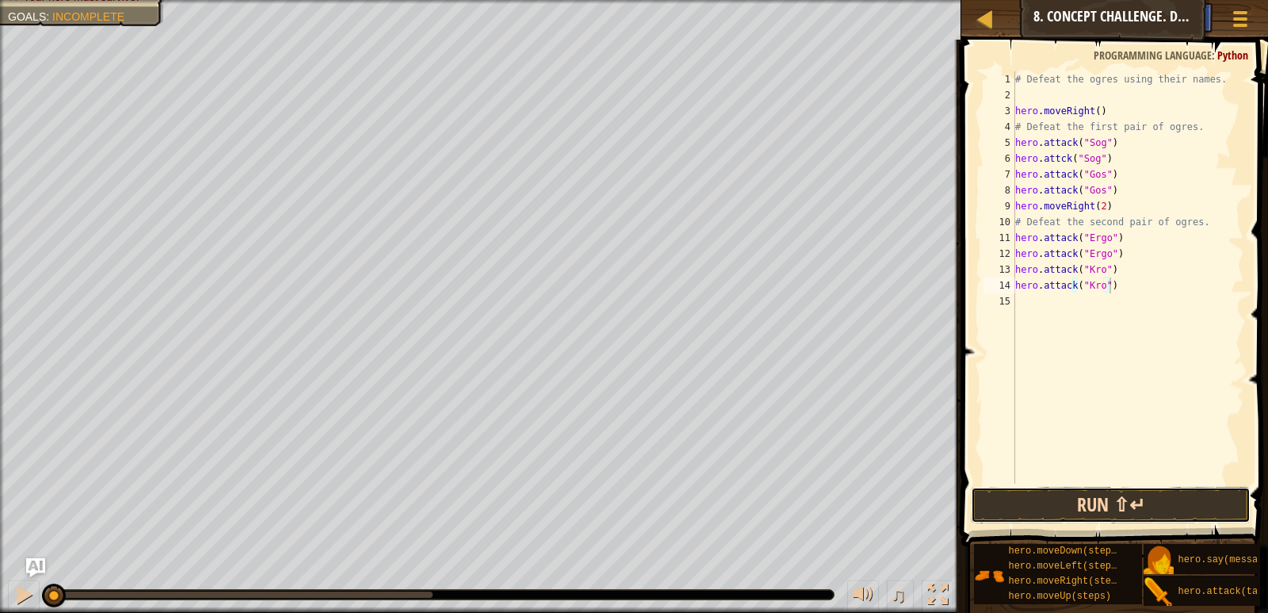
click at [1093, 501] on button "Run ⇧↵" at bounding box center [1110, 505] width 279 height 36
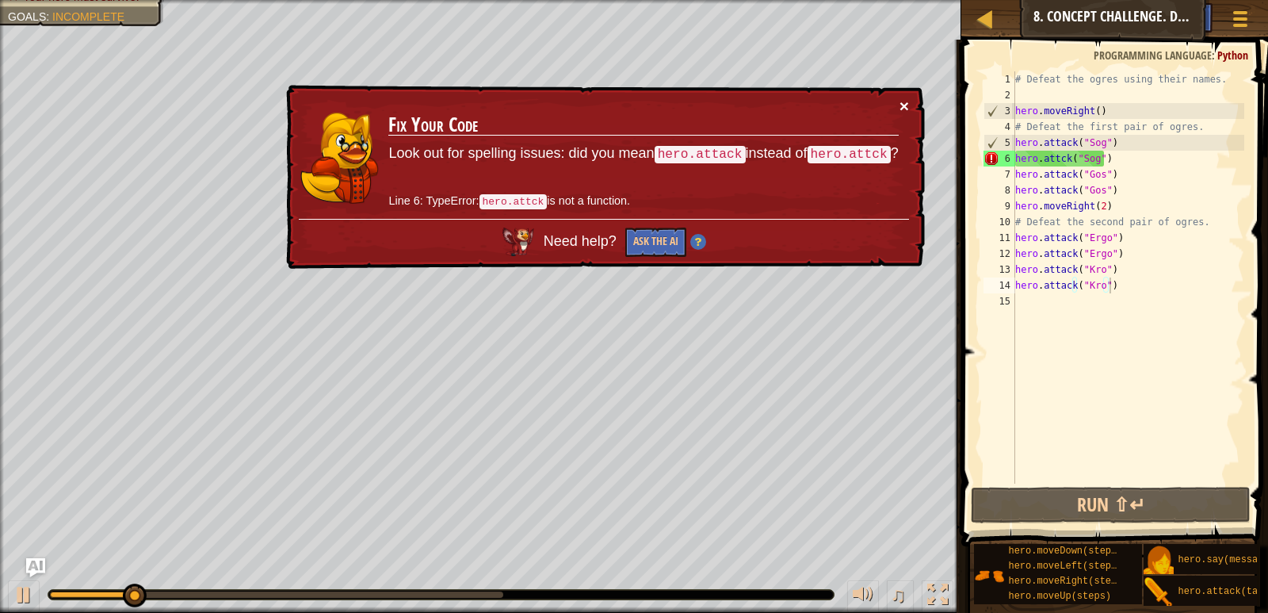
click at [906, 107] on button "×" at bounding box center [904, 105] width 10 height 17
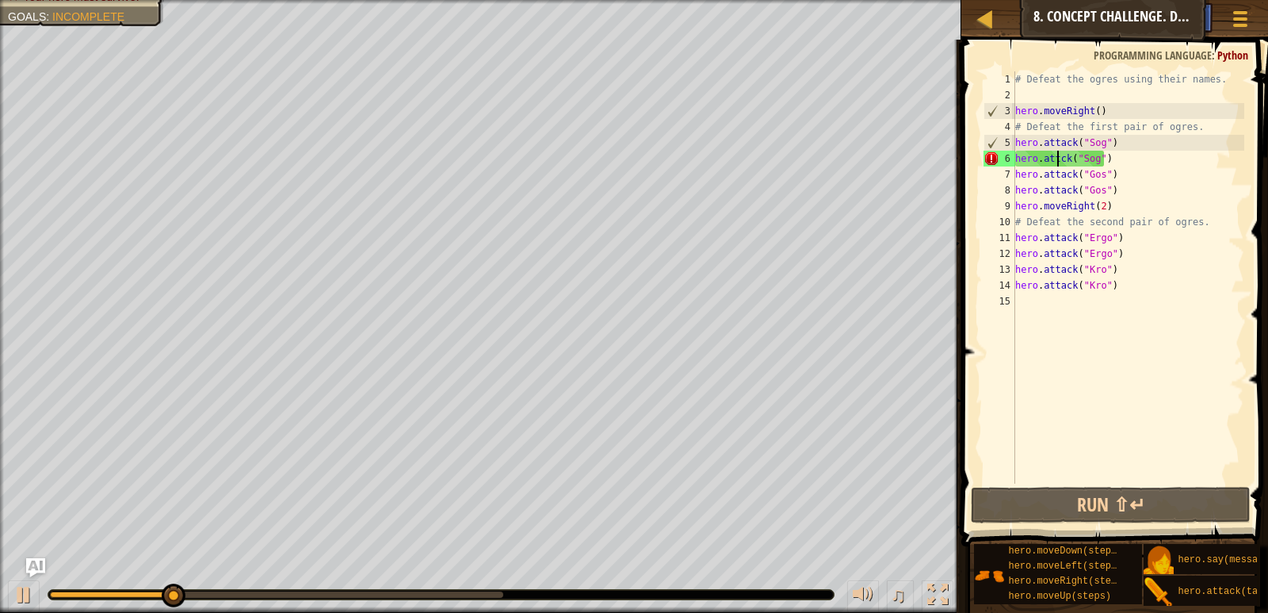
click at [1057, 156] on div "# Defeat the ogres using their names. hero . moveRight ( ) # Defeat the first p…" at bounding box center [1128, 293] width 232 height 444
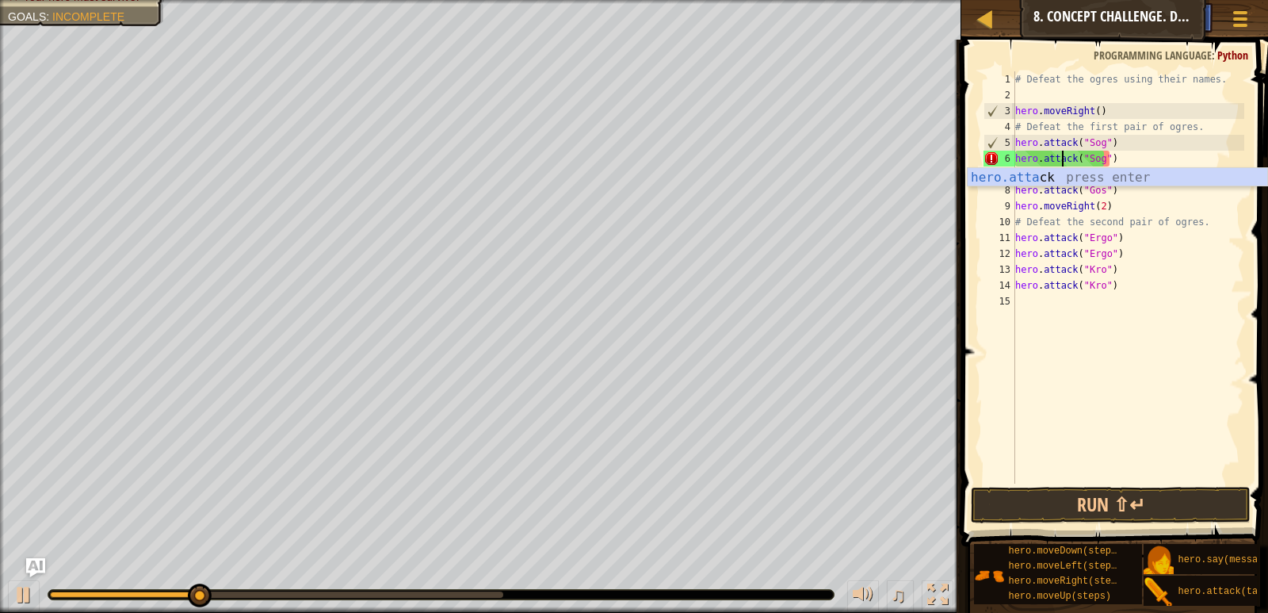
scroll to position [7, 3]
type textarea "hero.attack("Sog")"
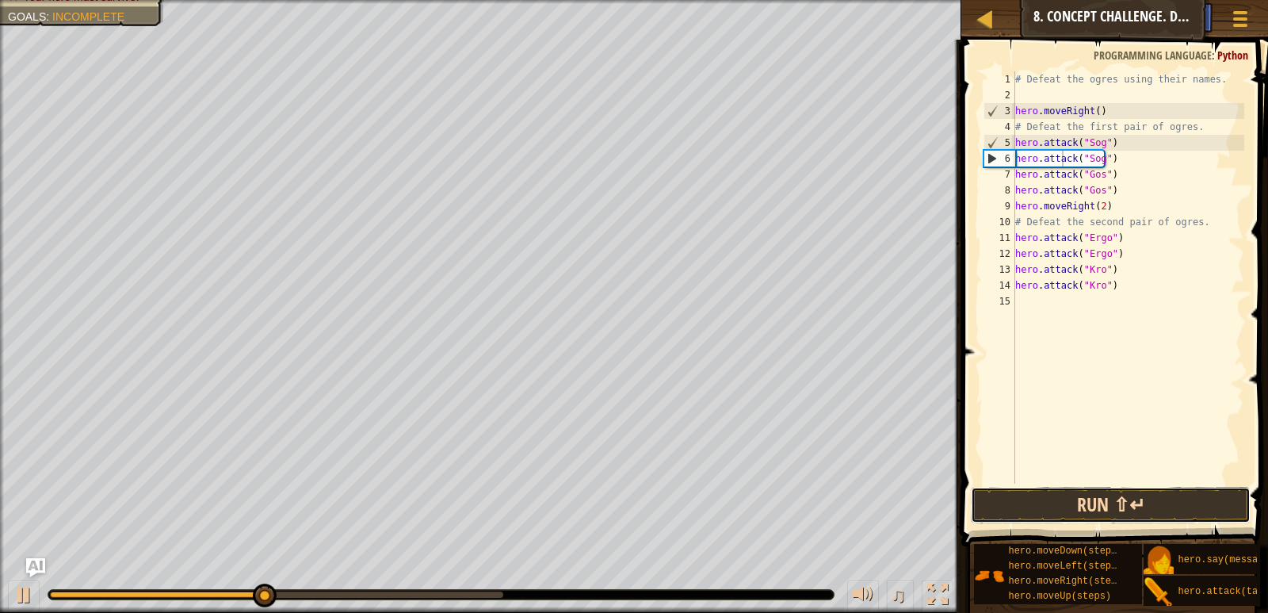
drag, startPoint x: 1126, startPoint y: 504, endPoint x: 1071, endPoint y: 496, distance: 56.0
click at [1120, 502] on button "Run ⇧↵" at bounding box center [1110, 505] width 279 height 36
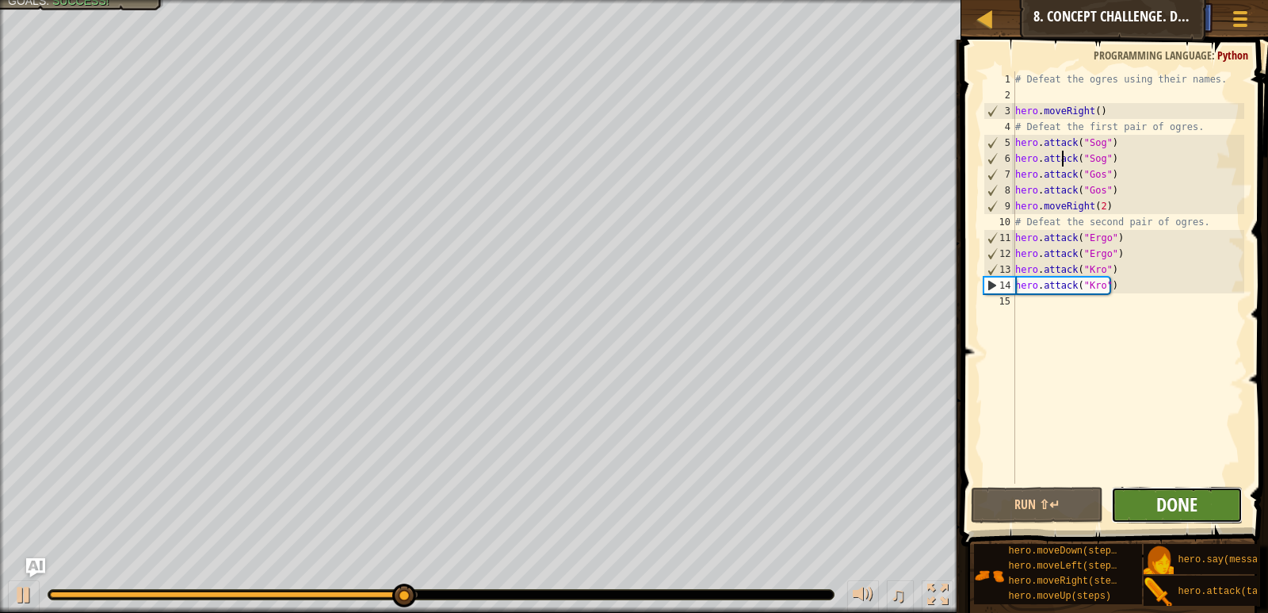
click at [1175, 502] on span "Done" at bounding box center [1176, 503] width 41 height 25
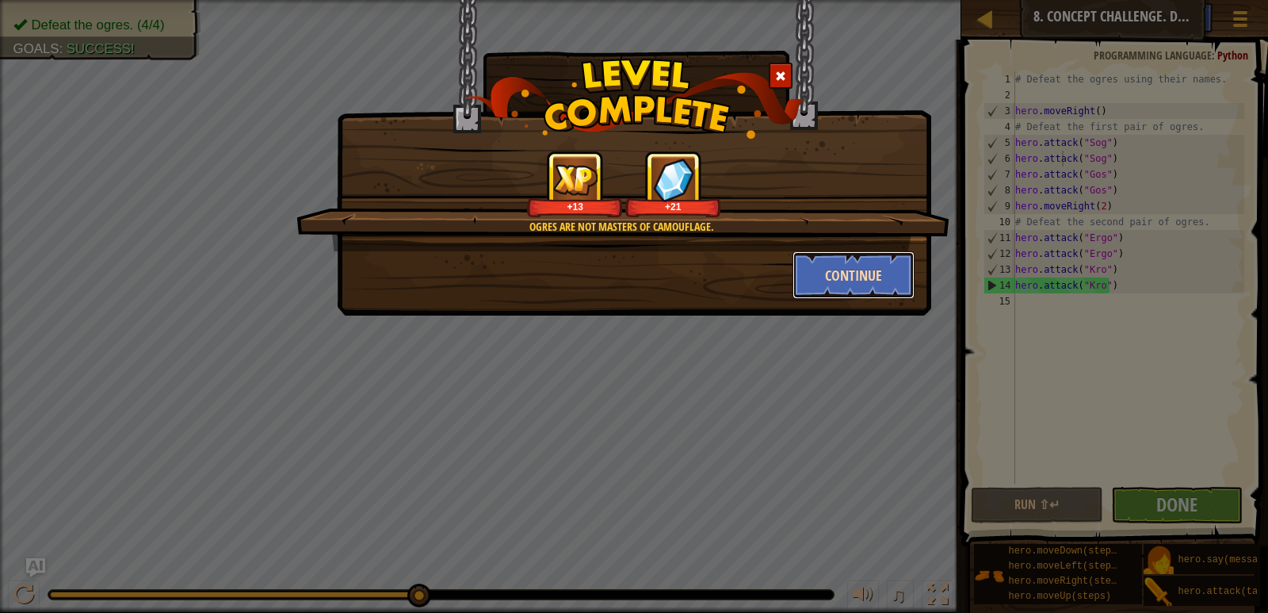
click at [839, 279] on button "Continue" at bounding box center [853, 275] width 123 height 48
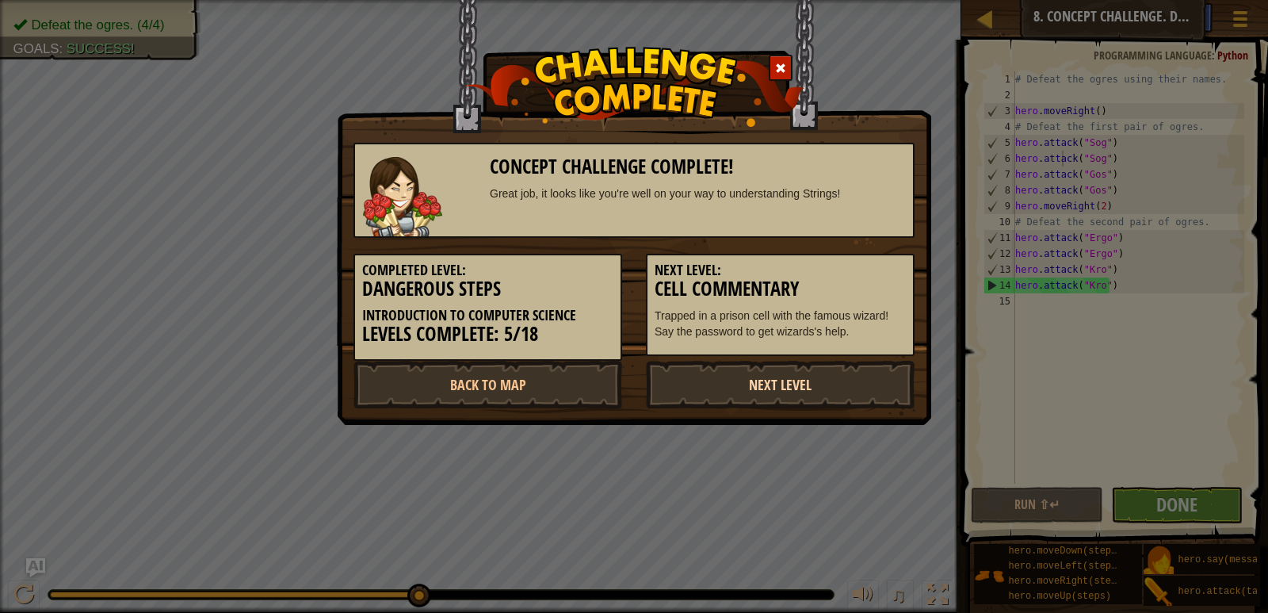
click at [781, 385] on link "Next Level" at bounding box center [780, 385] width 269 height 48
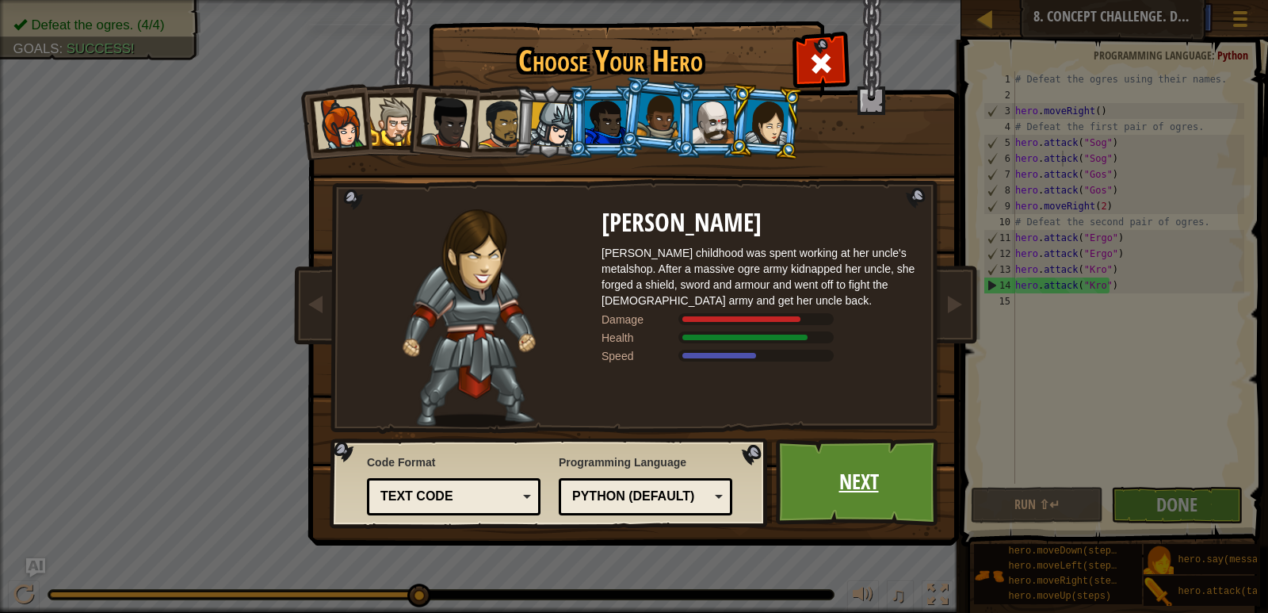
click at [867, 489] on link "Next" at bounding box center [859, 481] width 166 height 87
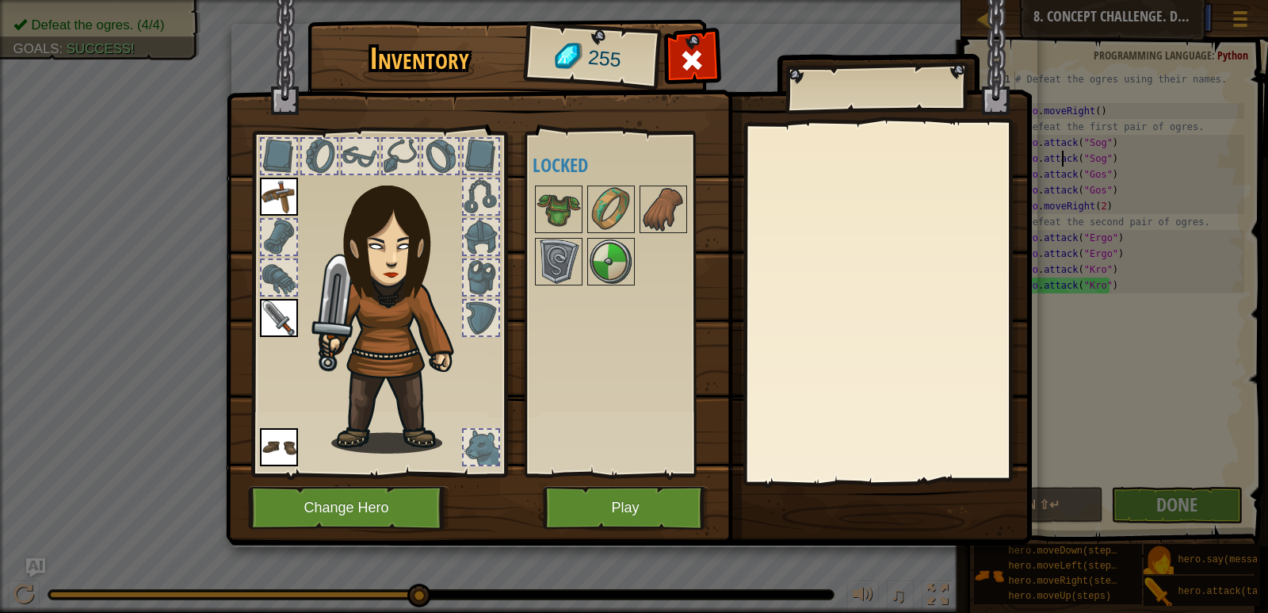
click at [267, 165] on div at bounding box center [278, 156] width 35 height 35
click at [330, 145] on div at bounding box center [319, 156] width 35 height 35
click at [594, 51] on span "255" at bounding box center [604, 59] width 36 height 31
click at [269, 269] on div at bounding box center [278, 277] width 35 height 35
click at [544, 210] on img at bounding box center [558, 209] width 44 height 44
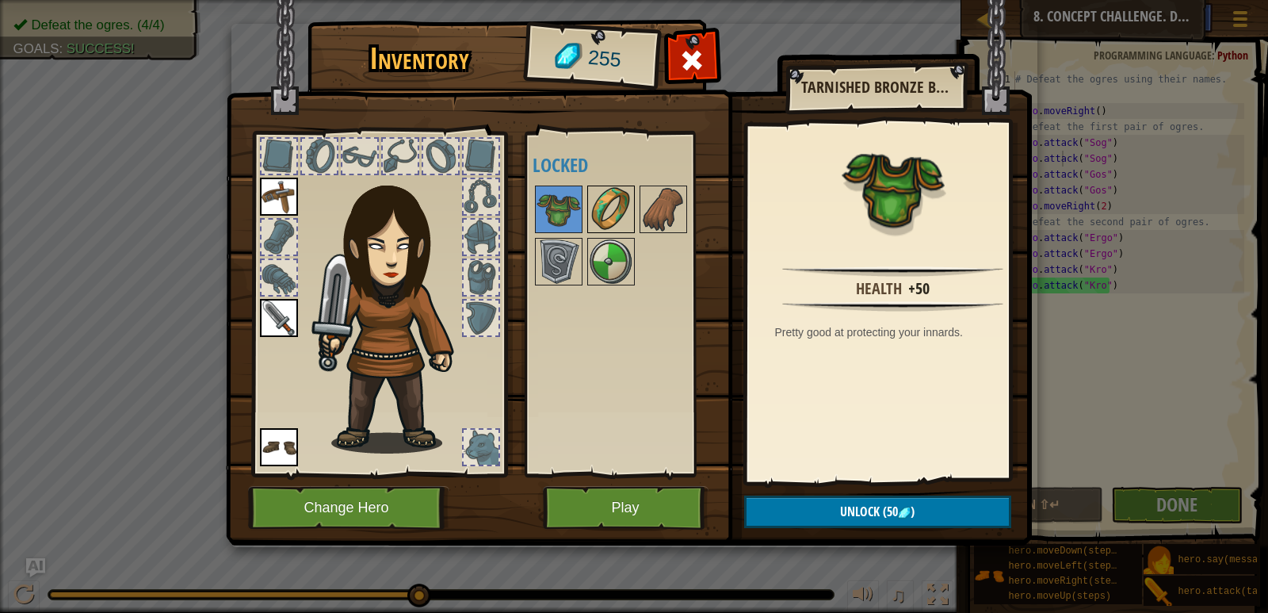
click at [605, 218] on img at bounding box center [611, 209] width 44 height 44
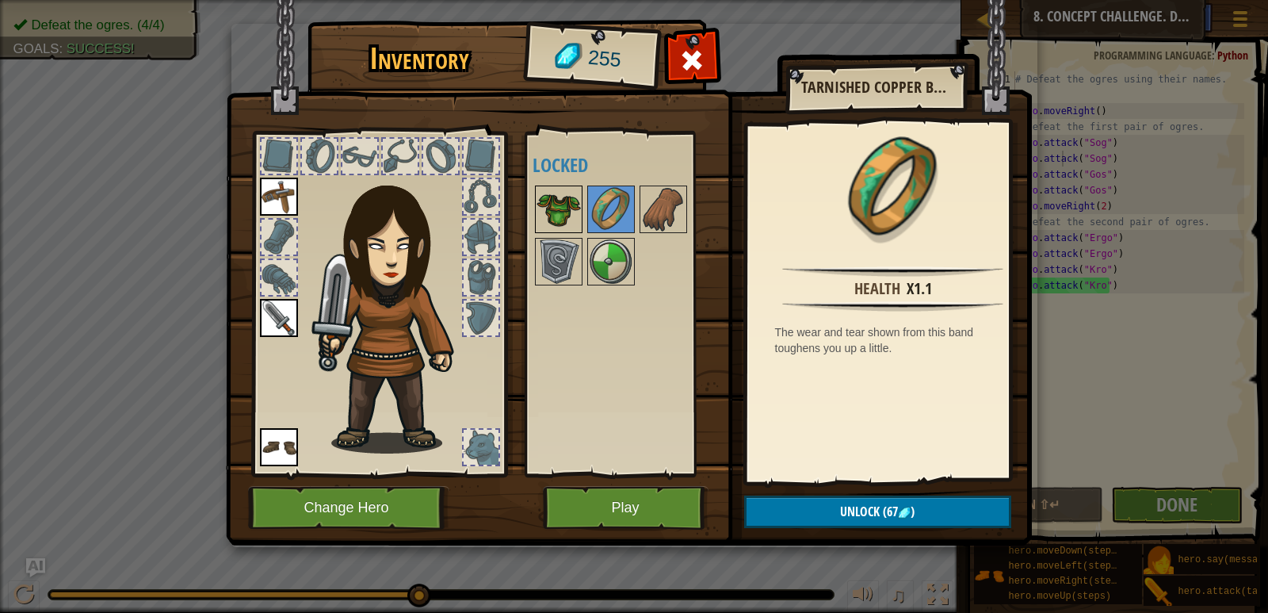
click at [568, 216] on img at bounding box center [558, 209] width 44 height 44
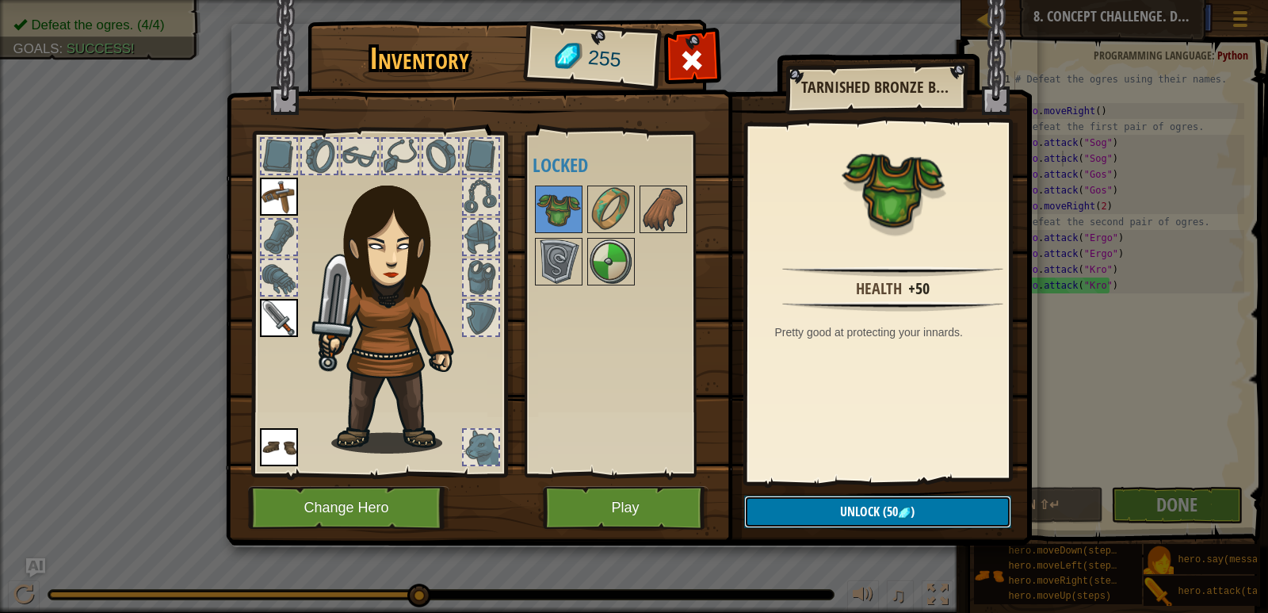
click at [876, 516] on span "Unlock" at bounding box center [860, 510] width 40 height 17
click at [876, 512] on button "Confirm" at bounding box center [877, 511] width 267 height 32
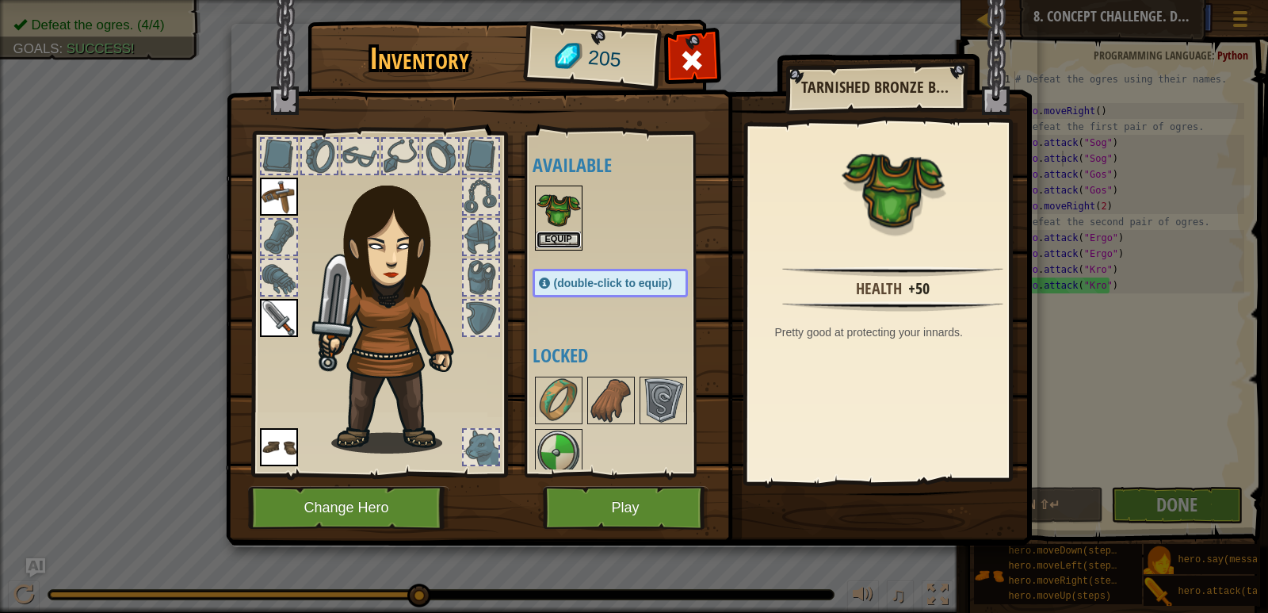
click at [567, 239] on button "Equip" at bounding box center [558, 239] width 44 height 17
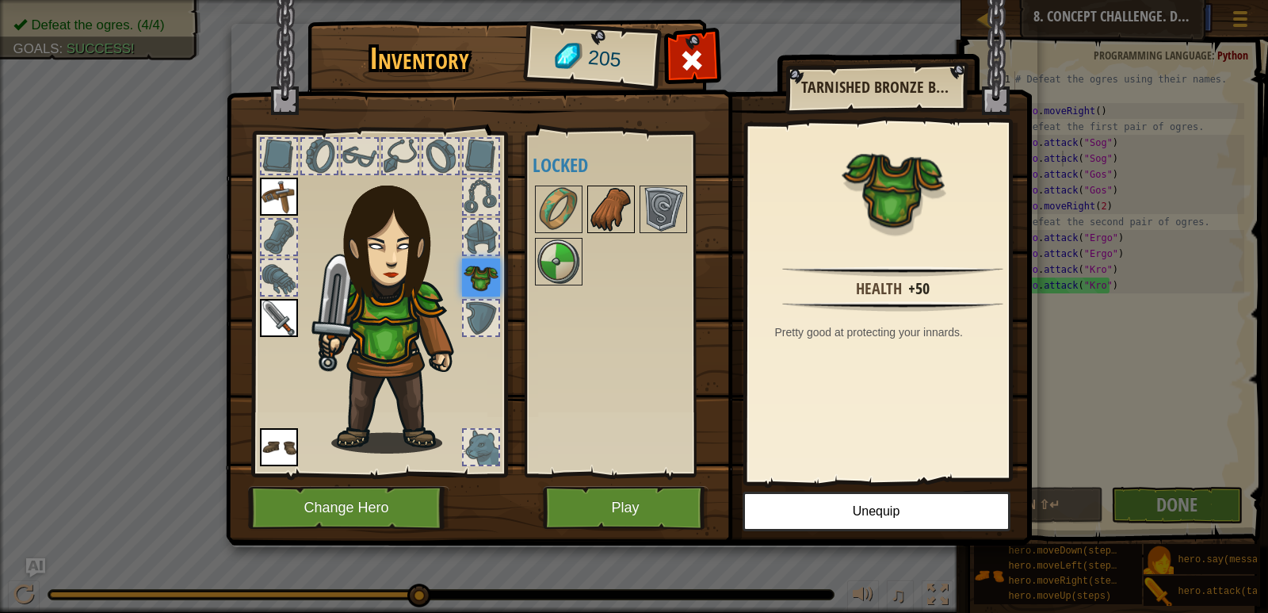
click at [609, 209] on img at bounding box center [611, 209] width 44 height 44
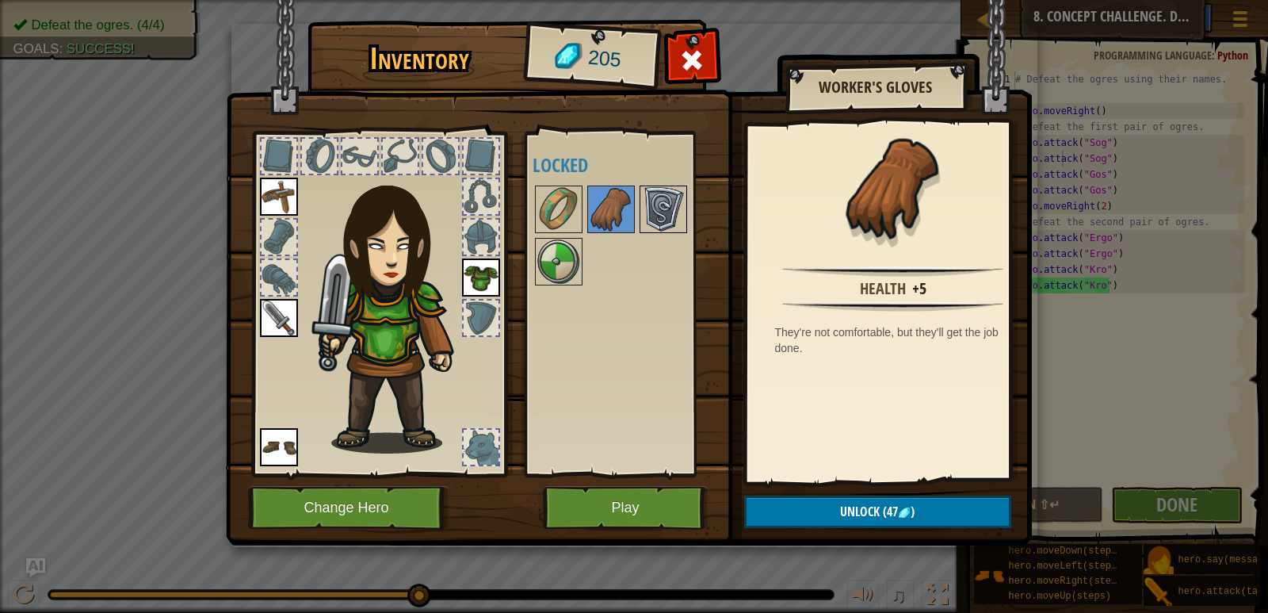
click at [663, 208] on img at bounding box center [663, 209] width 44 height 44
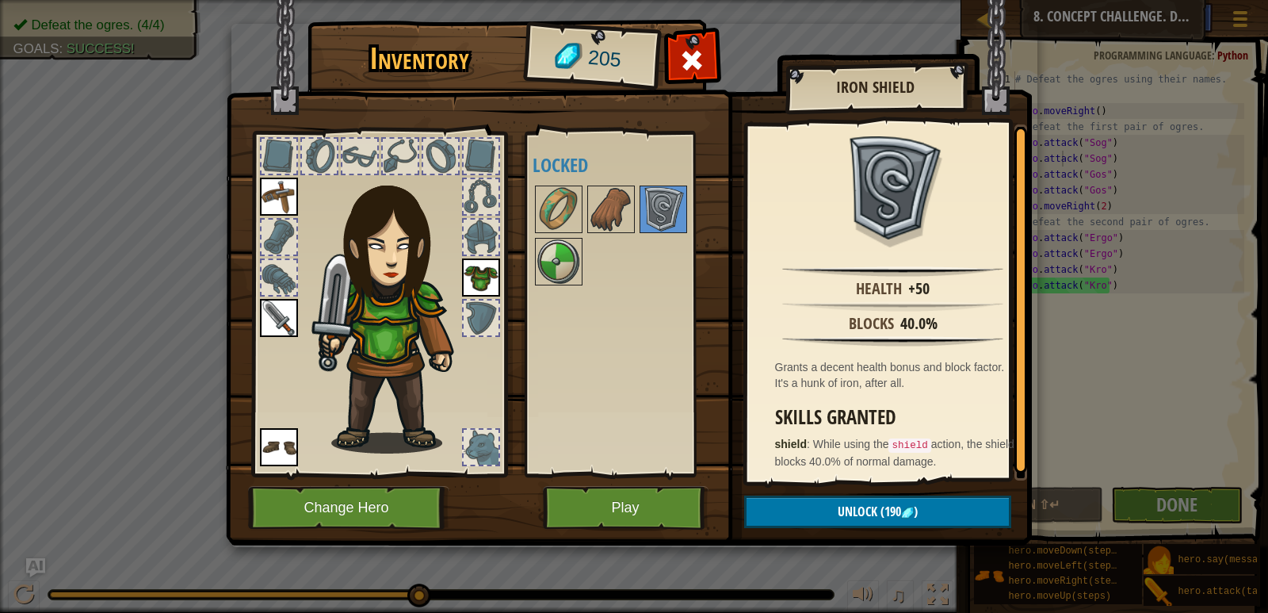
scroll to position [3, 0]
click at [557, 208] on img at bounding box center [558, 209] width 44 height 44
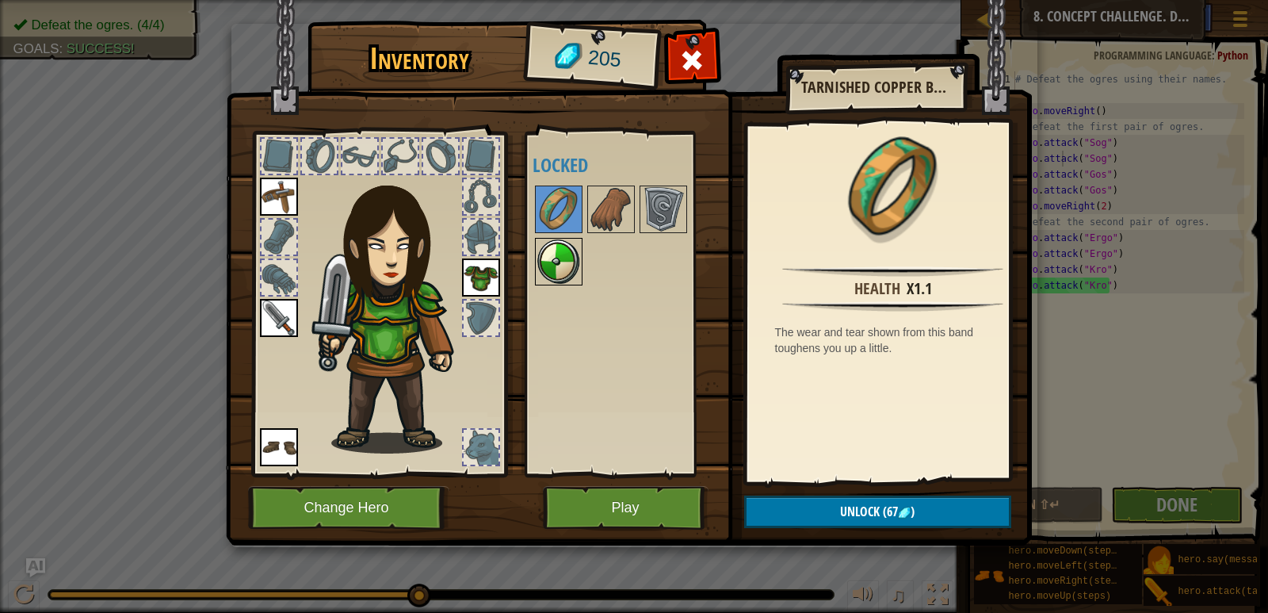
click at [555, 261] on img at bounding box center [558, 261] width 44 height 44
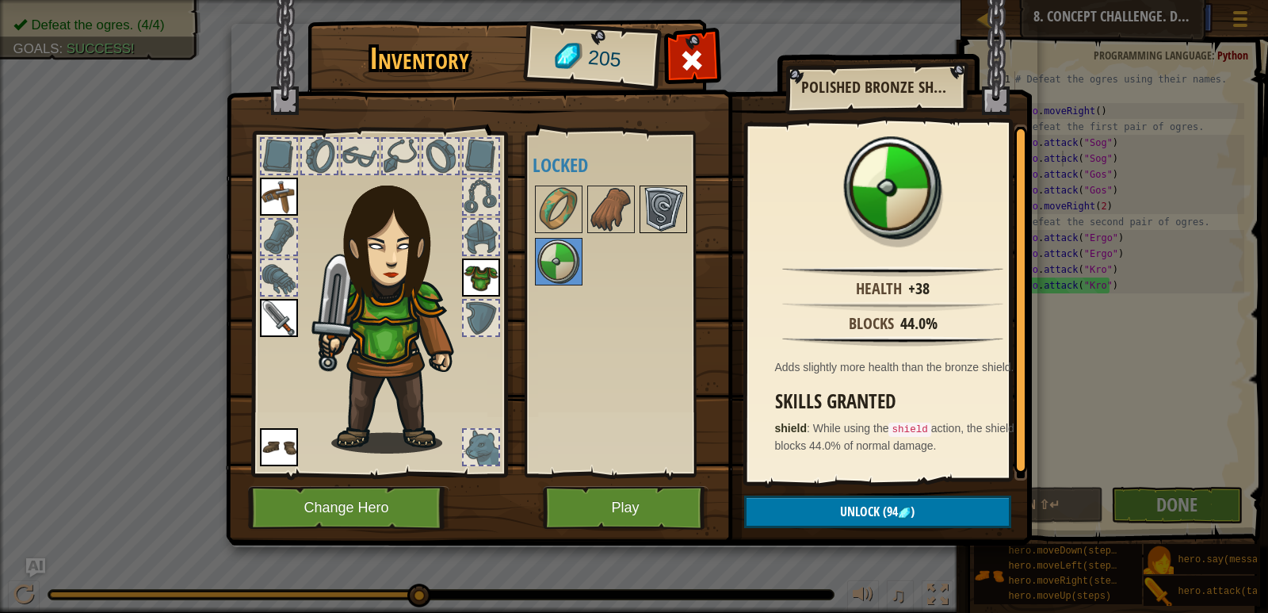
click at [651, 224] on img at bounding box center [663, 209] width 44 height 44
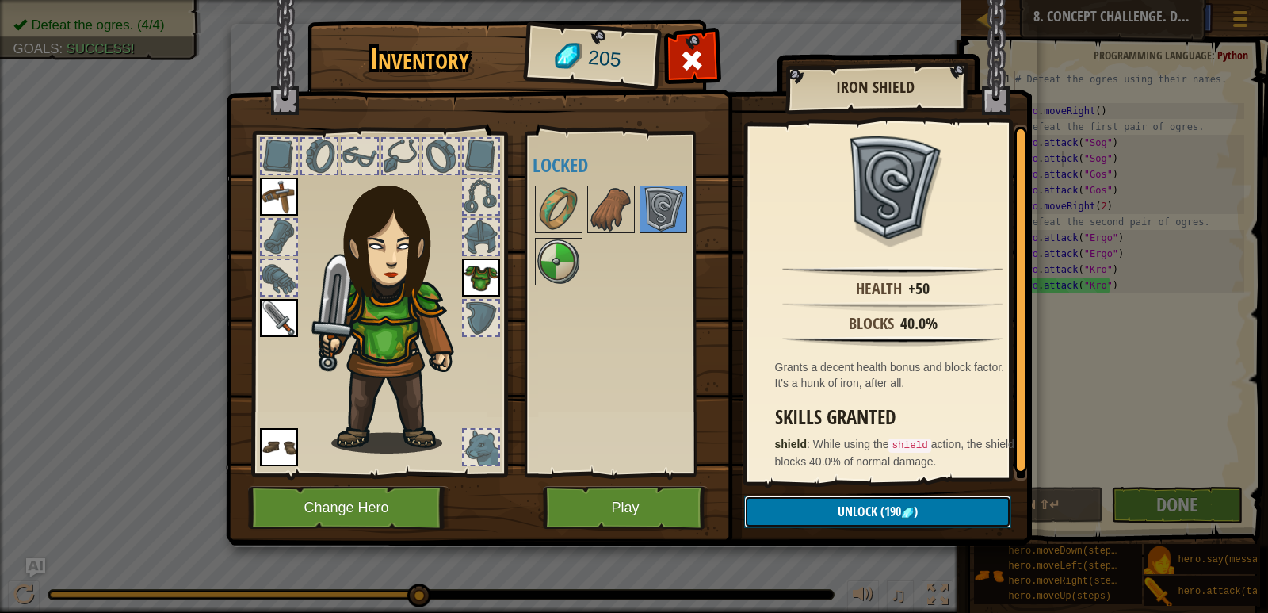
click at [904, 510] on img at bounding box center [907, 512] width 13 height 13
click at [898, 508] on button "Confirm" at bounding box center [877, 511] width 267 height 32
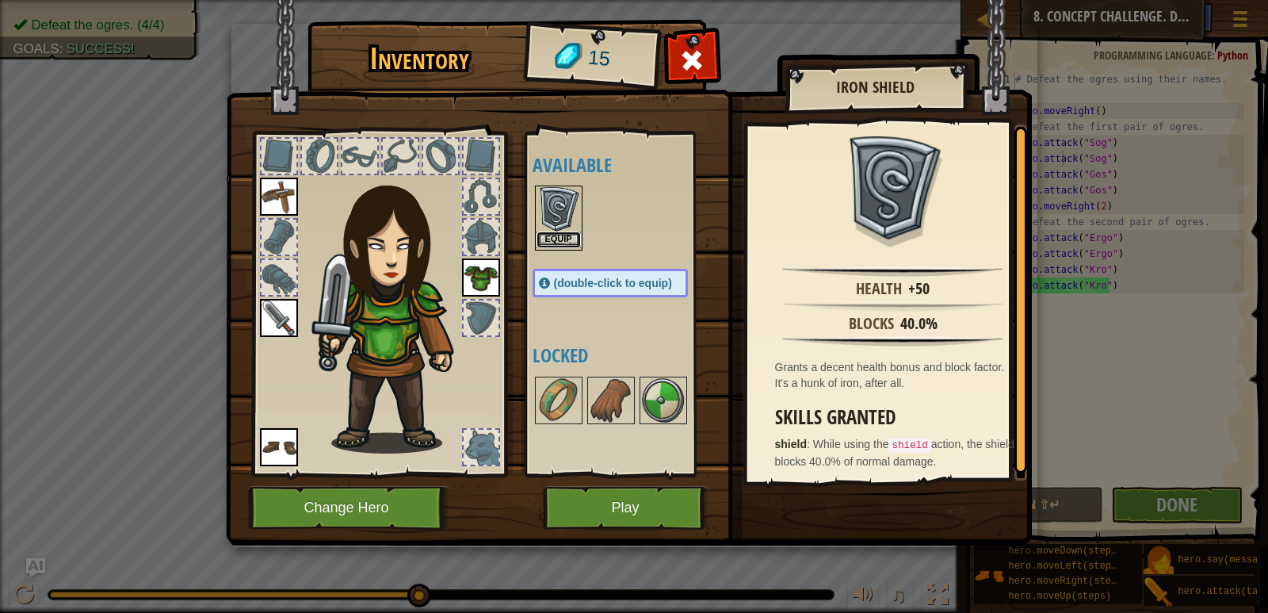
click at [568, 242] on button "Equip" at bounding box center [558, 239] width 44 height 17
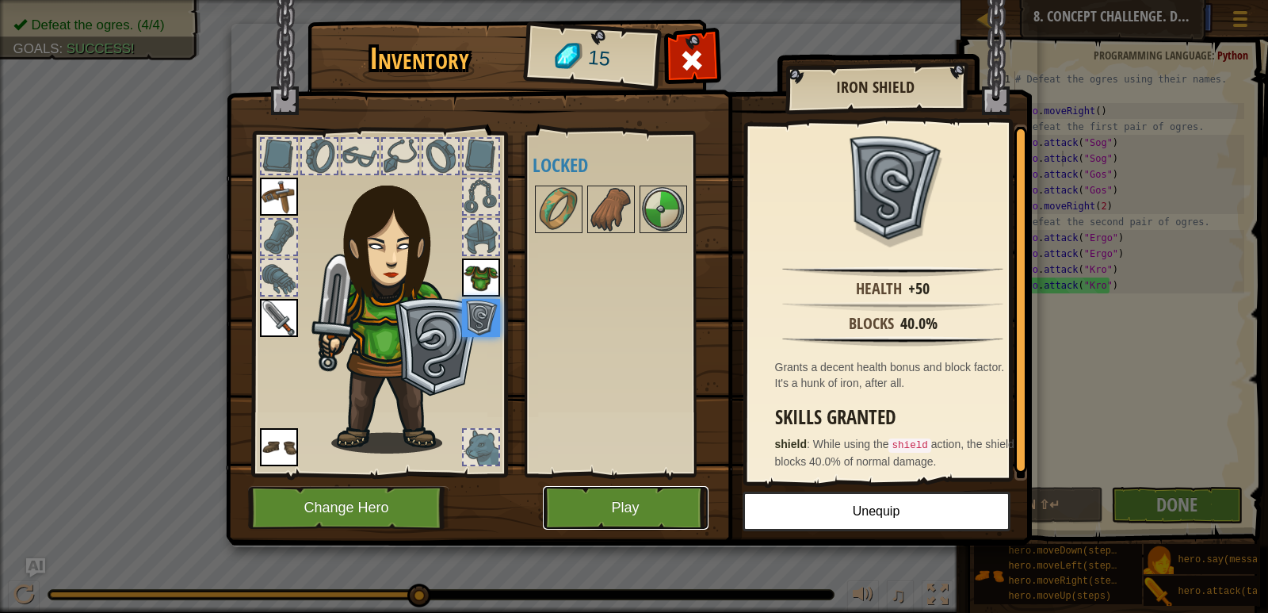
click at [632, 512] on button "Play" at bounding box center [626, 508] width 166 height 44
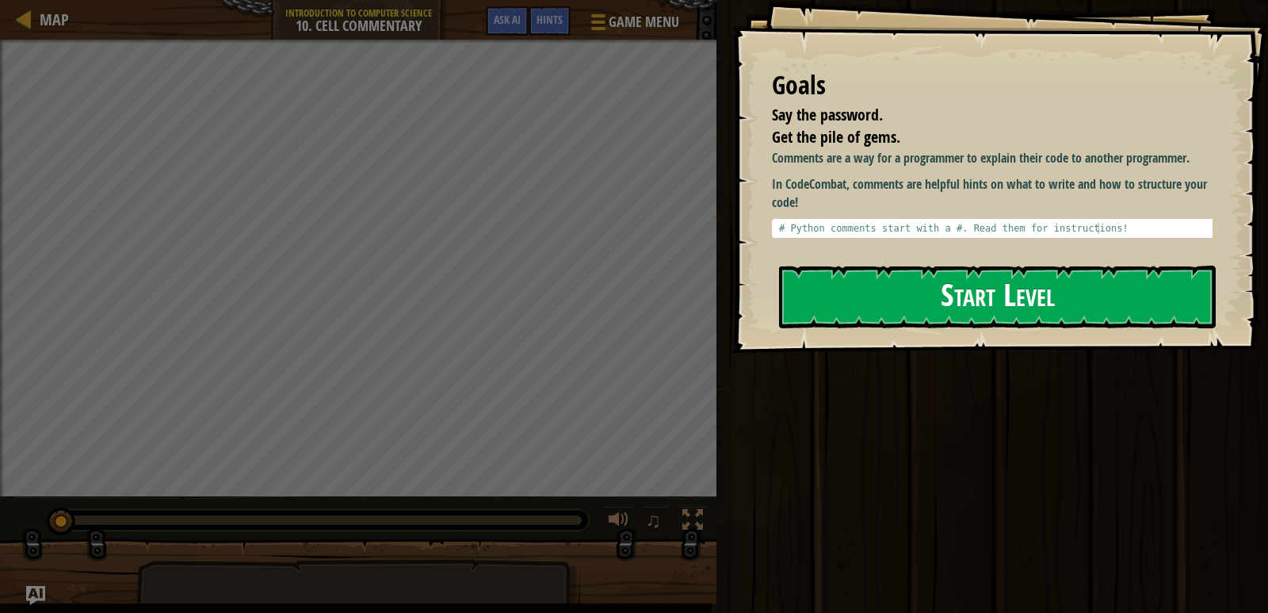
click at [971, 288] on button "Start Level" at bounding box center [997, 296] width 437 height 63
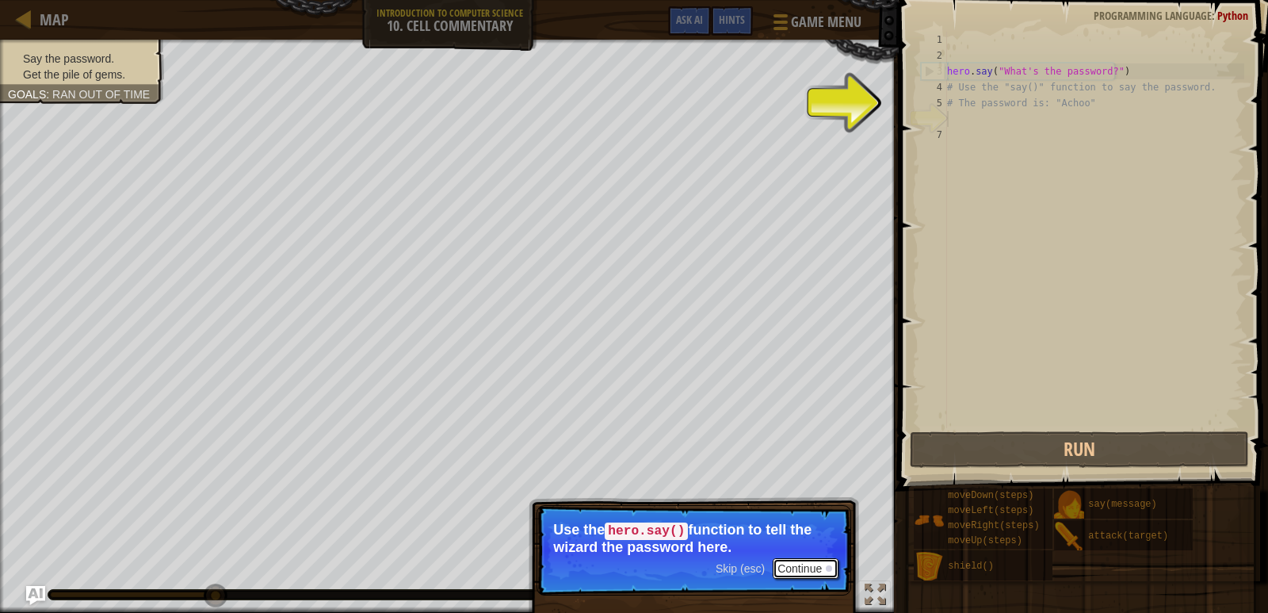
click at [812, 571] on button "Continue" at bounding box center [806, 568] width 66 height 21
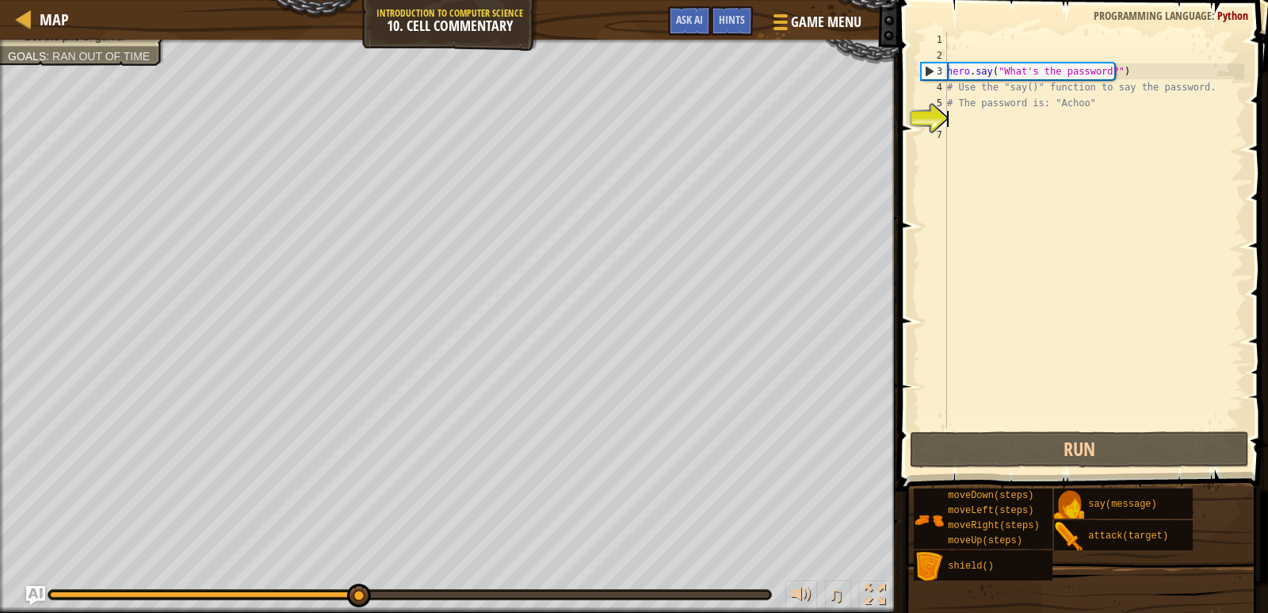
click at [975, 121] on div "hero . say ( "What's the password?" ) # Use the "say()" function to say the pas…" at bounding box center [1094, 246] width 300 height 428
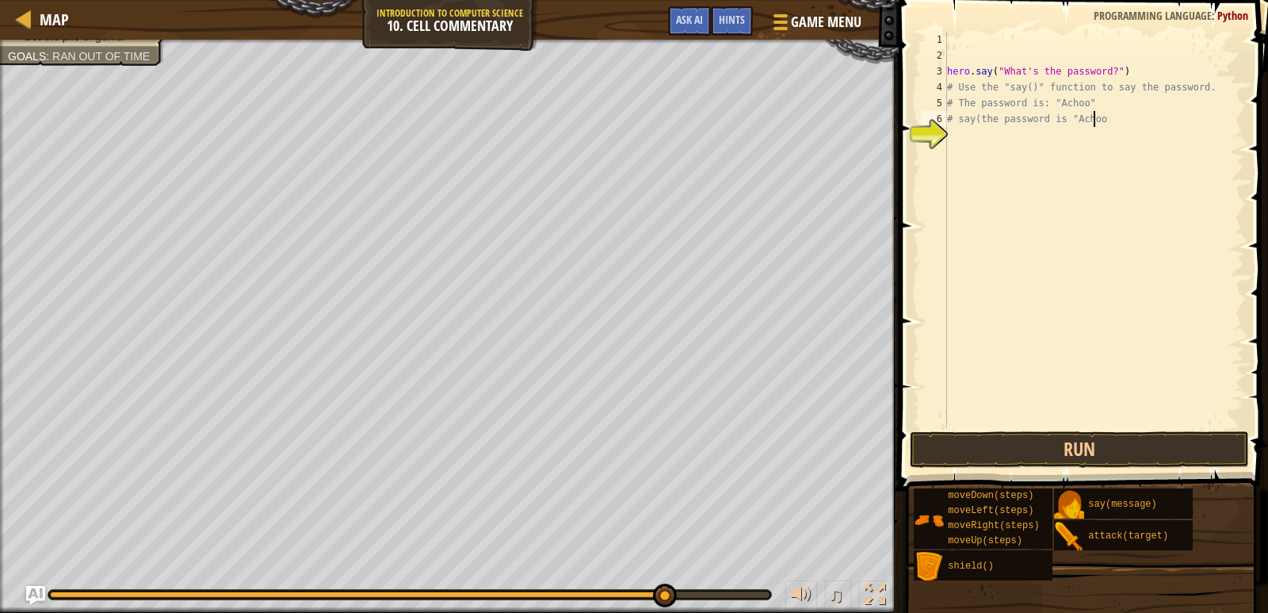
scroll to position [7, 12]
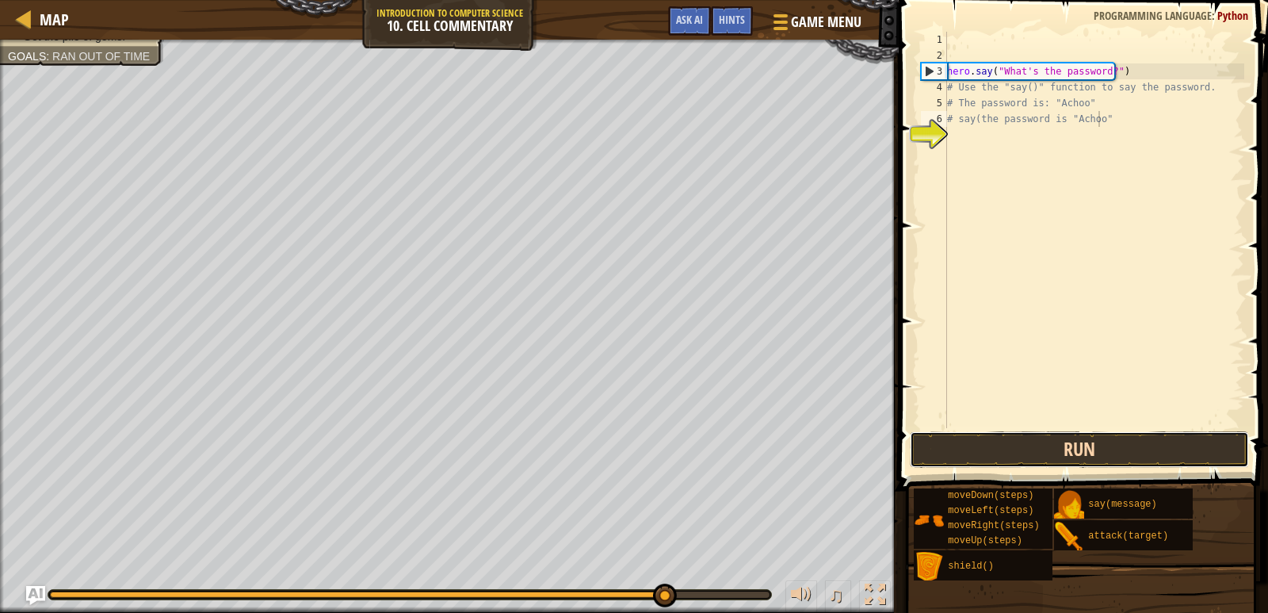
click at [1051, 460] on button "Run" at bounding box center [1080, 449] width 340 height 36
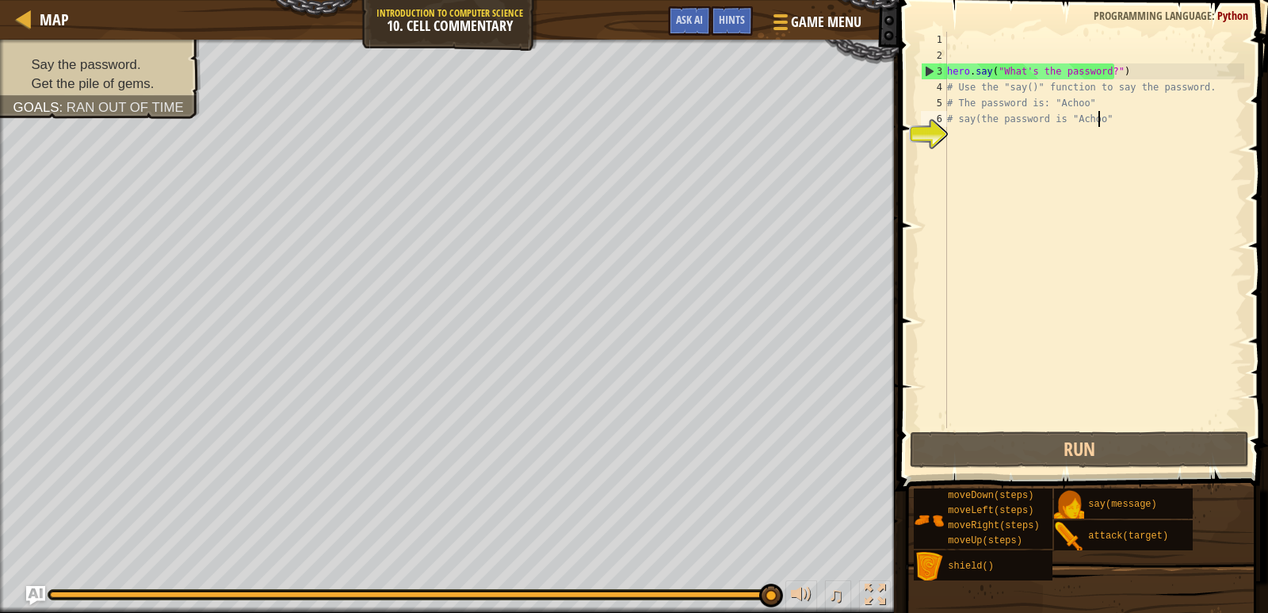
click at [953, 117] on div "hero . say ( "What's the password?" ) # Use the "say()" function to say the pas…" at bounding box center [1094, 246] width 300 height 428
type textarea "# "say(the password is "Achoo""
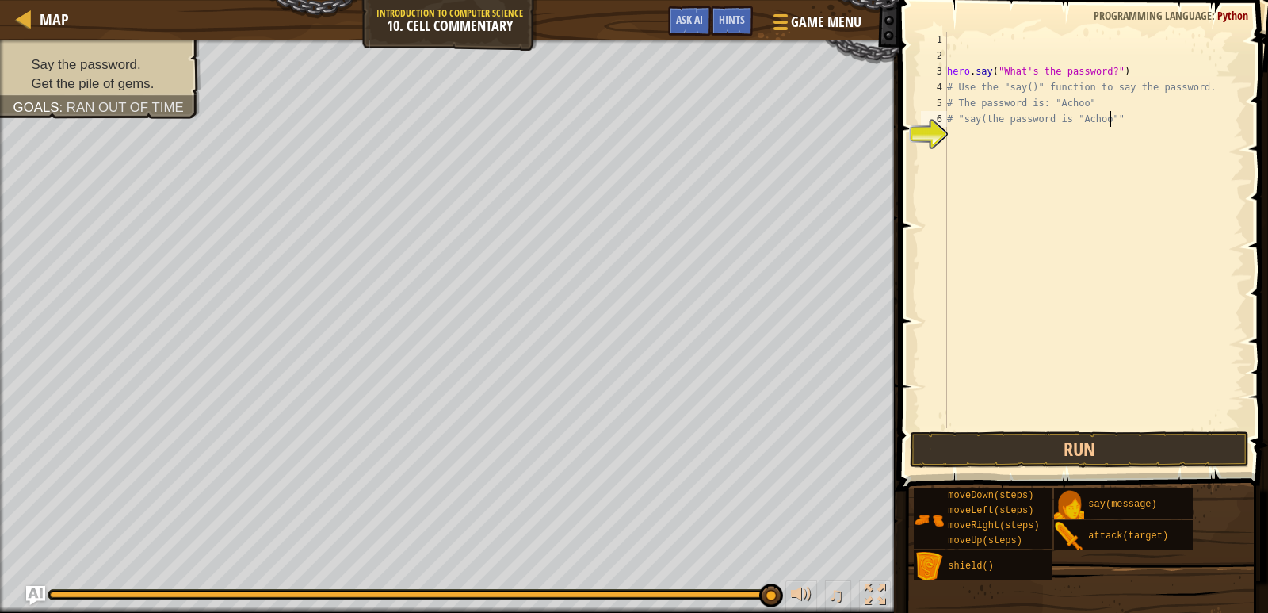
scroll to position [7, 13]
type textarea "# "say(the password is "Achoo"""
click at [1129, 451] on button "Run" at bounding box center [1080, 449] width 340 height 36
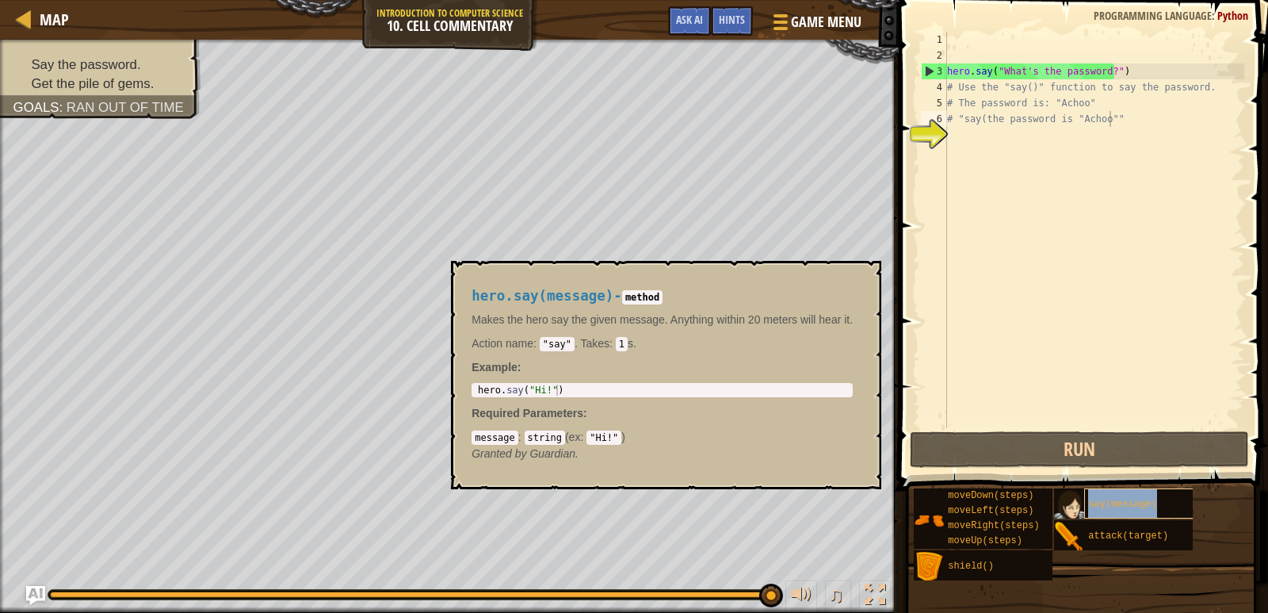
click at [1147, 496] on div "say(message)" at bounding box center [1147, 503] width 127 height 30
drag, startPoint x: 1057, startPoint y: 271, endPoint x: 1041, endPoint y: 231, distance: 43.4
click at [1057, 269] on div "hero . say ( "What's the password?" ) # Use the "say()" function to say the pas…" at bounding box center [1094, 246] width 300 height 428
click at [957, 119] on div "hero . say ( "What's the password?" ) # Use the "say()" function to say the pas…" at bounding box center [1094, 246] width 300 height 428
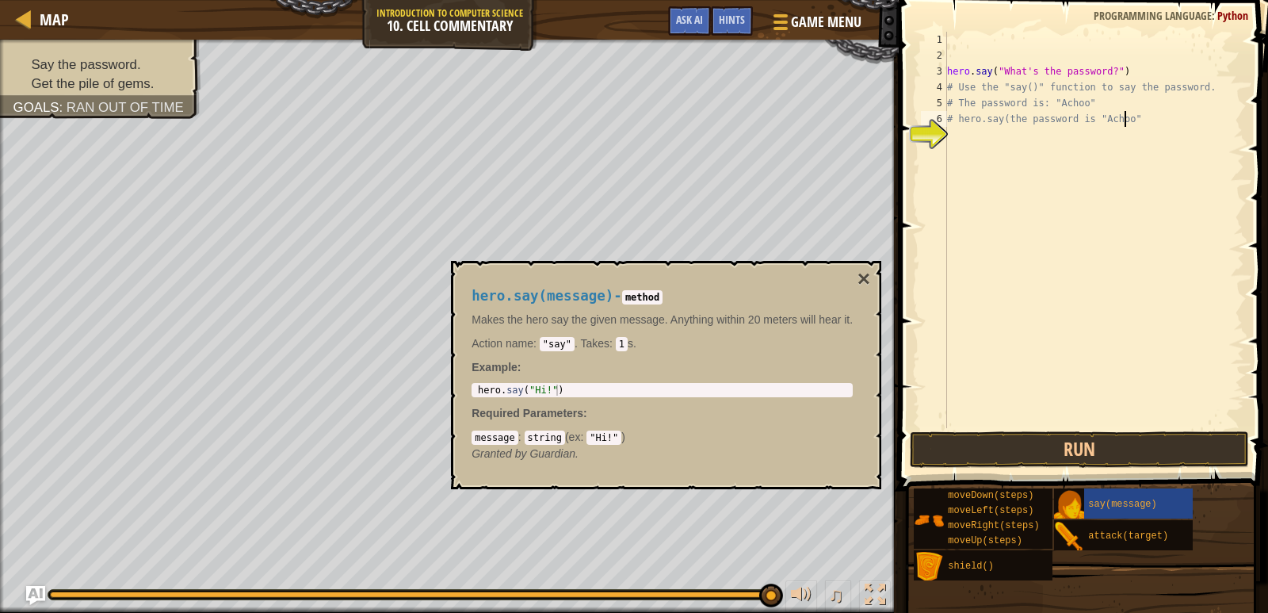
scroll to position [7, 14]
click at [1114, 440] on button "Run" at bounding box center [1080, 449] width 340 height 36
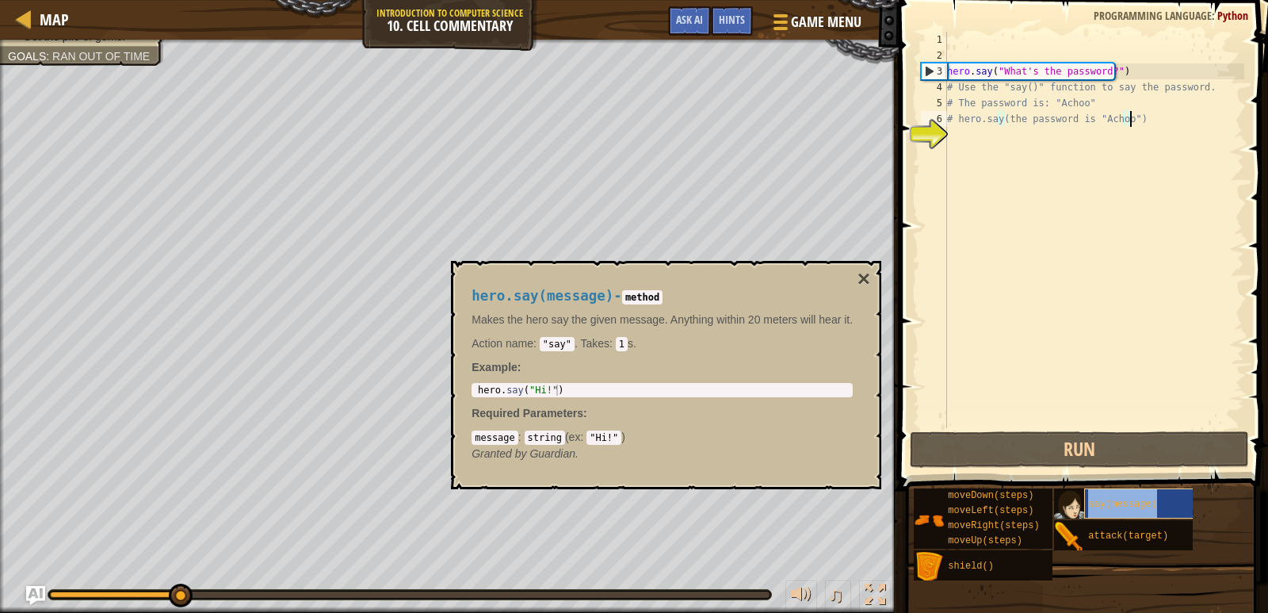
click at [1138, 503] on span "say(message)" at bounding box center [1122, 503] width 68 height 11
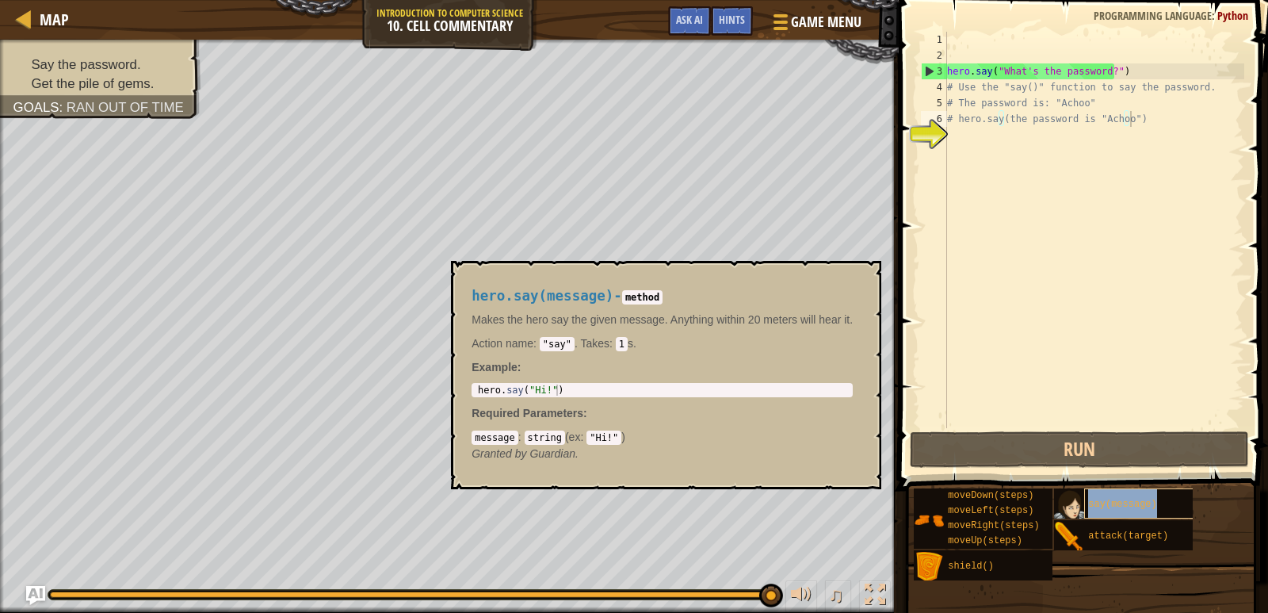
click at [1160, 498] on div "say(message)" at bounding box center [1147, 503] width 127 height 30
click at [1004, 117] on div "hero . say ( "What's the password?" ) # Use the "say()" function to say the pas…" at bounding box center [1094, 246] width 300 height 428
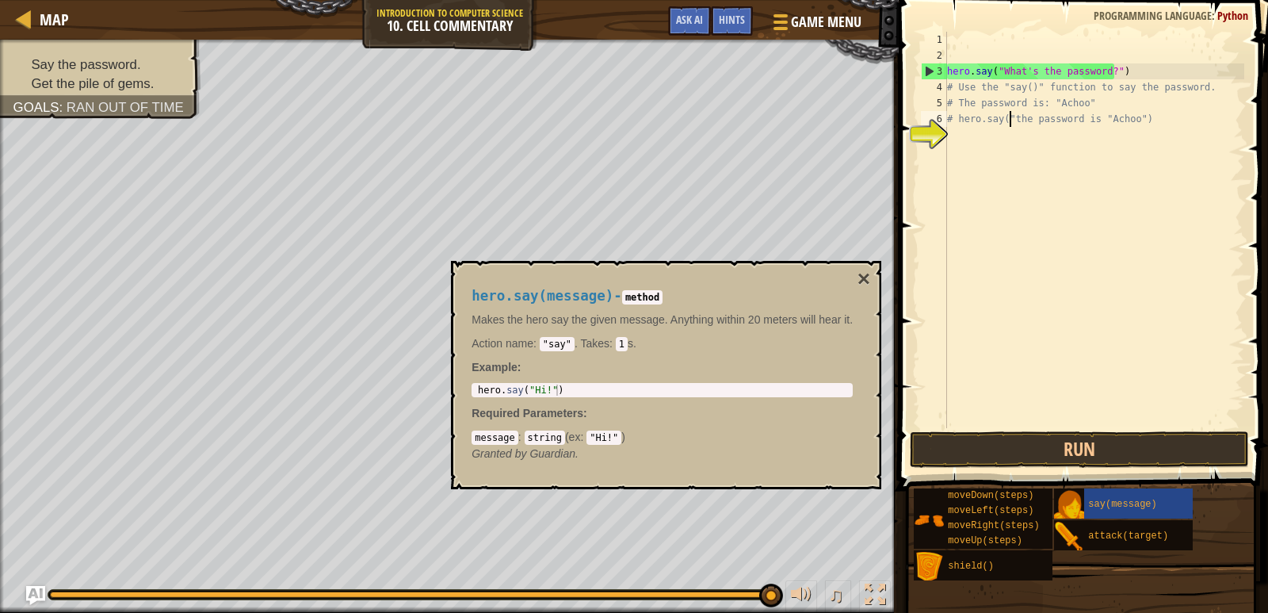
scroll to position [7, 6]
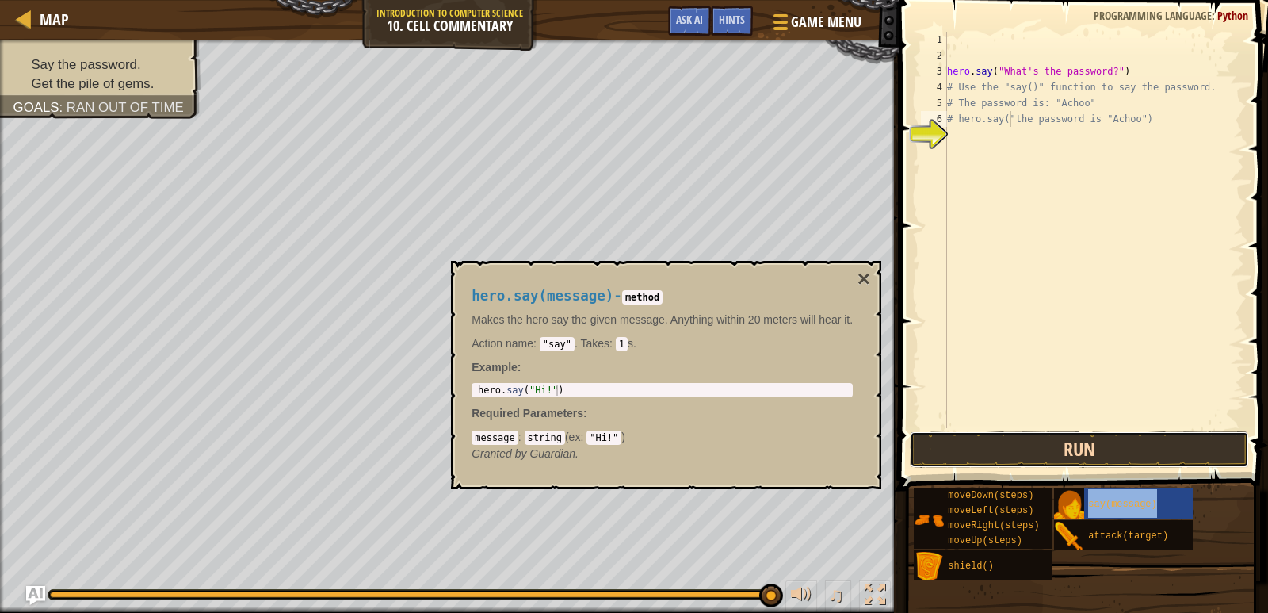
drag, startPoint x: 1056, startPoint y: 445, endPoint x: 1090, endPoint y: 459, distance: 36.9
click at [1057, 445] on button "Run" at bounding box center [1080, 449] width 340 height 36
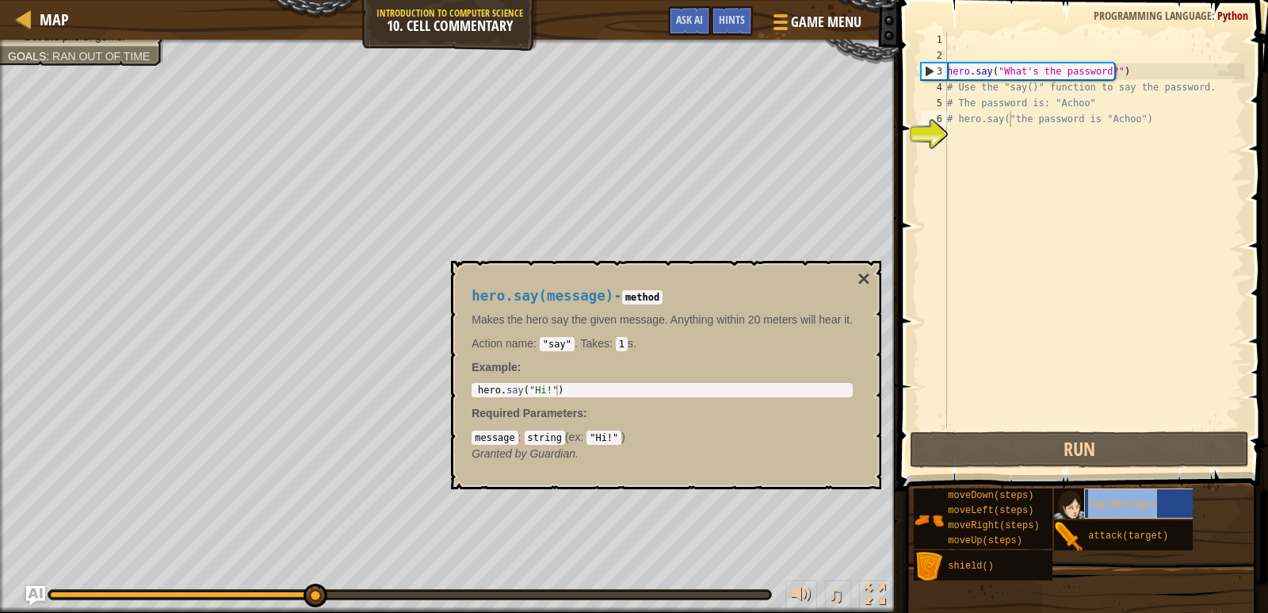
click at [1122, 508] on span "say(message)" at bounding box center [1122, 503] width 68 height 11
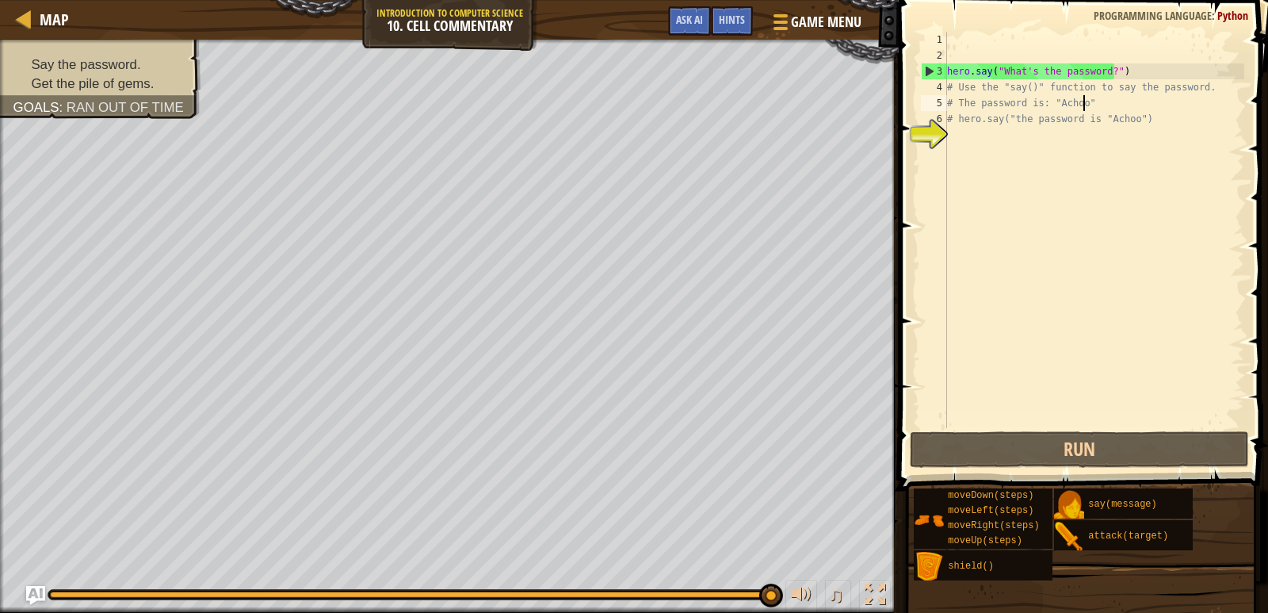
click at [1093, 99] on div "hero . say ( "What's the password?" ) # Use the "say()" function to say the pas…" at bounding box center [1094, 246] width 300 height 428
type textarea "# The password is: "Achoo""
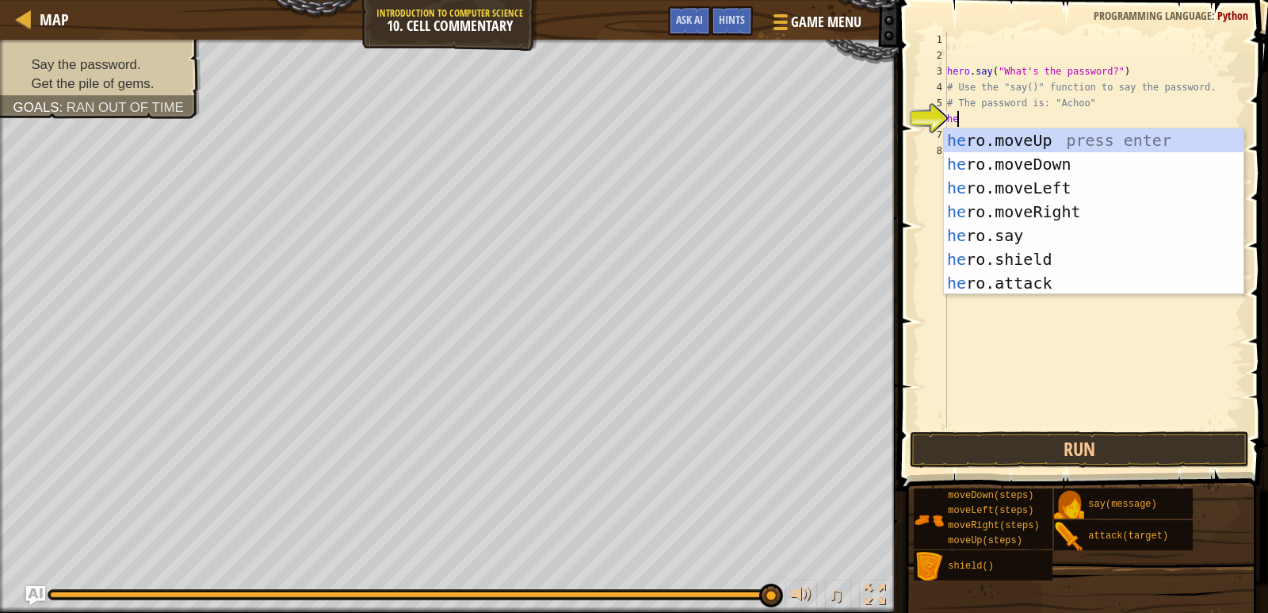
scroll to position [7, 1]
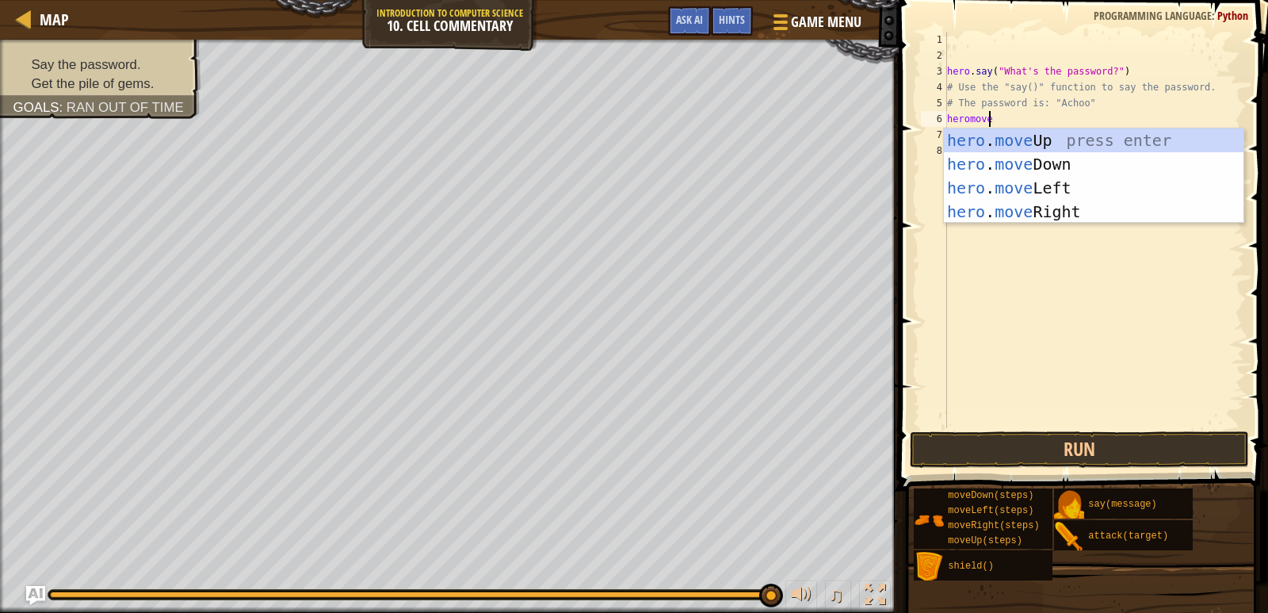
type textarea "heromoveri"
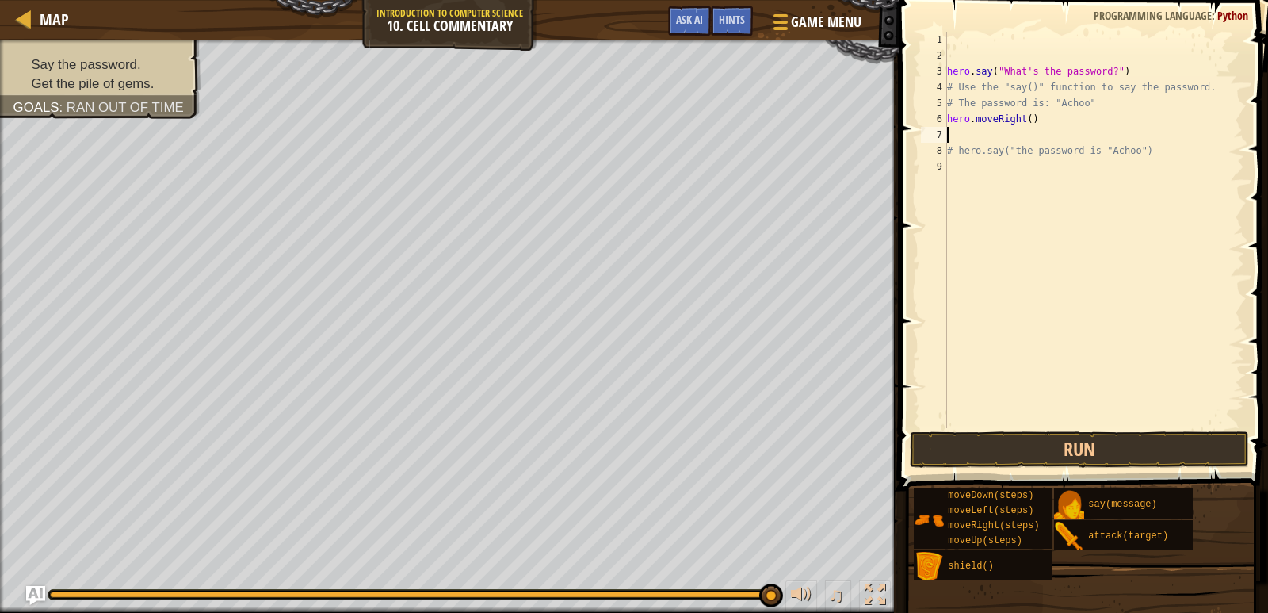
scroll to position [7, 0]
click at [1082, 450] on button "Run" at bounding box center [1080, 449] width 340 height 36
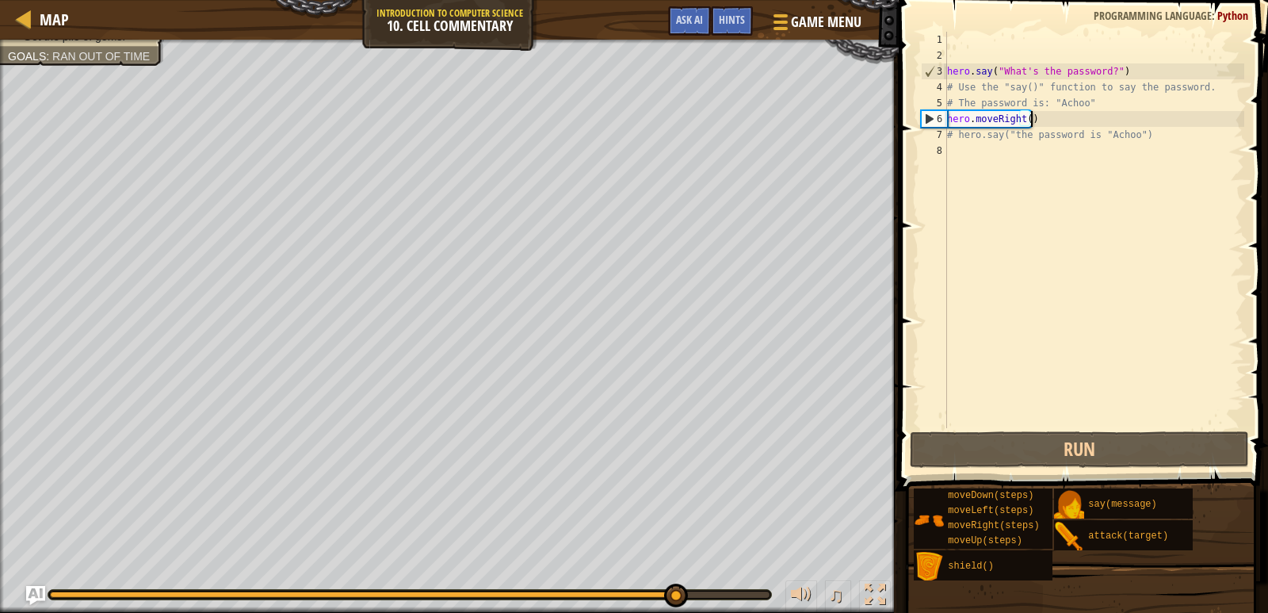
click at [1039, 120] on div "hero . say ( "What's the password?" ) # Use the "say()" function to say the pas…" at bounding box center [1094, 246] width 300 height 428
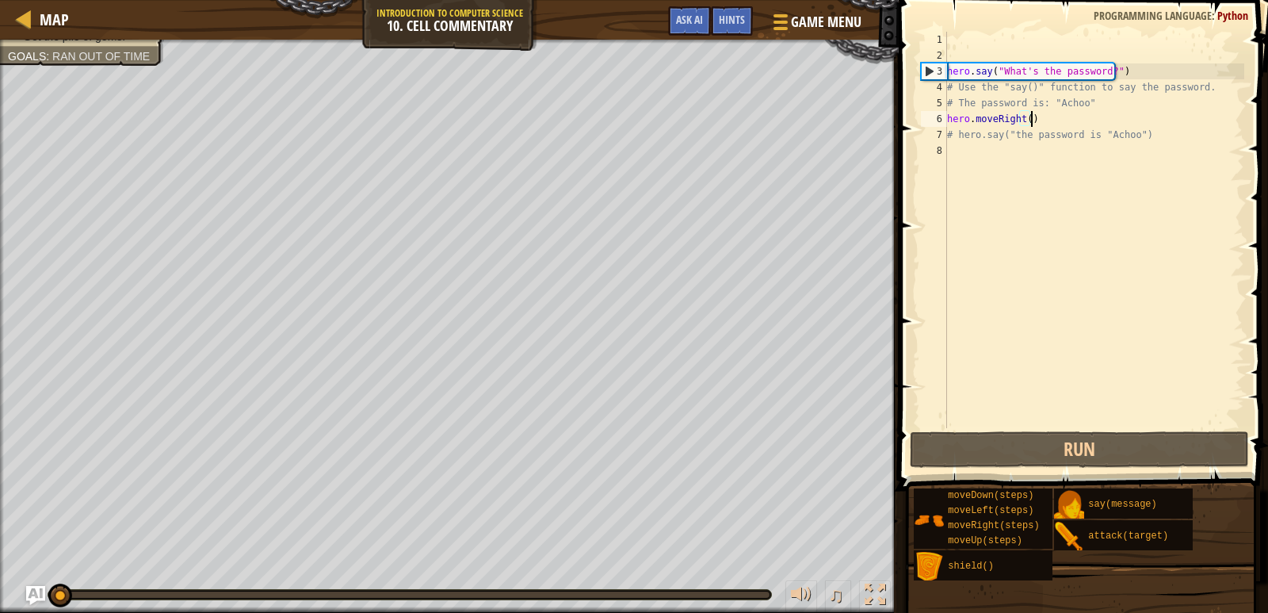
drag, startPoint x: 478, startPoint y: 591, endPoint x: 23, endPoint y: 605, distance: 455.1
click at [21, 608] on div "♫" at bounding box center [449, 591] width 899 height 48
click at [1017, 118] on div "hero . say ( "What's the password?" ) # Use the "say()" function to say the pas…" at bounding box center [1094, 246] width 300 height 428
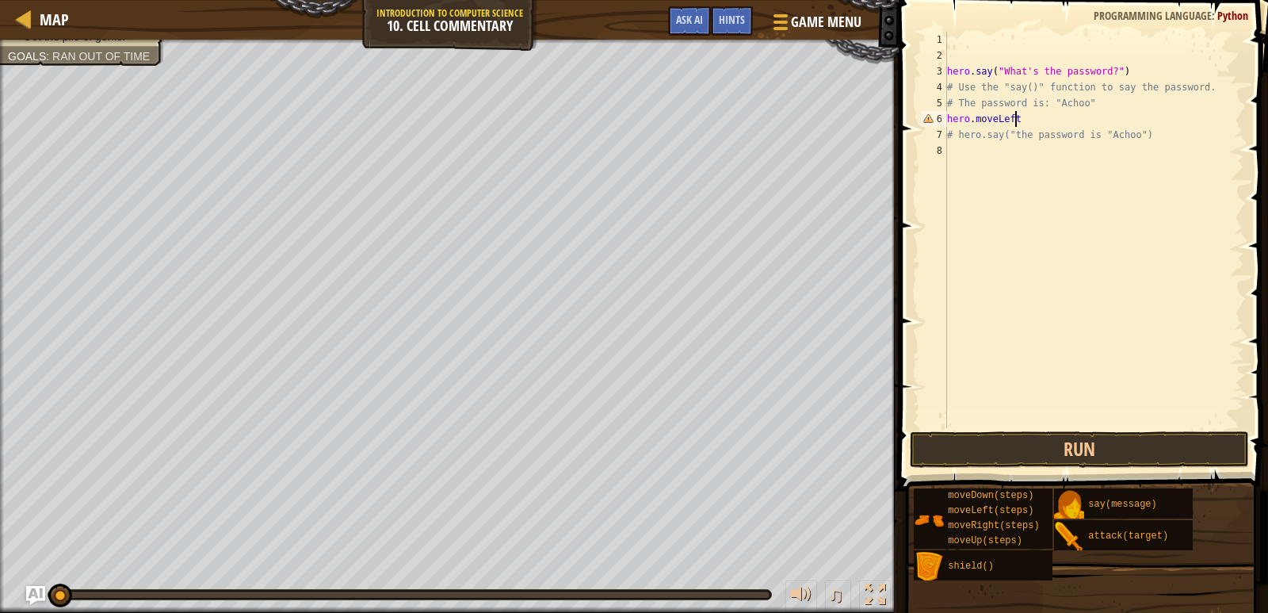
scroll to position [7, 6]
type textarea "hero.moveLeft()"
click at [1061, 438] on button "Run" at bounding box center [1080, 449] width 340 height 36
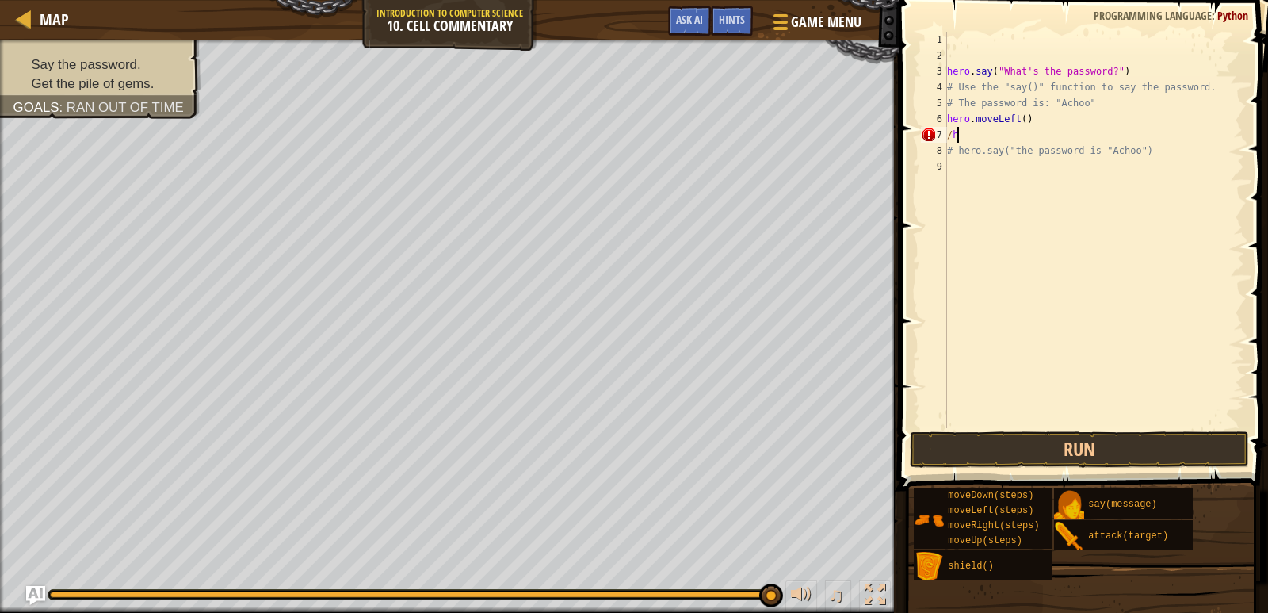
scroll to position [7, 0]
type textarea "/"
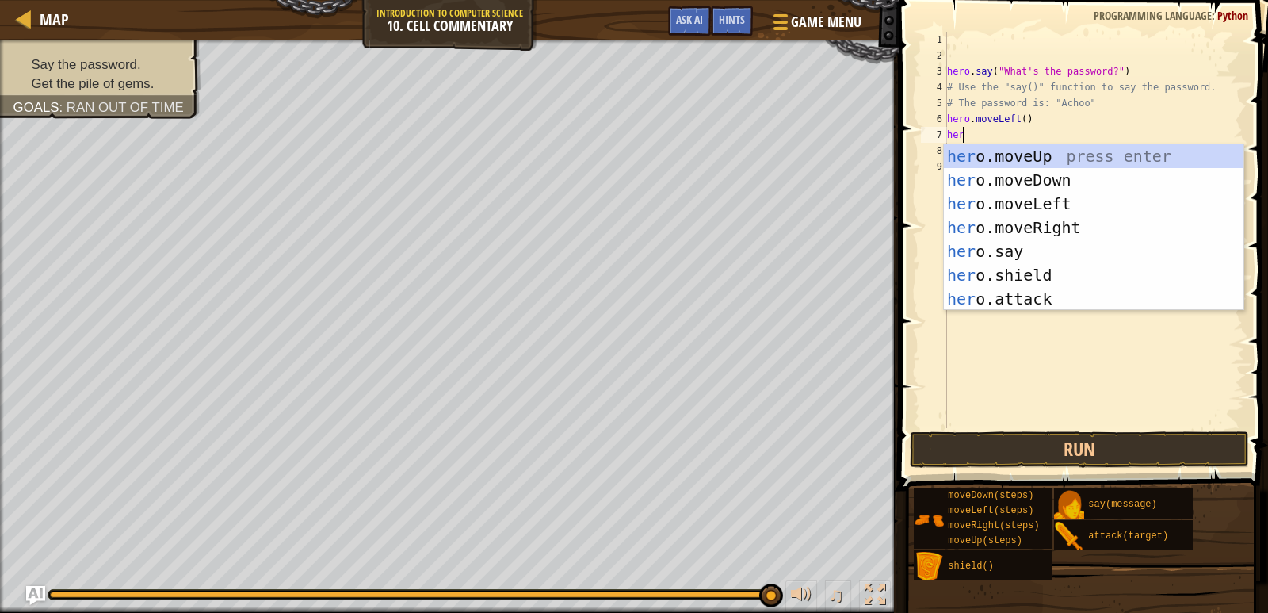
scroll to position [7, 1]
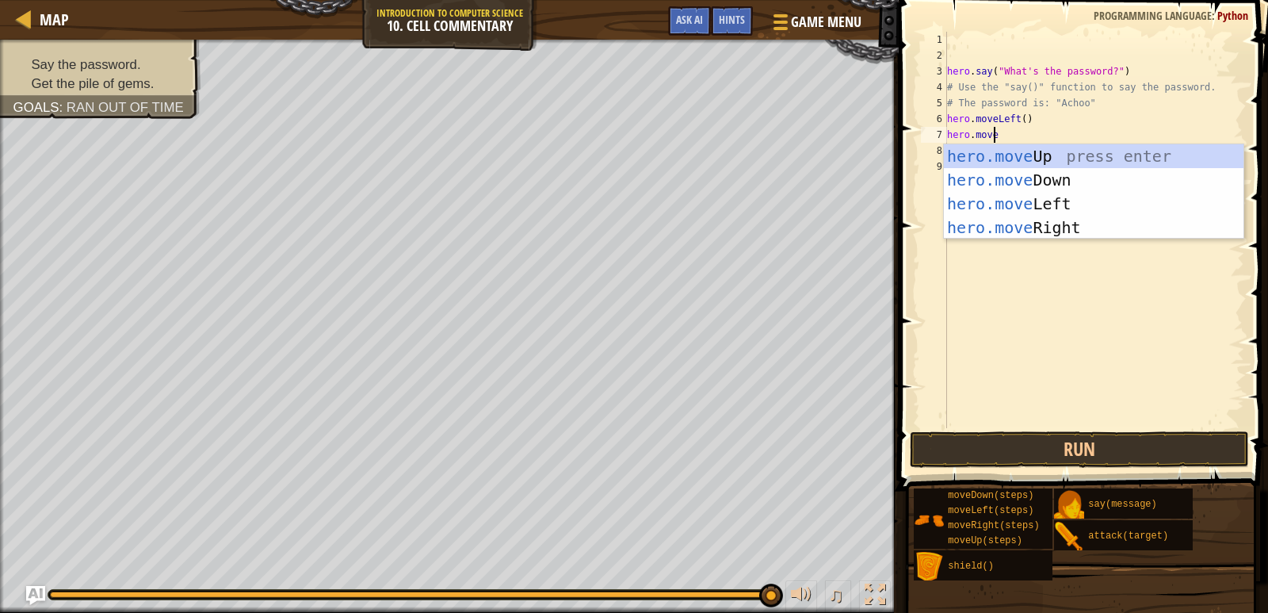
type textarea "hero.moveu"
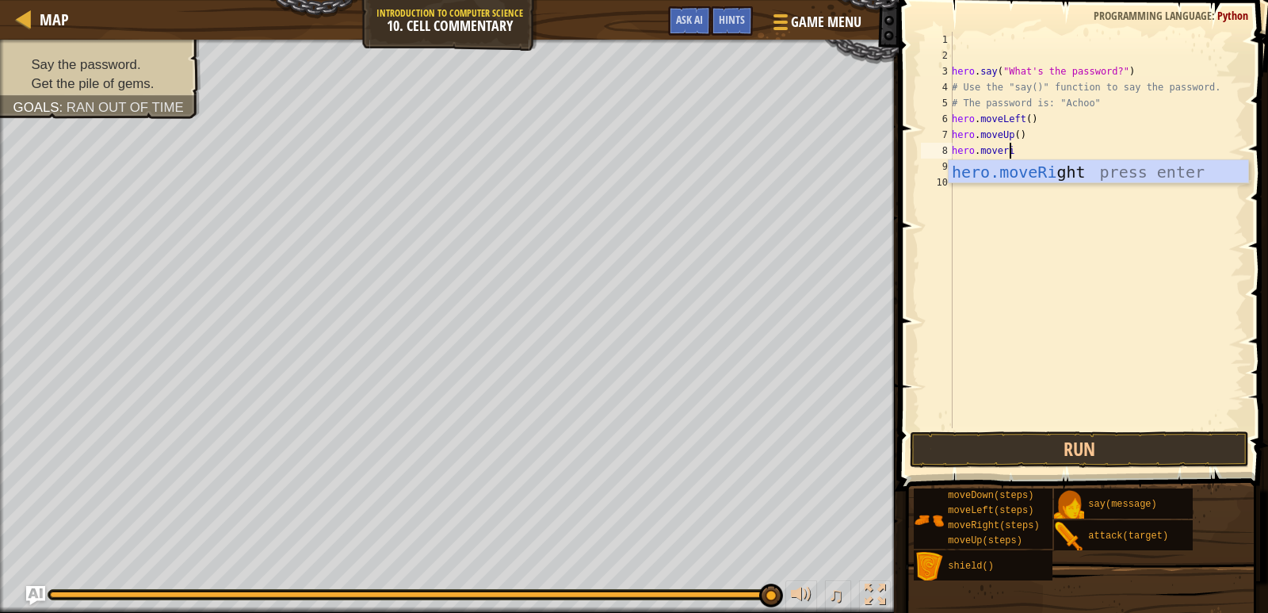
scroll to position [7, 5]
type textarea "hero.moverigh"
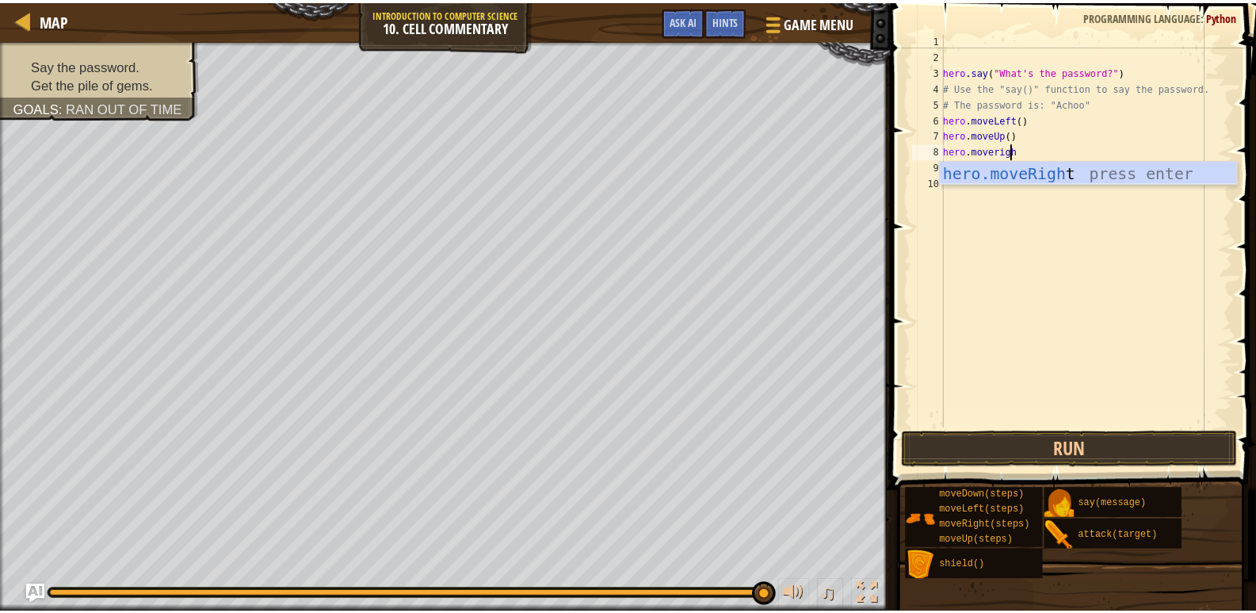
scroll to position [7, 0]
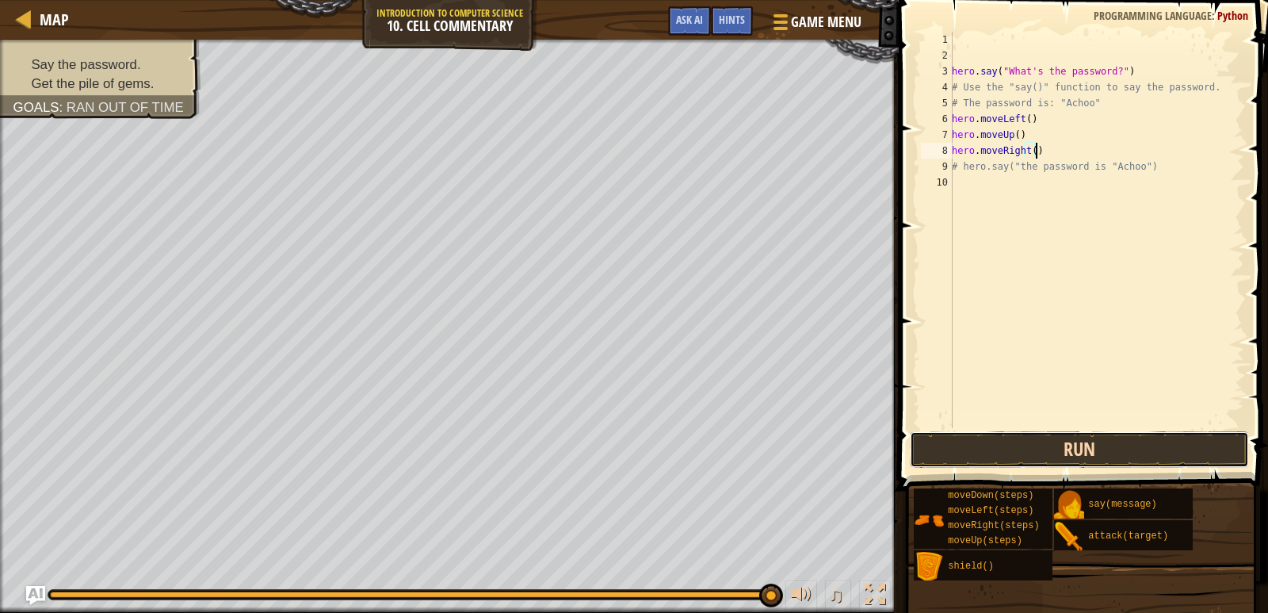
click at [1052, 448] on button "Run" at bounding box center [1080, 449] width 340 height 36
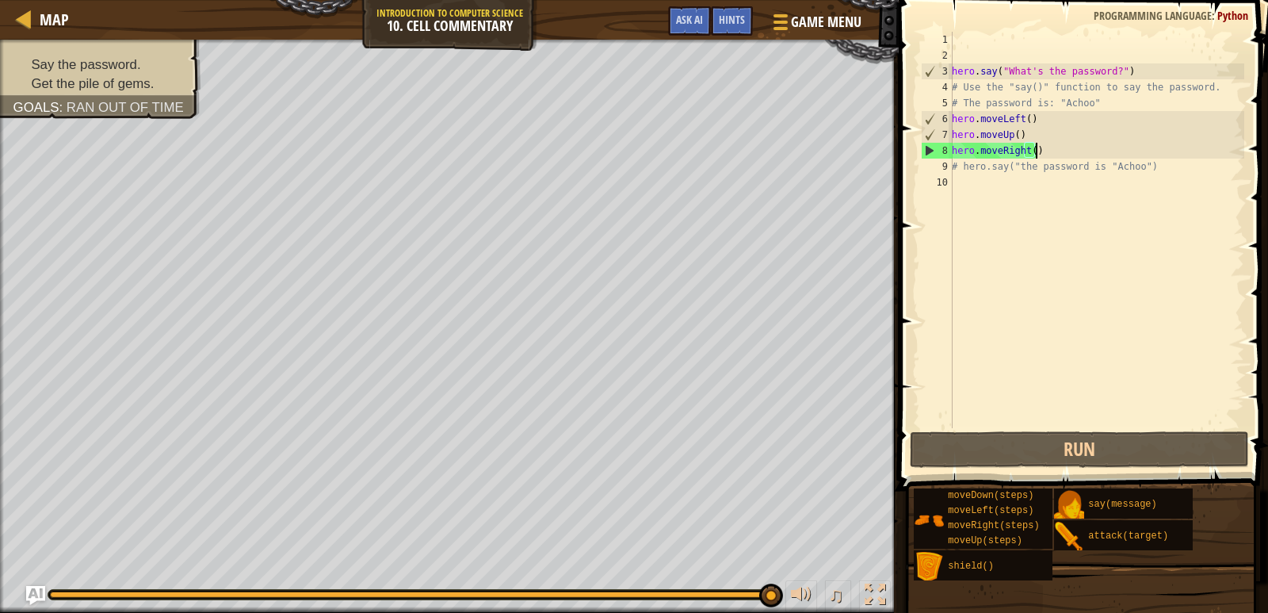
click at [1040, 148] on div "hero . say ( "What's the password?" ) # Use the "say()" function to say the pas…" at bounding box center [1096, 246] width 296 height 428
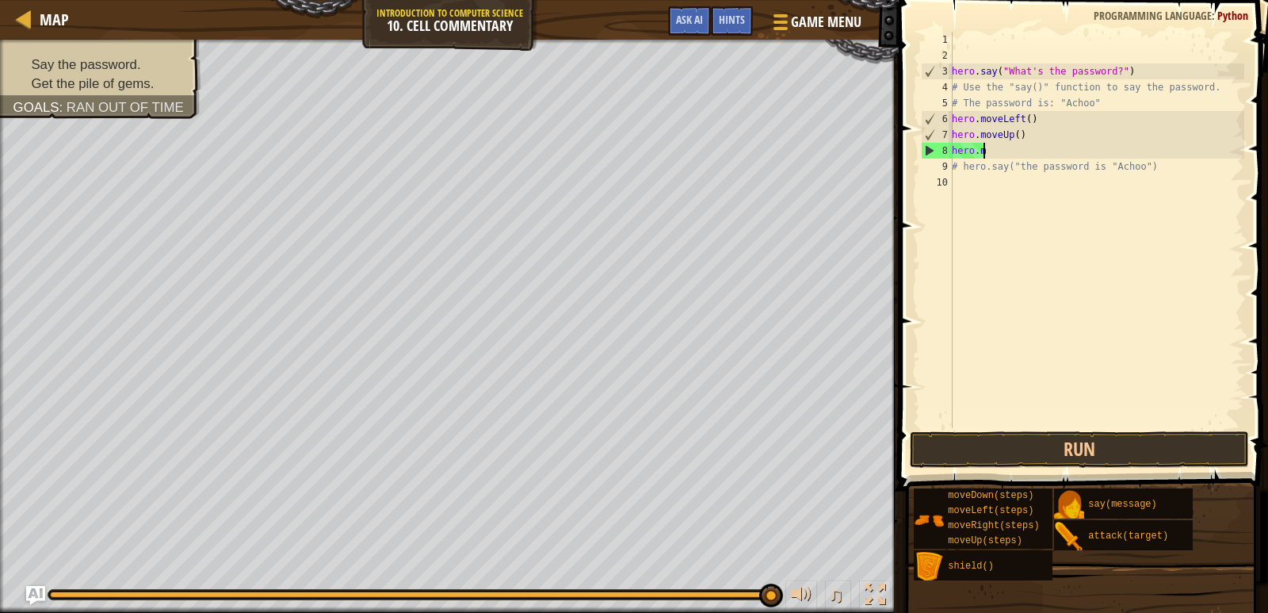
type textarea "h"
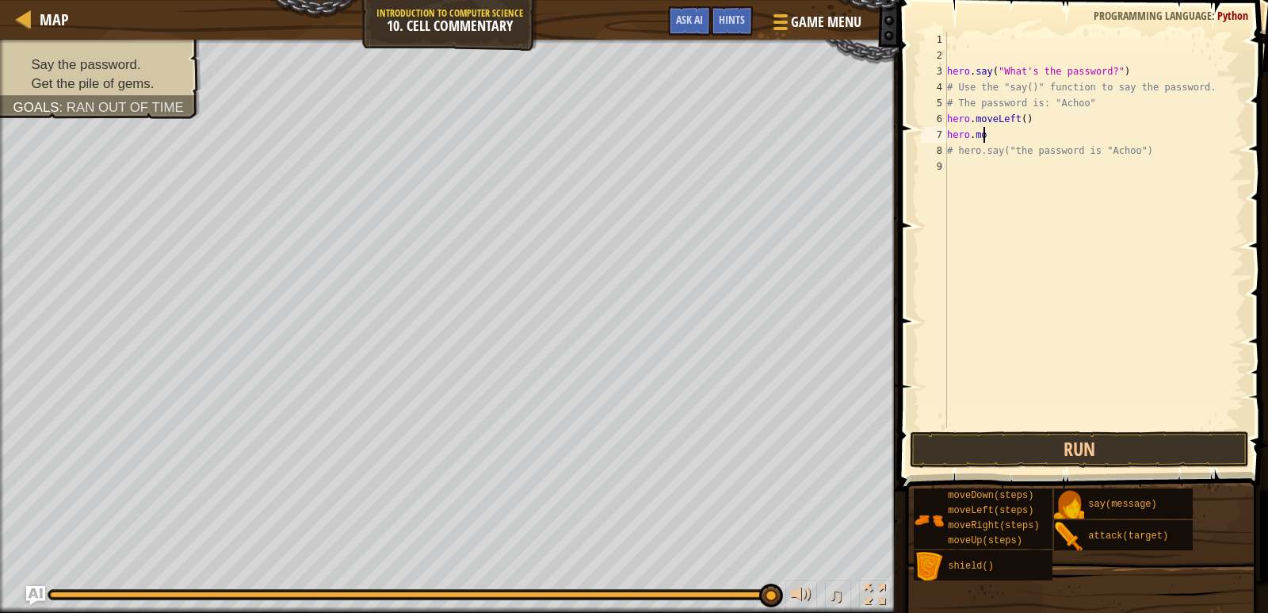
type textarea "h"
click at [689, 30] on button "Ask AI" at bounding box center [689, 20] width 43 height 29
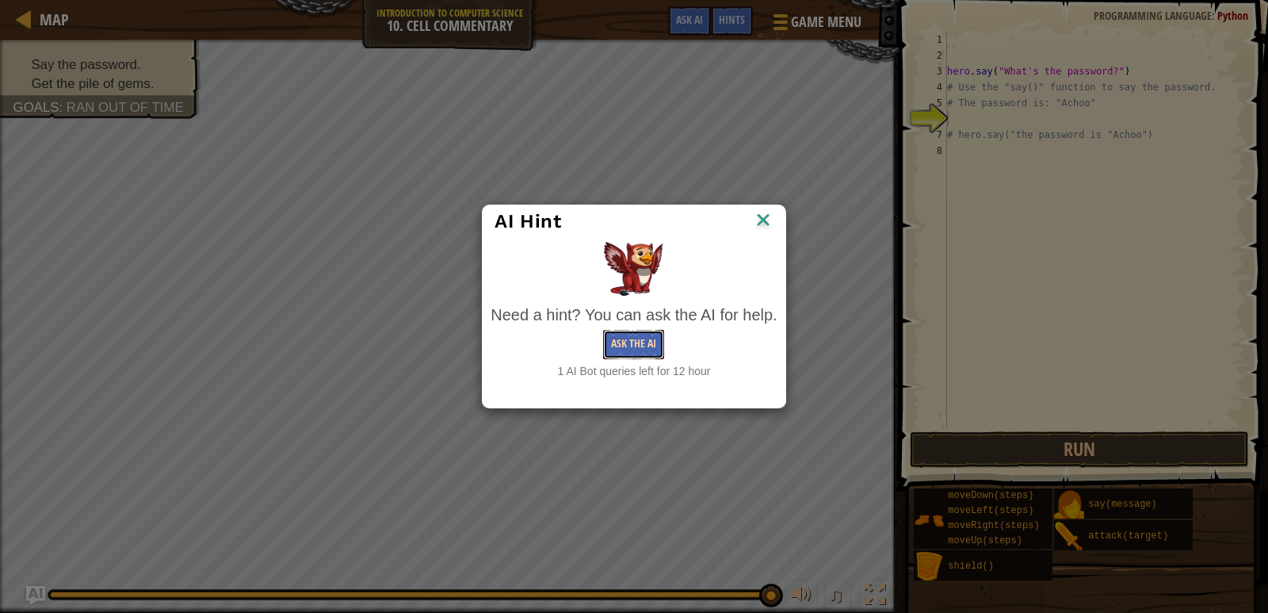
click at [646, 346] on button "Ask the AI" at bounding box center [633, 344] width 61 height 29
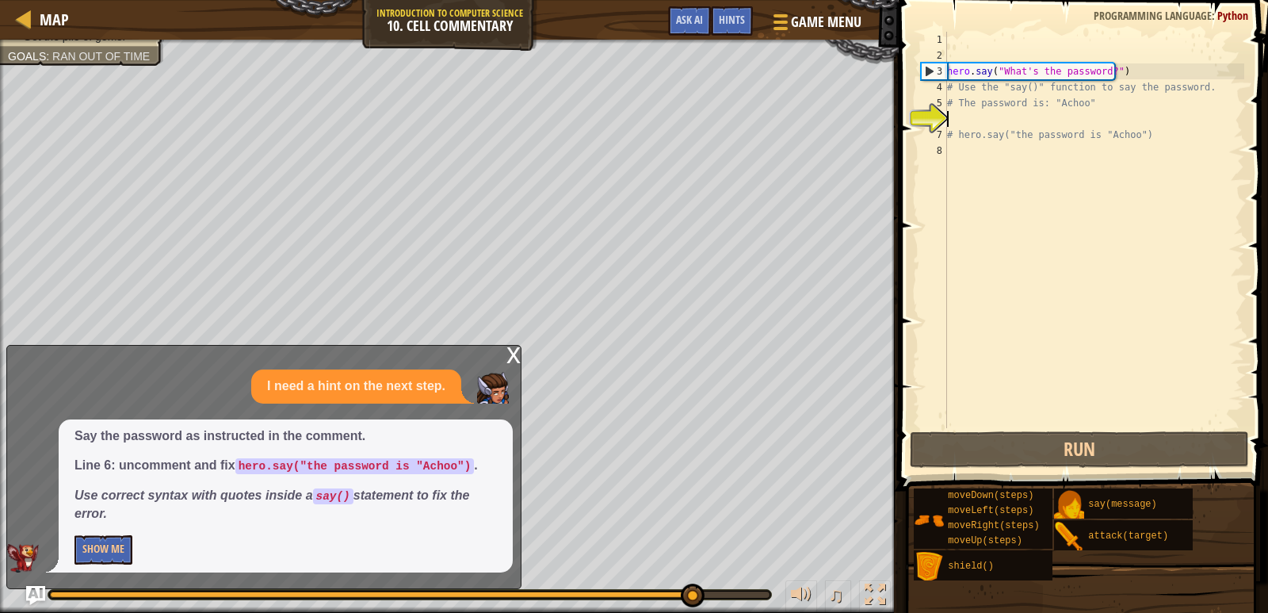
click at [989, 120] on div "hero . say ( "What's the password?" ) # Use the "say()" function to say the pas…" at bounding box center [1094, 246] width 300 height 428
type textarea "# The password is: "Achoo""
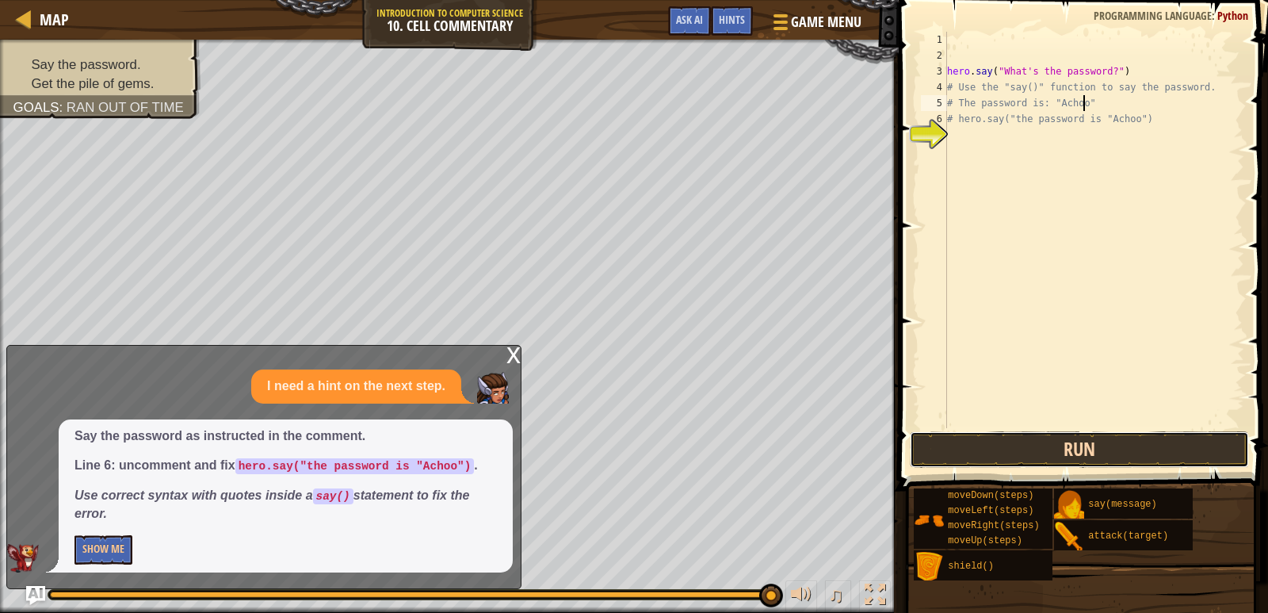
click at [1106, 447] on button "Run" at bounding box center [1080, 449] width 340 height 36
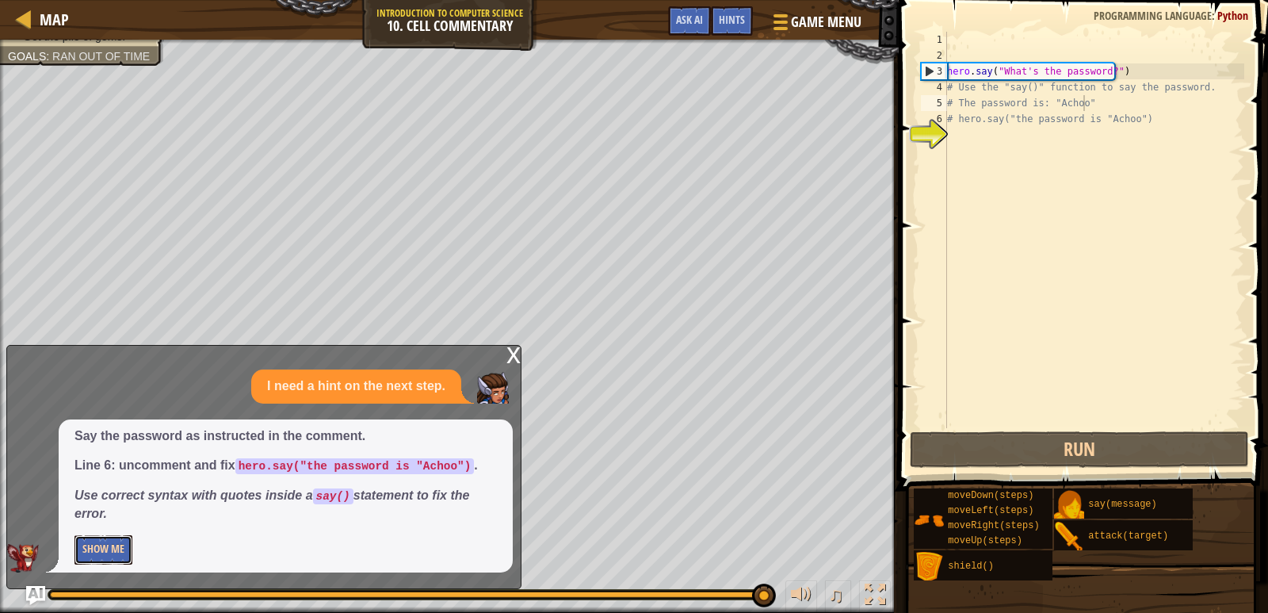
click at [99, 559] on button "Show Me" at bounding box center [103, 549] width 58 height 29
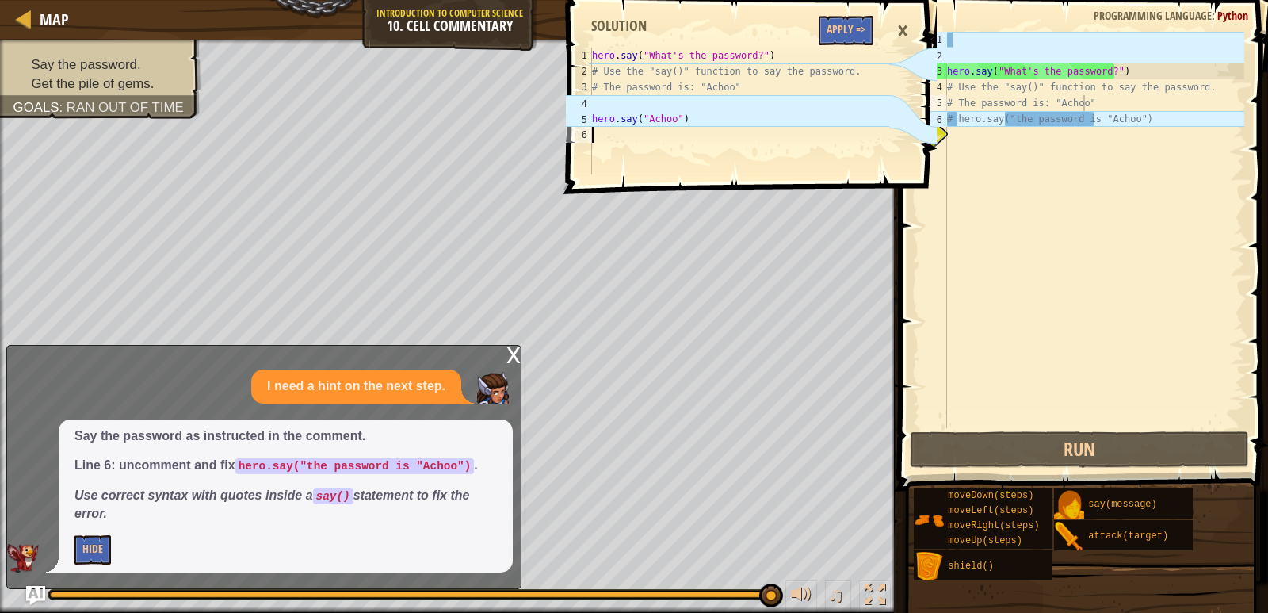
click at [668, 128] on div "hero . say ( "What's the password?" ) # Use the "say()" function to say the pas…" at bounding box center [739, 127] width 300 height 158
click at [727, 264] on div "1 2 3 4 5 6 hero . say ( "What's the password?" ) # Use the "say()" function to…" at bounding box center [750, 306] width 374 height 613
click at [905, 28] on div "×" at bounding box center [902, 31] width 27 height 36
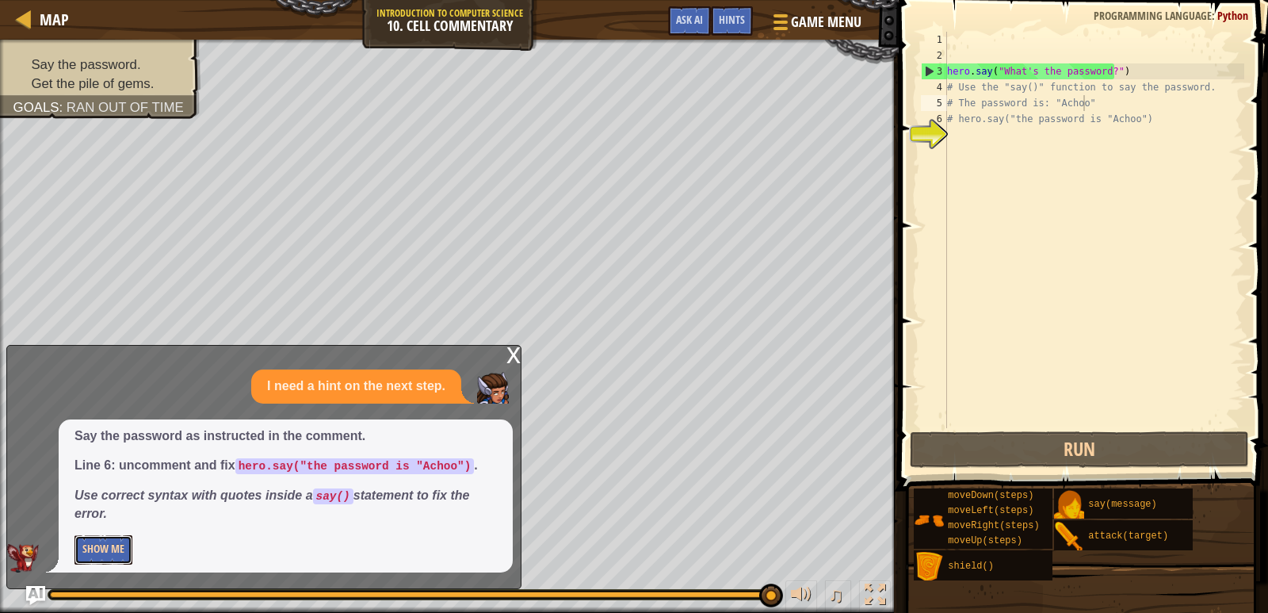
click at [124, 541] on button "Show Me" at bounding box center [103, 549] width 58 height 29
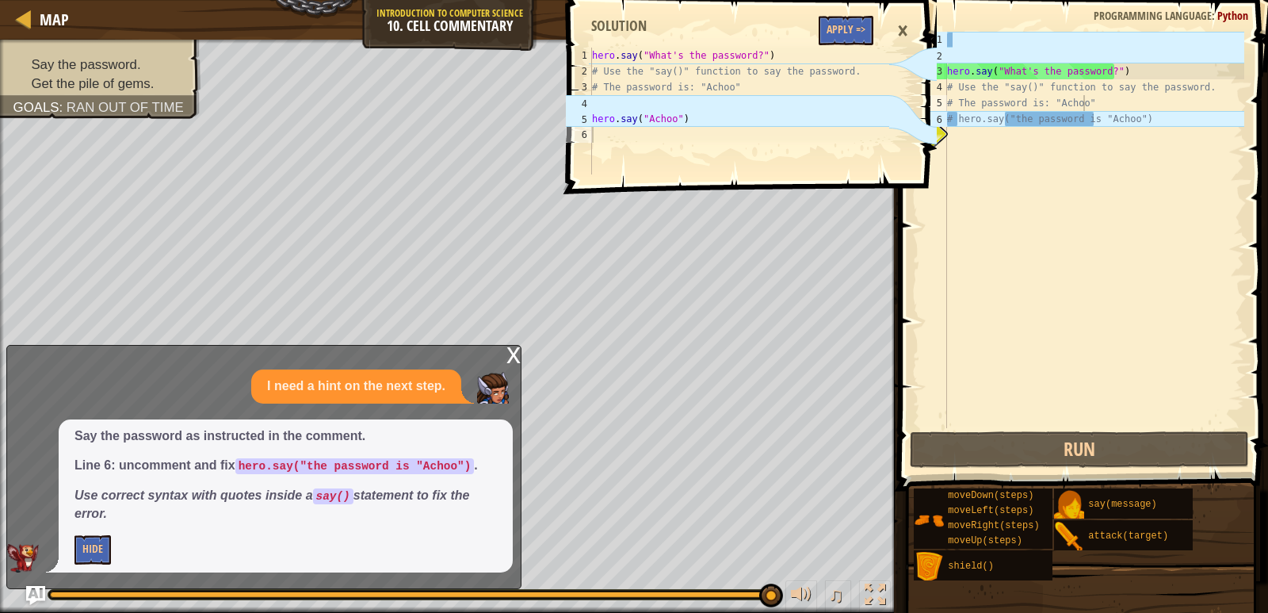
click at [827, 274] on div "1 2 3 4 5 6 hero . say ( "What's the password?" ) # Use the "say()" function to…" at bounding box center [750, 306] width 374 height 613
click at [906, 32] on div "×" at bounding box center [902, 31] width 27 height 36
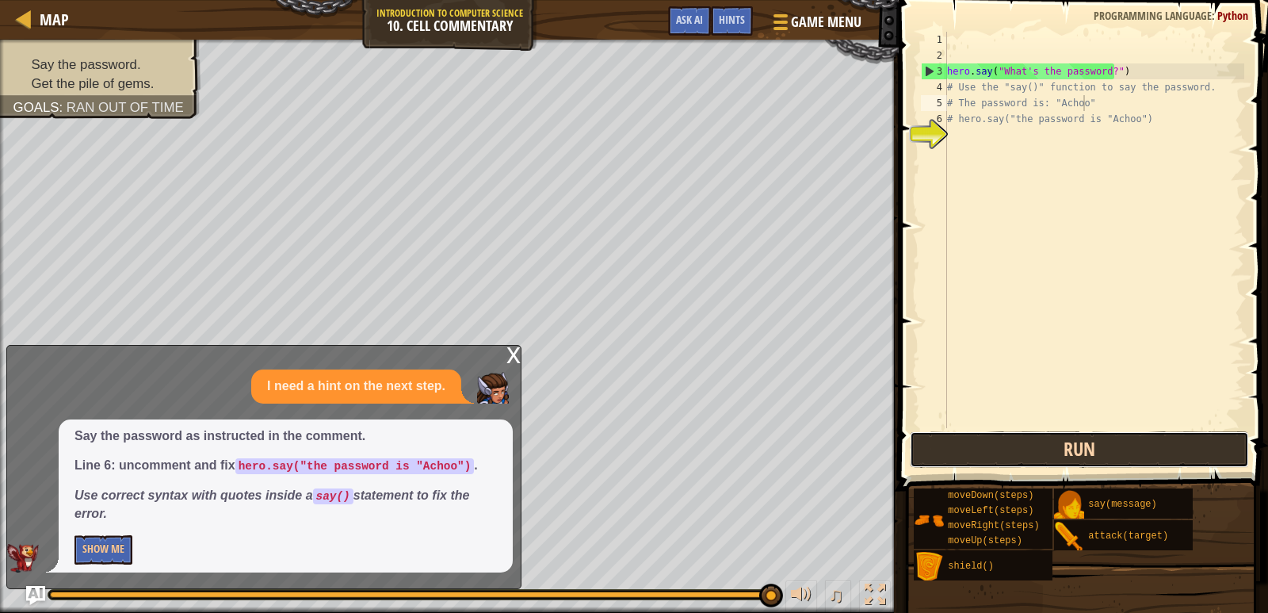
click at [1060, 451] on button "Run" at bounding box center [1080, 449] width 340 height 36
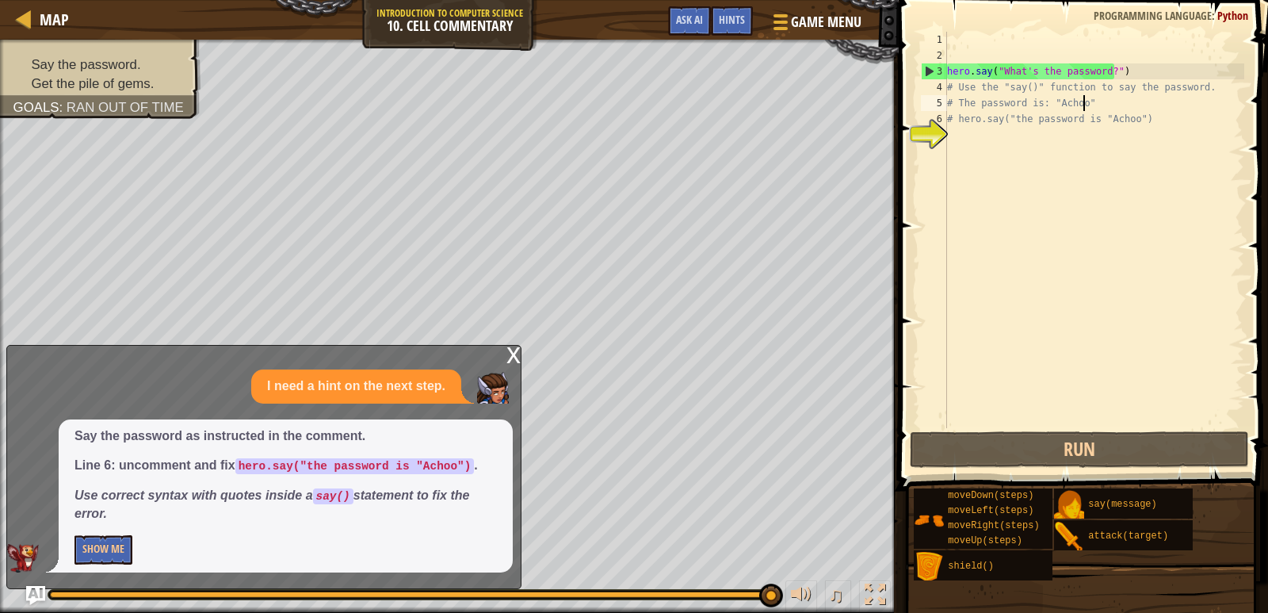
click at [516, 356] on div "x" at bounding box center [513, 353] width 14 height 16
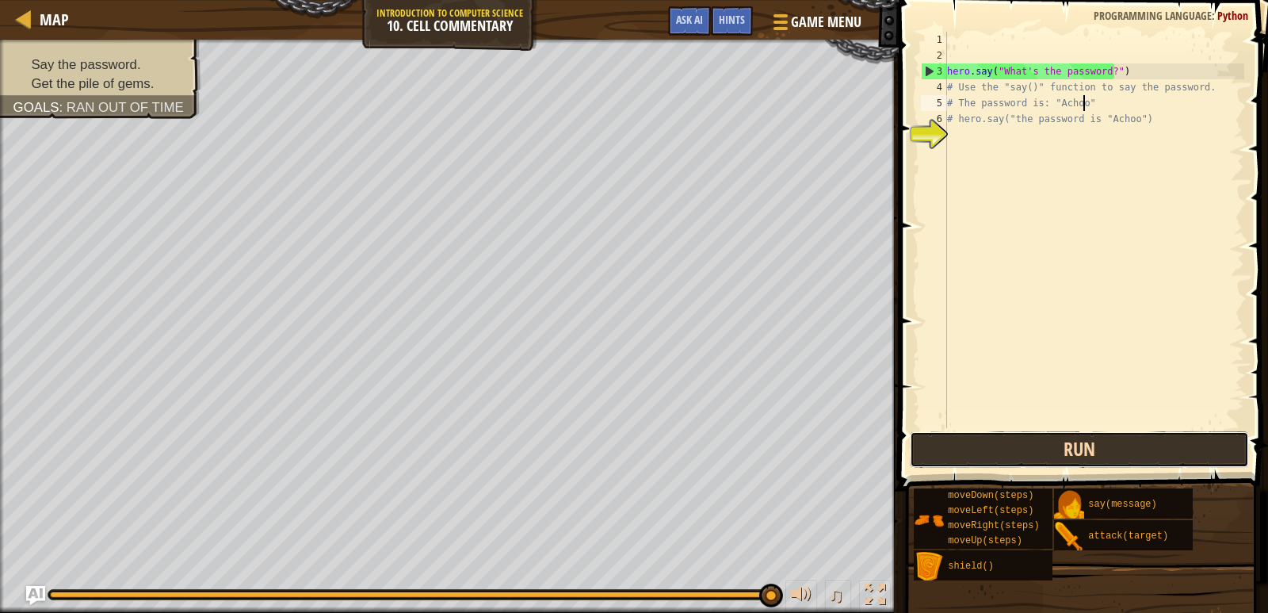
click at [1048, 445] on button "Run" at bounding box center [1080, 449] width 340 height 36
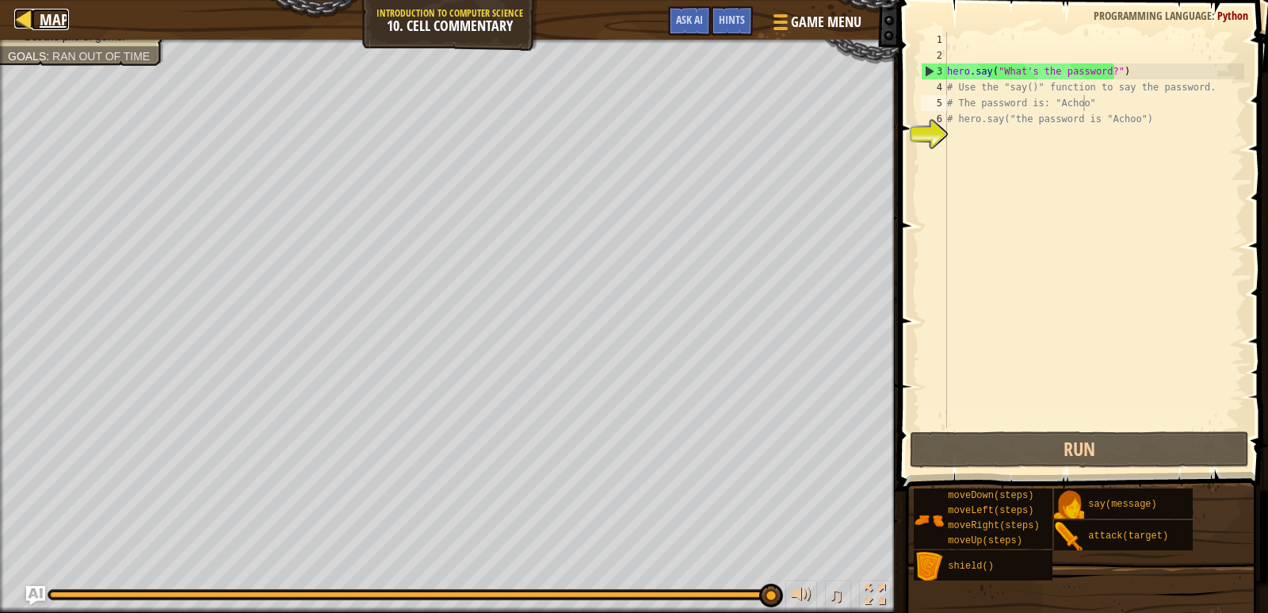
click at [17, 17] on div at bounding box center [24, 19] width 20 height 20
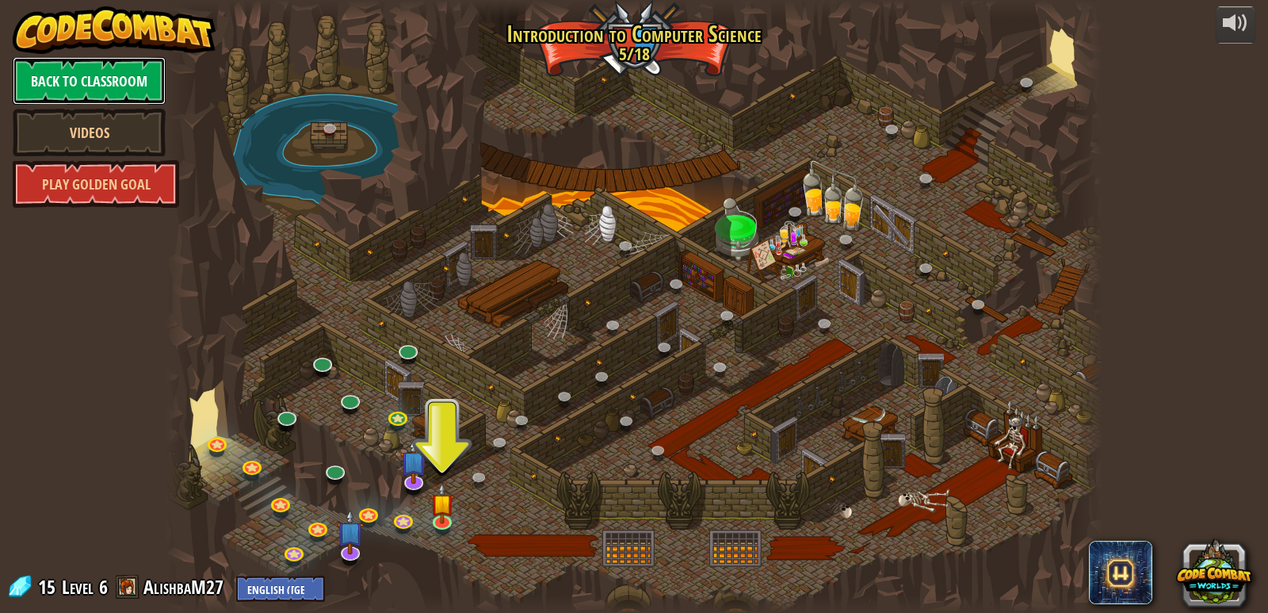
click at [85, 83] on link "Back to Classroom" at bounding box center [89, 81] width 153 height 48
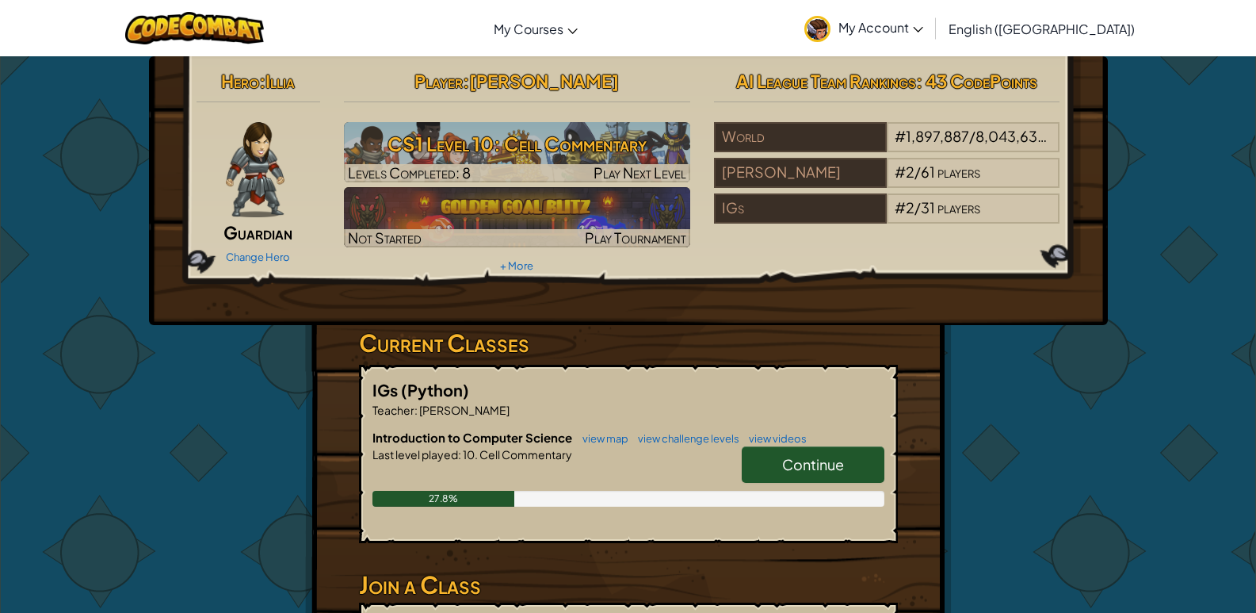
click at [923, 27] on span "My Account" at bounding box center [880, 27] width 85 height 17
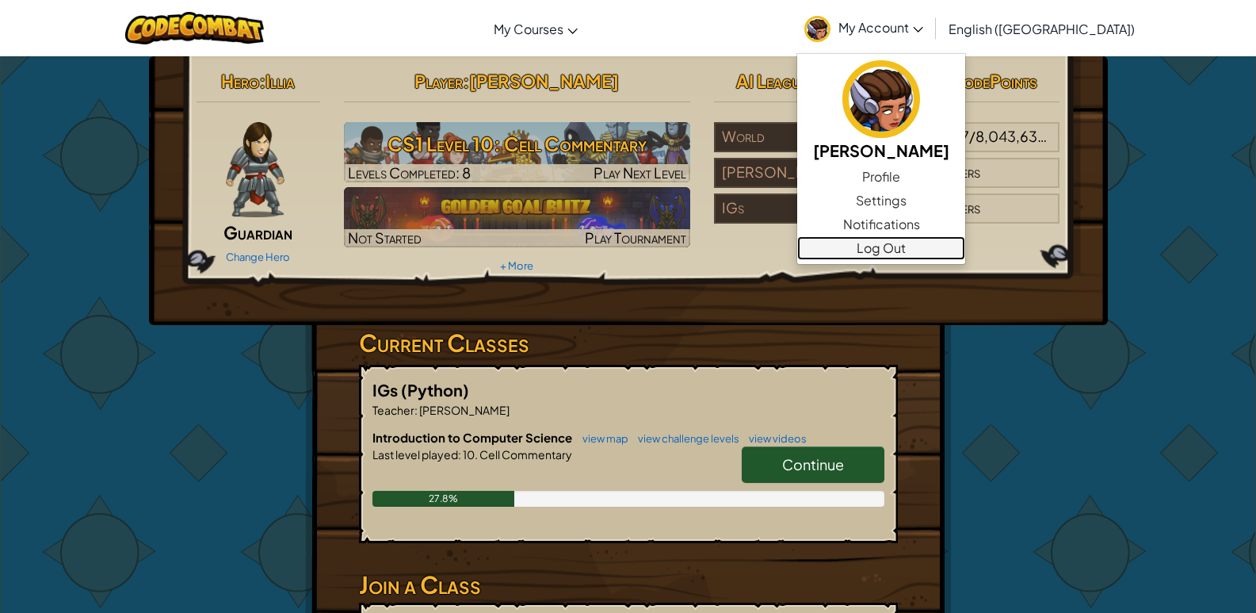
click at [965, 241] on link "Log Out" at bounding box center [881, 248] width 168 height 24
